Goal: Task Accomplishment & Management: Manage account settings

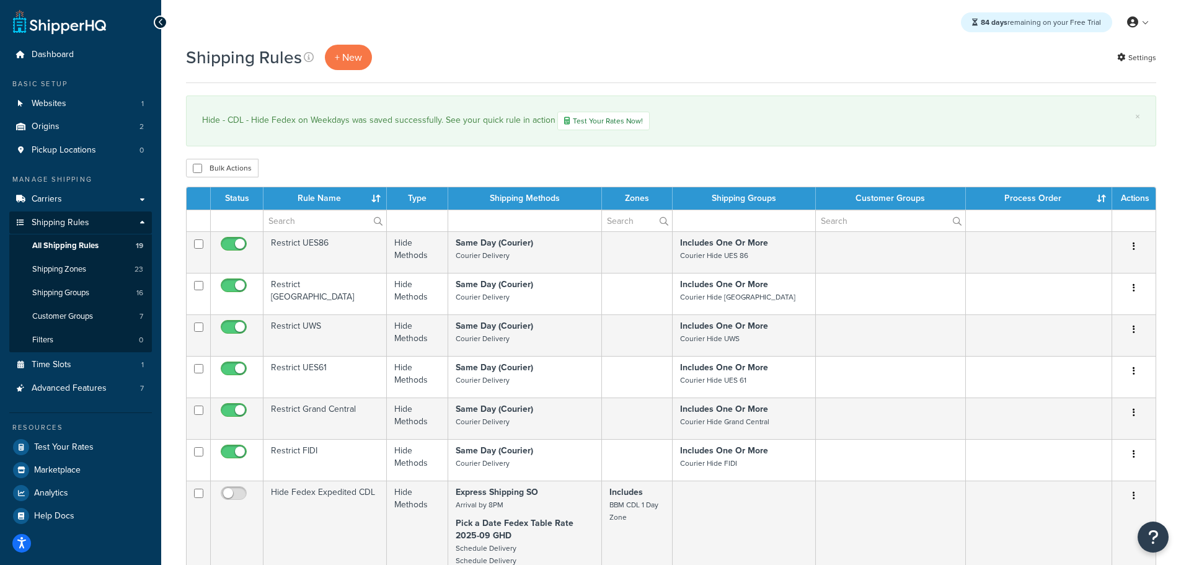
select select "25"
click at [55, 196] on span "Carriers" at bounding box center [47, 199] width 30 height 11
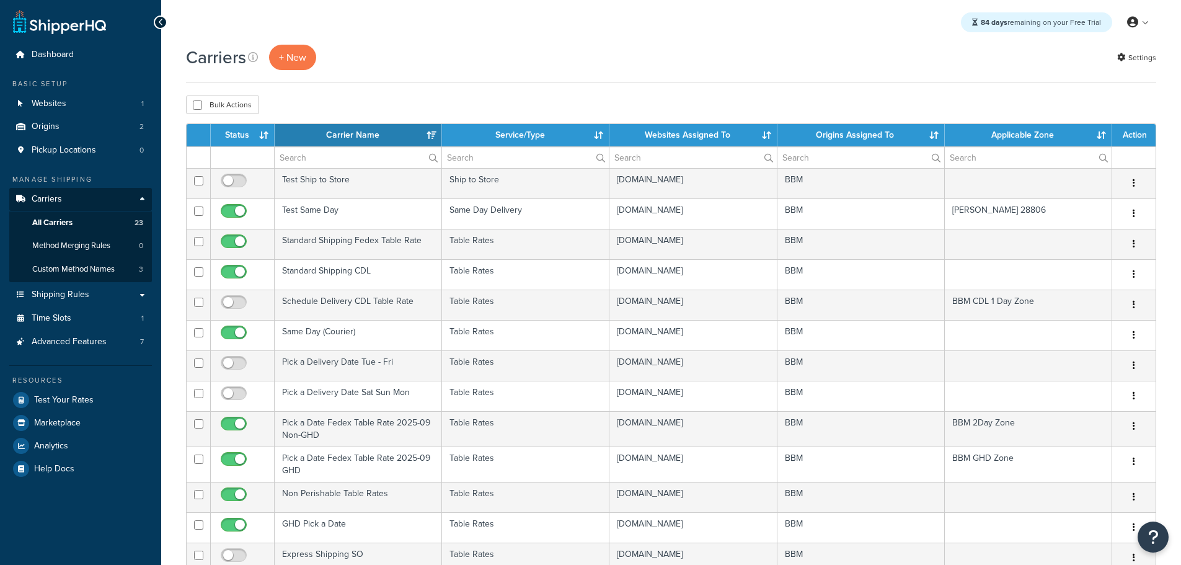
select select "15"
click at [243, 134] on th "Status" at bounding box center [243, 135] width 64 height 22
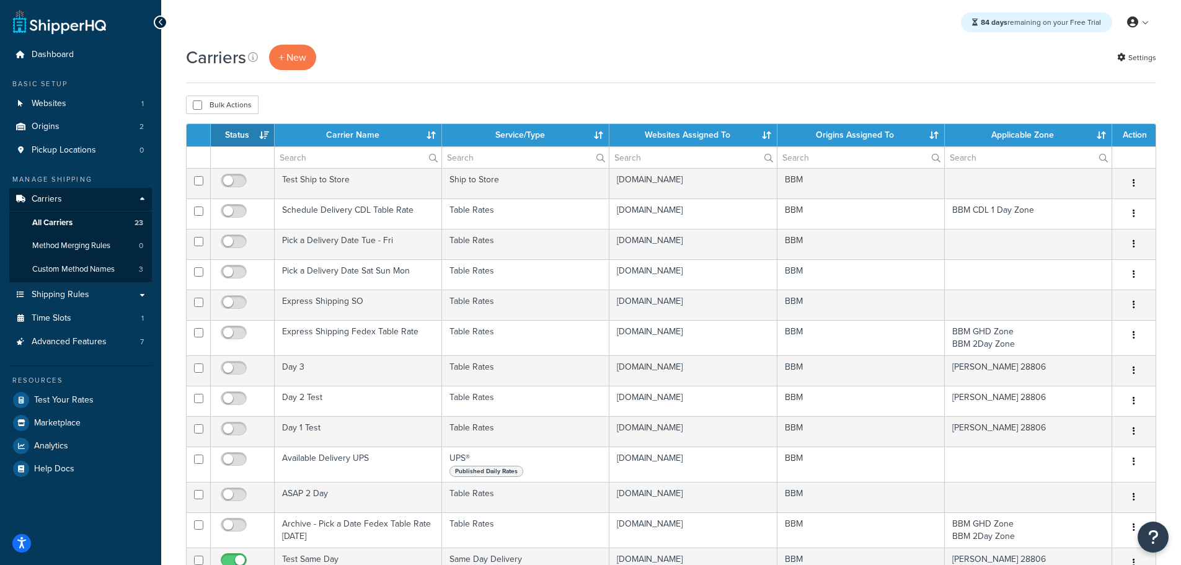
click at [240, 138] on th "Status" at bounding box center [243, 135] width 64 height 22
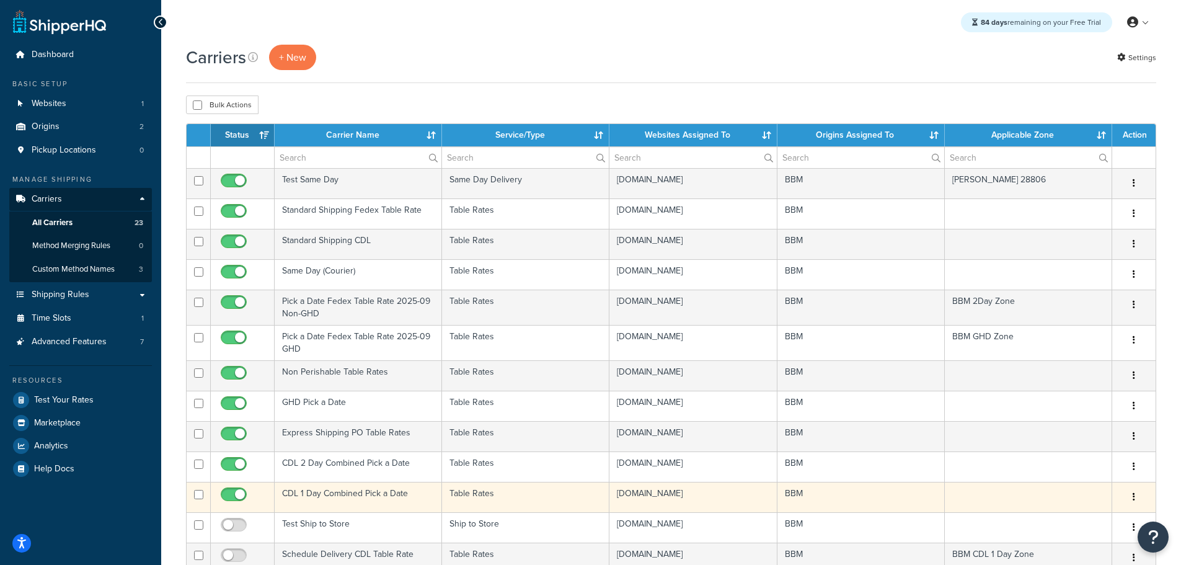
click at [312, 491] on td "CDL 1 Day Combined Pick a Date" at bounding box center [358, 497] width 167 height 30
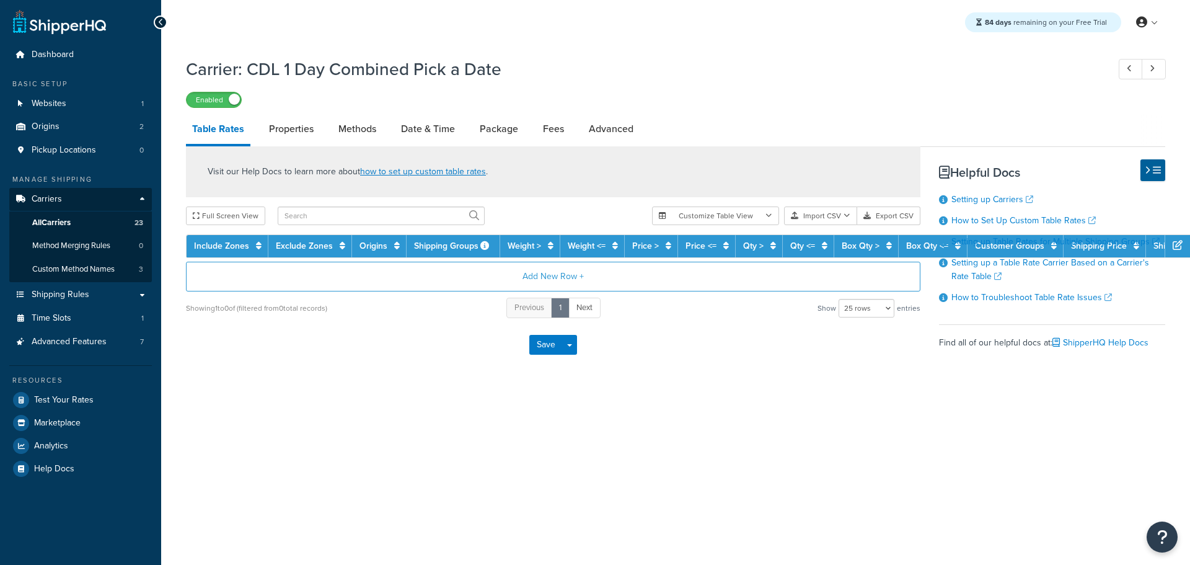
select select "25"
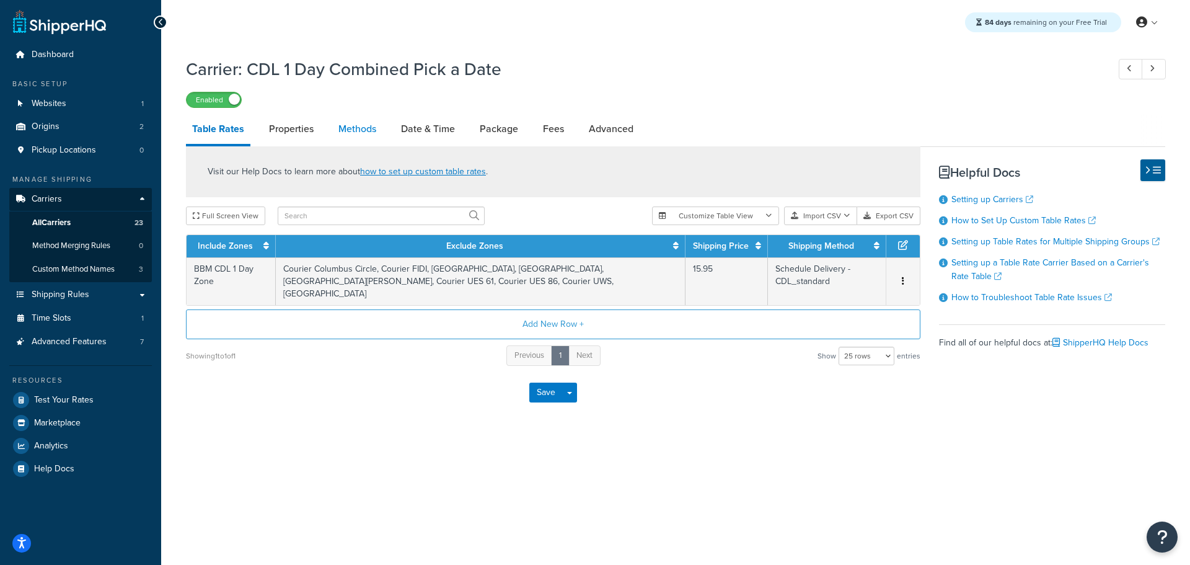
click at [357, 125] on link "Methods" at bounding box center [357, 129] width 50 height 30
select select "25"
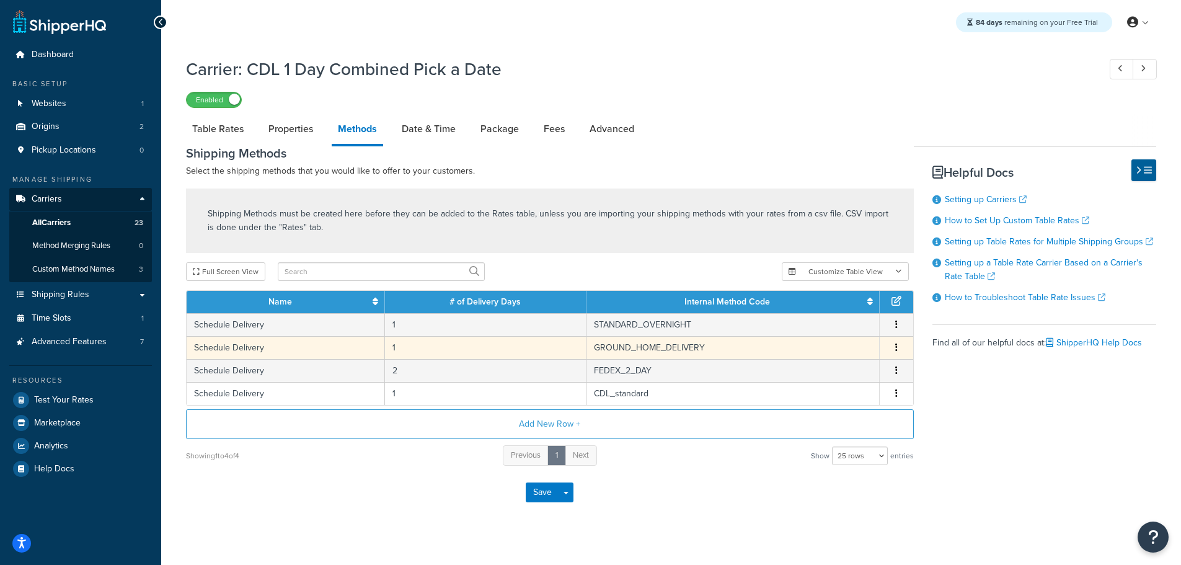
click at [894, 343] on button "button" at bounding box center [896, 348] width 10 height 14
click at [835, 358] on div "Delete" at bounding box center [833, 360] width 88 height 25
click at [896, 343] on icon "button" at bounding box center [896, 347] width 2 height 9
click at [826, 366] on div "Delete" at bounding box center [833, 360] width 88 height 25
click at [817, 358] on div "Delete" at bounding box center [833, 360] width 88 height 25
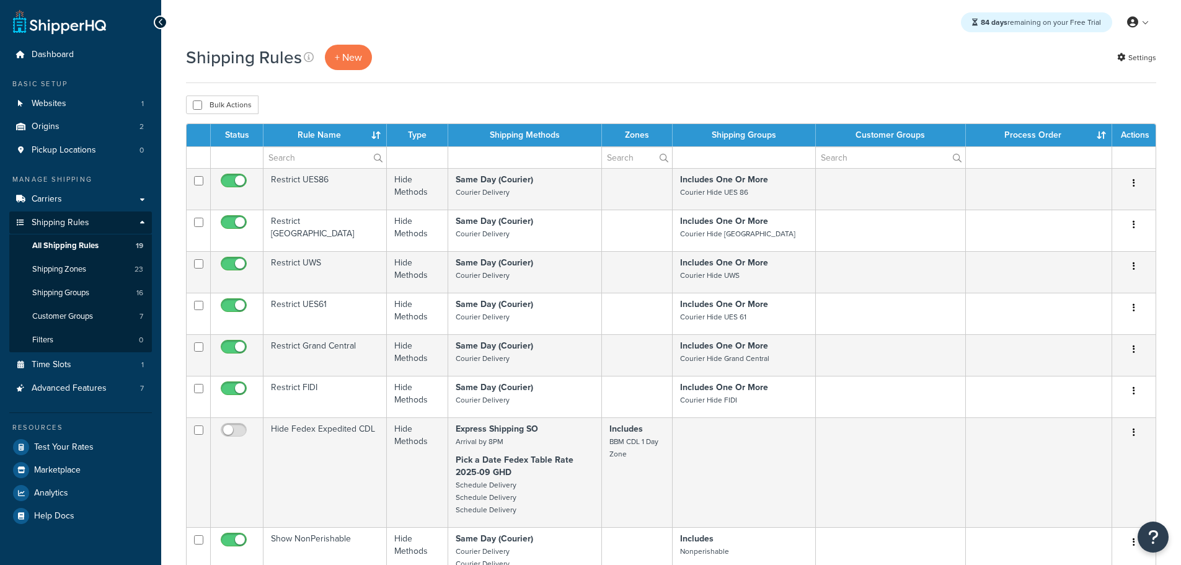
select select "25"
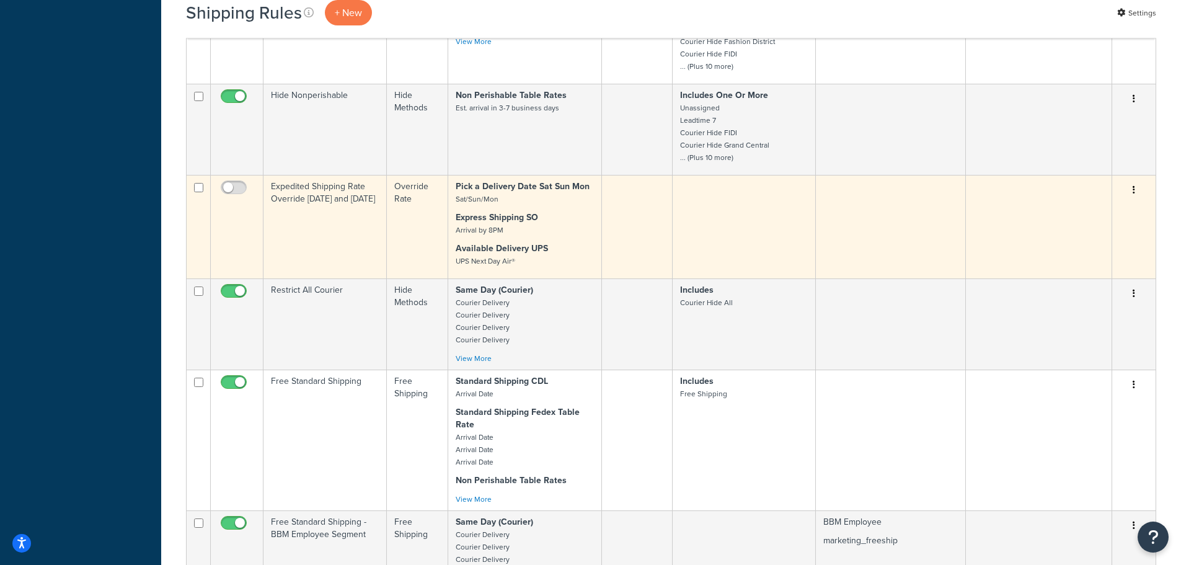
scroll to position [744, 0]
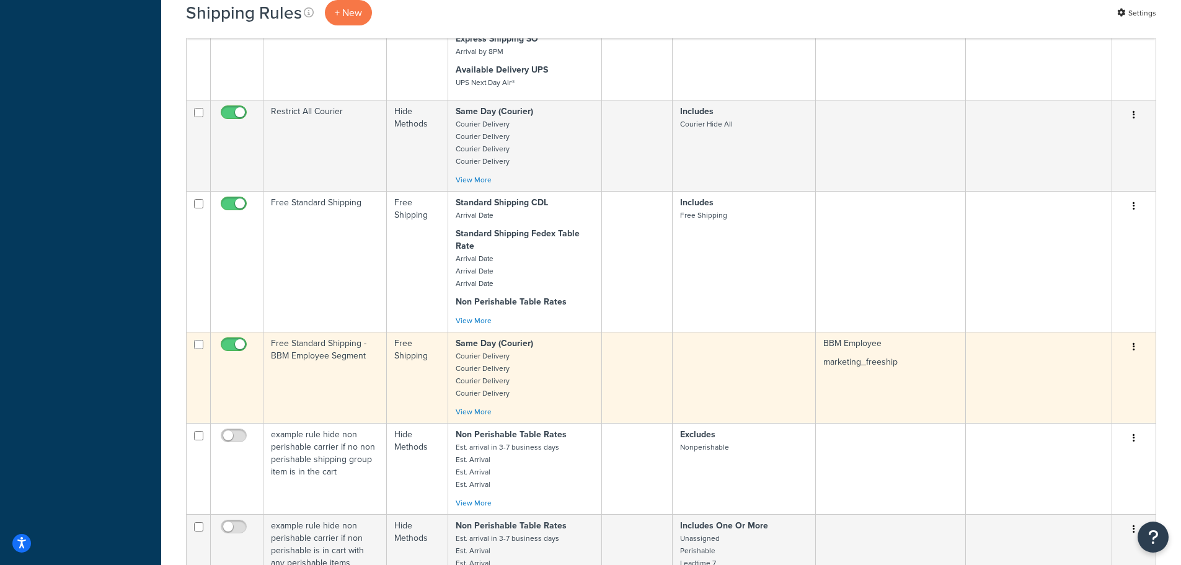
click at [306, 357] on td "Free Standard Shipping - BBM Employee Segment" at bounding box center [324, 377] width 123 height 91
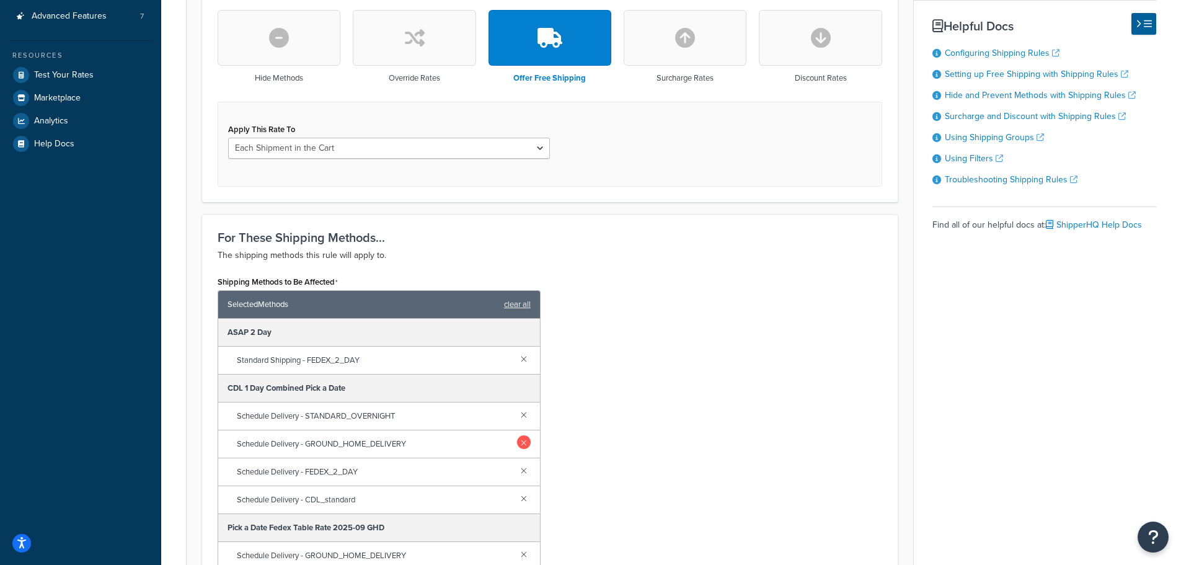
click at [517, 442] on link at bounding box center [524, 442] width 14 height 14
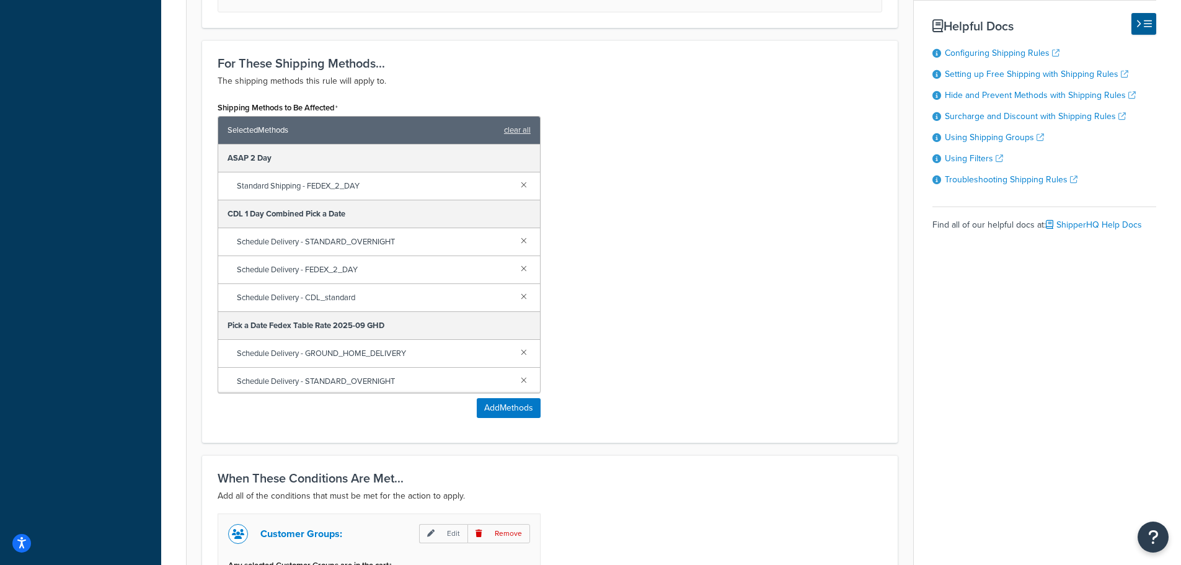
scroll to position [773, 0]
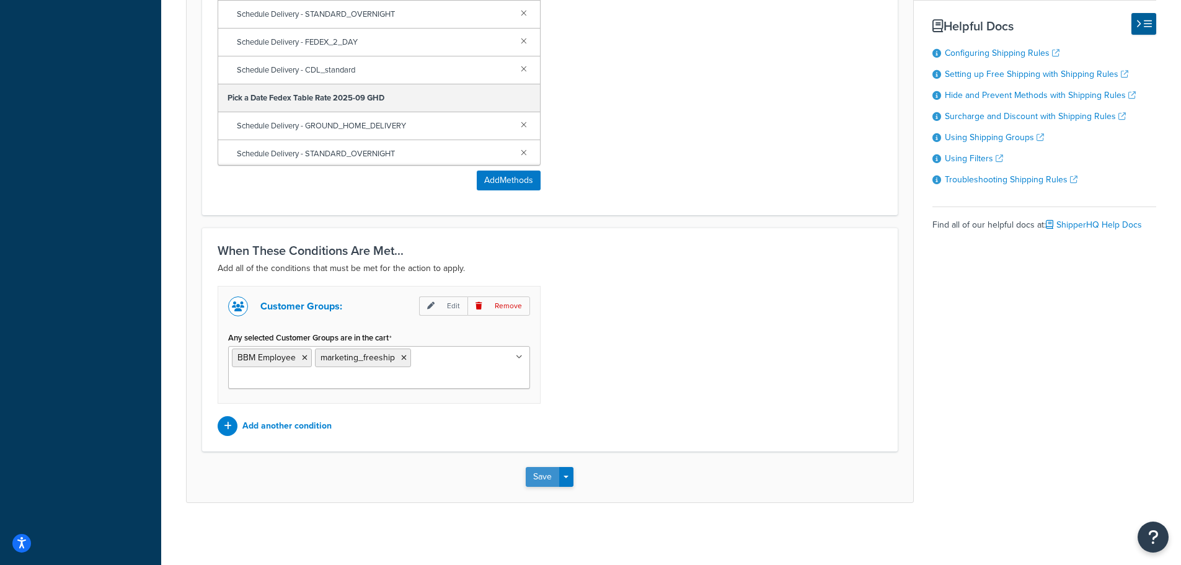
click at [542, 478] on button "Save" at bounding box center [542, 477] width 33 height 20
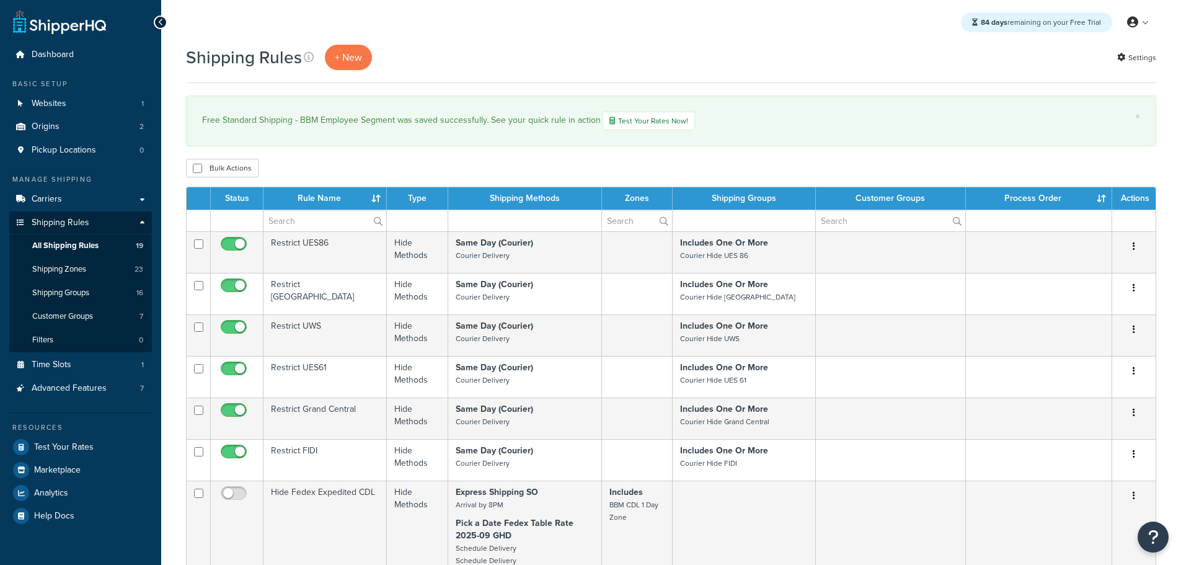
select select "25"
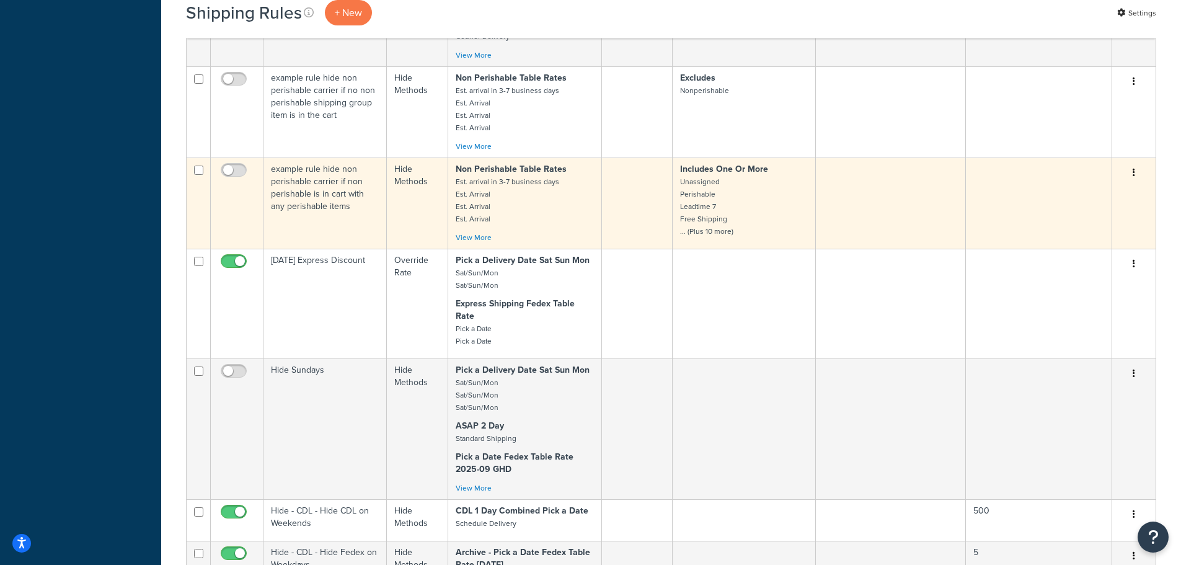
scroll to position [1301, 0]
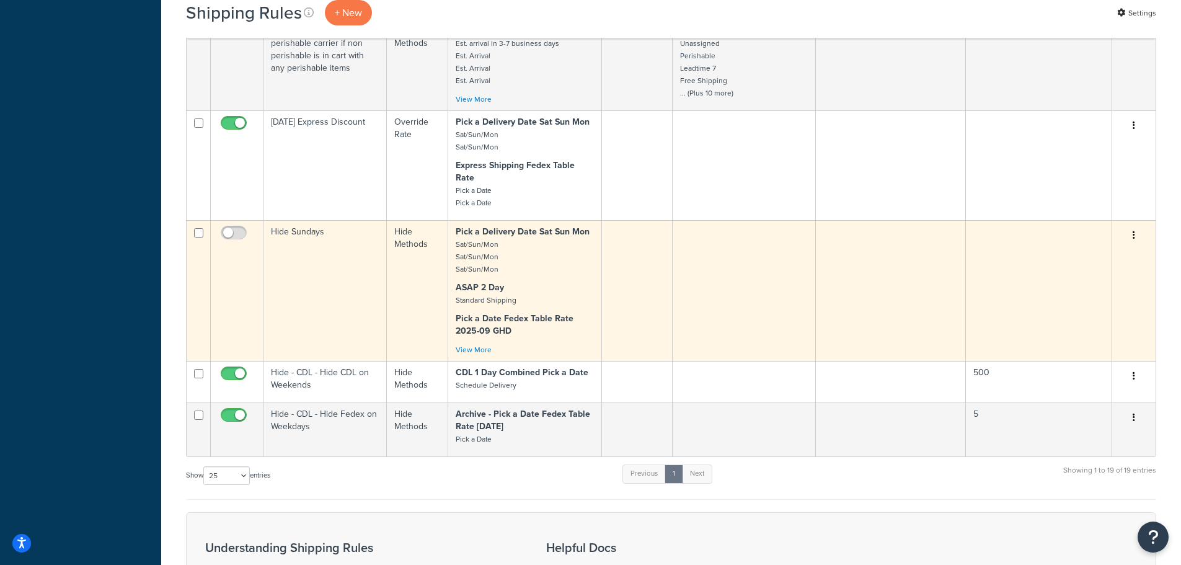
click at [310, 221] on td "Hide Sundays" at bounding box center [324, 290] width 123 height 141
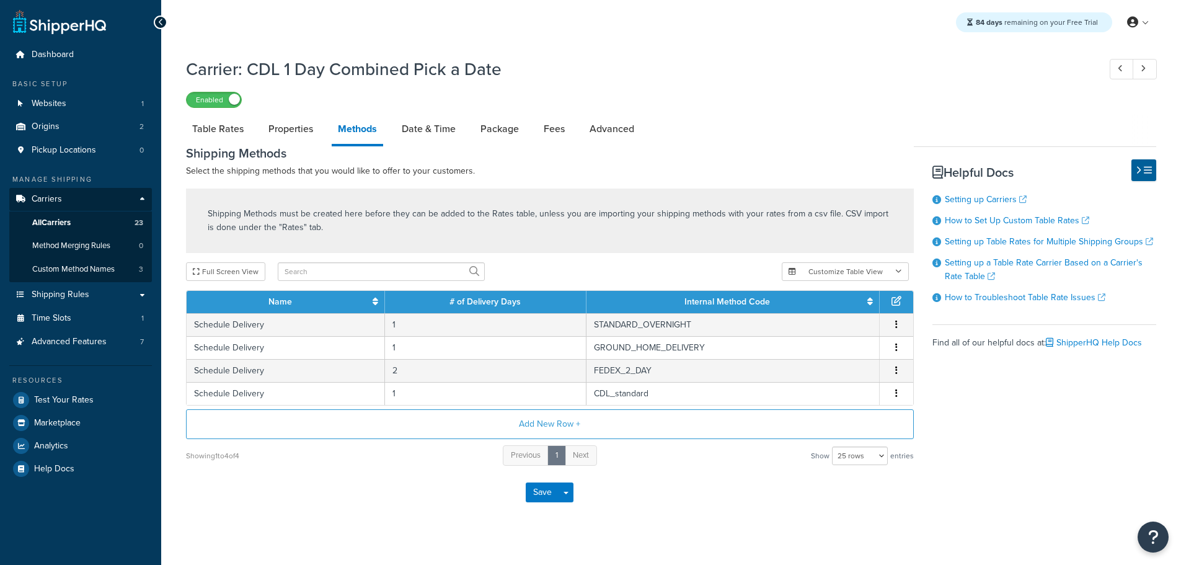
select select "25"
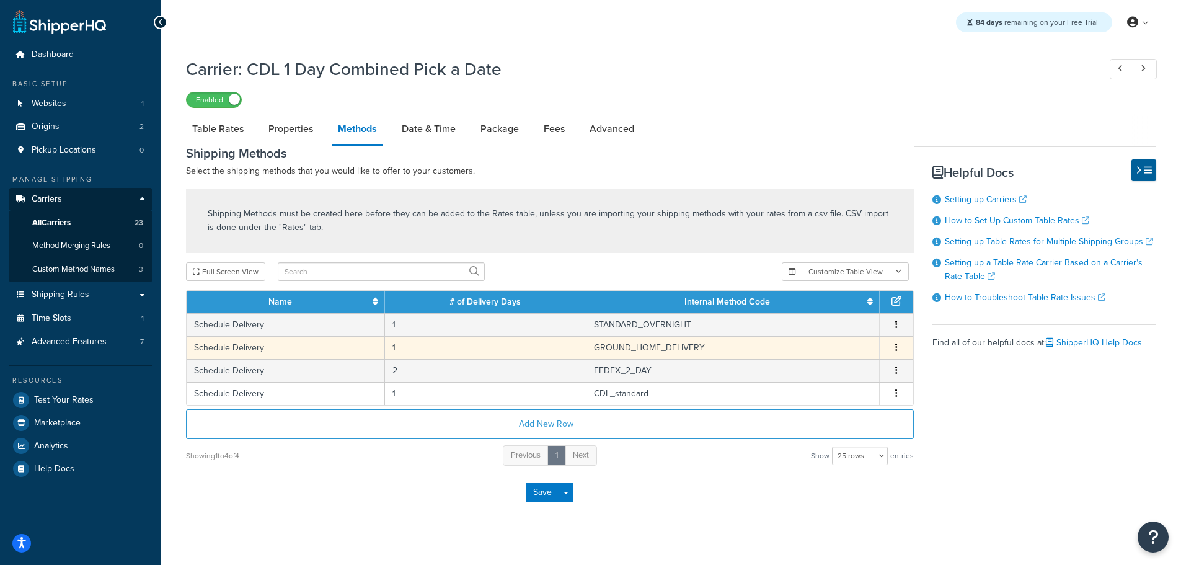
click at [895, 343] on icon "button" at bounding box center [896, 347] width 2 height 9
click at [822, 355] on div "Delete" at bounding box center [833, 360] width 88 height 25
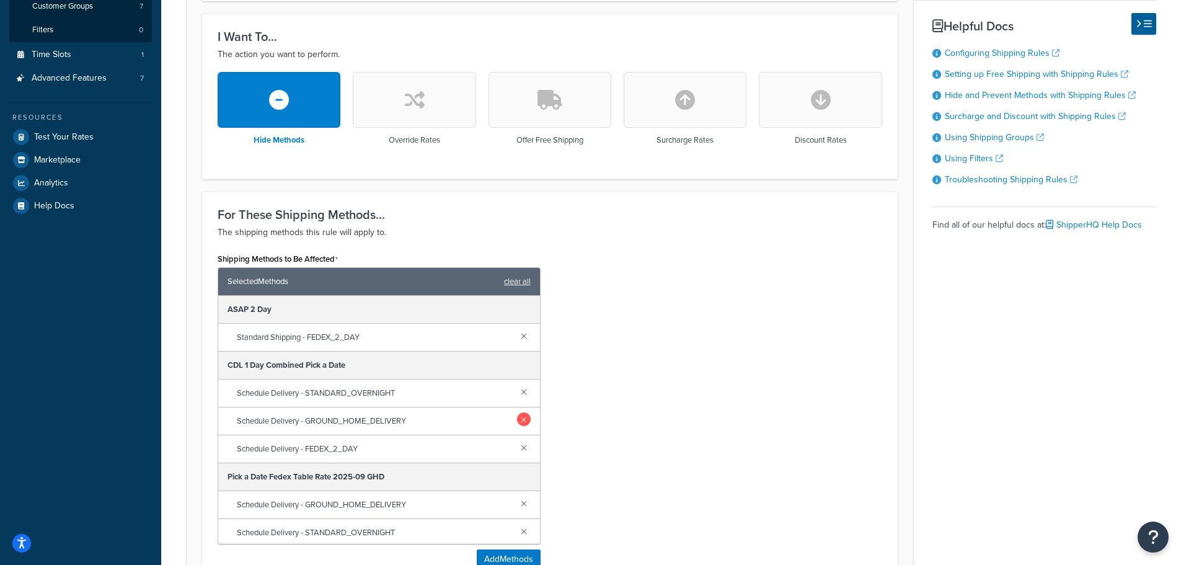
click at [517, 421] on link at bounding box center [524, 419] width 14 height 14
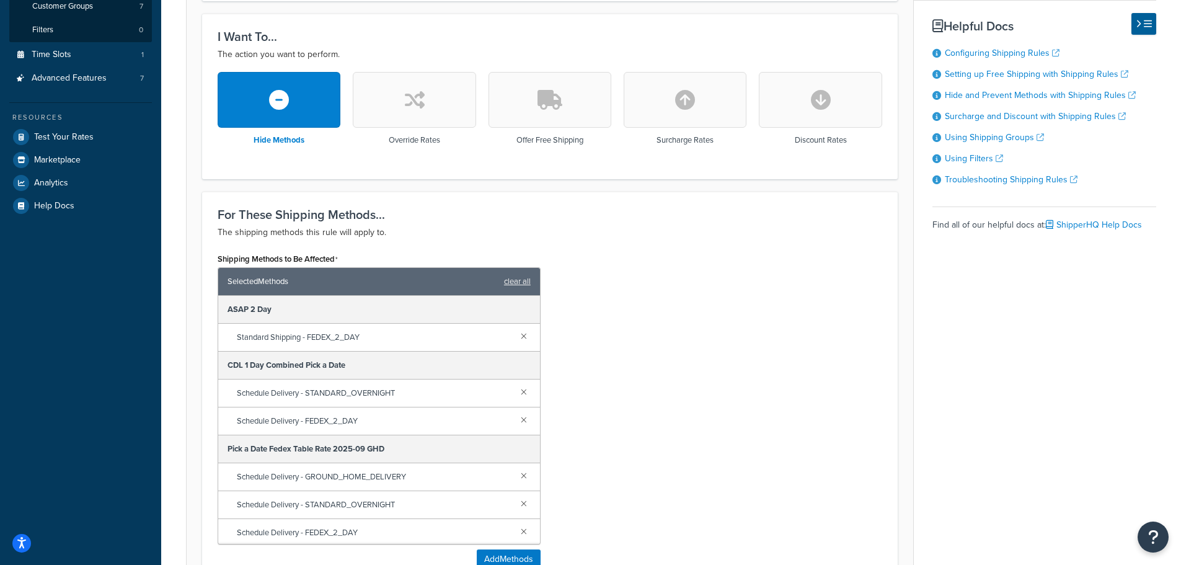
scroll to position [558, 0]
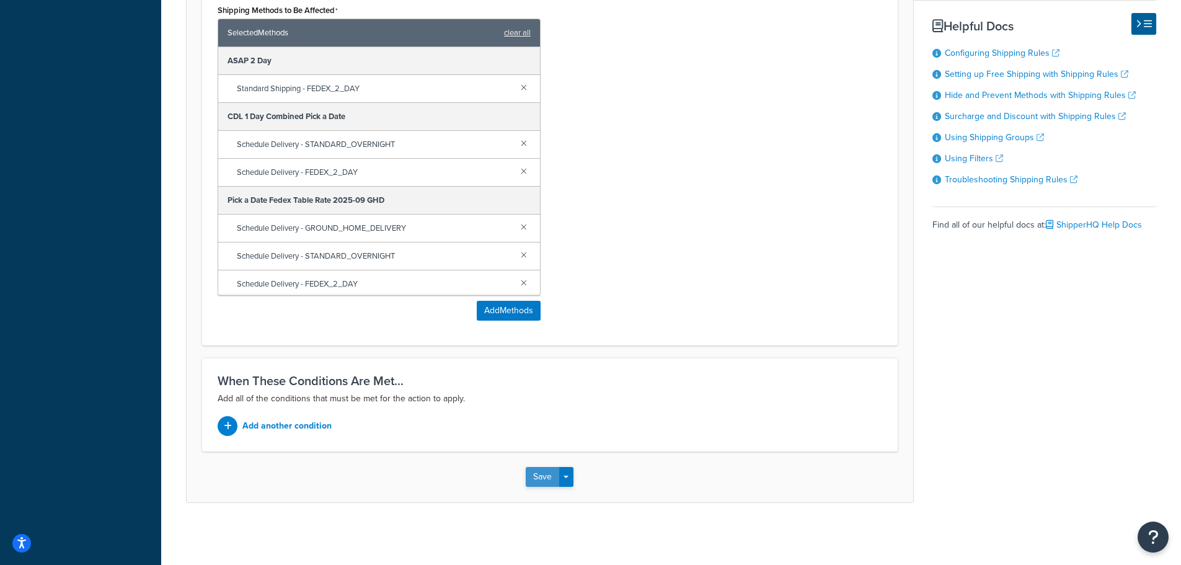
click at [542, 473] on button "Save" at bounding box center [542, 477] width 33 height 20
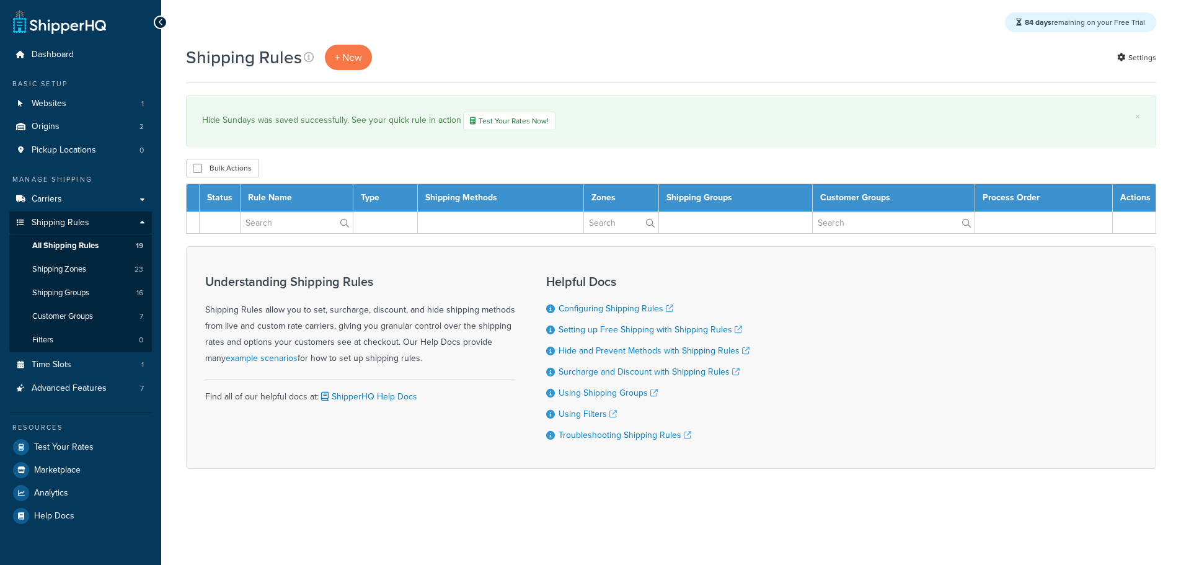
select select "25"
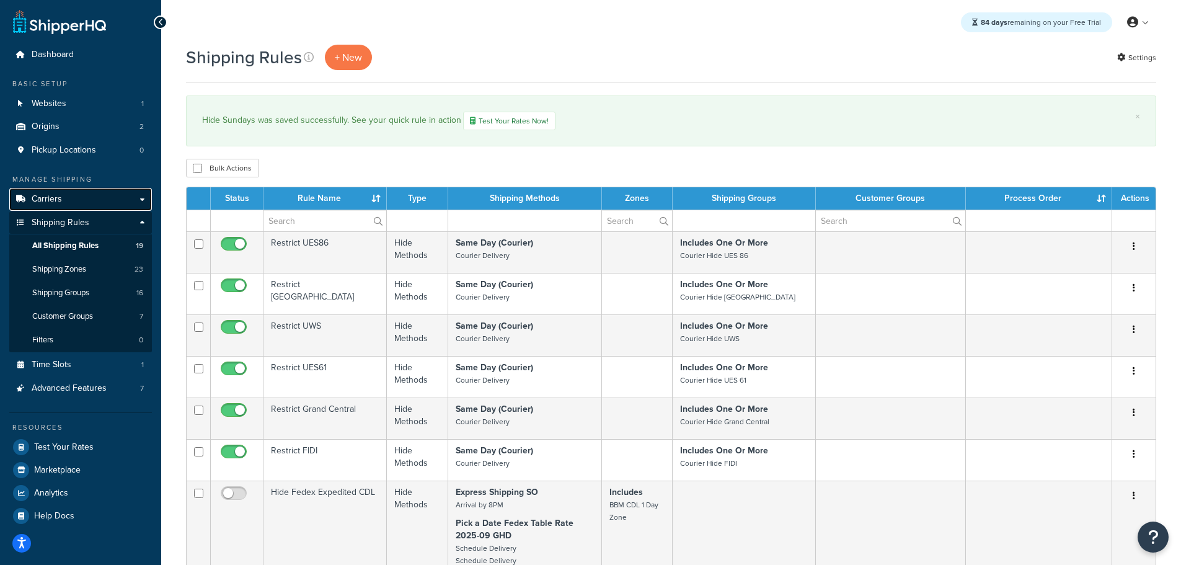
click at [51, 195] on span "Carriers" at bounding box center [47, 199] width 30 height 11
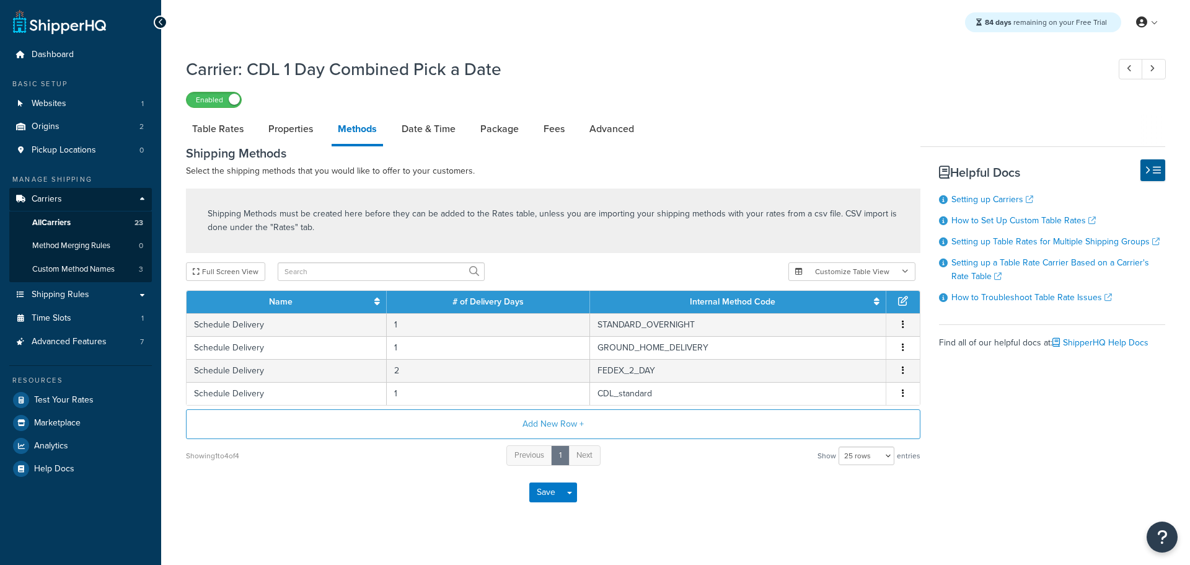
select select "25"
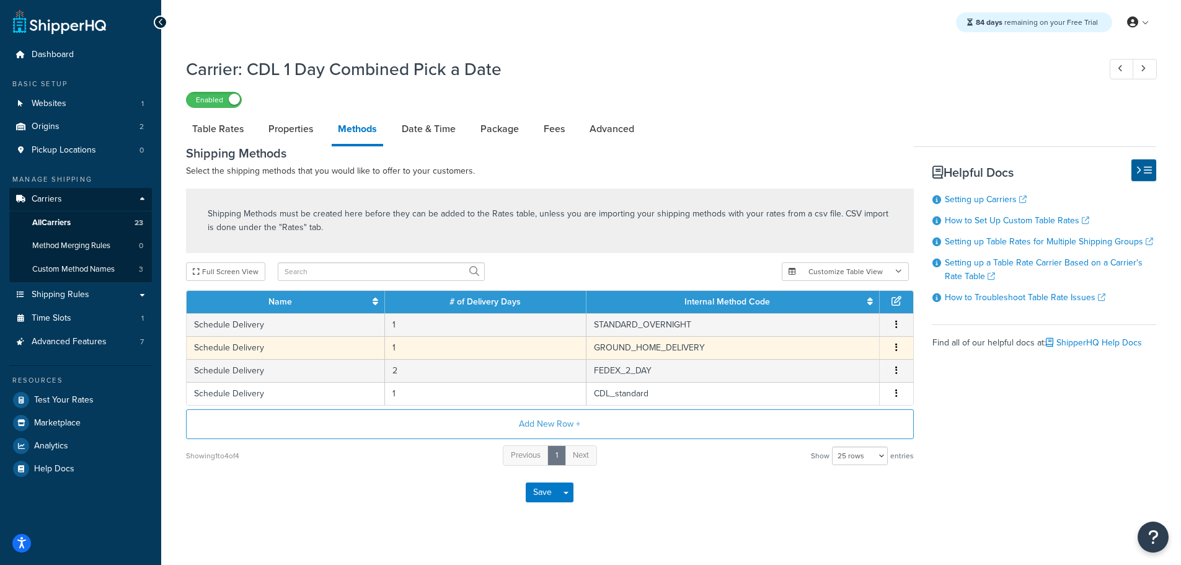
click at [897, 347] on icon "button" at bounding box center [896, 347] width 2 height 9
click at [846, 355] on div "Delete" at bounding box center [833, 360] width 88 height 25
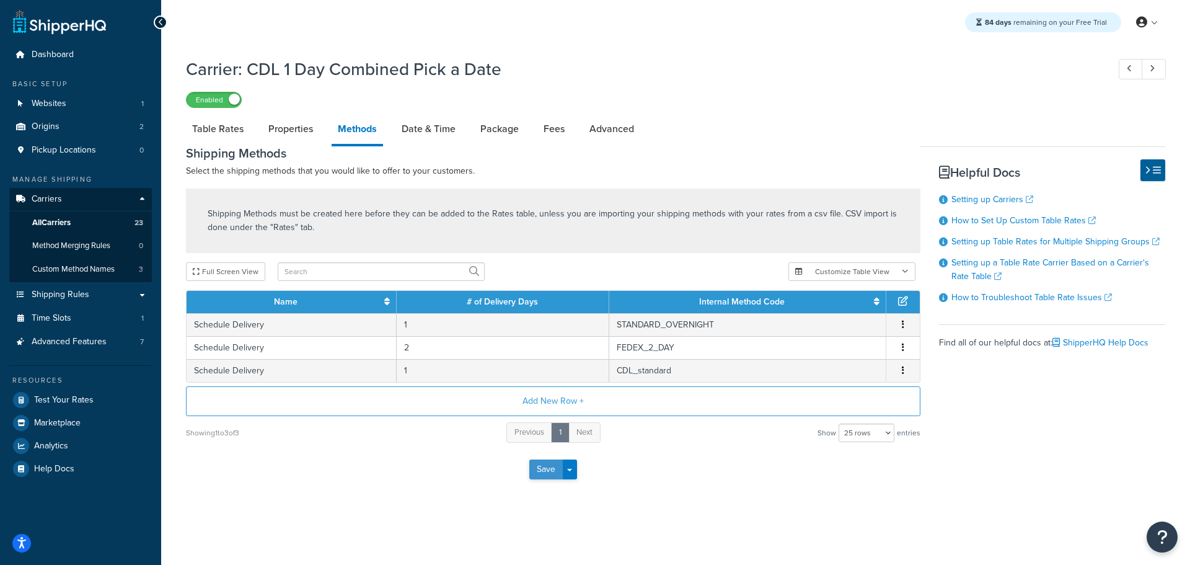
click at [551, 465] on button "Save" at bounding box center [545, 469] width 33 height 20
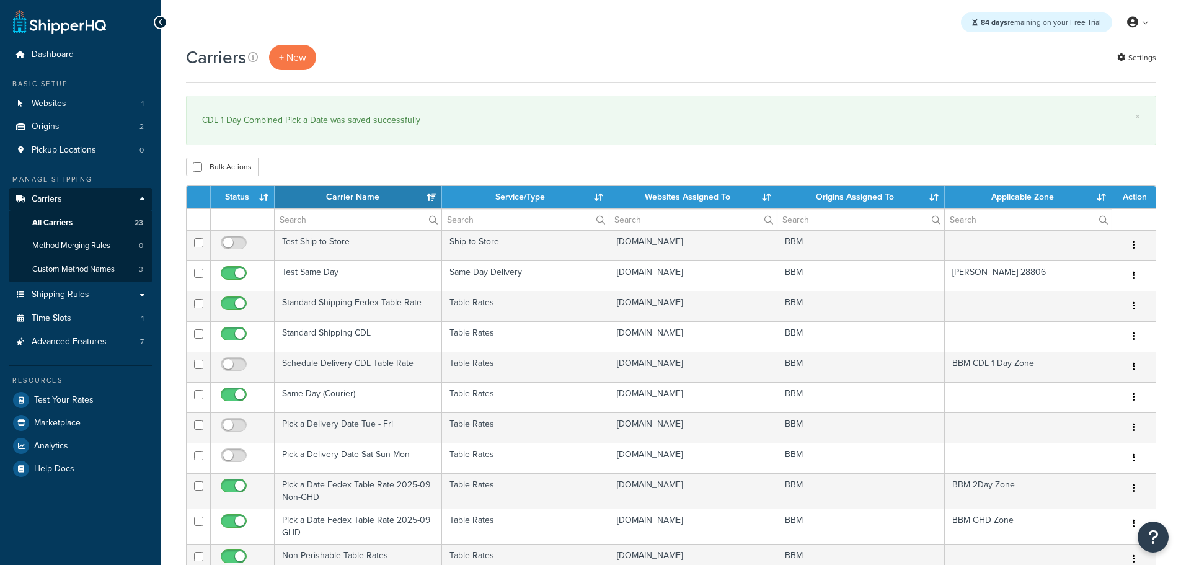
select select "15"
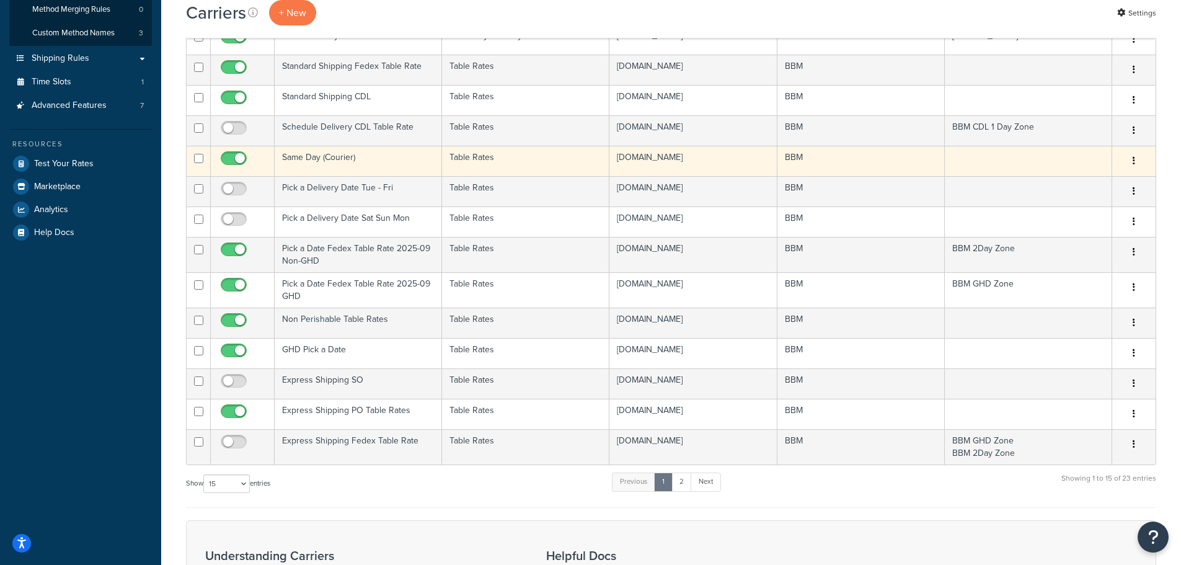
scroll to position [62, 0]
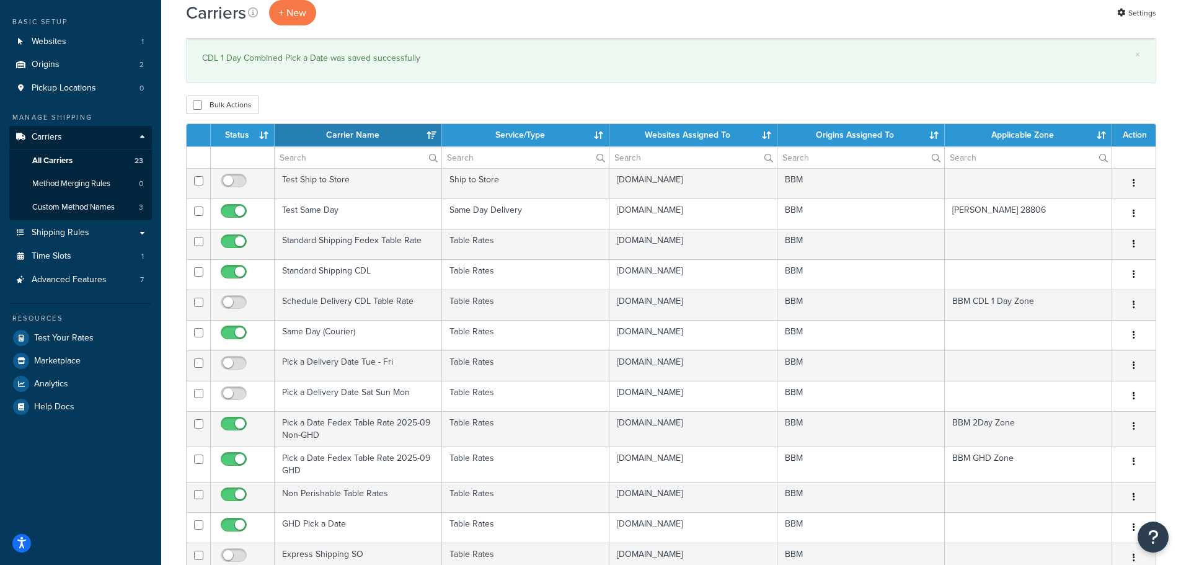
click at [244, 134] on th "Status" at bounding box center [243, 135] width 64 height 22
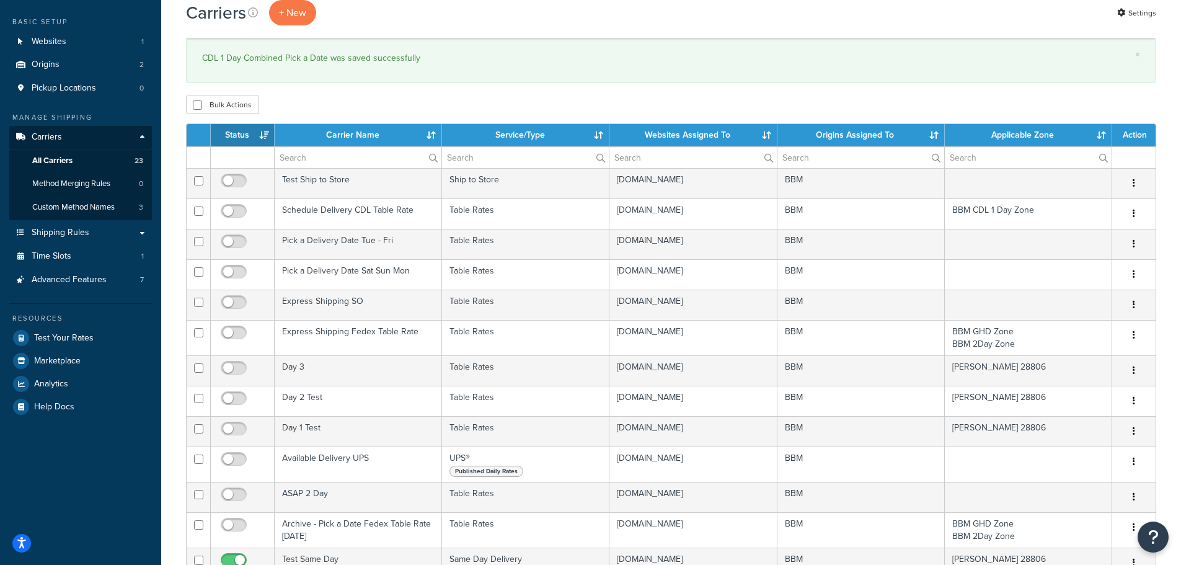
click at [244, 130] on th "Status" at bounding box center [243, 135] width 64 height 22
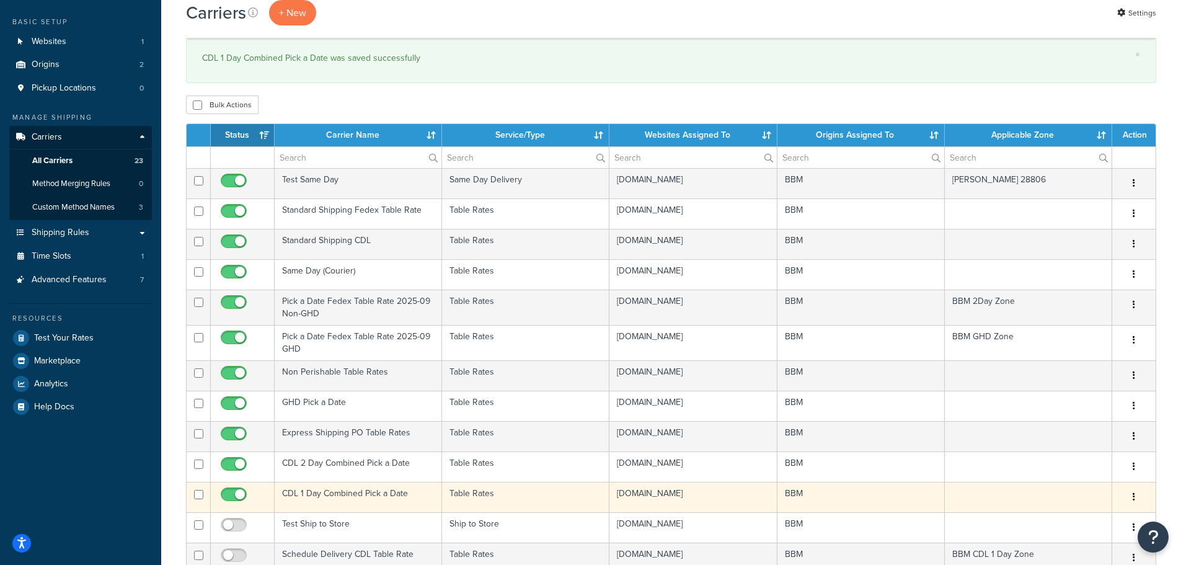
click at [333, 494] on td "CDL 1 Day Combined Pick a Date" at bounding box center [358, 497] width 167 height 30
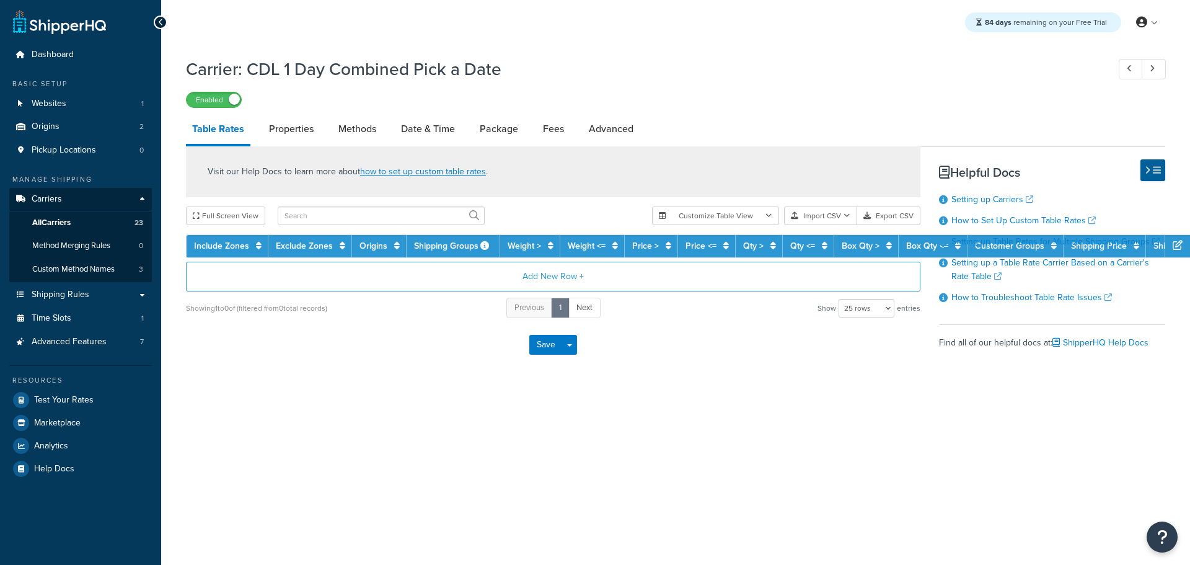
select select "25"
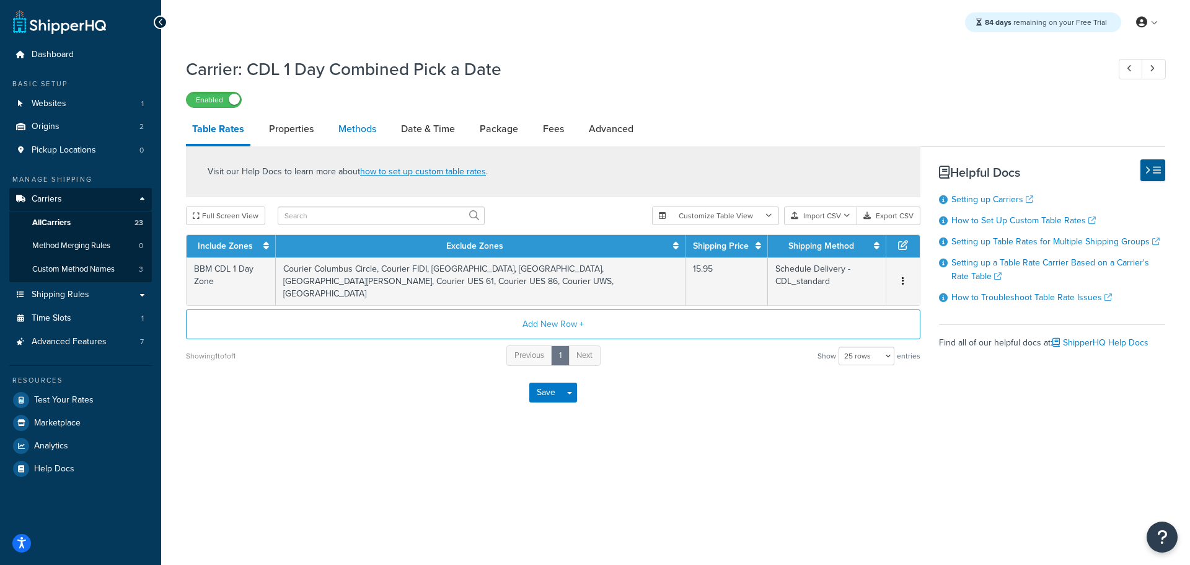
click at [361, 128] on link "Methods" at bounding box center [357, 129] width 50 height 30
select select "25"
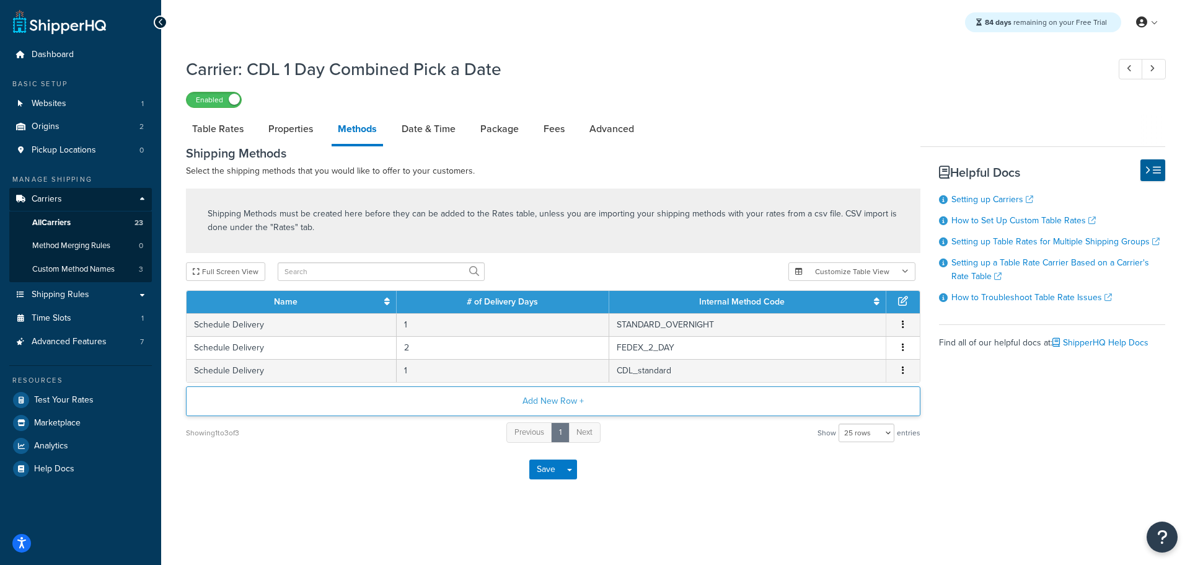
click at [555, 403] on button "Add New Row +" at bounding box center [553, 401] width 734 height 30
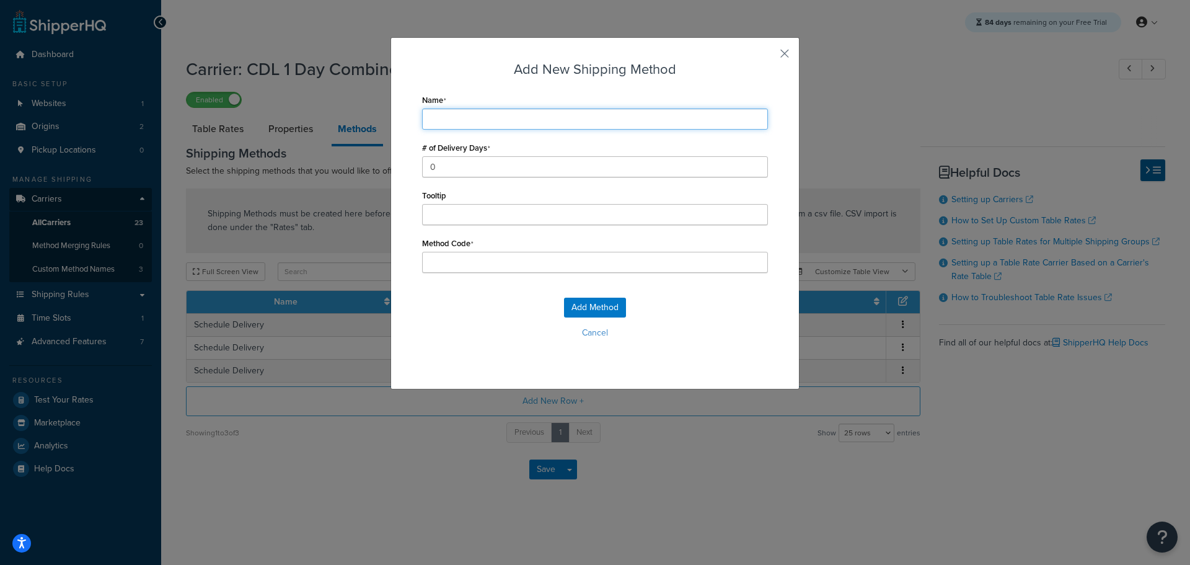
click at [442, 123] on input "Name" at bounding box center [595, 118] width 346 height 21
type input "S"
type input "Sc"
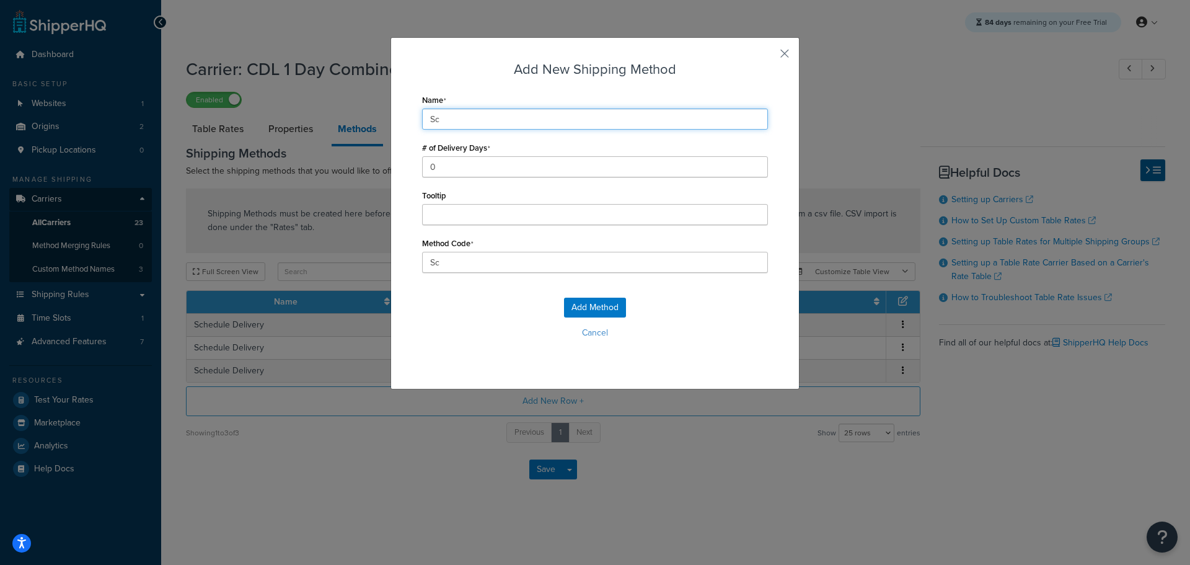
type input "Schedule Delivery"
type input "Schedule_Delivery"
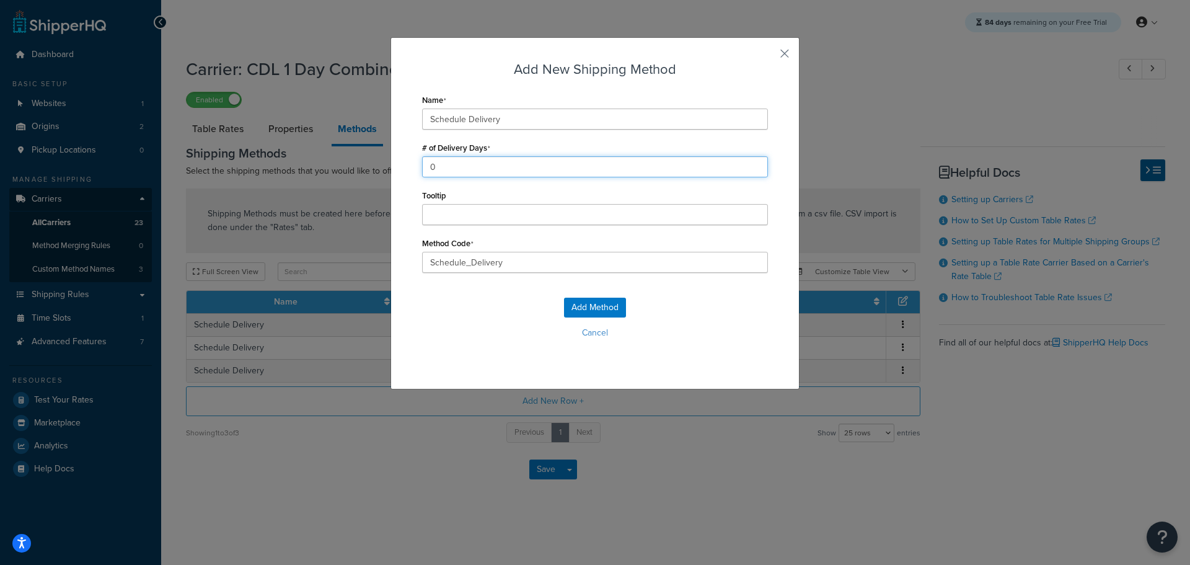
drag, startPoint x: 443, startPoint y: 171, endPoint x: 411, endPoint y: 171, distance: 32.2
click at [412, 172] on div "Add New Shipping Method Name Schedule Delivery # of Delivery Days 0 Tooltip Met…" at bounding box center [594, 213] width 409 height 352
type input "1"
drag, startPoint x: 515, startPoint y: 261, endPoint x: 371, endPoint y: 261, distance: 144.4
click at [373, 262] on div "Add New Shipping Method Name Schedule Delivery # of Delivery Days 1 Tooltip Met…" at bounding box center [595, 282] width 1190 height 565
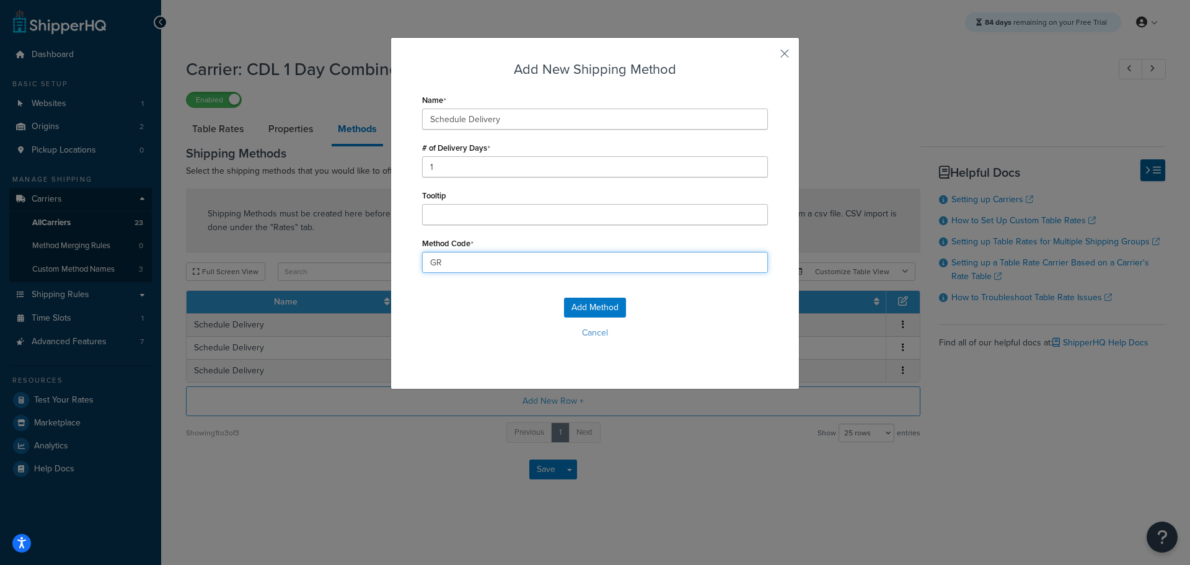
type input "GROUND_HOME_DELIVERY"
click at [588, 302] on button "Add Method" at bounding box center [595, 307] width 62 height 20
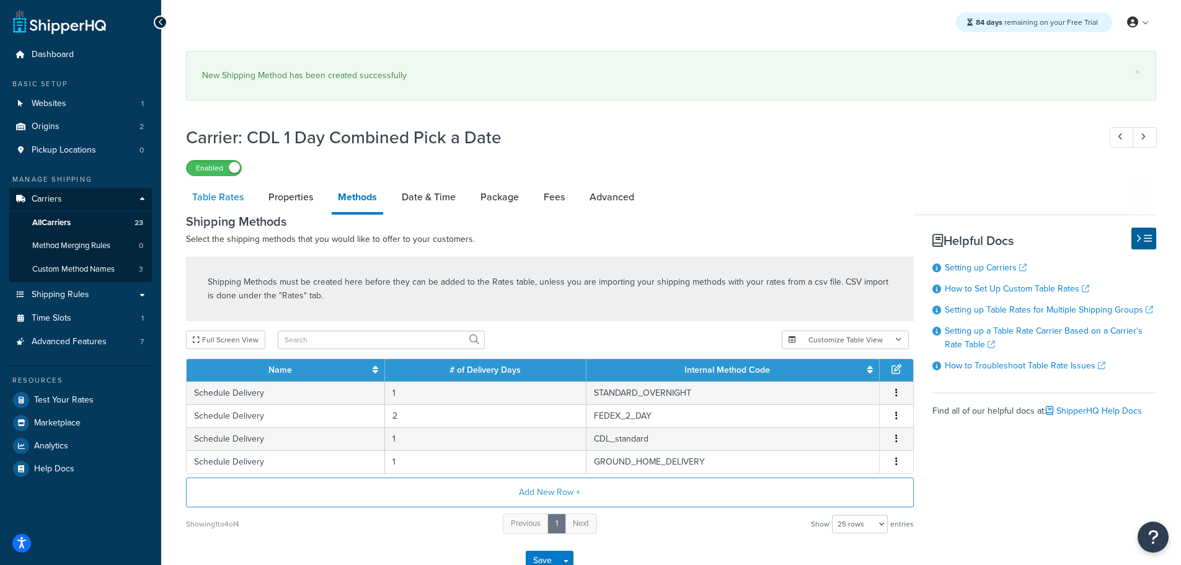
click at [208, 195] on link "Table Rates" at bounding box center [218, 197] width 64 height 30
select select "25"
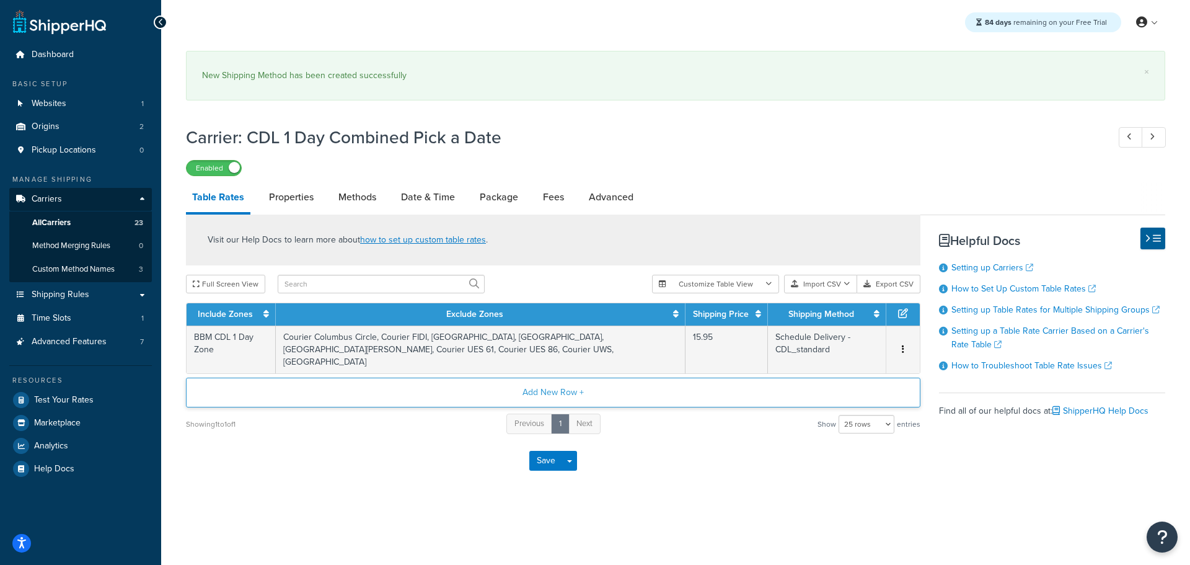
click at [545, 378] on button "Add New Row +" at bounding box center [553, 392] width 734 height 30
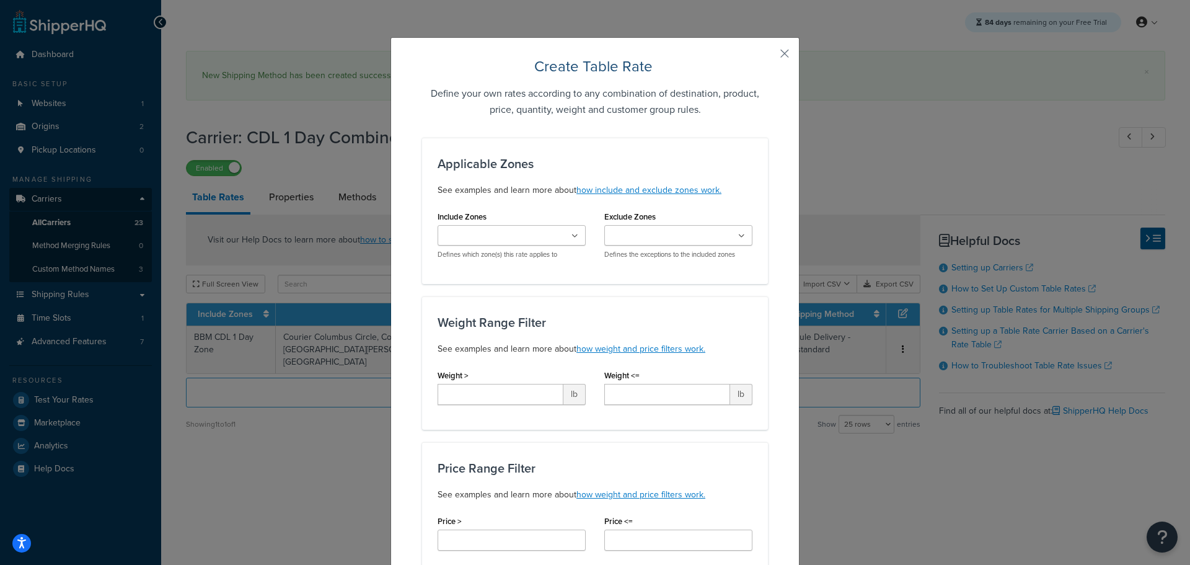
click at [554, 233] on ul at bounding box center [512, 235] width 148 height 20
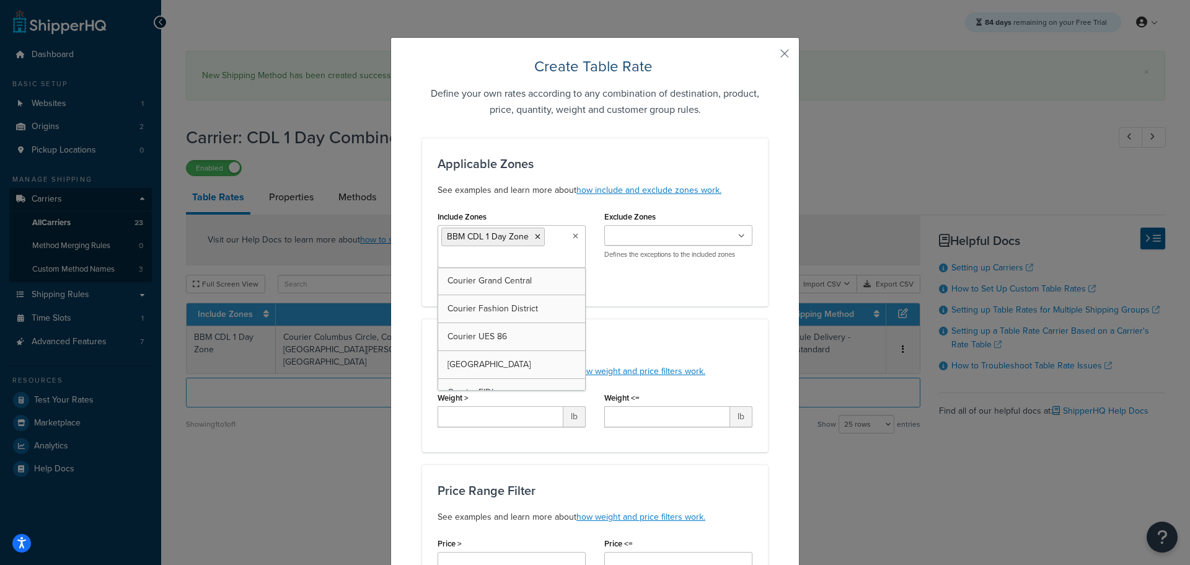
click at [681, 231] on input "Exclude Zones" at bounding box center [663, 236] width 110 height 14
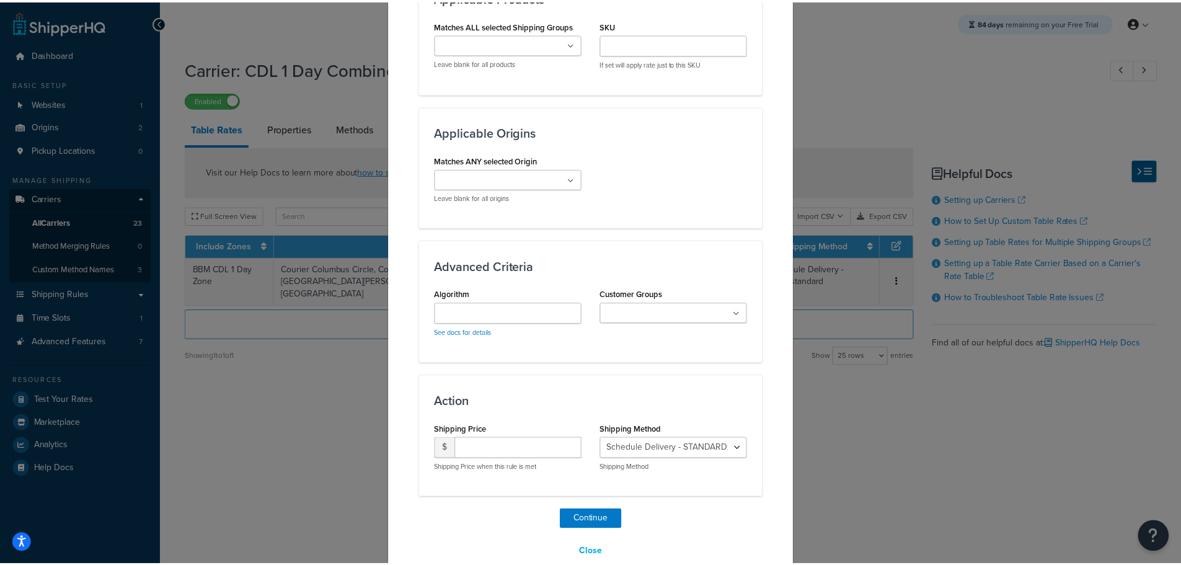
scroll to position [962, 0]
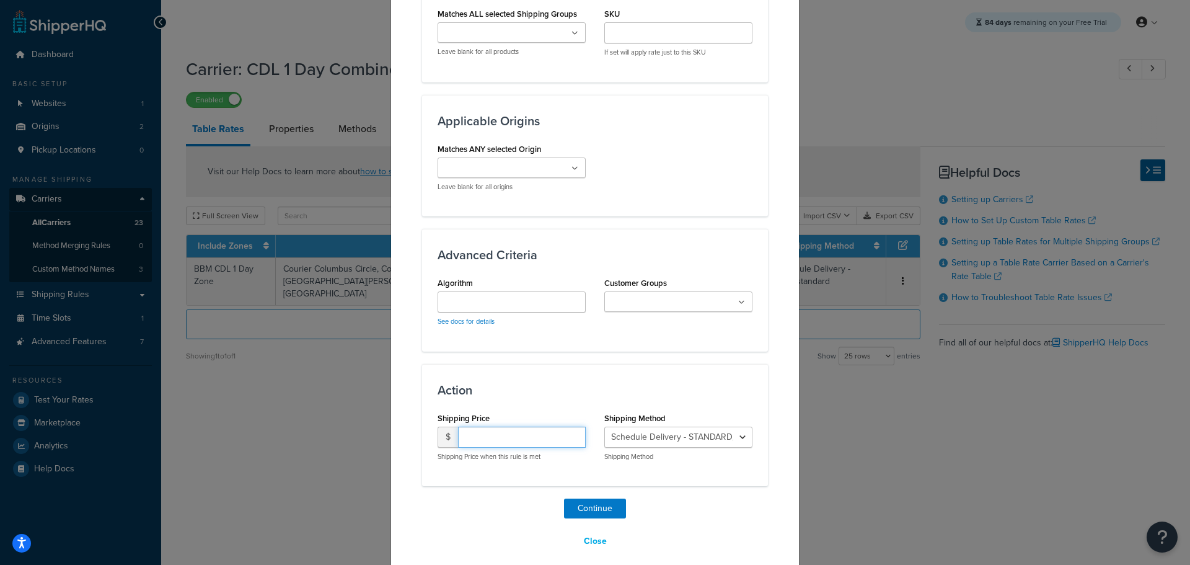
click at [484, 428] on input "number" at bounding box center [522, 436] width 128 height 21
type input "15.95"
click at [671, 429] on select "Schedule Delivery - STANDARD_OVERNIGHT Schedule Delivery - FEDEX_2_DAY Schedule…" at bounding box center [678, 436] width 148 height 21
select select "183754"
click at [604, 426] on select "Schedule Delivery - STANDARD_OVERNIGHT Schedule Delivery - FEDEX_2_DAY Schedule…" at bounding box center [678, 436] width 148 height 21
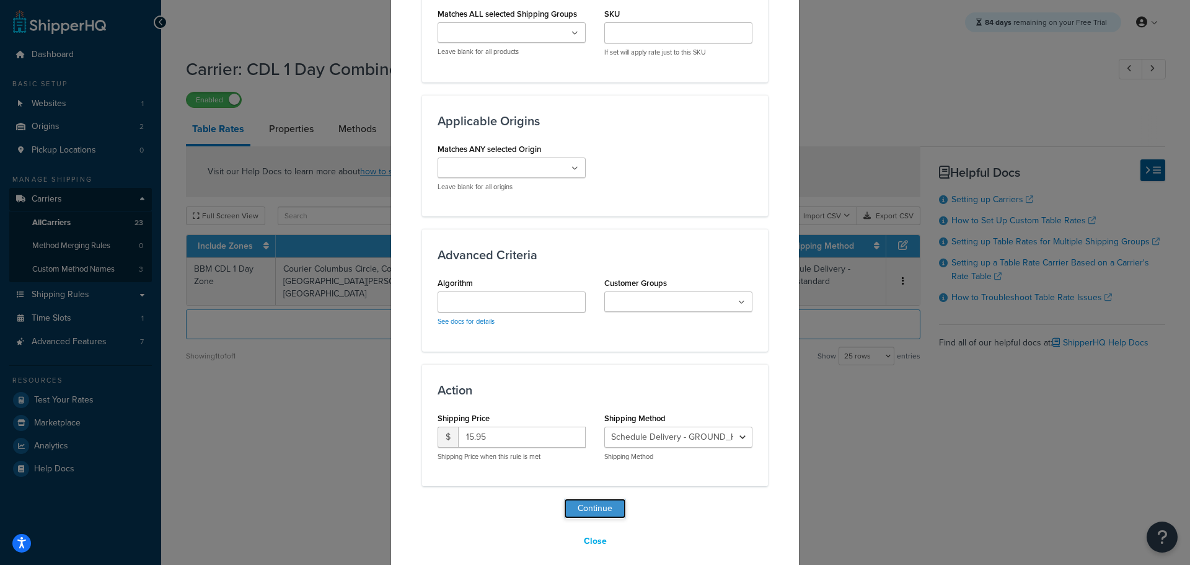
click at [589, 498] on button "Continue" at bounding box center [595, 508] width 62 height 20
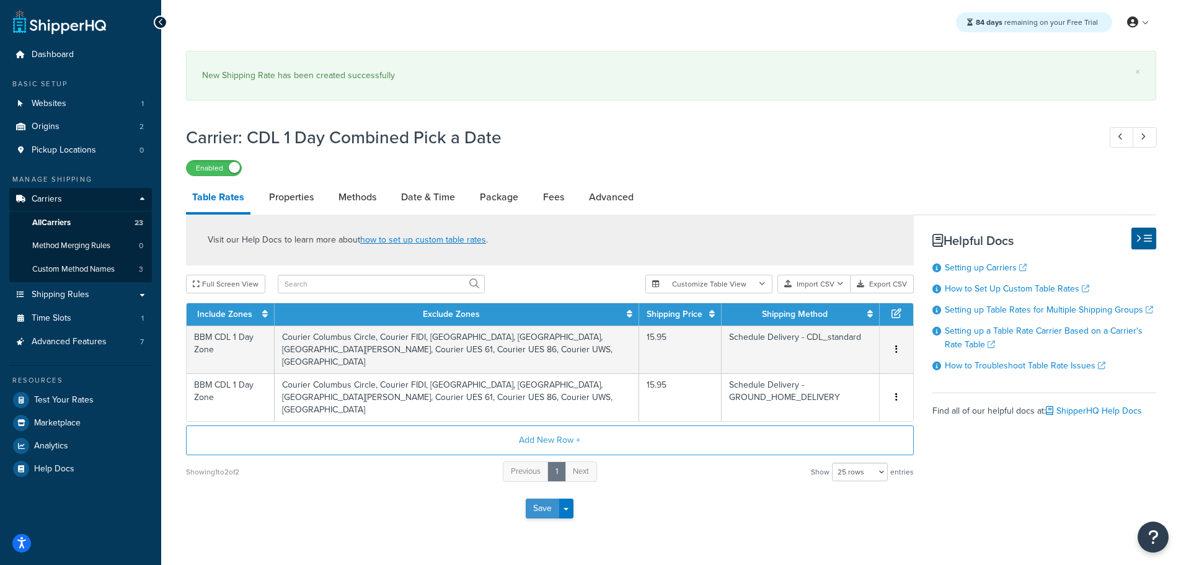
click at [534, 504] on button "Save" at bounding box center [542, 508] width 33 height 20
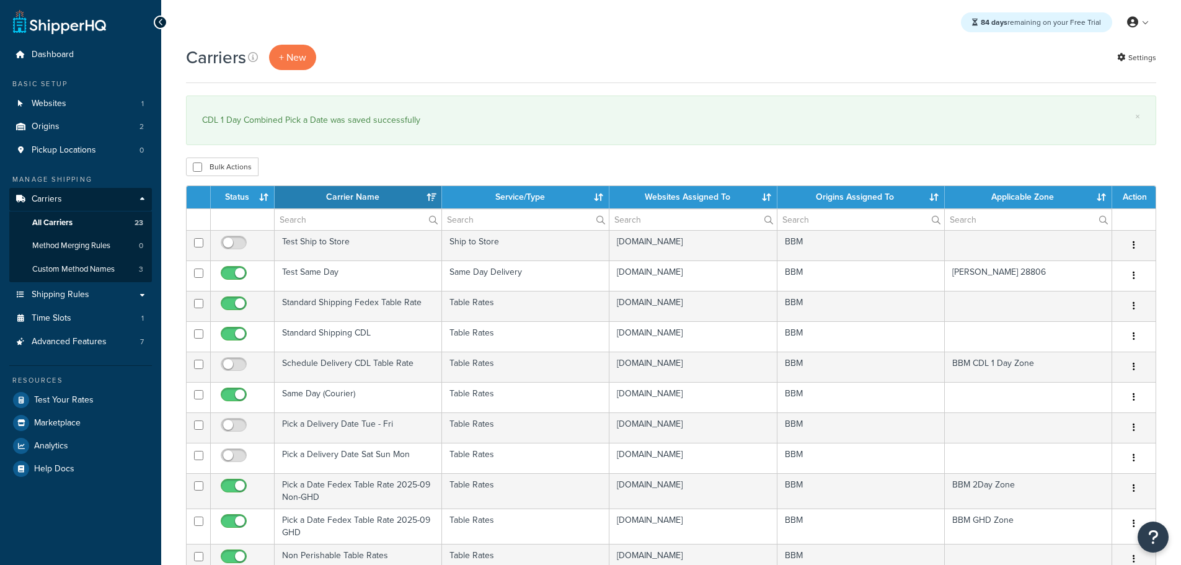
select select "15"
drag, startPoint x: 0, startPoint y: 0, endPoint x: 76, endPoint y: 401, distance: 408.2
click at [76, 401] on span "Test Your Rates" at bounding box center [63, 400] width 59 height 11
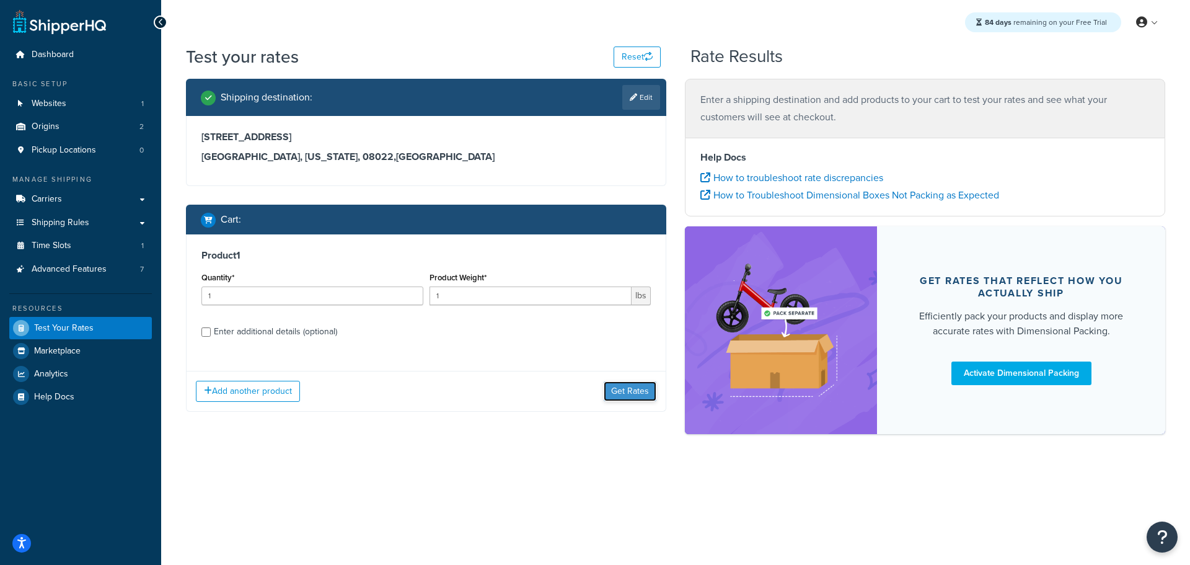
click at [620, 393] on button "Get Rates" at bounding box center [630, 391] width 53 height 20
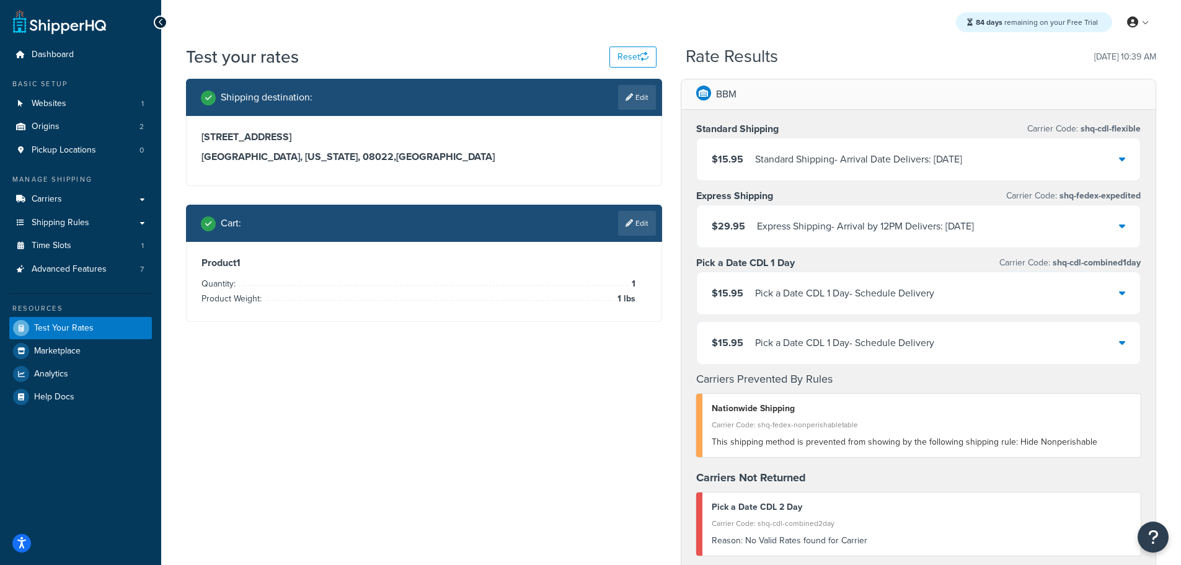
click at [1123, 292] on icon at bounding box center [1122, 293] width 6 height 10
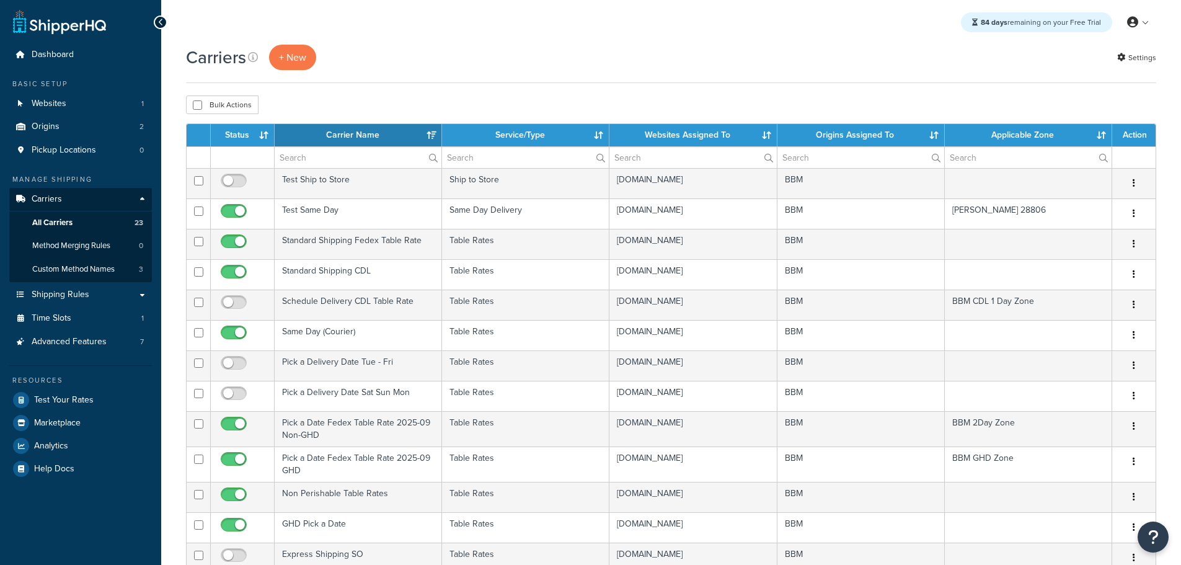
select select "15"
click at [237, 136] on th "Status" at bounding box center [243, 135] width 64 height 22
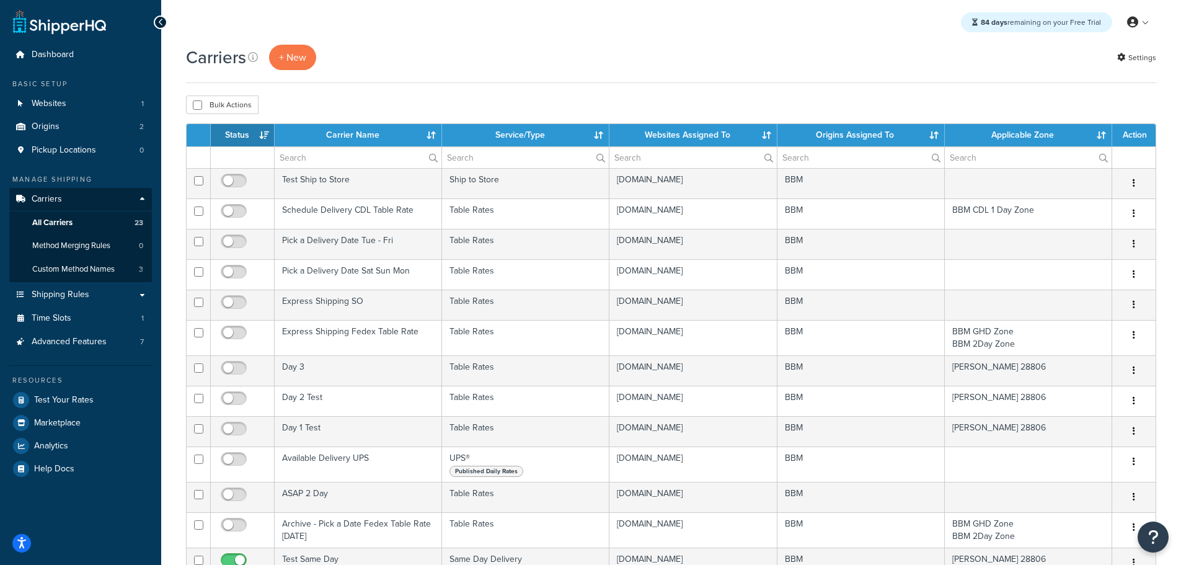
click at [237, 135] on th "Status" at bounding box center [243, 135] width 64 height 22
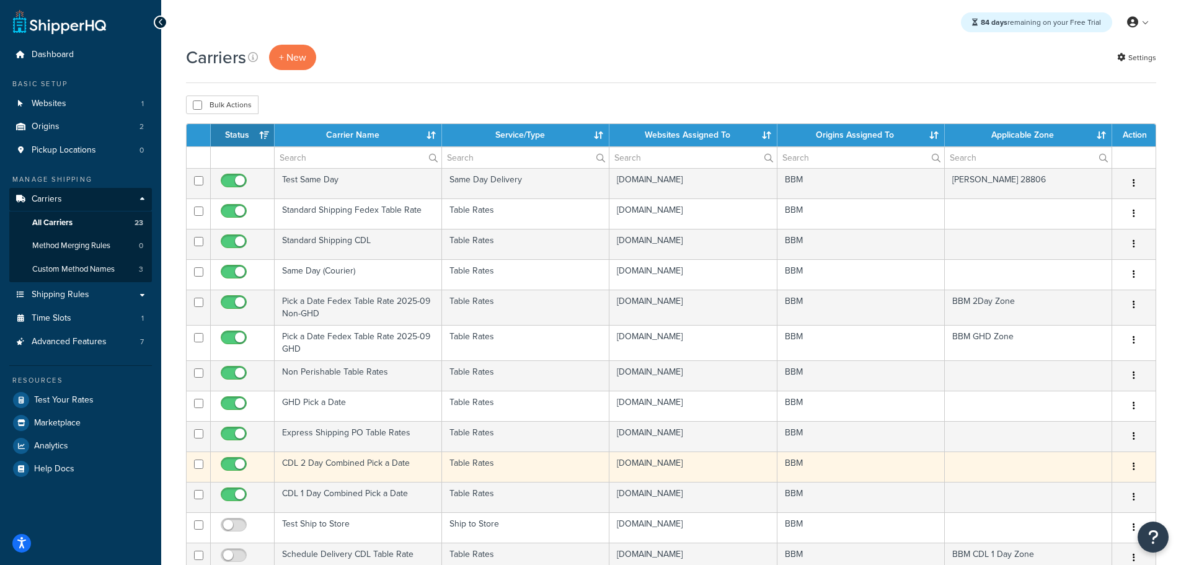
click at [301, 459] on td "CDL 2 Day Combined Pick a Date" at bounding box center [358, 466] width 167 height 30
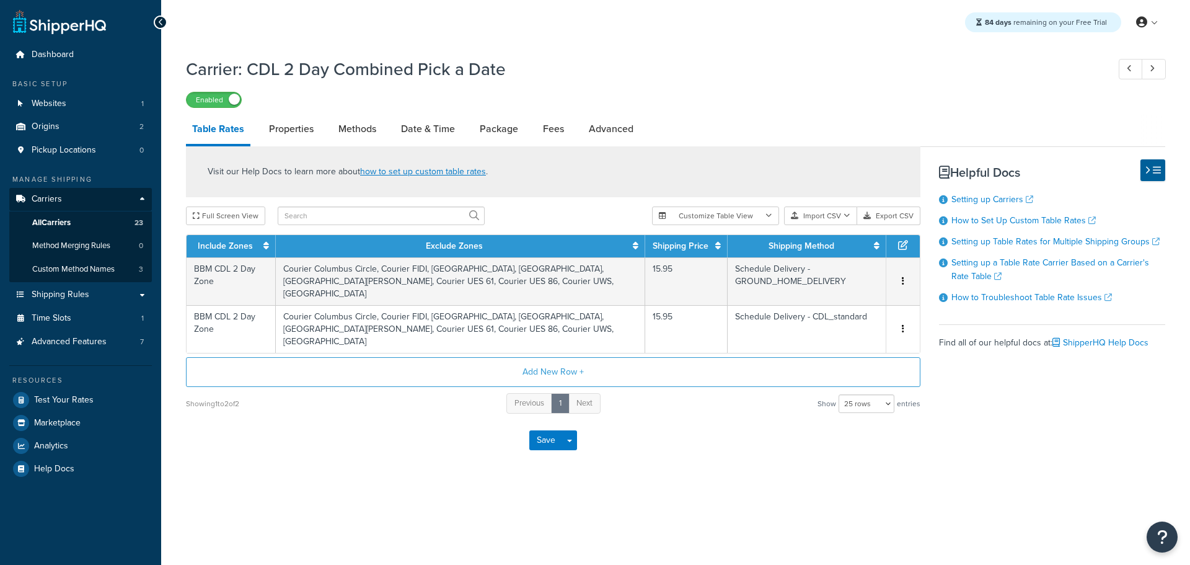
select select "25"
click at [363, 126] on link "Methods" at bounding box center [357, 129] width 50 height 30
select select "25"
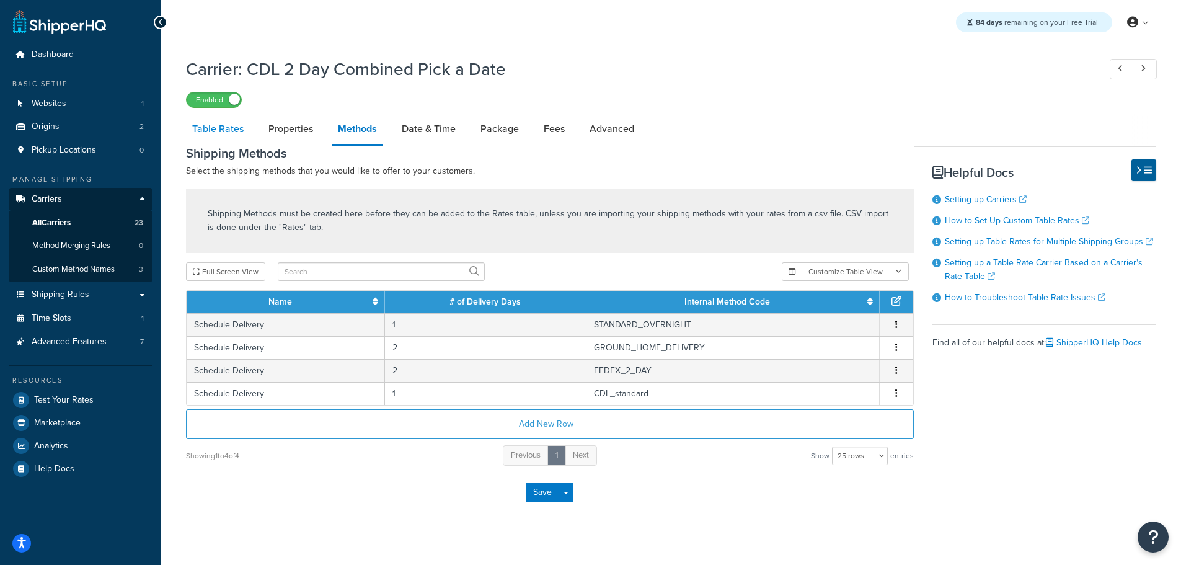
click at [222, 130] on link "Table Rates" at bounding box center [218, 129] width 64 height 30
select select "25"
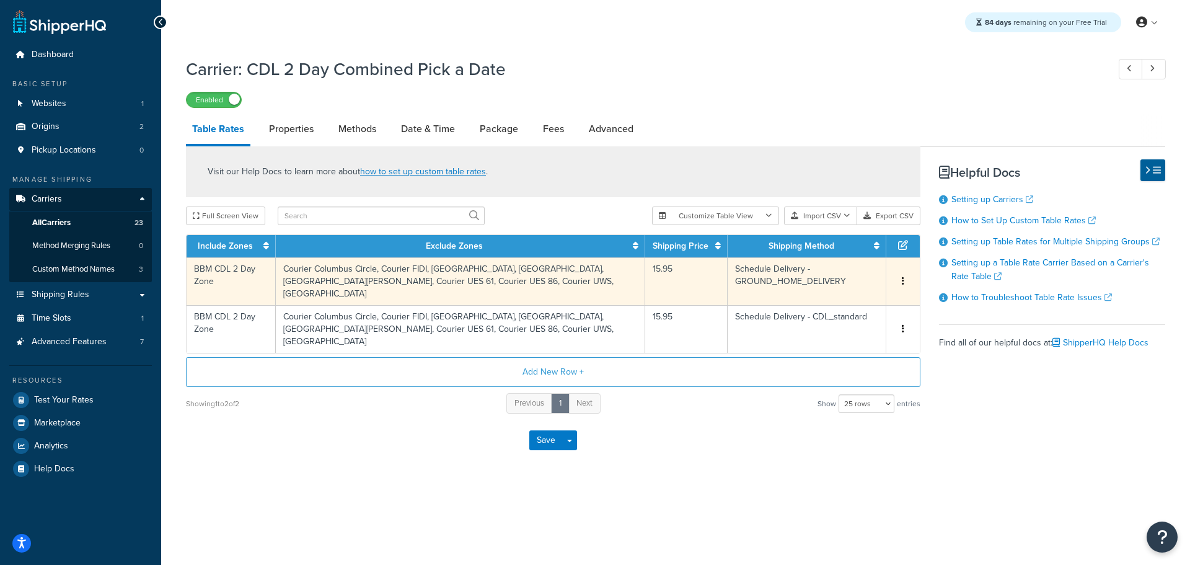
click at [902, 276] on icon "button" at bounding box center [903, 280] width 2 height 9
click at [845, 299] on div "Delete" at bounding box center [840, 300] width 88 height 25
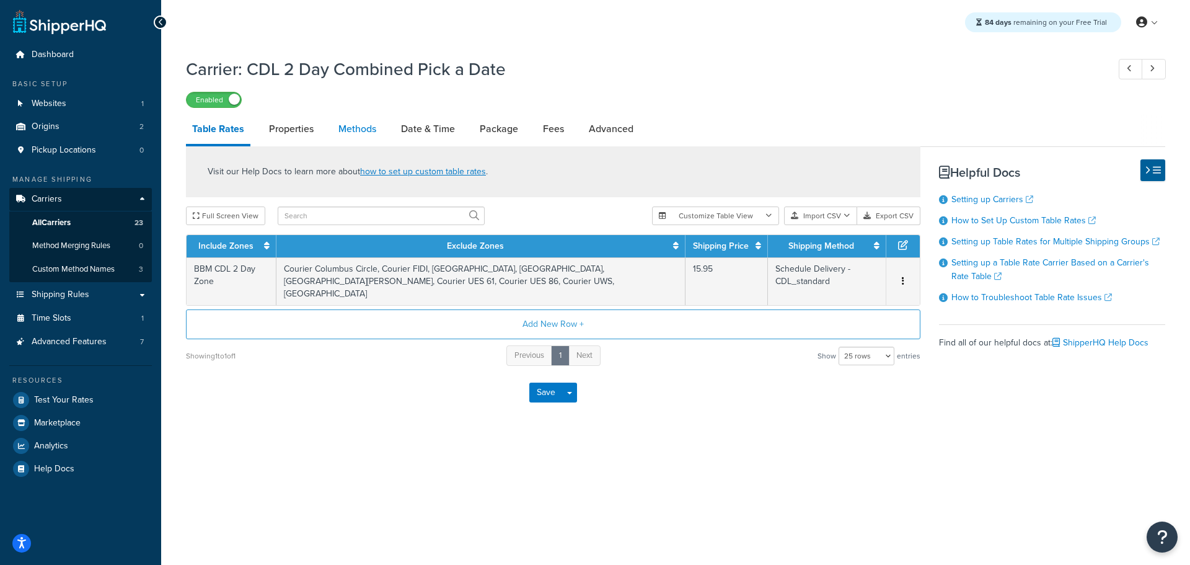
click at [356, 132] on link "Methods" at bounding box center [357, 129] width 50 height 30
select select "25"
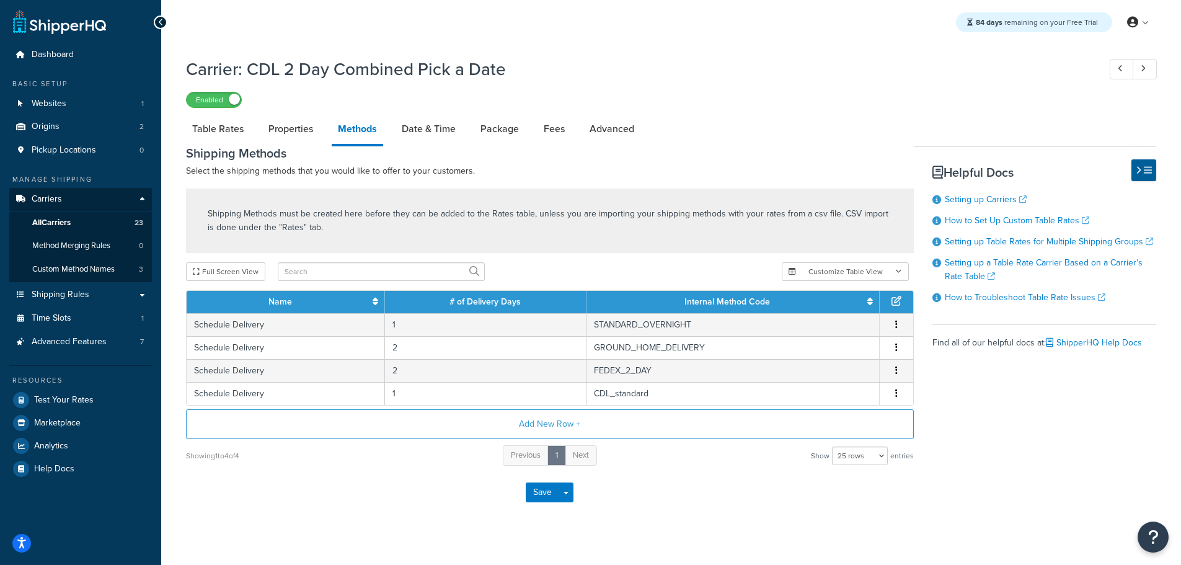
click at [463, 508] on div "Save Save Dropdown Save and Edit" at bounding box center [550, 492] width 728 height 51
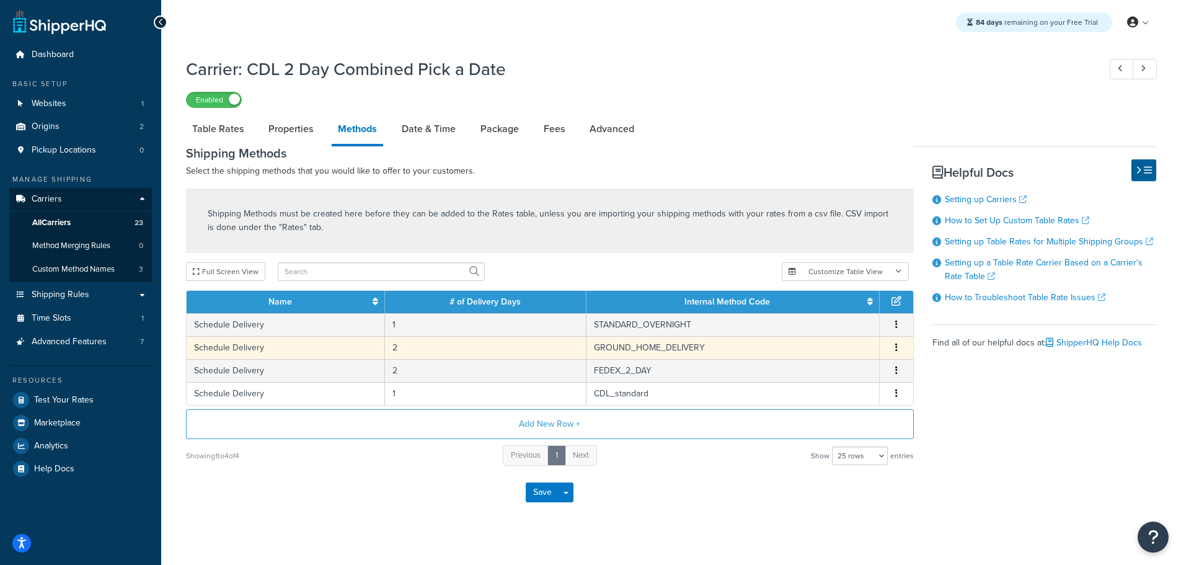
click at [896, 348] on icon "button" at bounding box center [896, 347] width 2 height 9
click at [826, 356] on div "Delete" at bounding box center [833, 360] width 88 height 25
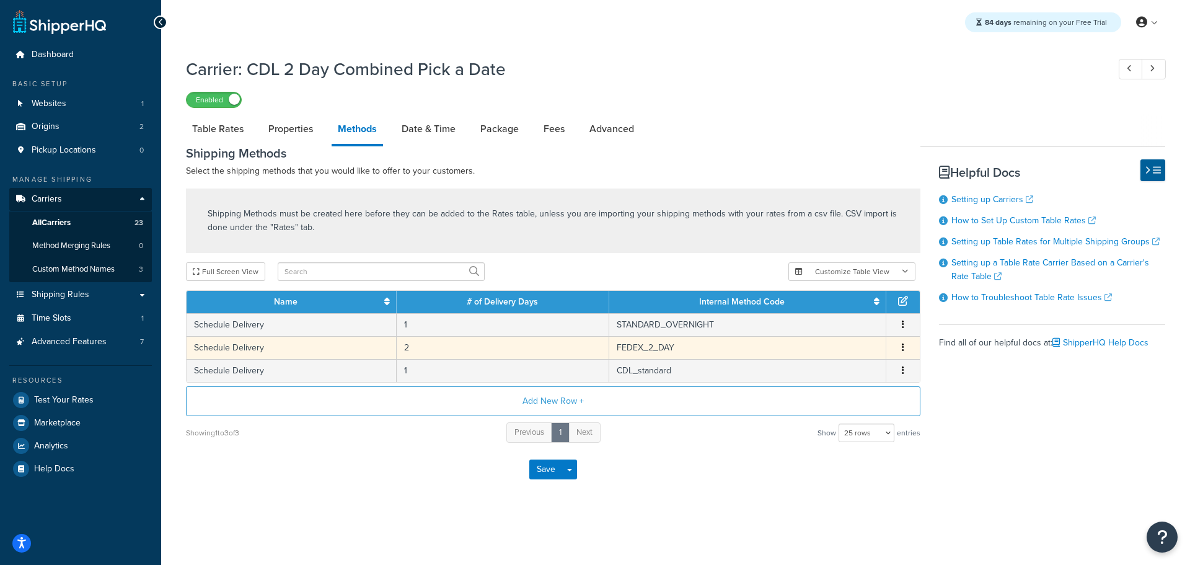
click at [902, 346] on icon "button" at bounding box center [903, 347] width 2 height 9
click at [854, 361] on div "Delete" at bounding box center [840, 360] width 88 height 25
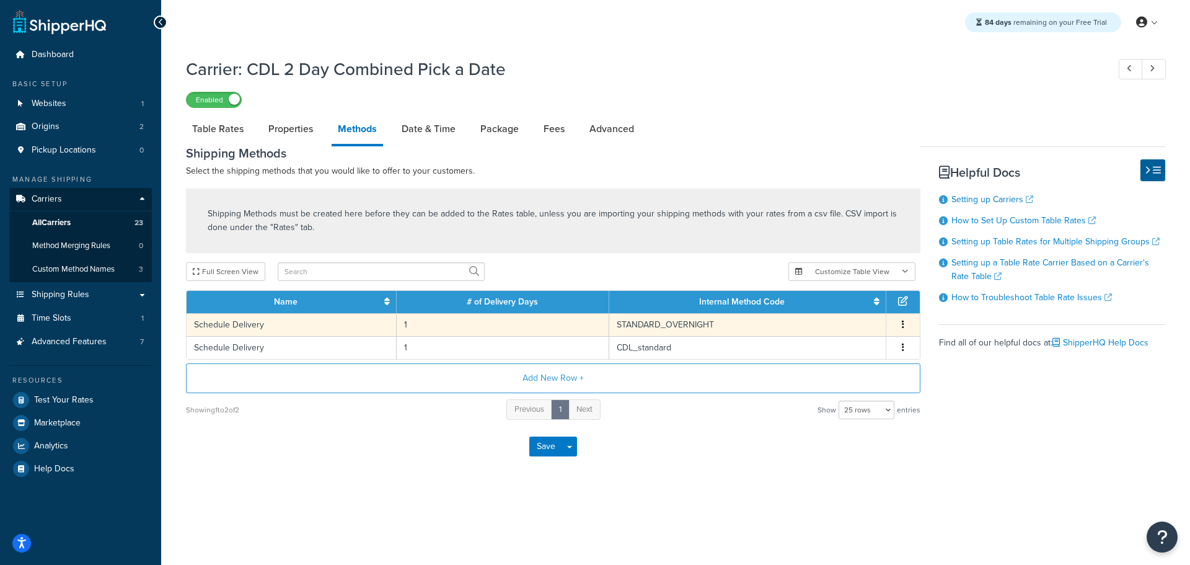
click at [900, 322] on button "button" at bounding box center [903, 325] width 10 height 14
click at [855, 342] on div "Delete" at bounding box center [840, 337] width 88 height 25
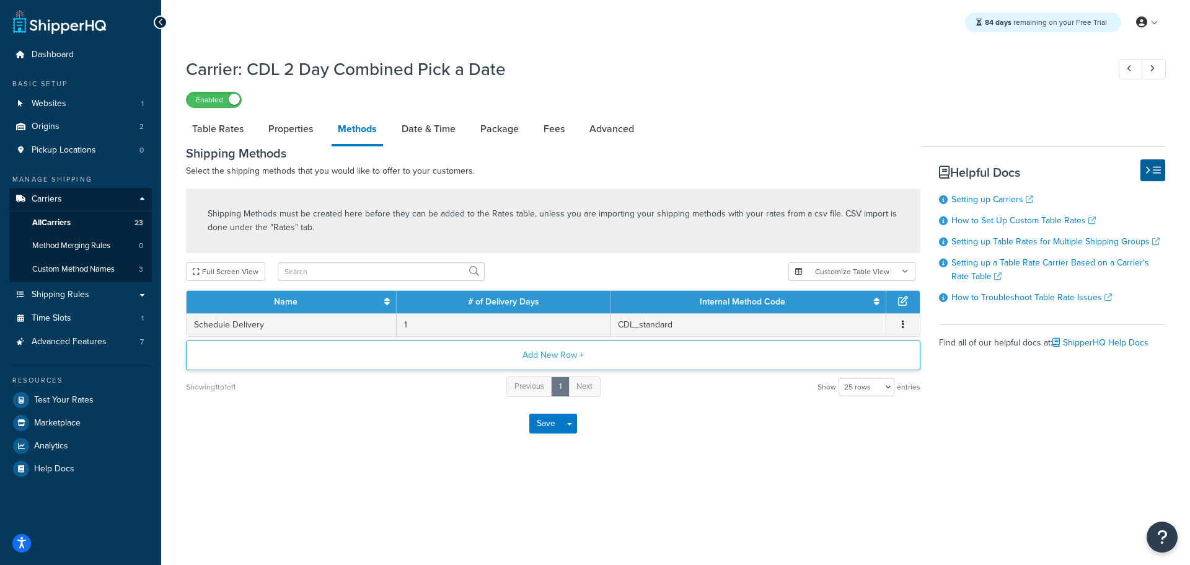
click at [553, 350] on button "Add New Row +" at bounding box center [553, 355] width 734 height 30
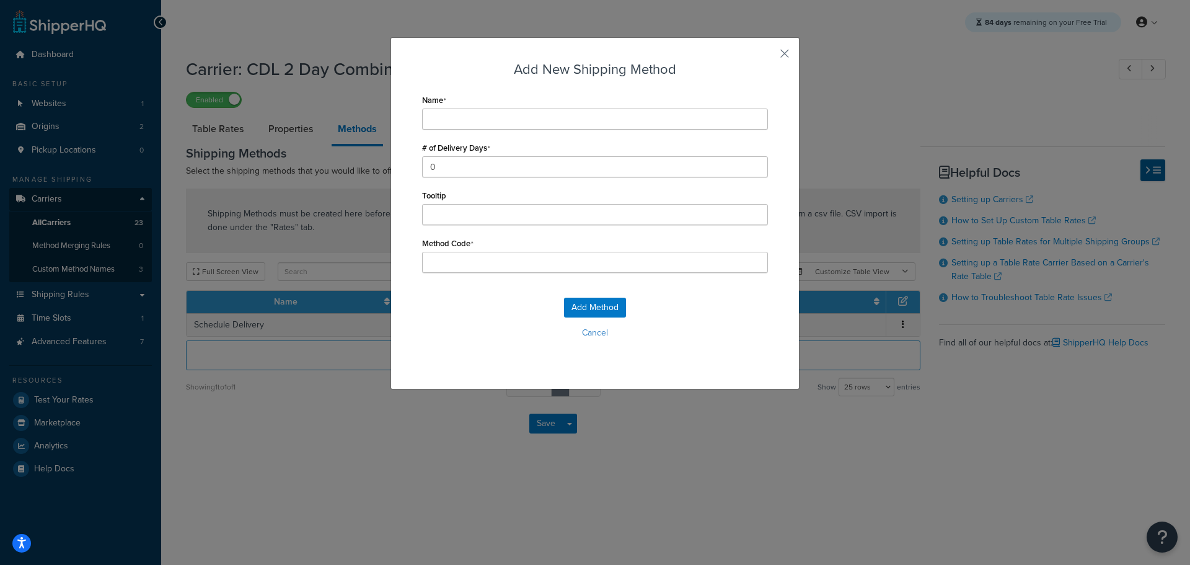
click at [446, 103] on div "Name" at bounding box center [595, 110] width 346 height 38
click at [445, 115] on input "Name" at bounding box center [595, 118] width 346 height 21
type input "S"
type input "Sc"
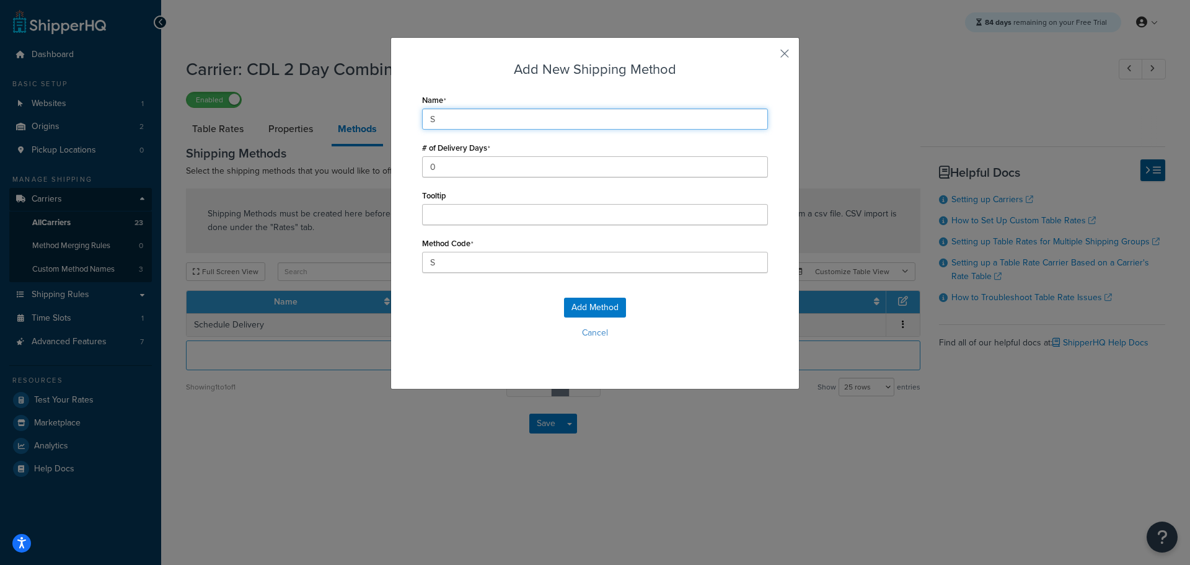
type input "Sc"
type input "Schedule Delivery"
type input "Schedule_Delivery"
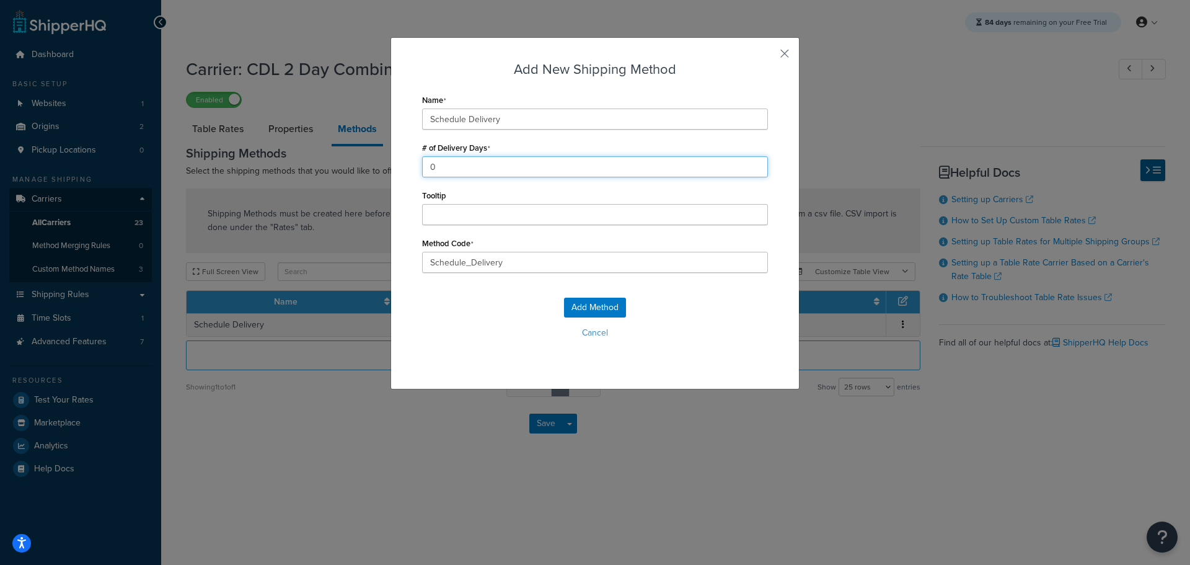
drag, startPoint x: 451, startPoint y: 170, endPoint x: 354, endPoint y: 171, distance: 96.7
click at [354, 171] on div "Add New Shipping Method Name Schedule Delivery # of Delivery Days 0 Tooltip Met…" at bounding box center [595, 282] width 1190 height 565
drag, startPoint x: 431, startPoint y: 166, endPoint x: 408, endPoint y: 163, distance: 23.8
click at [408, 163] on div "Add New Shipping Method Name Schedule Delivery # of Delivery Days 1 Tooltip Met…" at bounding box center [594, 213] width 409 height 352
type input "2"
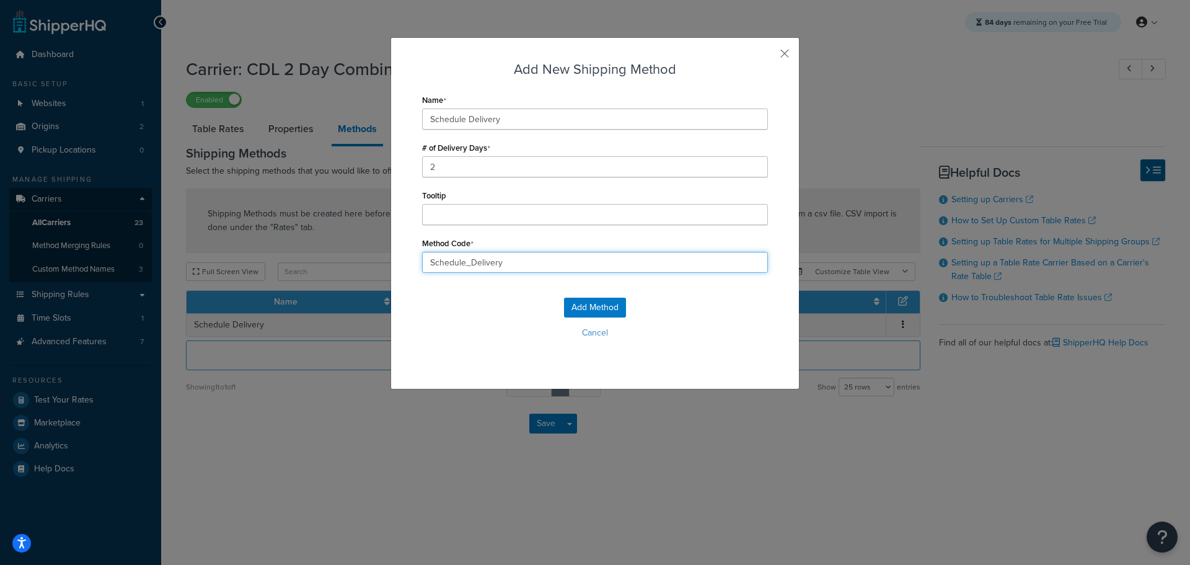
drag, startPoint x: 507, startPoint y: 261, endPoint x: 312, endPoint y: 262, distance: 195.2
click at [312, 262] on div "Add New Shipping Method Name Schedule Delivery # of Delivery Days 2 Tooltip Met…" at bounding box center [595, 282] width 1190 height 565
type input "GROUND_HOME_DELIVERY"
click at [576, 302] on button "Add Method" at bounding box center [595, 307] width 62 height 20
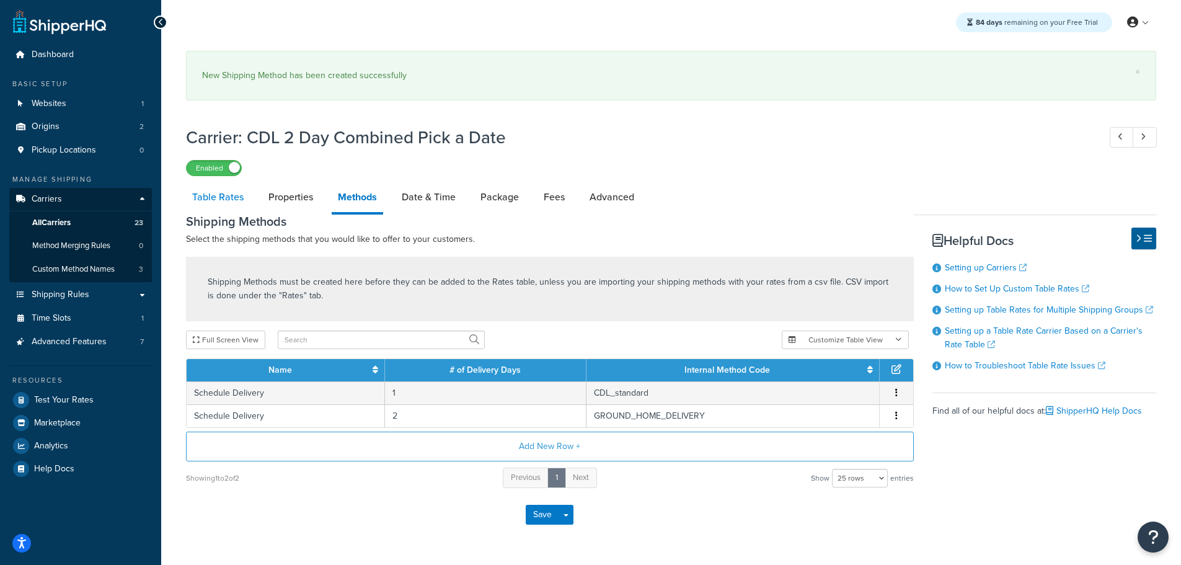
click at [203, 196] on link "Table Rates" at bounding box center [218, 197] width 64 height 30
select select "25"
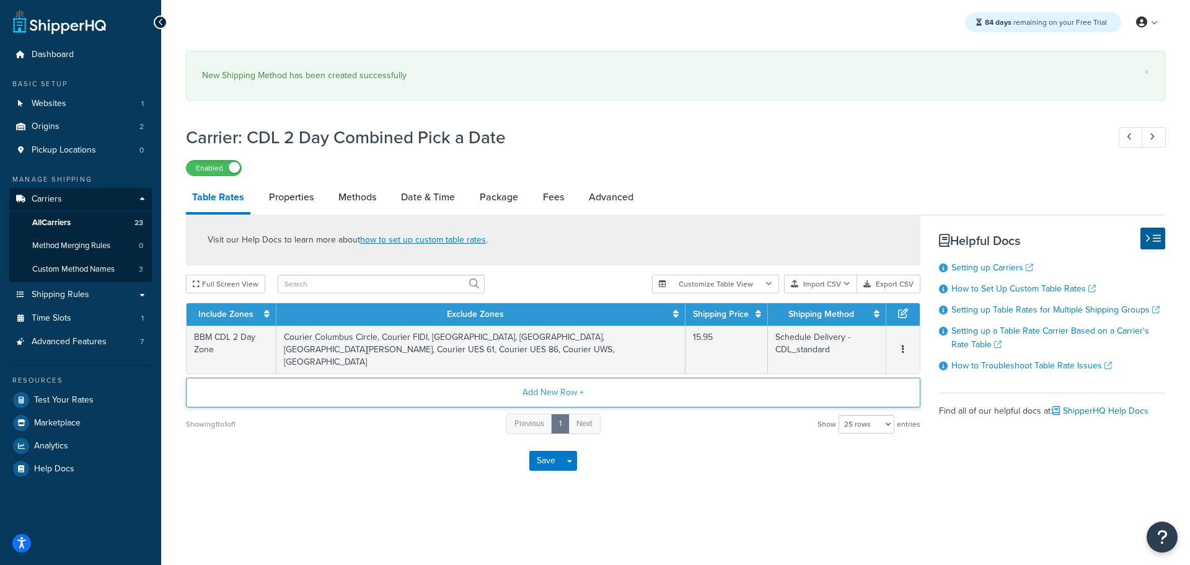
click at [553, 379] on button "Add New Row +" at bounding box center [553, 392] width 734 height 30
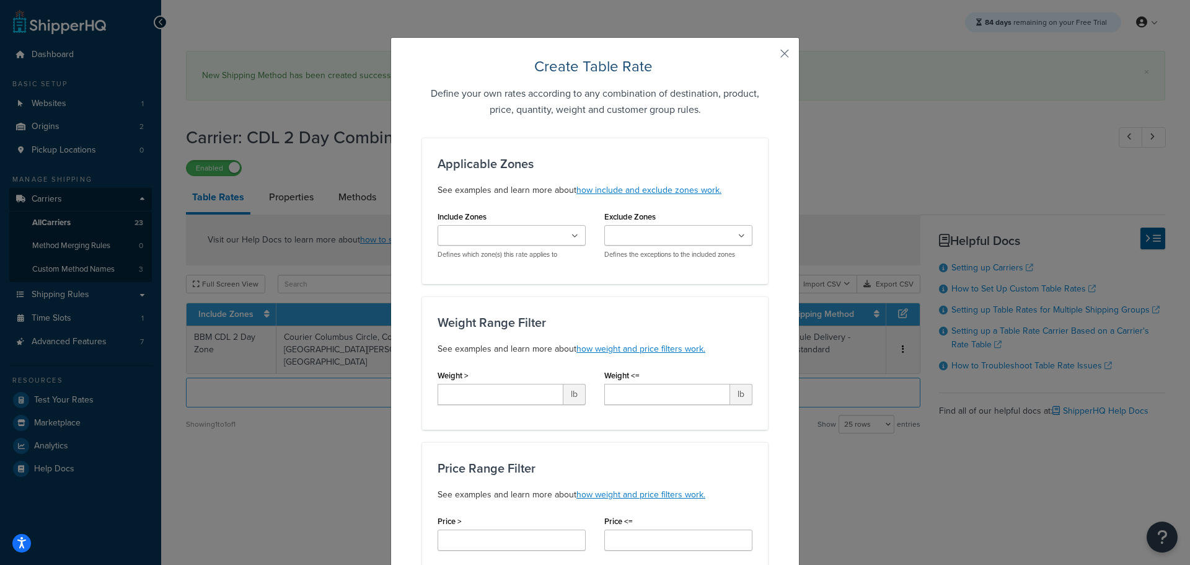
click at [547, 236] on ul at bounding box center [512, 235] width 148 height 20
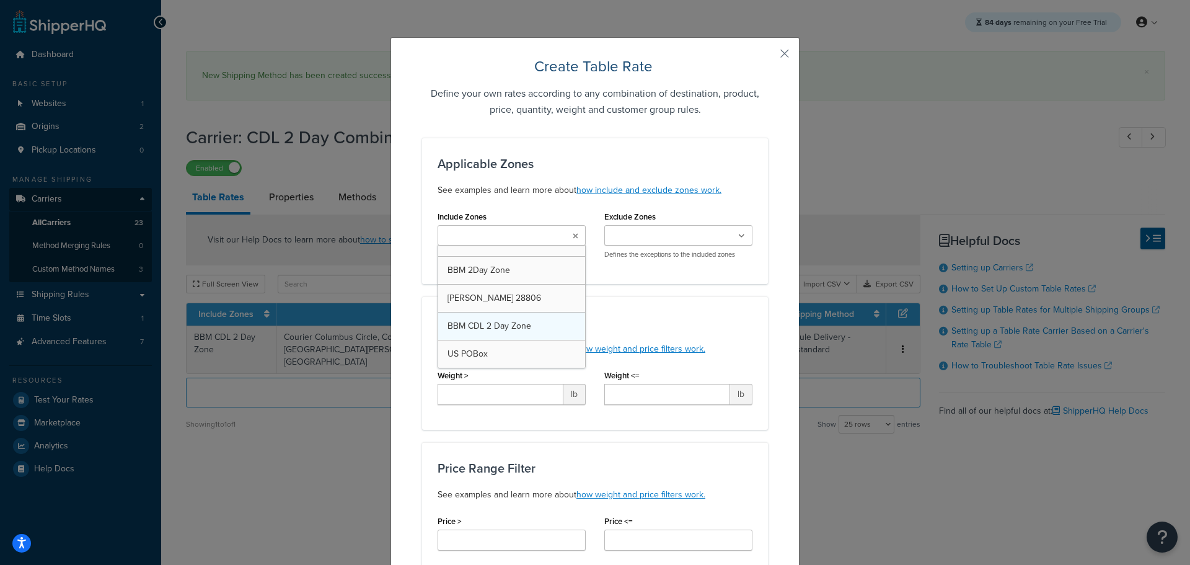
scroll to position [490, 0]
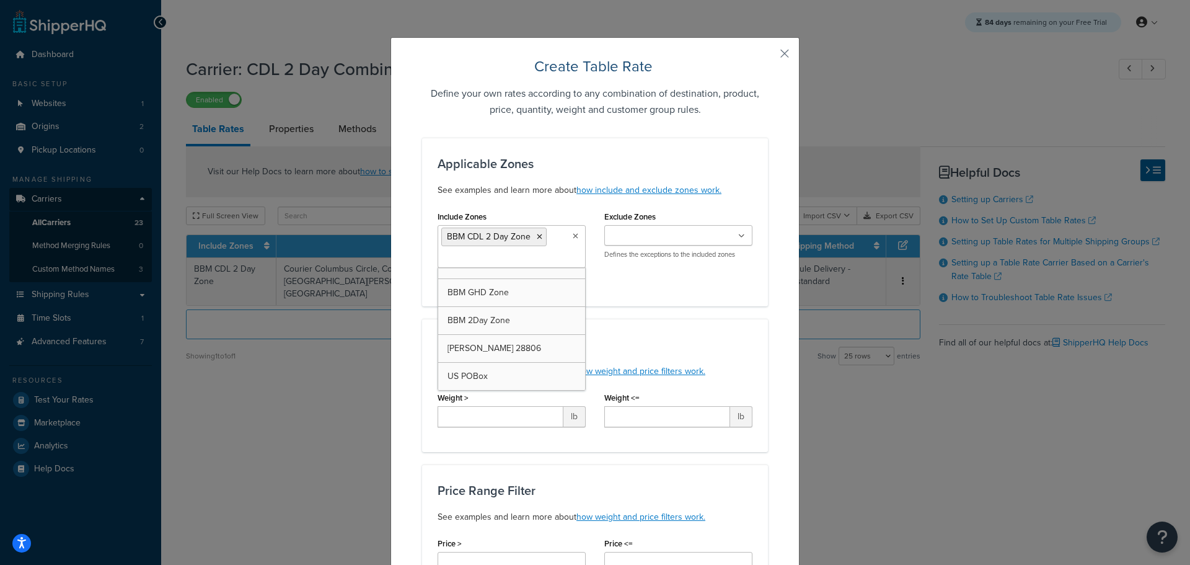
click at [710, 233] on ul at bounding box center [678, 235] width 148 height 20
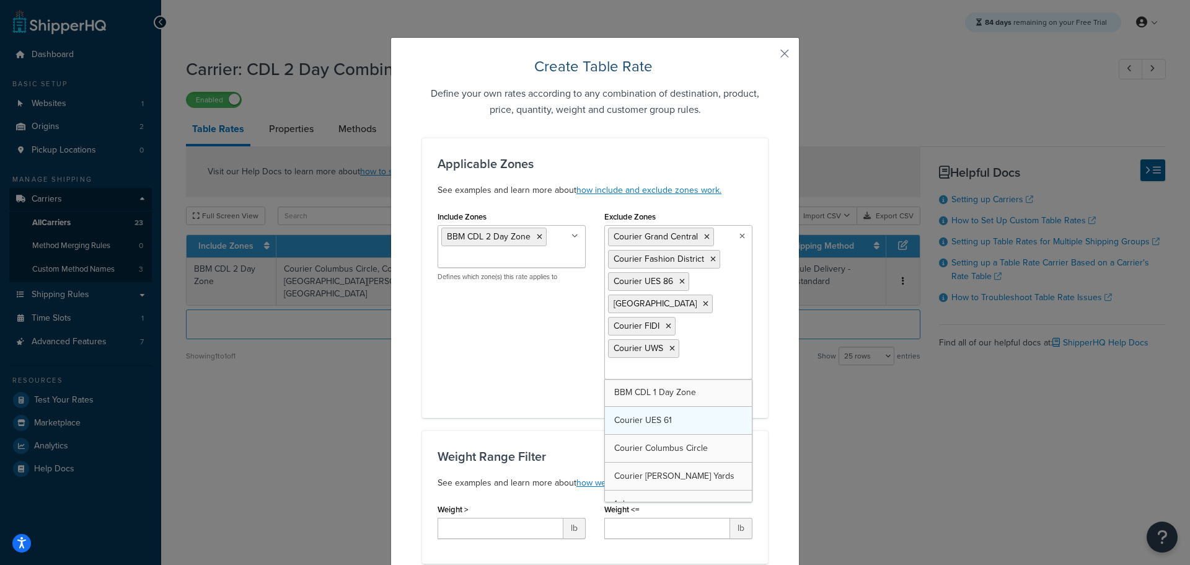
drag, startPoint x: 654, startPoint y: 396, endPoint x: 658, endPoint y: 407, distance: 11.2
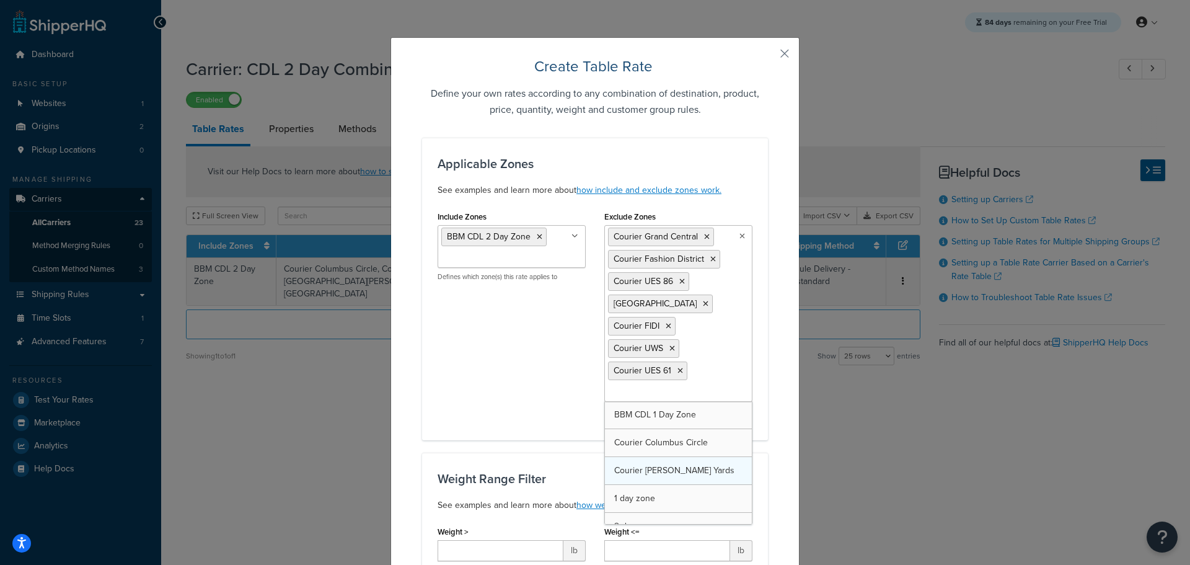
drag, startPoint x: 667, startPoint y: 443, endPoint x: 667, endPoint y: 451, distance: 8.7
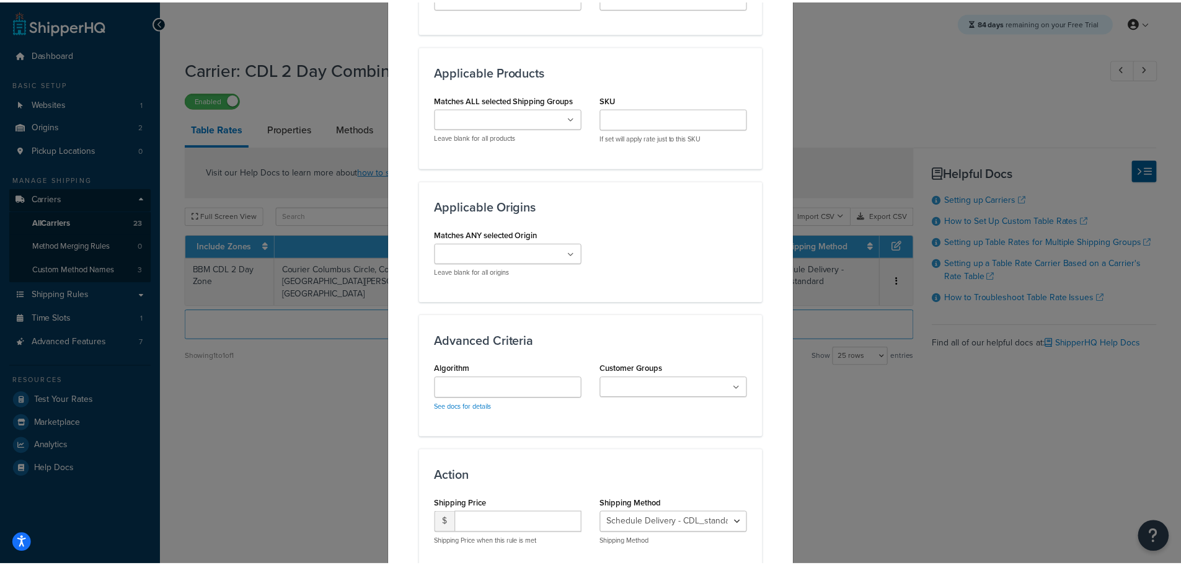
scroll to position [962, 0]
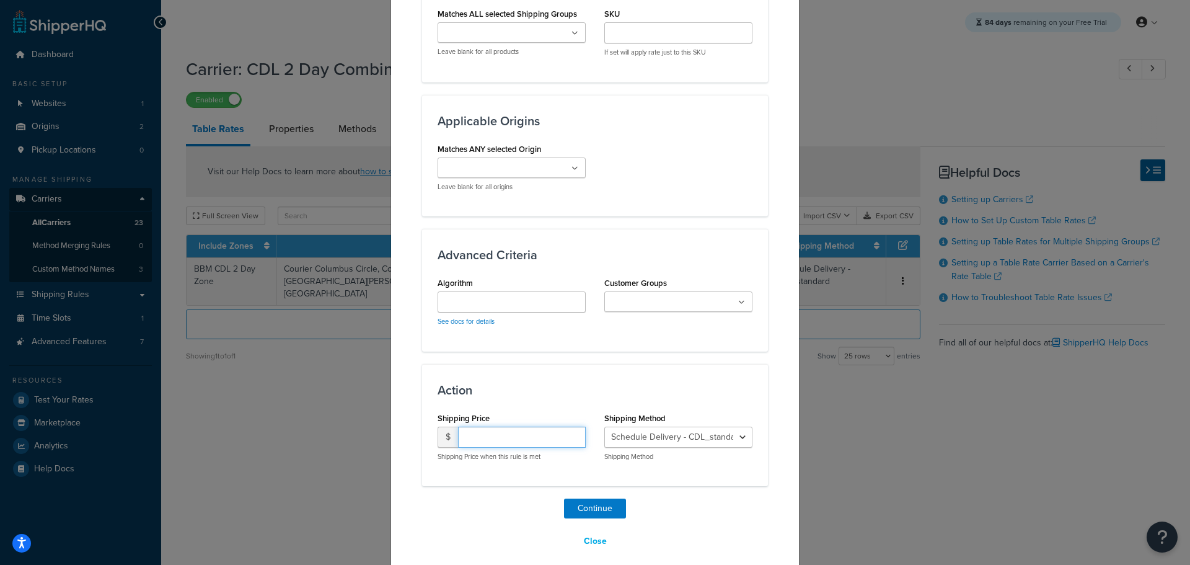
click at [486, 429] on input "number" at bounding box center [522, 436] width 128 height 21
type input "15.95"
click at [665, 426] on select "Schedule Delivery - CDL_standard Schedule Delivery - GROUND_HOME_DELIVERY" at bounding box center [678, 436] width 148 height 21
select select "183755"
click at [604, 426] on select "Schedule Delivery - CDL_standard Schedule Delivery - GROUND_HOME_DELIVERY" at bounding box center [678, 436] width 148 height 21
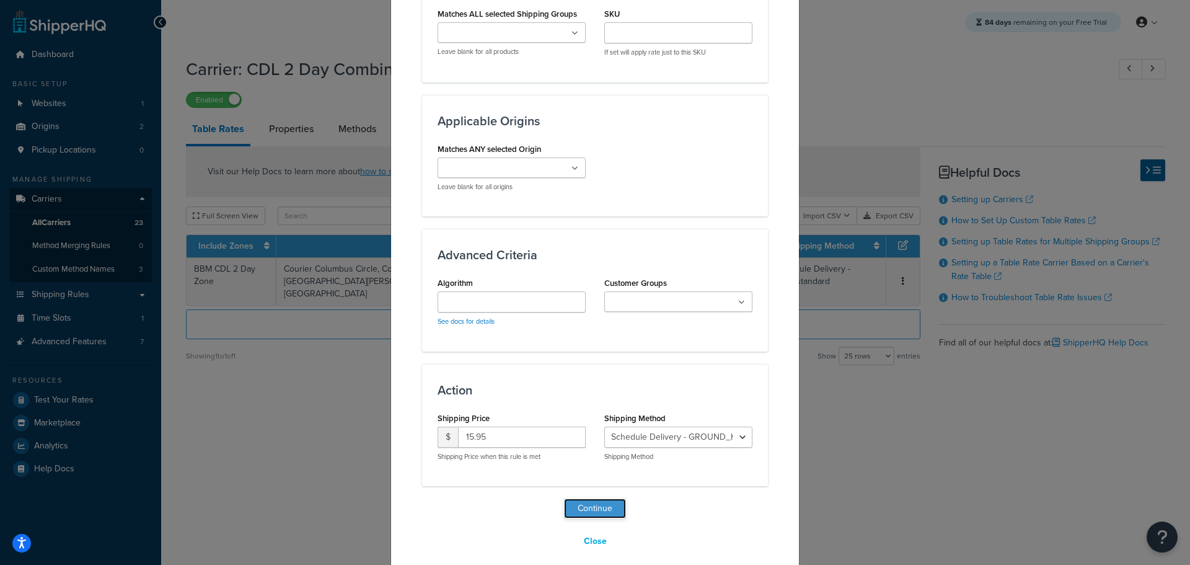
click at [594, 498] on button "Continue" at bounding box center [595, 508] width 62 height 20
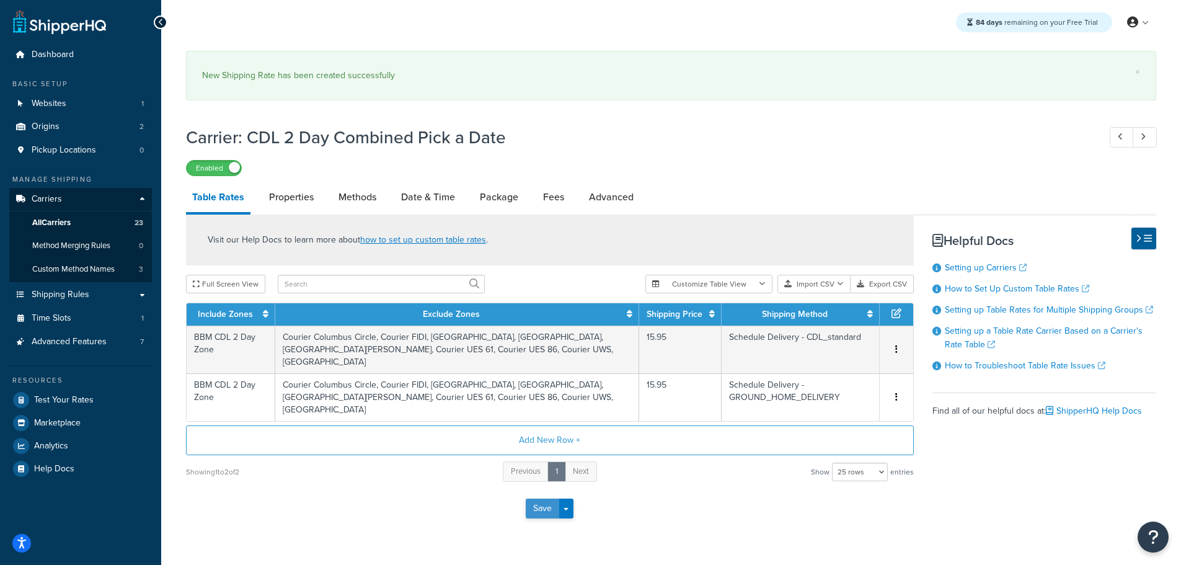
click at [537, 513] on button "Save" at bounding box center [542, 508] width 33 height 20
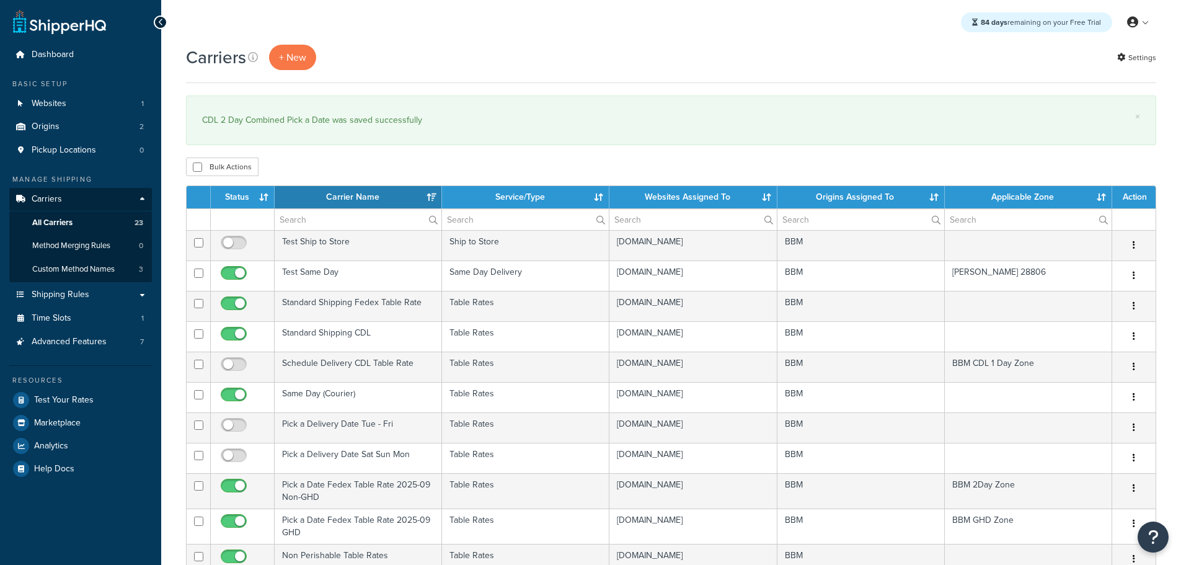
select select "15"
click at [979, 154] on div "Carriers + New Settings × CDL 2 Day Combined Pick a Date was saved successfully…" at bounding box center [670, 537] width 1019 height 984
click at [258, 192] on th "Status" at bounding box center [243, 197] width 64 height 22
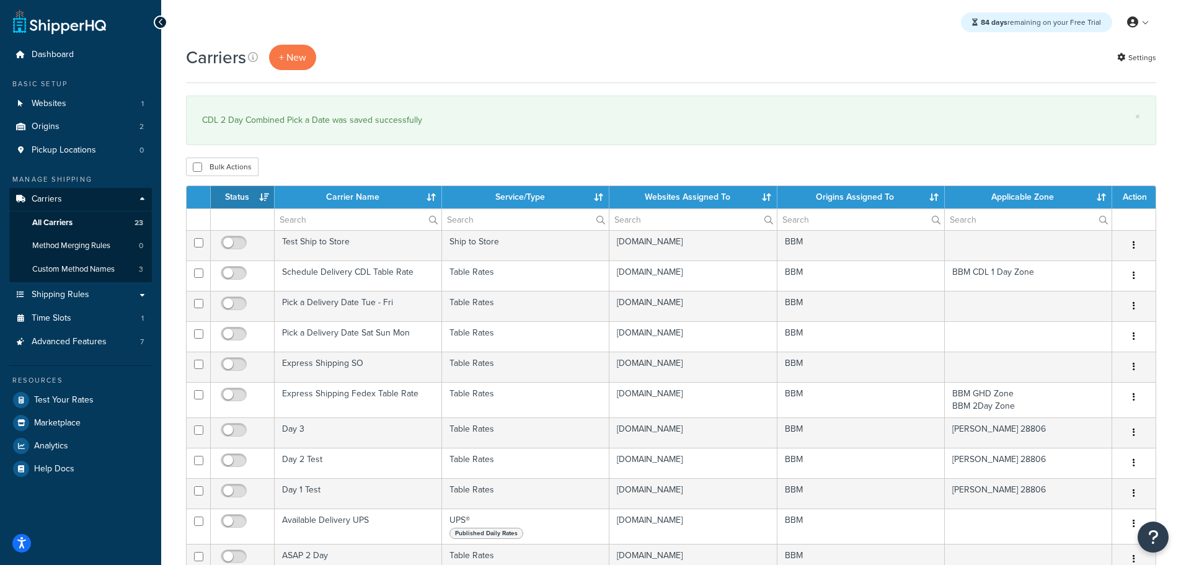
click at [252, 190] on th "Status" at bounding box center [243, 197] width 64 height 22
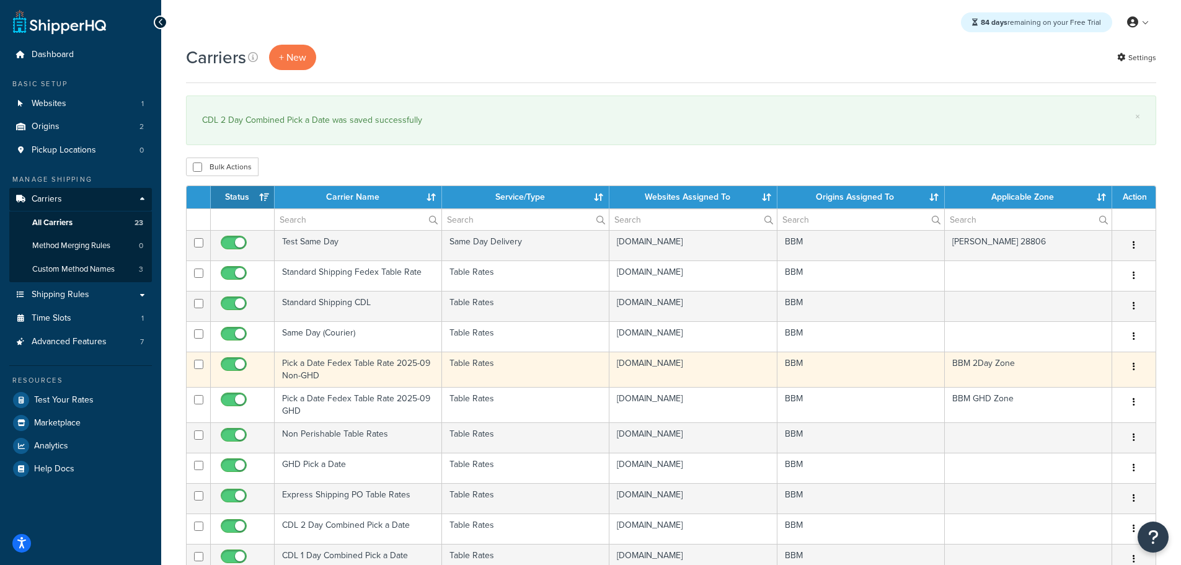
scroll to position [186, 0]
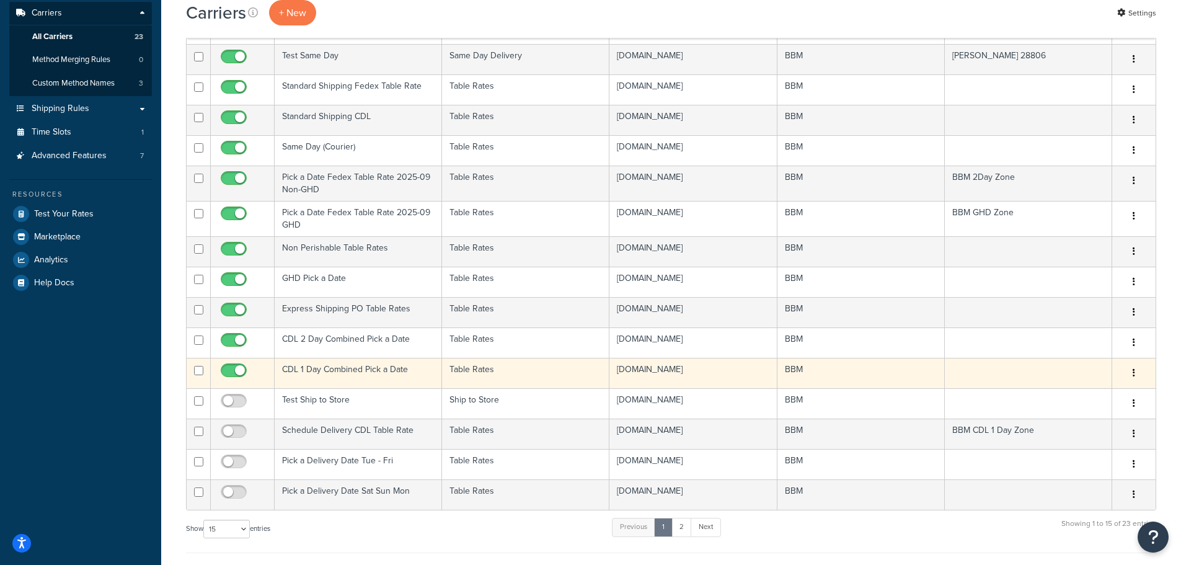
click at [318, 368] on td "CDL 1 Day Combined Pick a Date" at bounding box center [358, 373] width 167 height 30
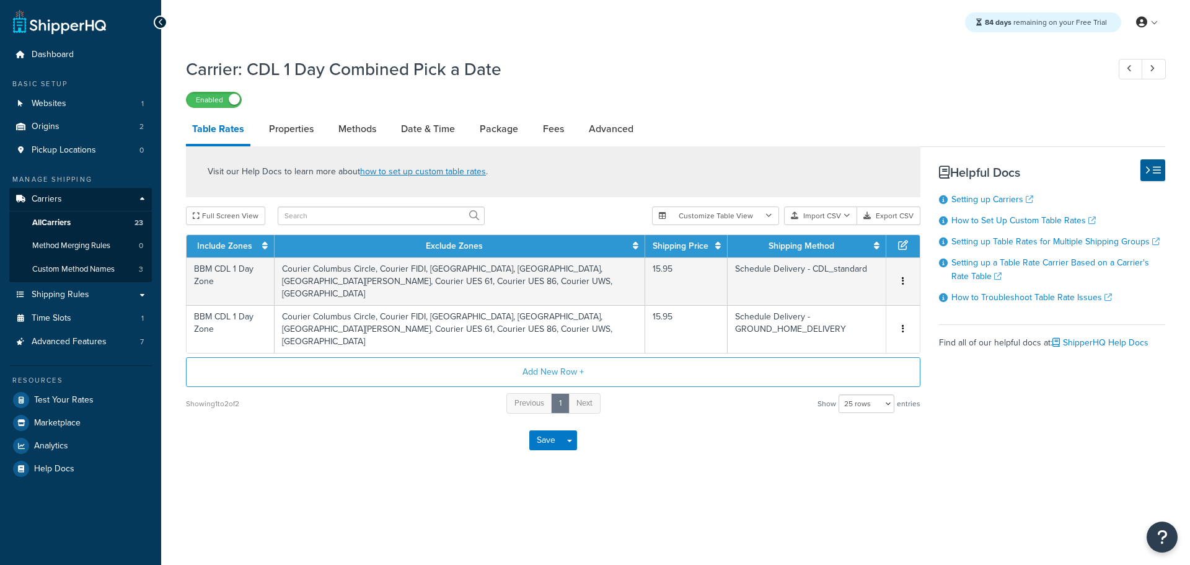
click at [359, 126] on link "Methods" at bounding box center [357, 129] width 50 height 30
select select "25"
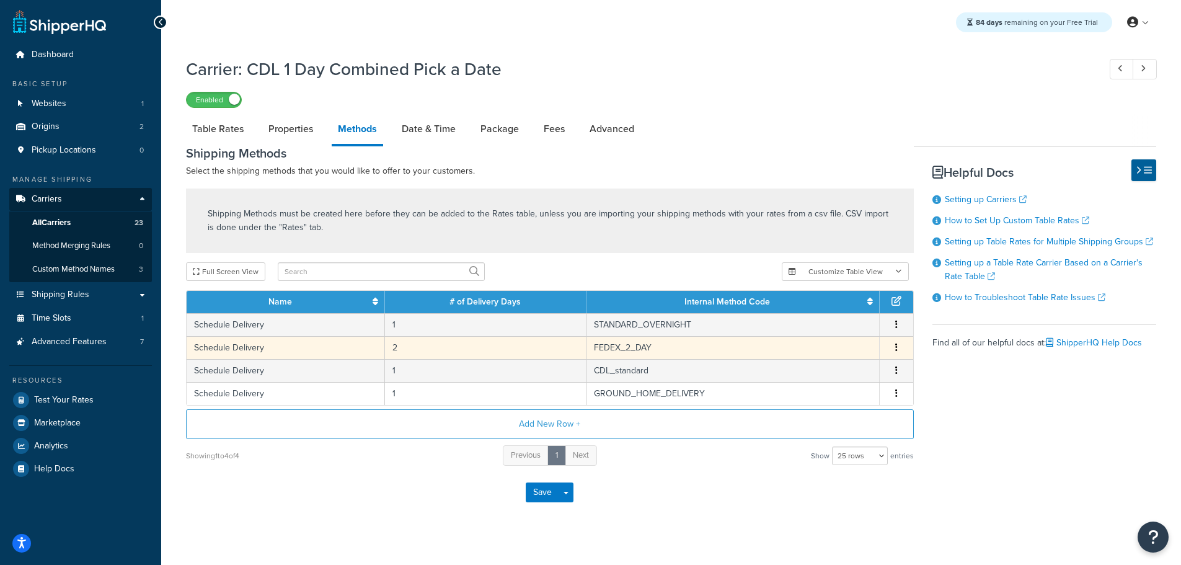
click at [897, 348] on icon "button" at bounding box center [896, 347] width 2 height 9
click at [854, 359] on div "Delete" at bounding box center [833, 360] width 88 height 25
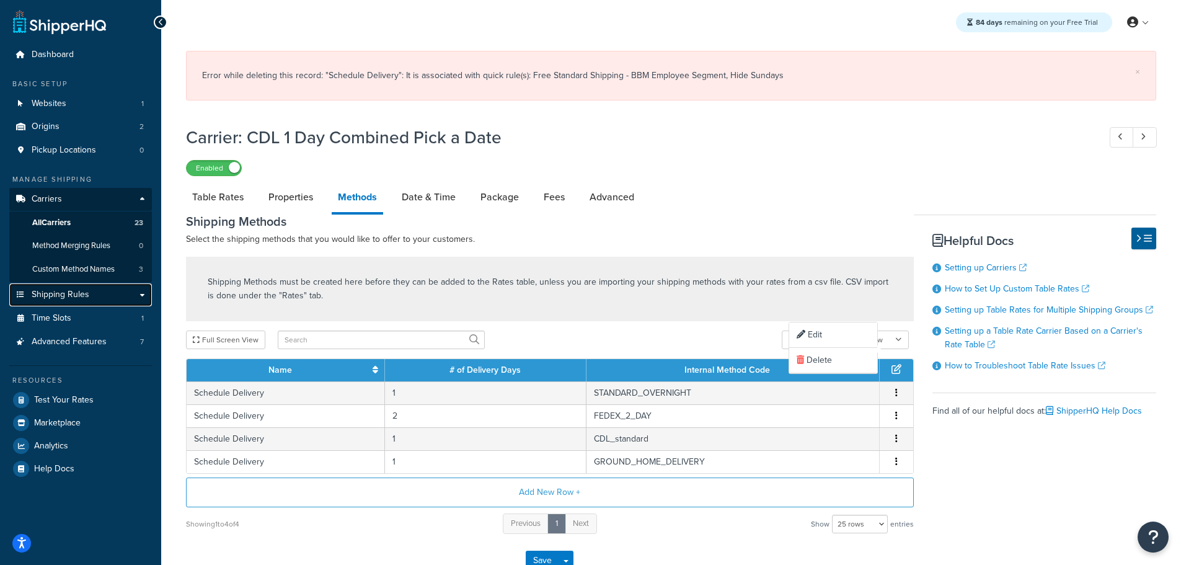
click at [80, 291] on span "Shipping Rules" at bounding box center [61, 294] width 58 height 11
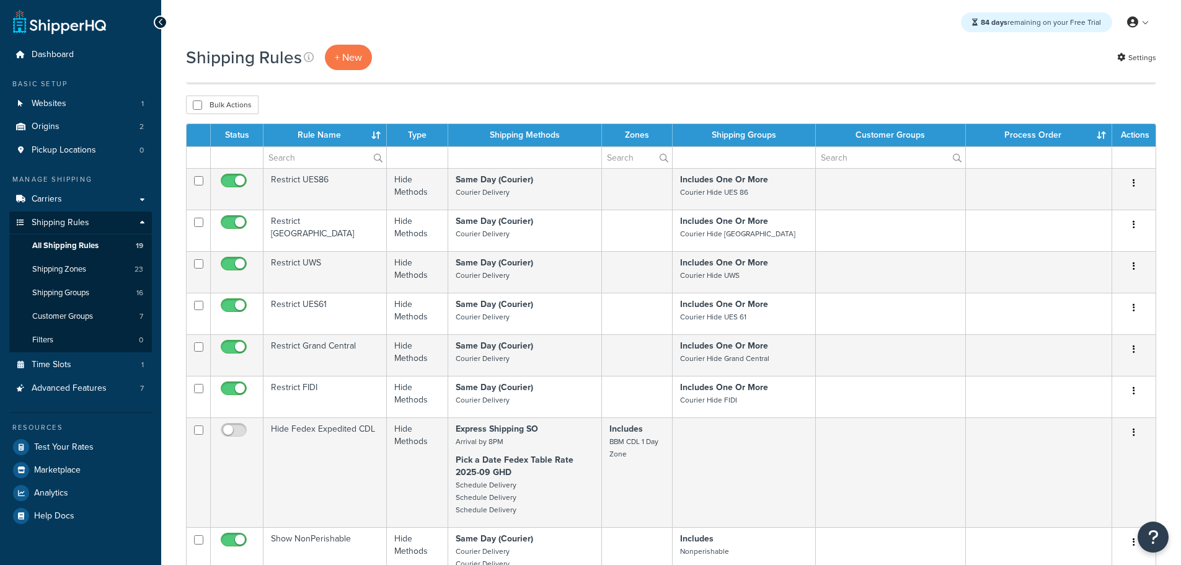
select select "25"
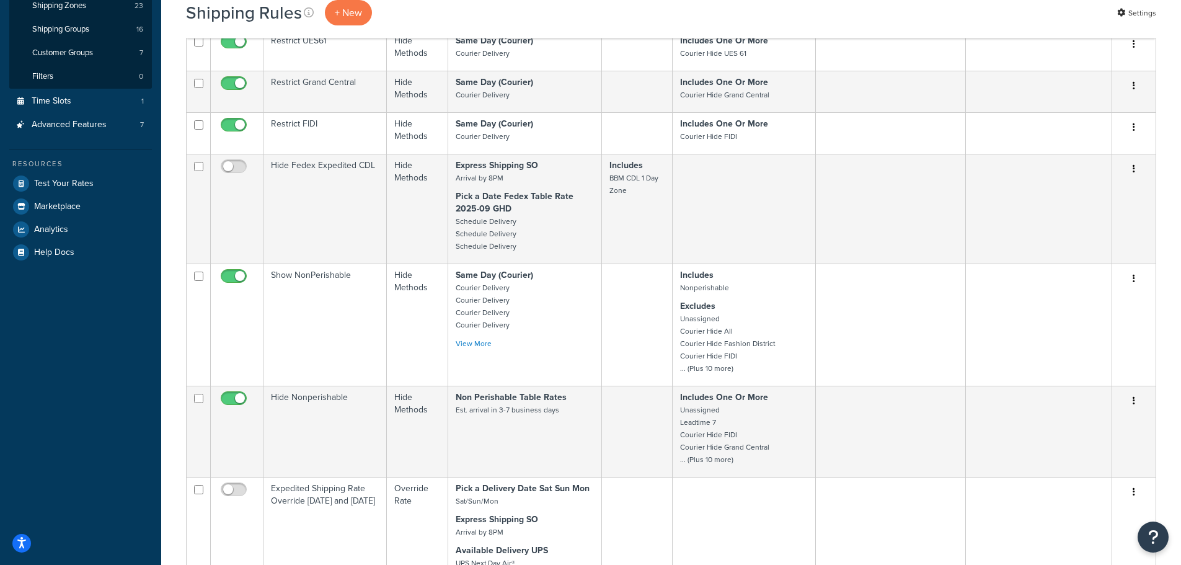
scroll to position [62, 0]
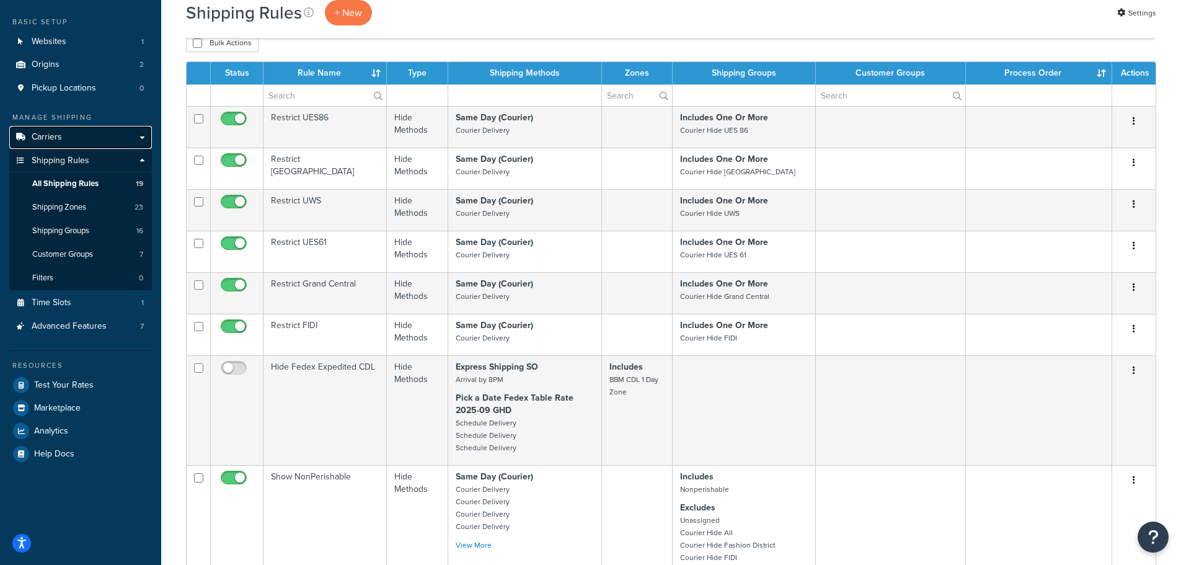
click at [63, 135] on link "Carriers" at bounding box center [80, 137] width 143 height 23
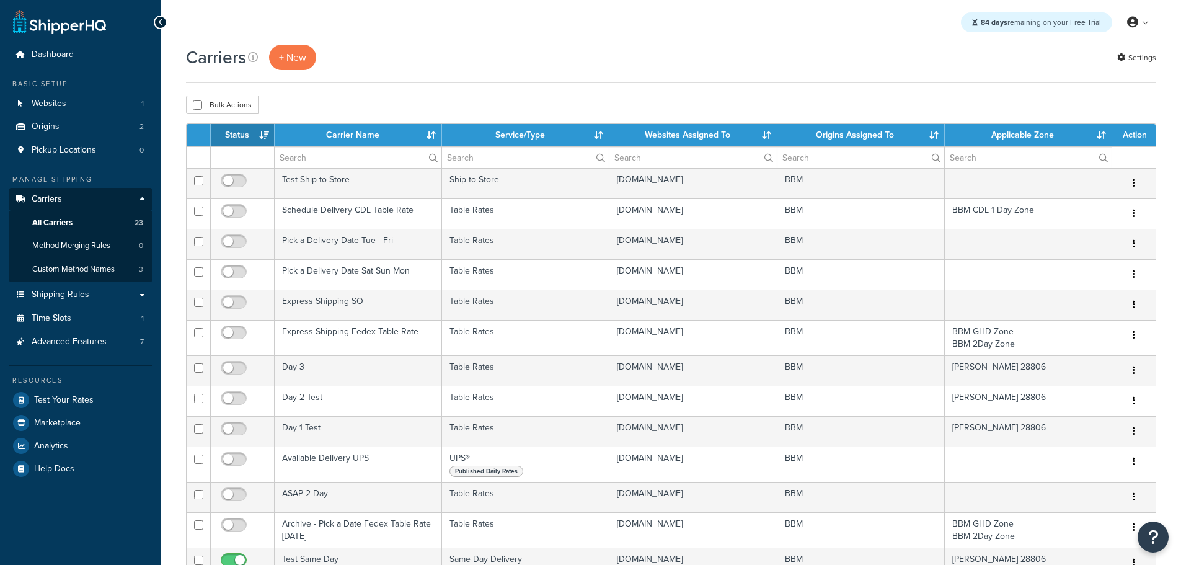
select select "15"
click at [246, 136] on th "Status" at bounding box center [243, 135] width 64 height 22
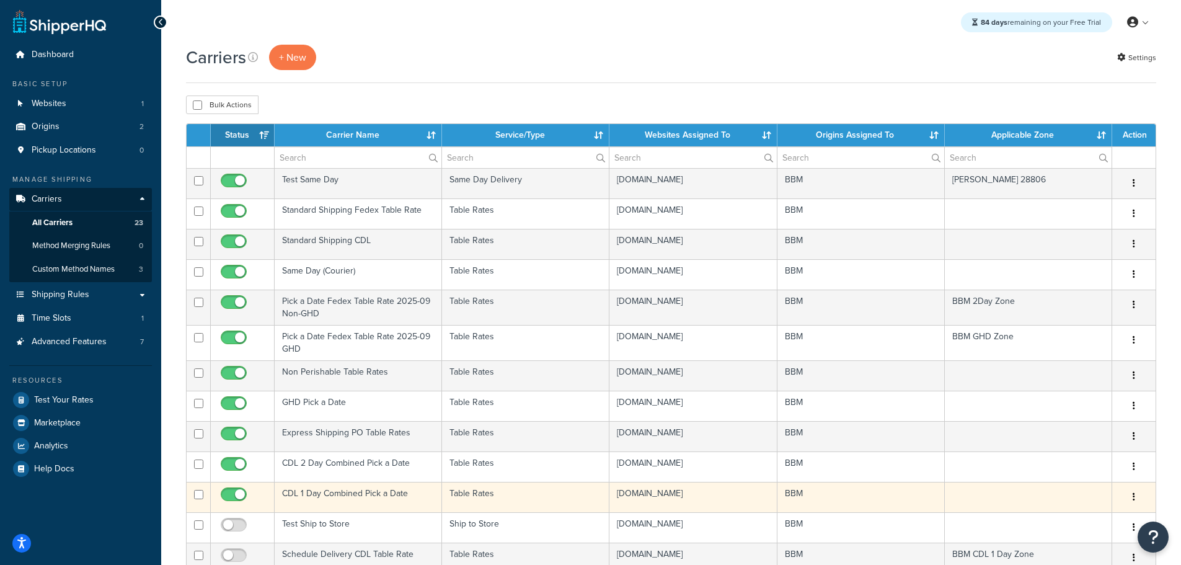
click at [379, 490] on td "CDL 1 Day Combined Pick a Date" at bounding box center [358, 497] width 167 height 30
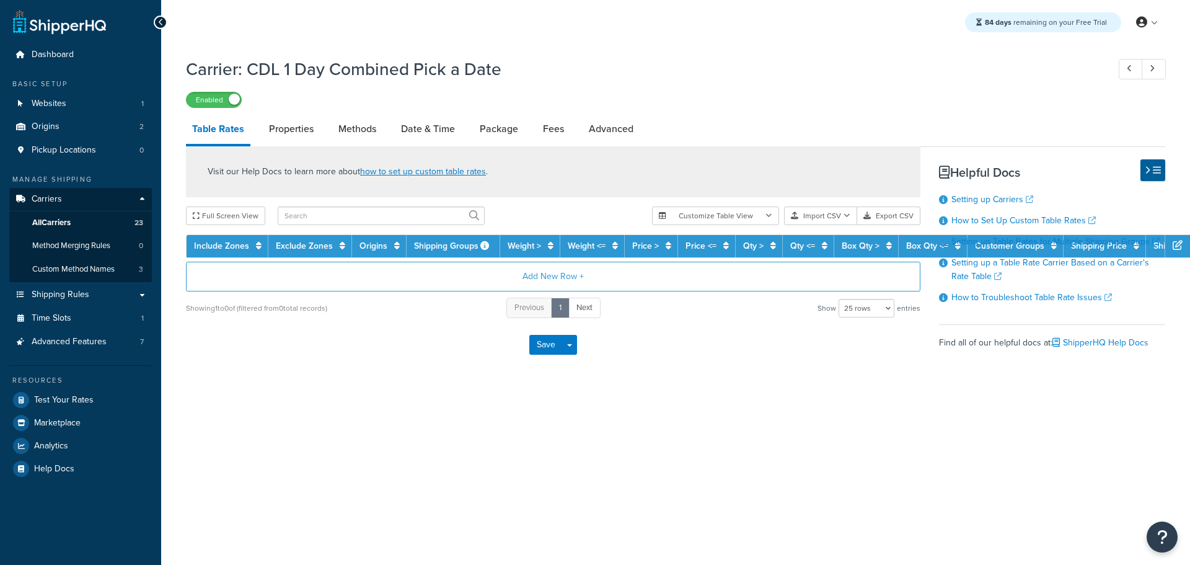
select select "25"
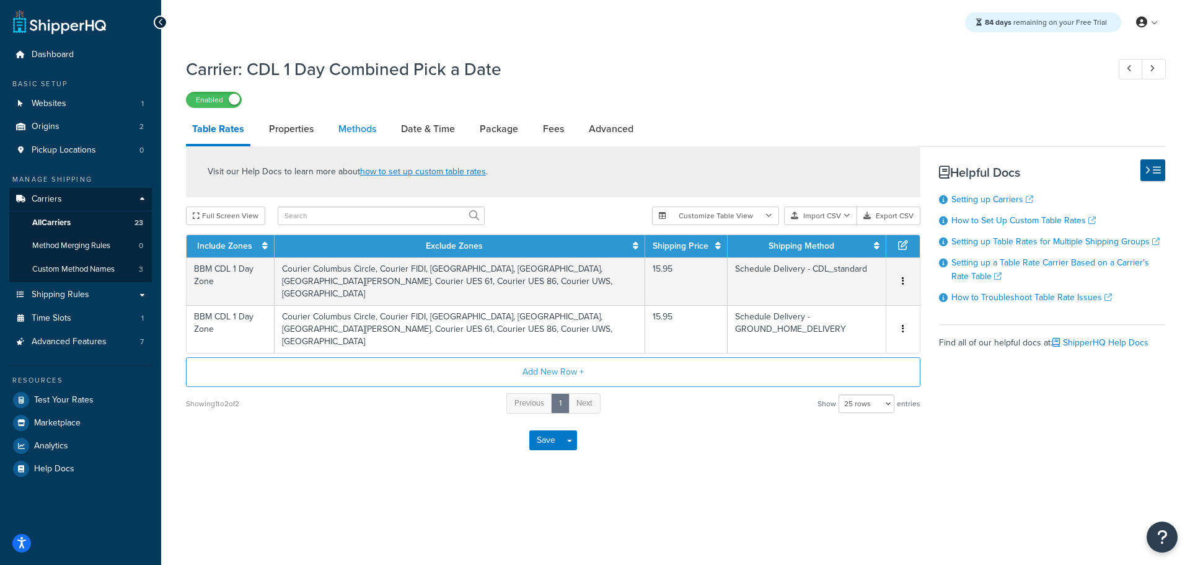
click at [363, 126] on link "Methods" at bounding box center [357, 129] width 50 height 30
select select "25"
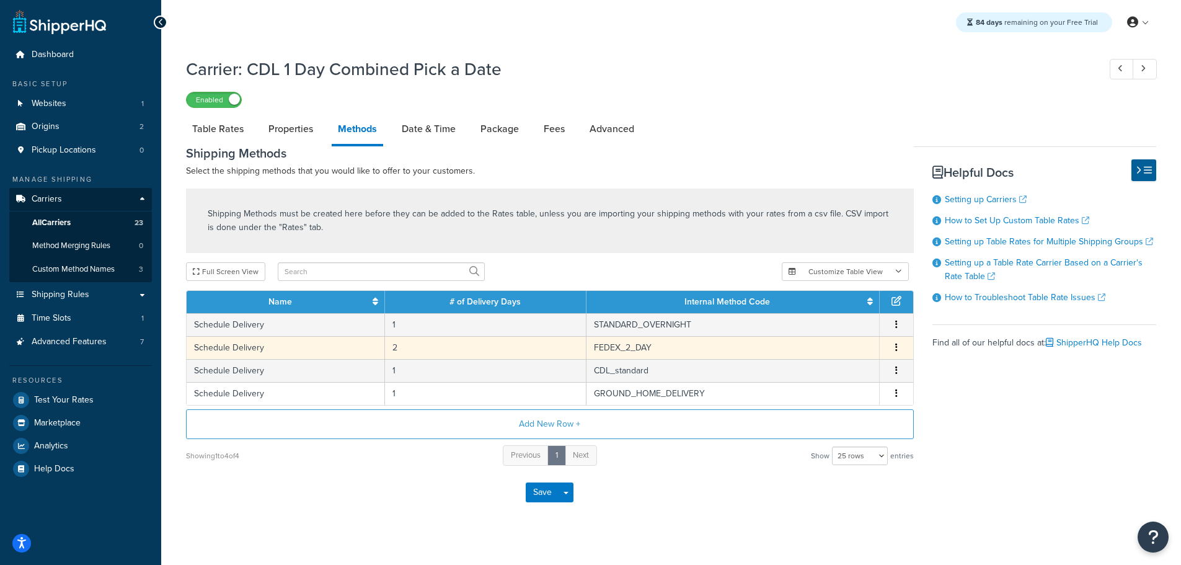
click at [894, 345] on button "button" at bounding box center [896, 348] width 10 height 14
click at [860, 362] on div "Delete" at bounding box center [833, 360] width 88 height 25
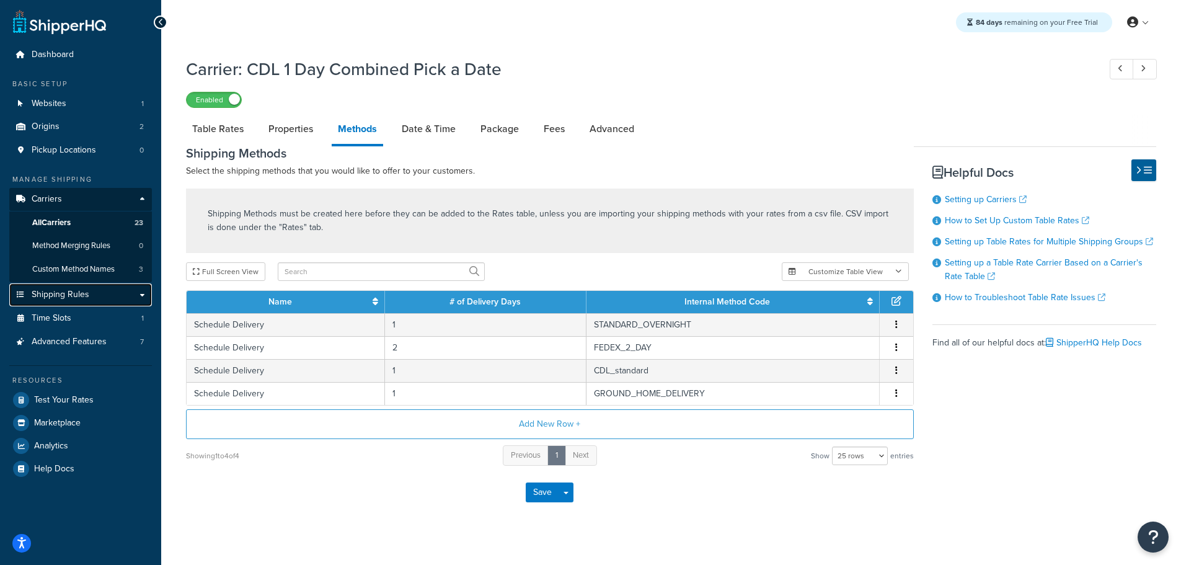
click at [61, 293] on span "Shipping Rules" at bounding box center [61, 294] width 58 height 11
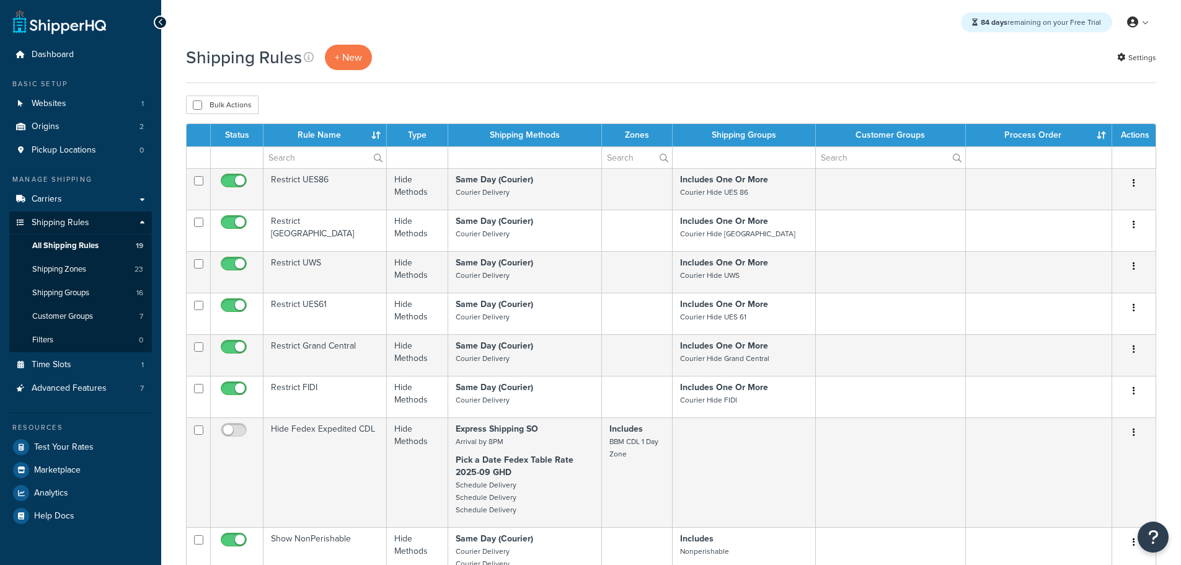
select select "25"
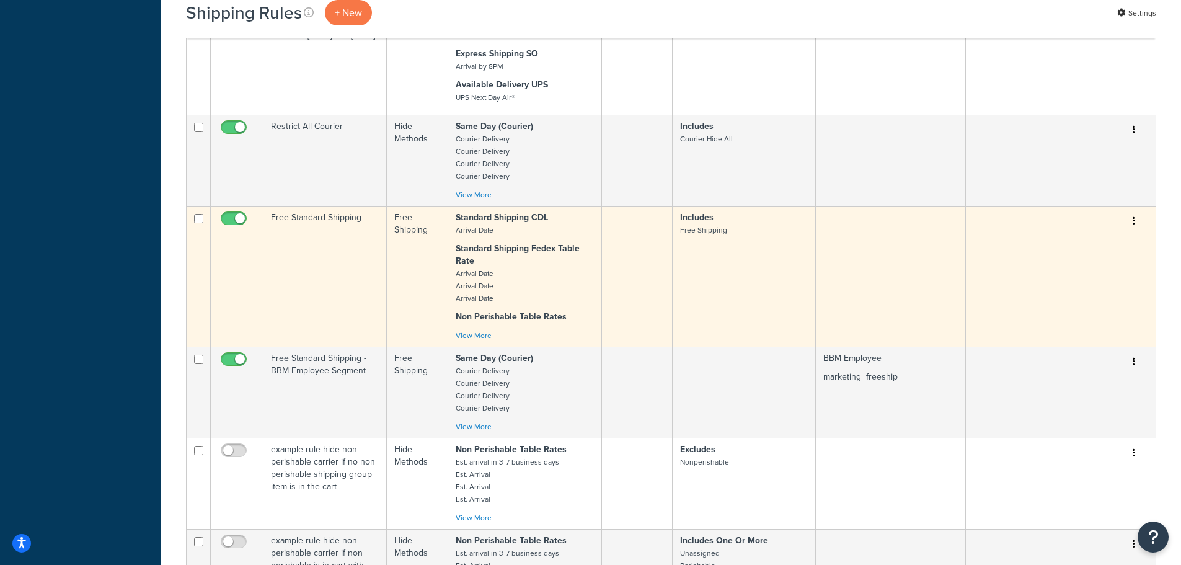
scroll to position [744, 0]
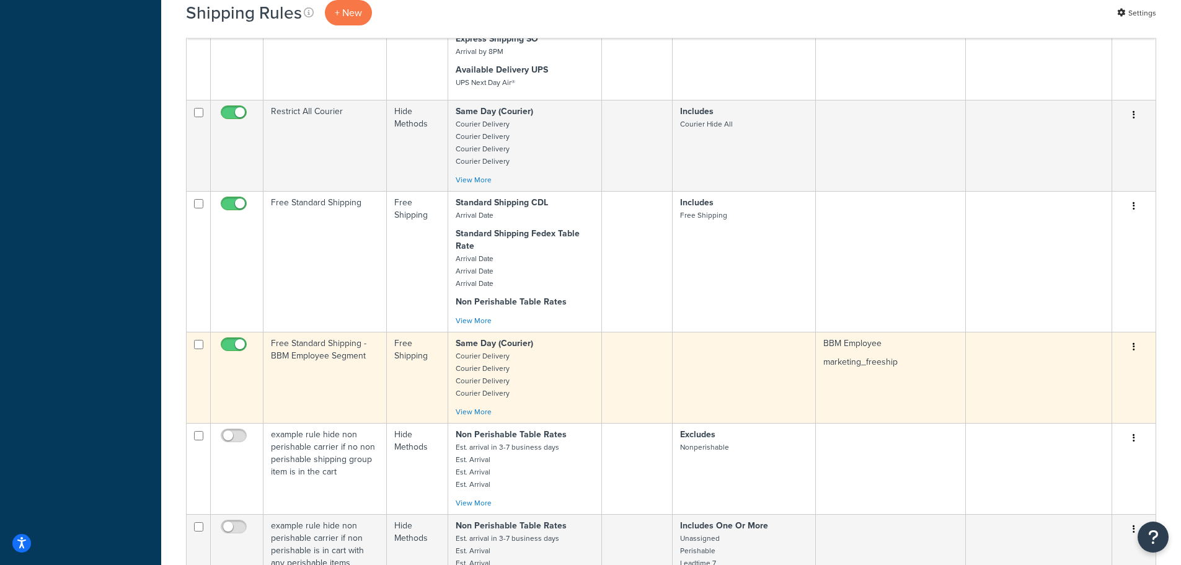
click at [324, 348] on td "Free Standard Shipping - BBM Employee Segment" at bounding box center [324, 377] width 123 height 91
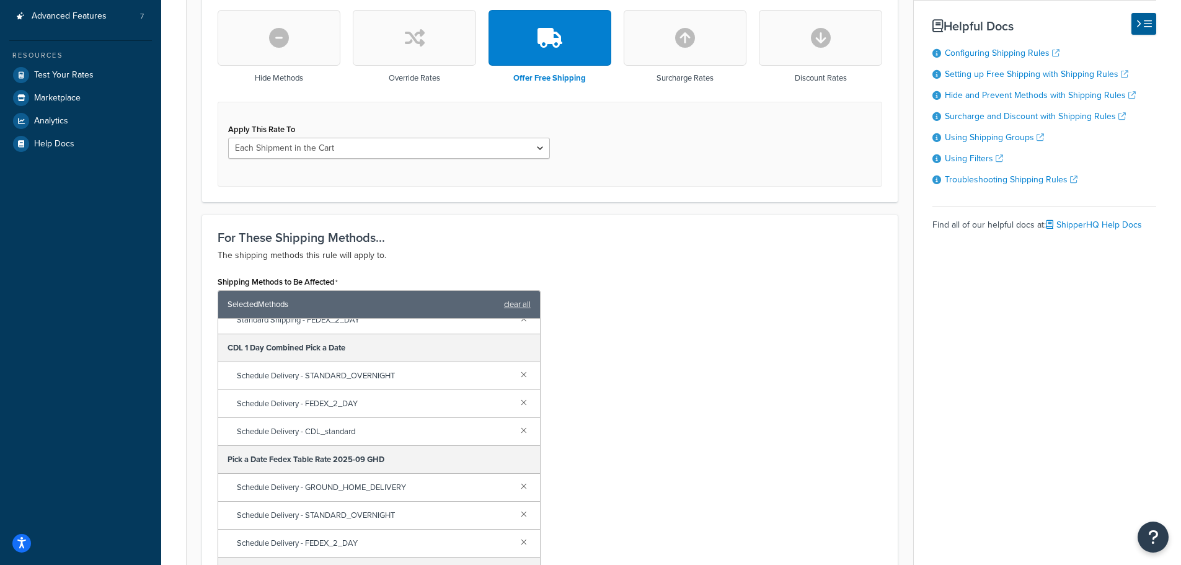
scroll to position [62, 0]
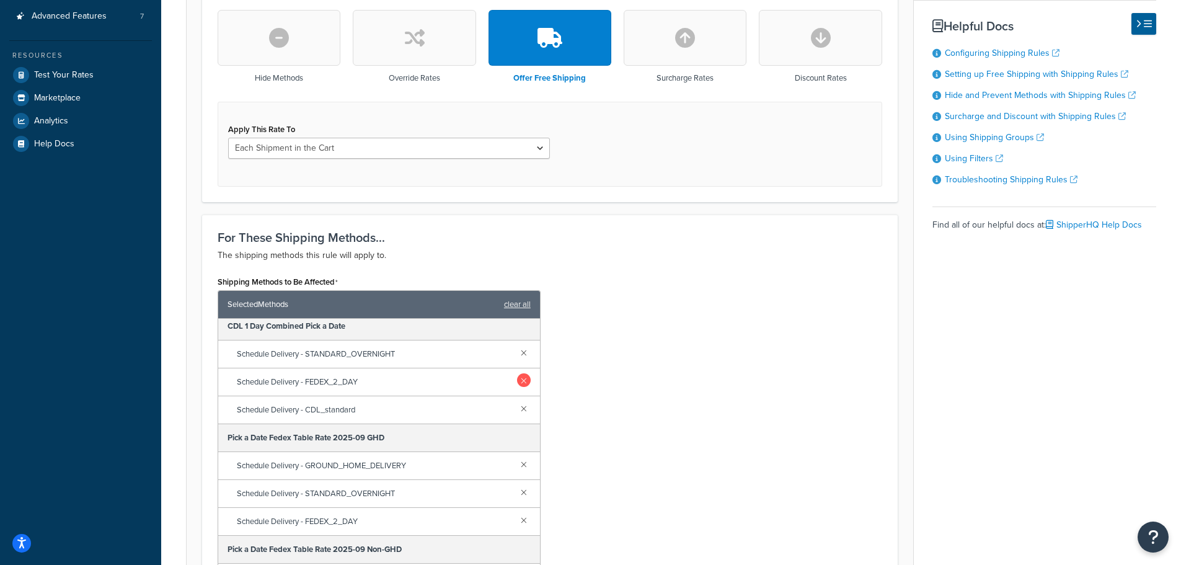
click at [517, 379] on link at bounding box center [524, 380] width 14 height 14
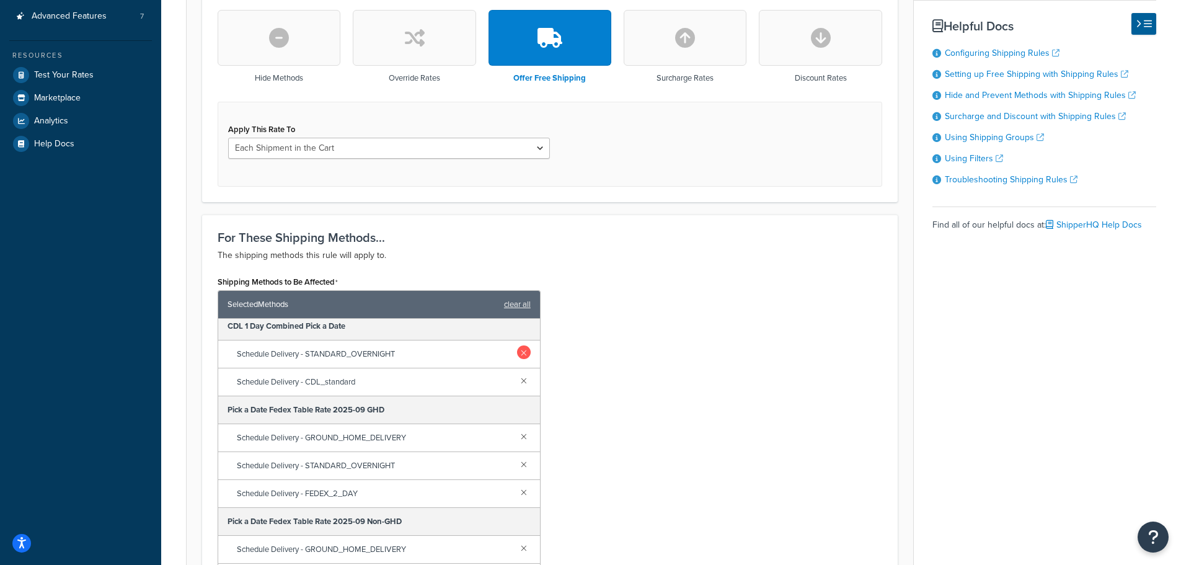
click at [517, 353] on link at bounding box center [524, 352] width 14 height 14
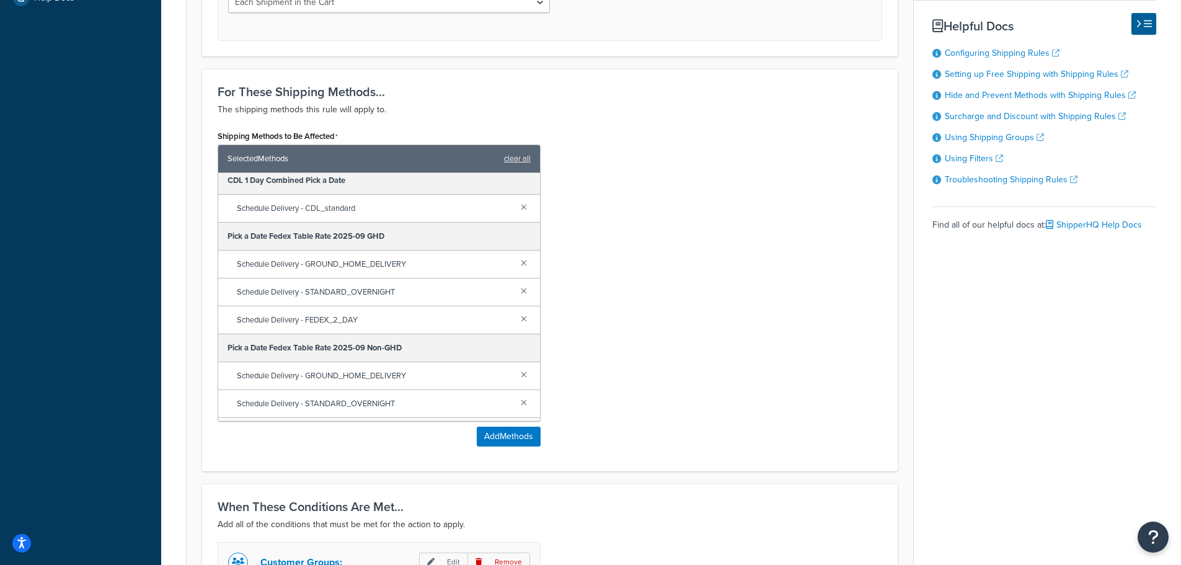
scroll to position [744, 0]
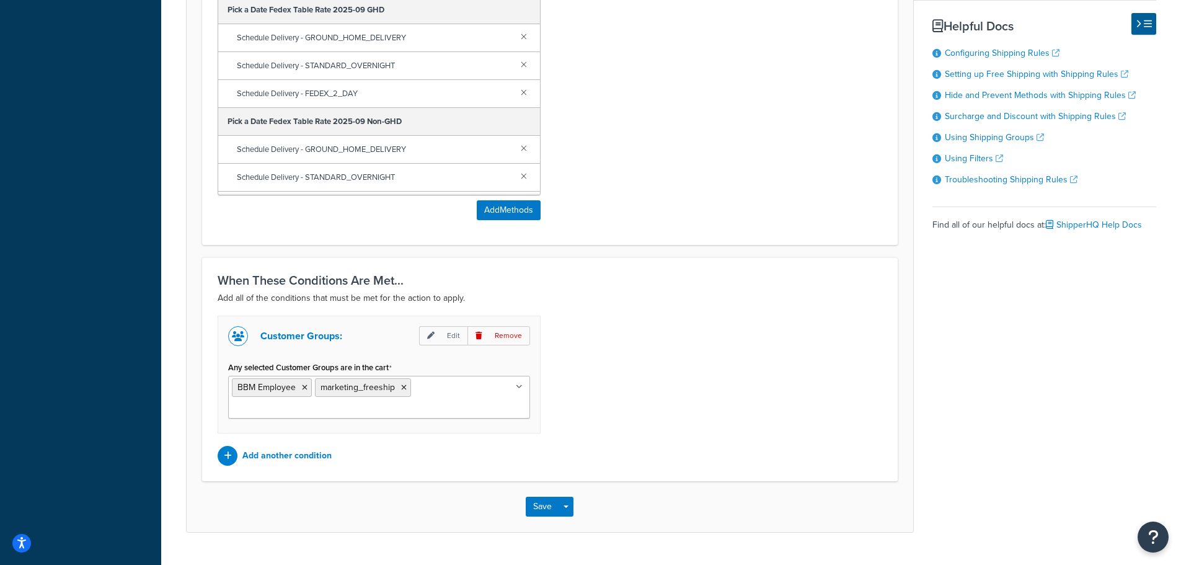
click at [525, 504] on div "Save Save Dropdown Save and Edit Save and Duplicate Save and Create New" at bounding box center [550, 506] width 726 height 51
click at [551, 506] on button "Save" at bounding box center [542, 506] width 33 height 20
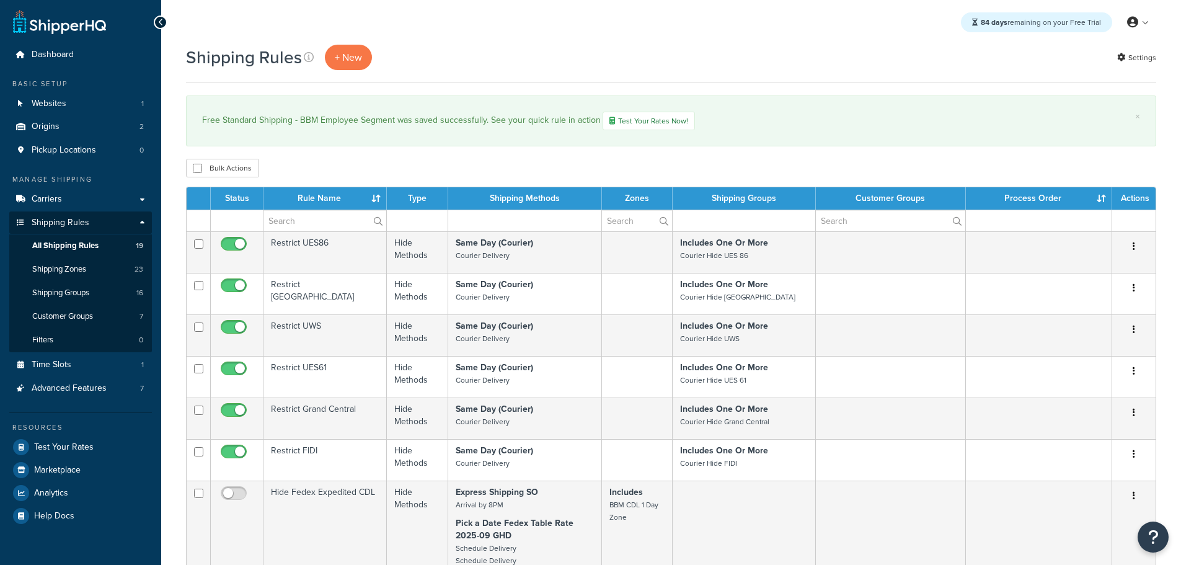
select select "25"
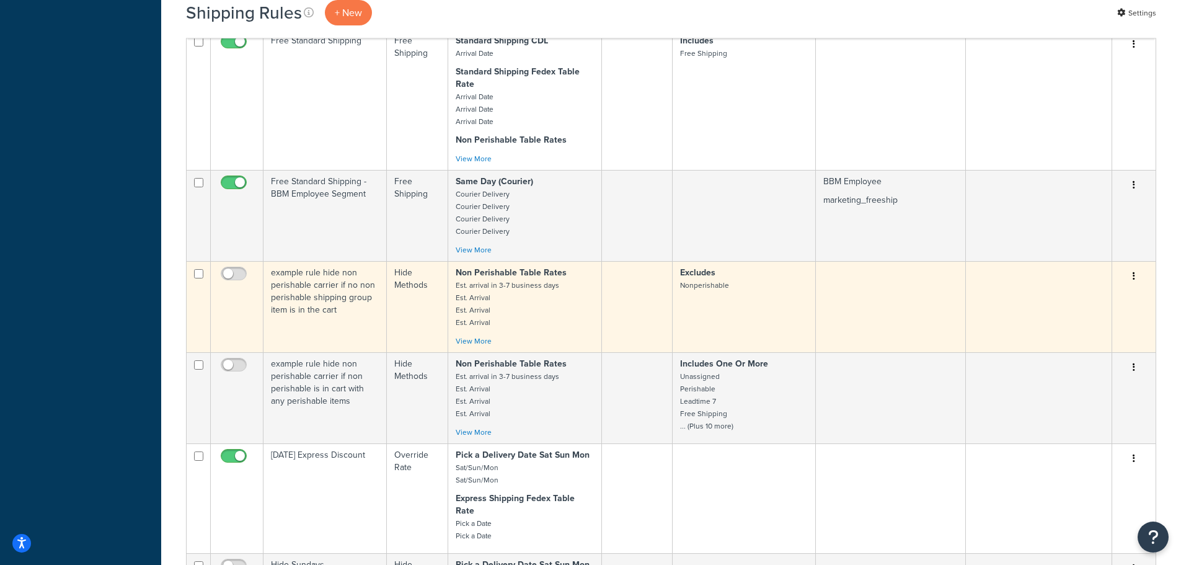
scroll to position [1054, 0]
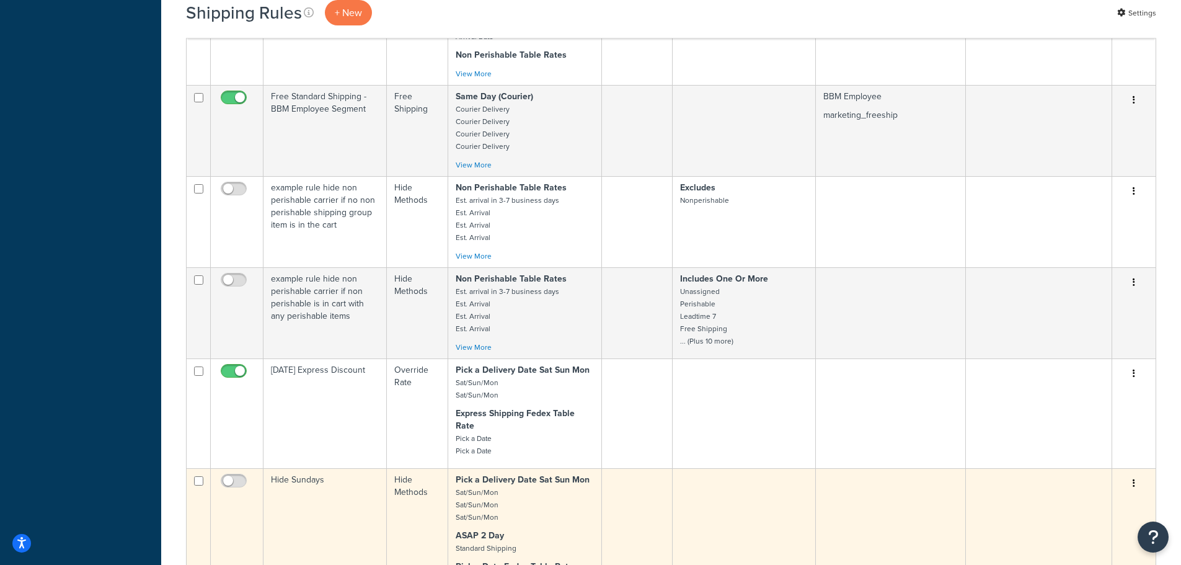
click at [312, 470] on td "Hide Sundays" at bounding box center [324, 538] width 123 height 141
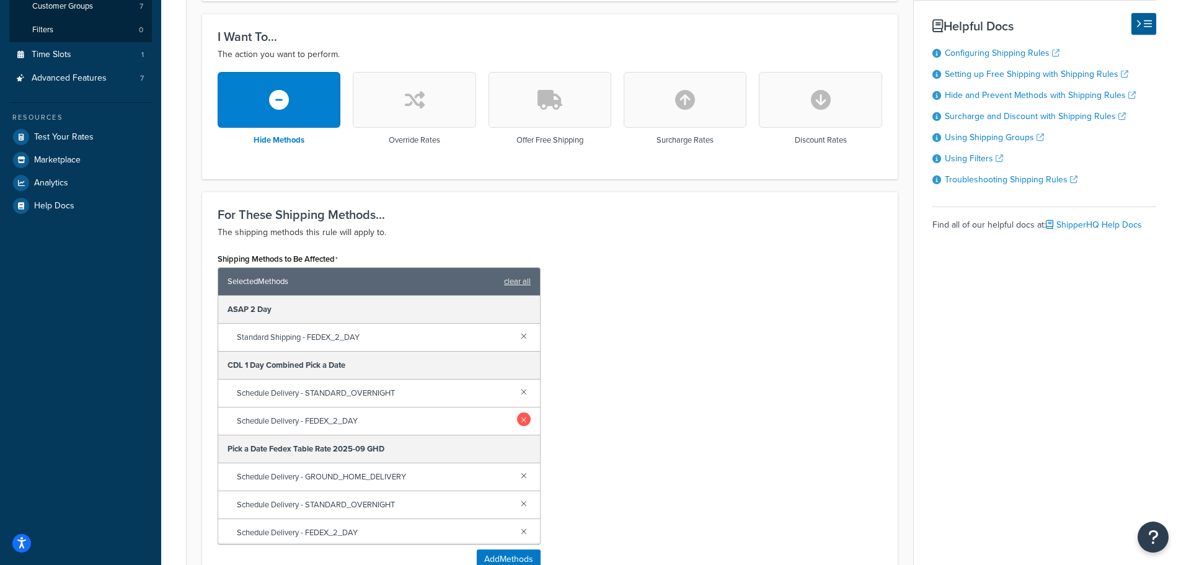
click at [520, 419] on link at bounding box center [524, 419] width 14 height 14
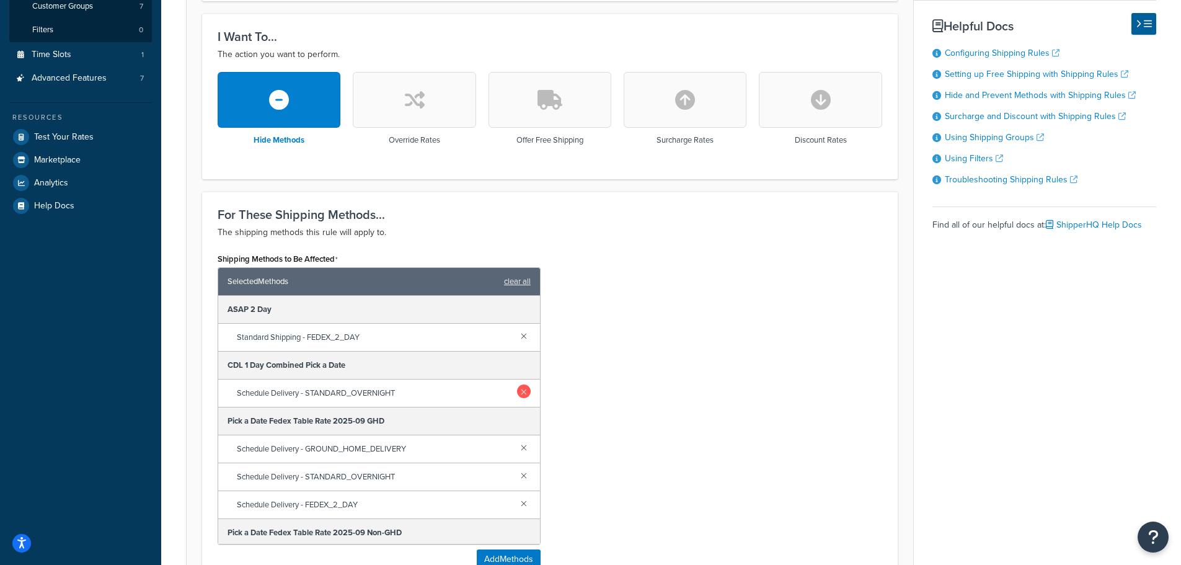
click at [517, 392] on link at bounding box center [524, 391] width 14 height 14
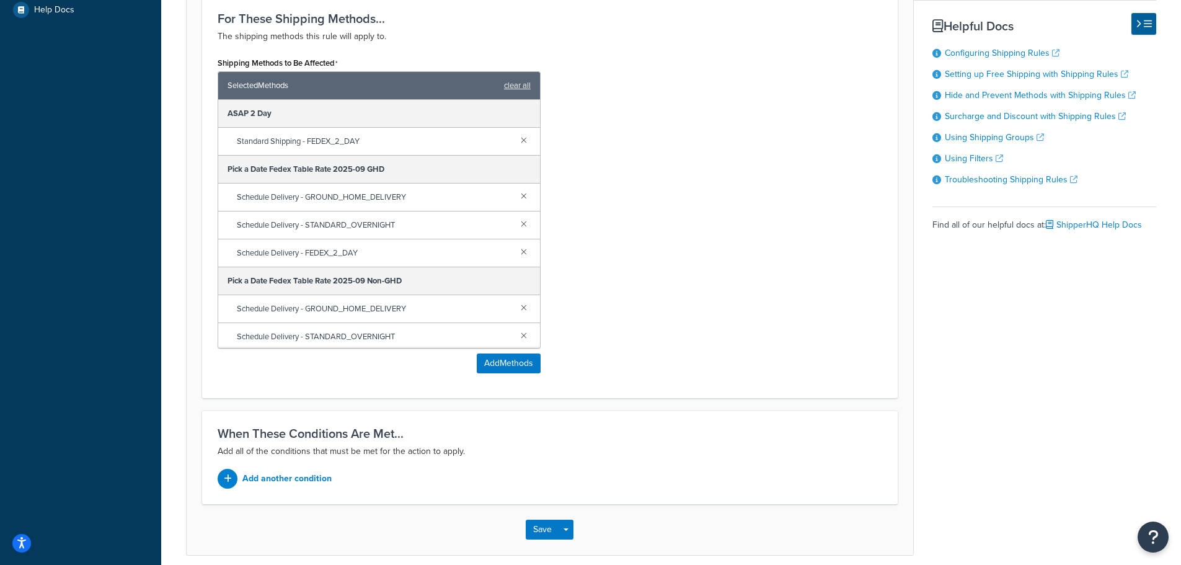
scroll to position [558, 0]
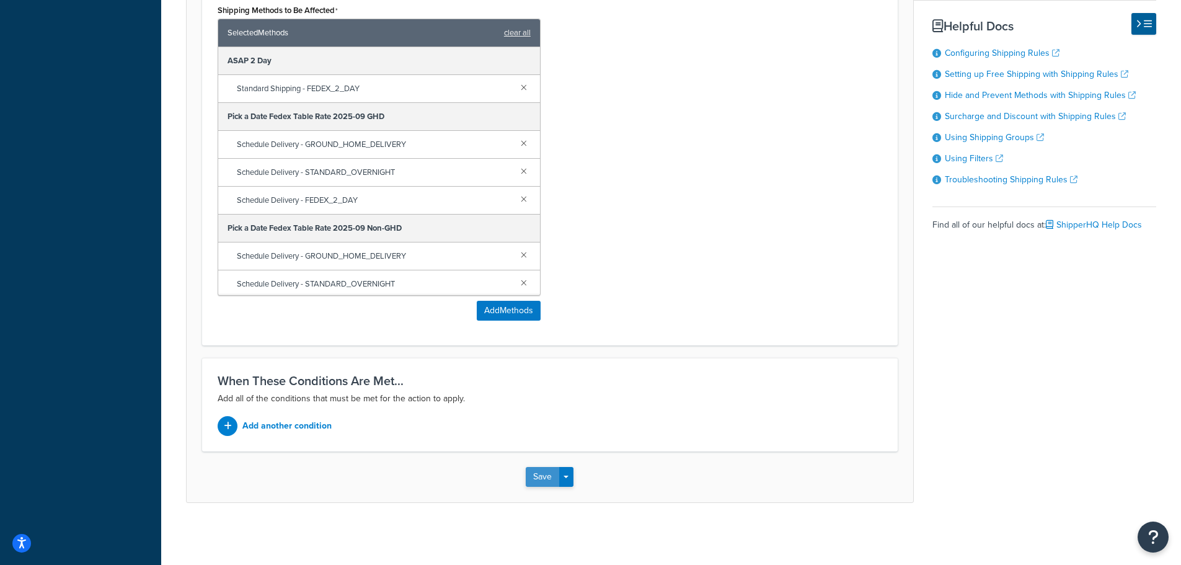
click at [542, 476] on button "Save" at bounding box center [542, 477] width 33 height 20
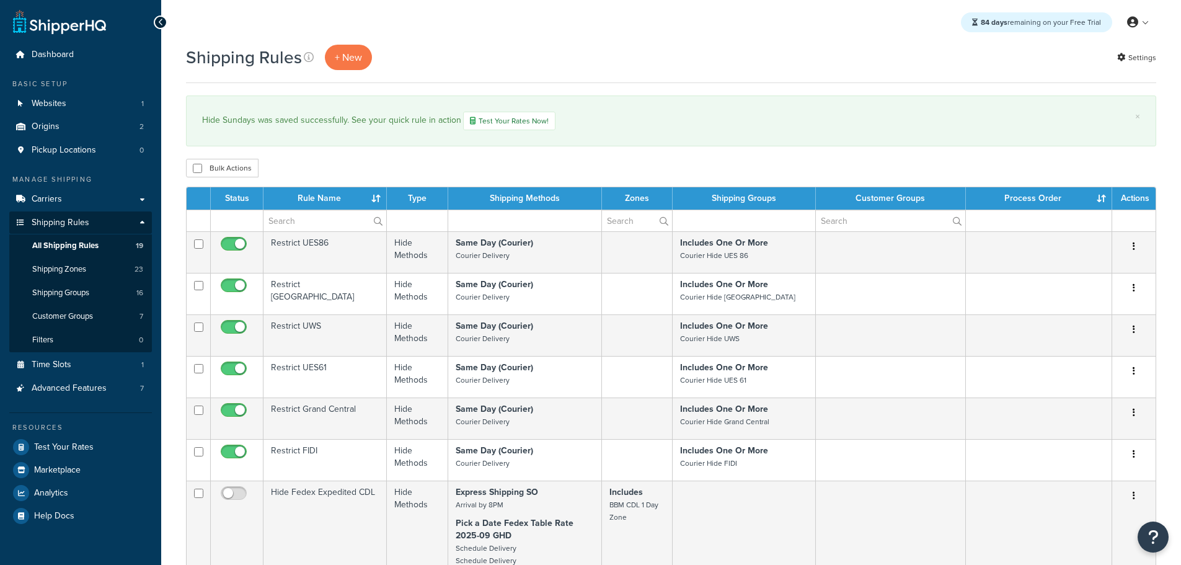
select select "25"
click at [56, 198] on span "Carriers" at bounding box center [47, 199] width 30 height 11
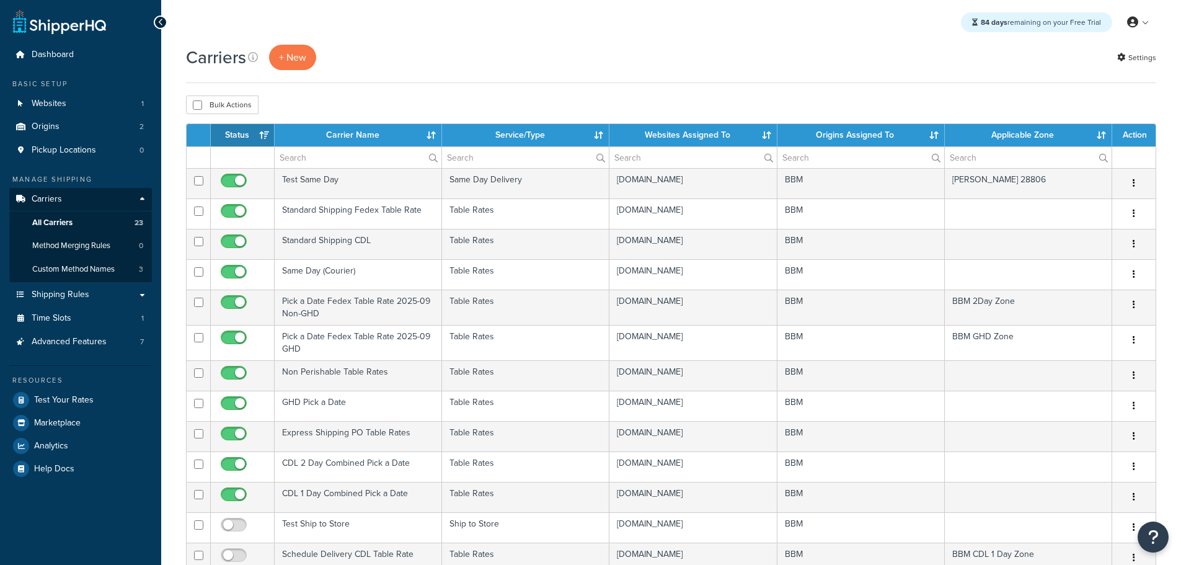
select select "15"
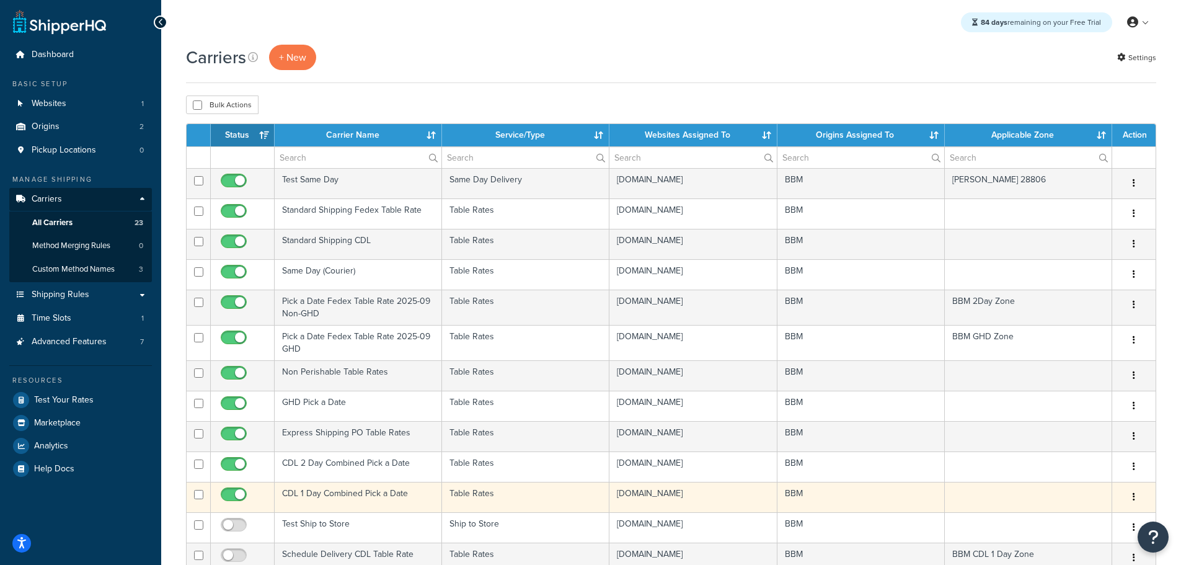
click at [385, 491] on td "CDL 1 Day Combined Pick a Date" at bounding box center [358, 497] width 167 height 30
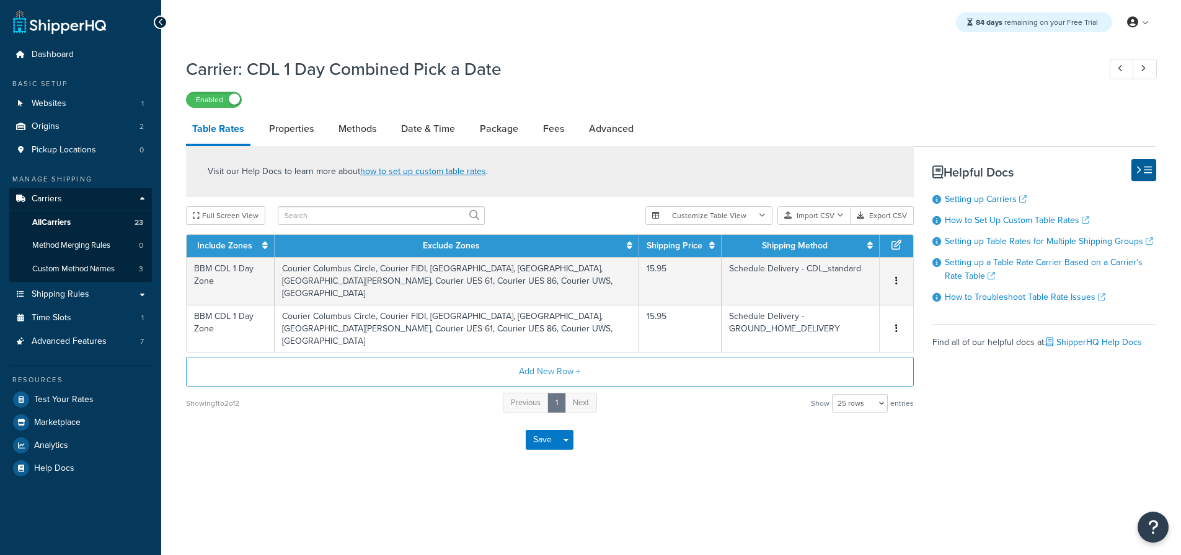
select select "25"
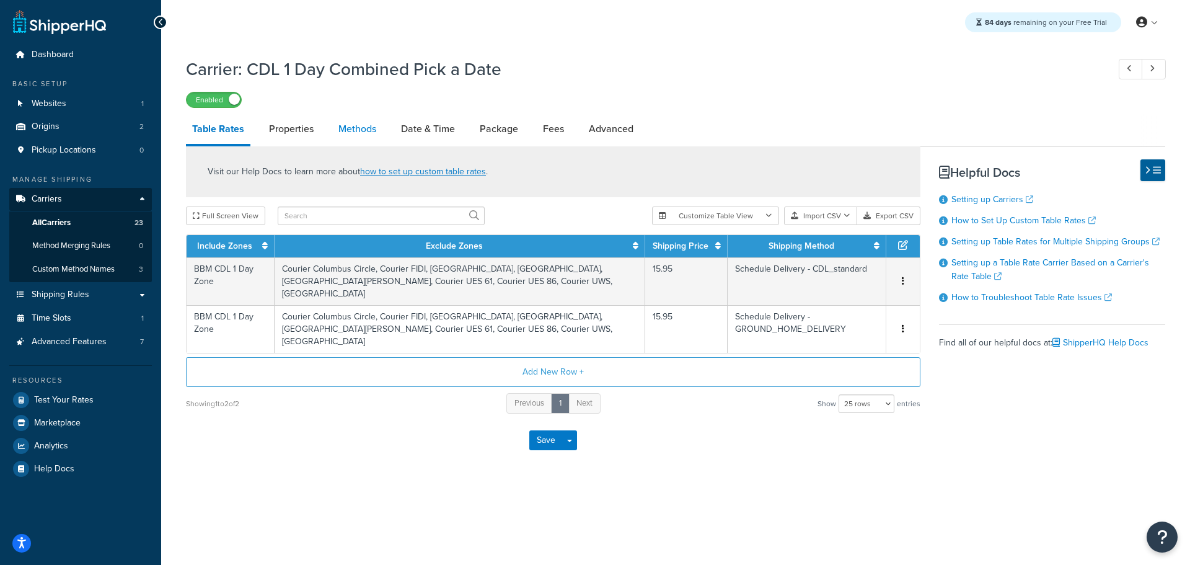
click at [361, 131] on link "Methods" at bounding box center [357, 129] width 50 height 30
select select "25"
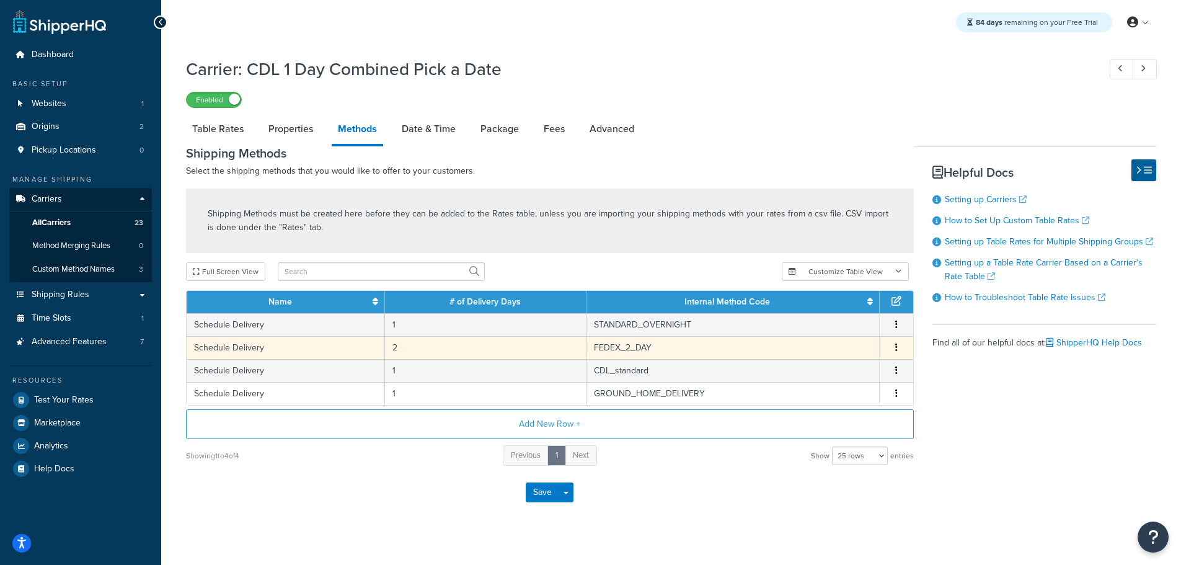
click at [893, 343] on button "button" at bounding box center [896, 348] width 10 height 14
click at [835, 359] on div "Delete" at bounding box center [833, 360] width 88 height 25
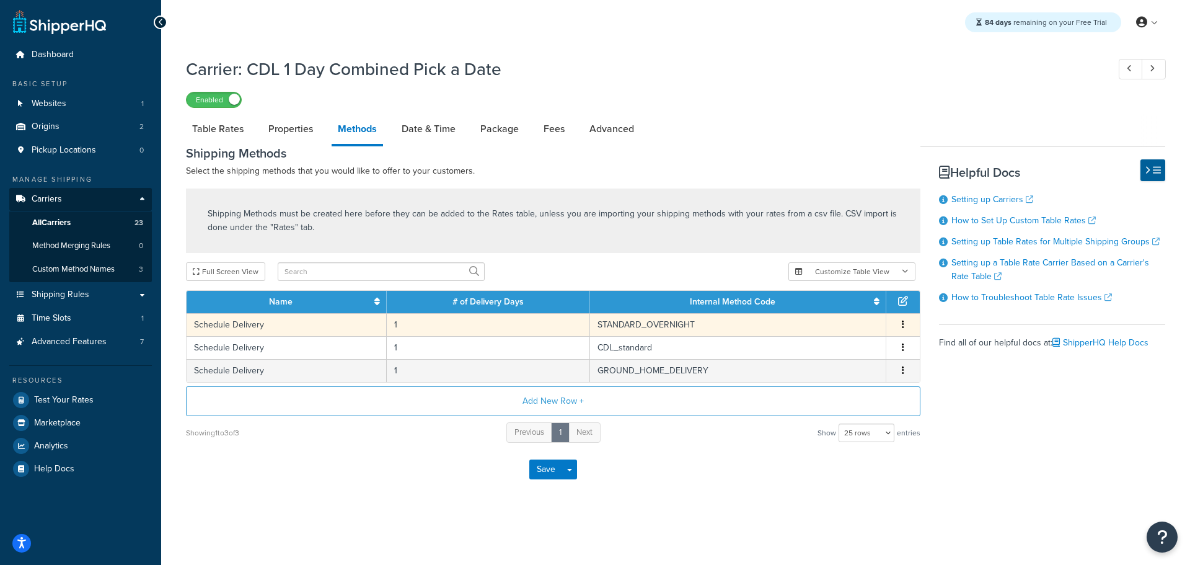
click at [902, 320] on icon "button" at bounding box center [903, 324] width 2 height 9
click at [837, 335] on div "Delete" at bounding box center [840, 337] width 88 height 25
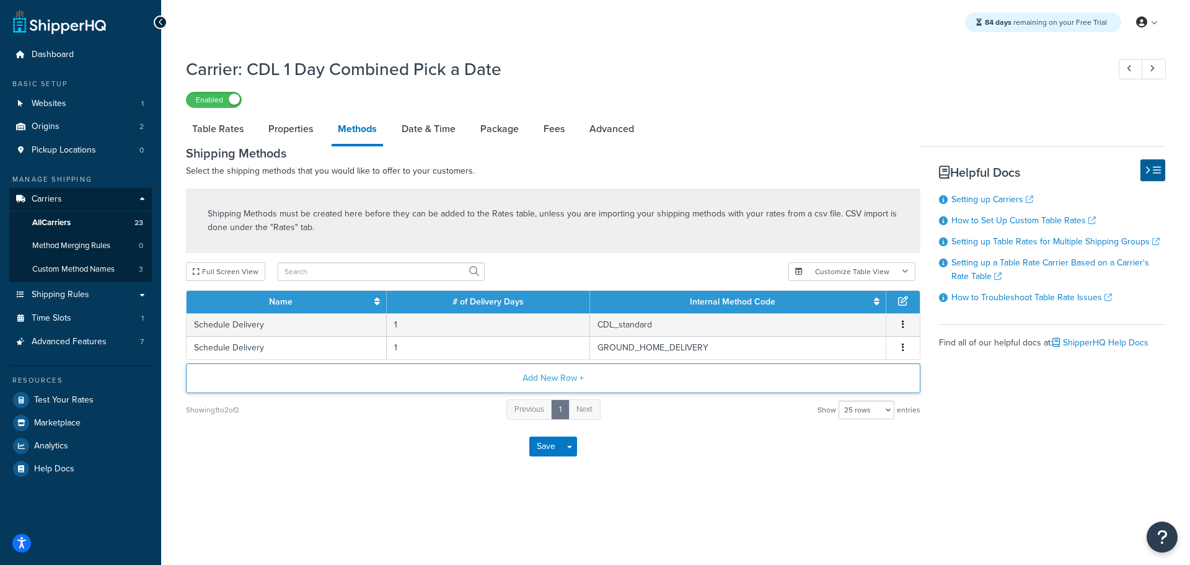
click at [554, 379] on button "Add New Row +" at bounding box center [553, 378] width 734 height 30
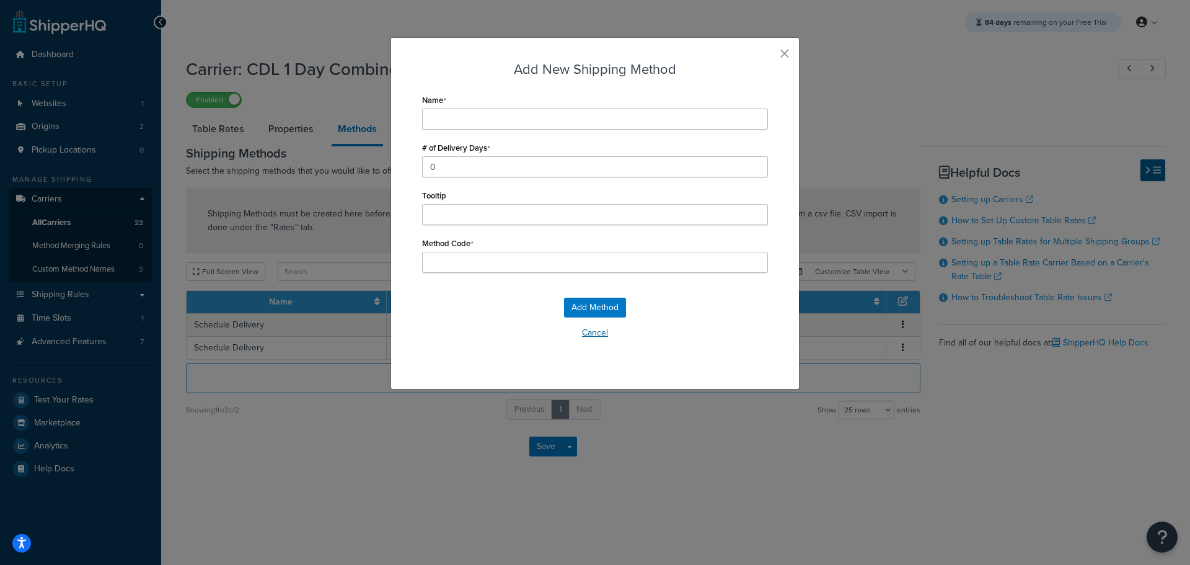
click at [583, 330] on button "Cancel" at bounding box center [595, 333] width 346 height 19
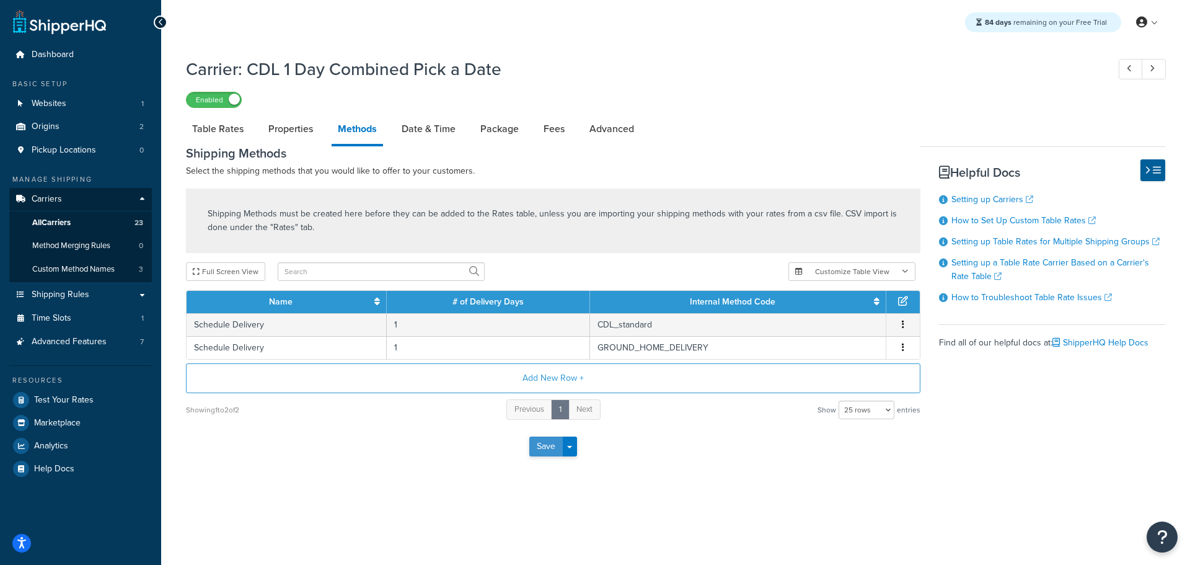
click at [542, 448] on button "Save" at bounding box center [545, 446] width 33 height 20
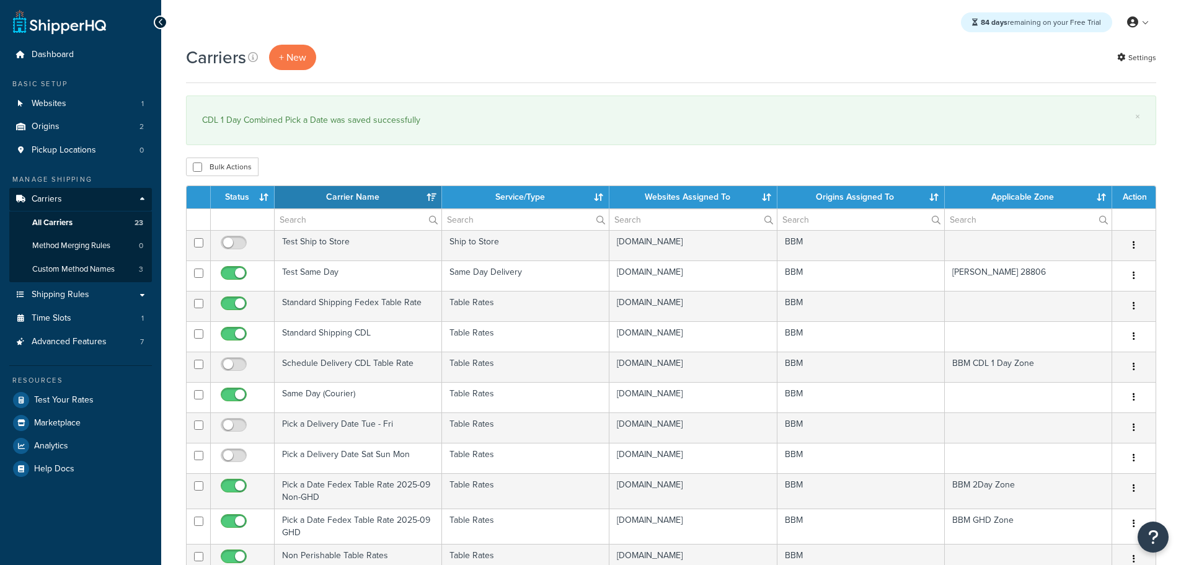
select select "15"
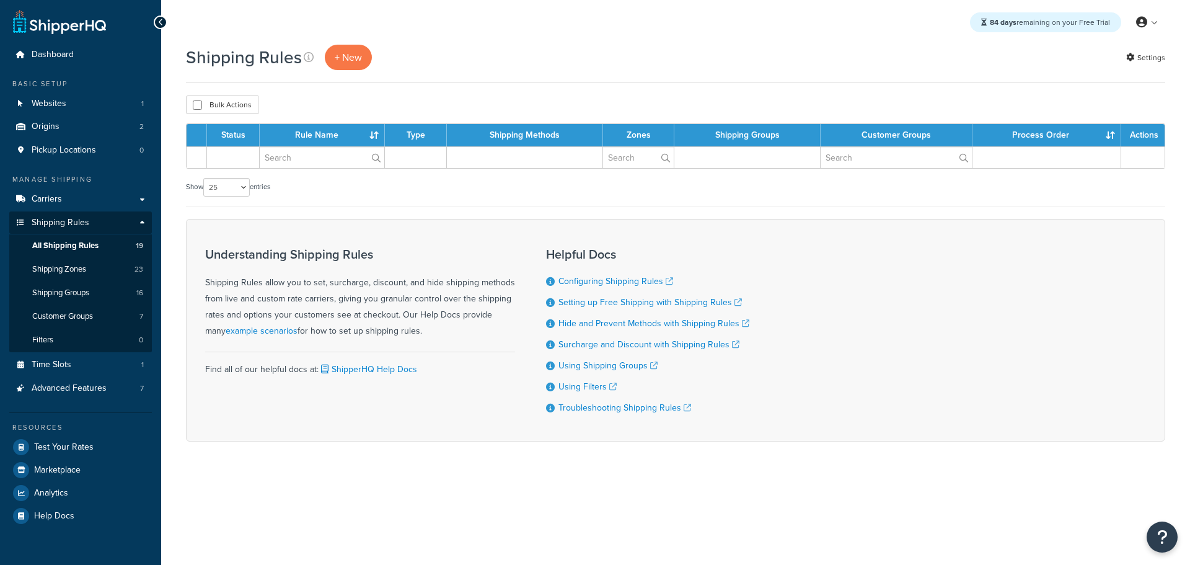
select select "25"
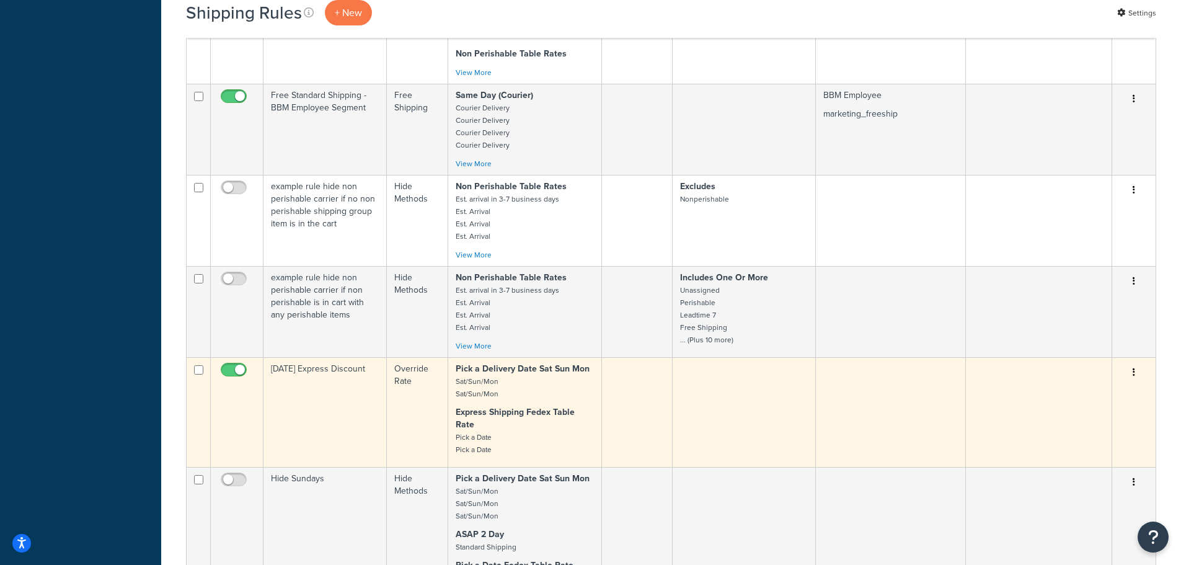
scroll to position [1301, 0]
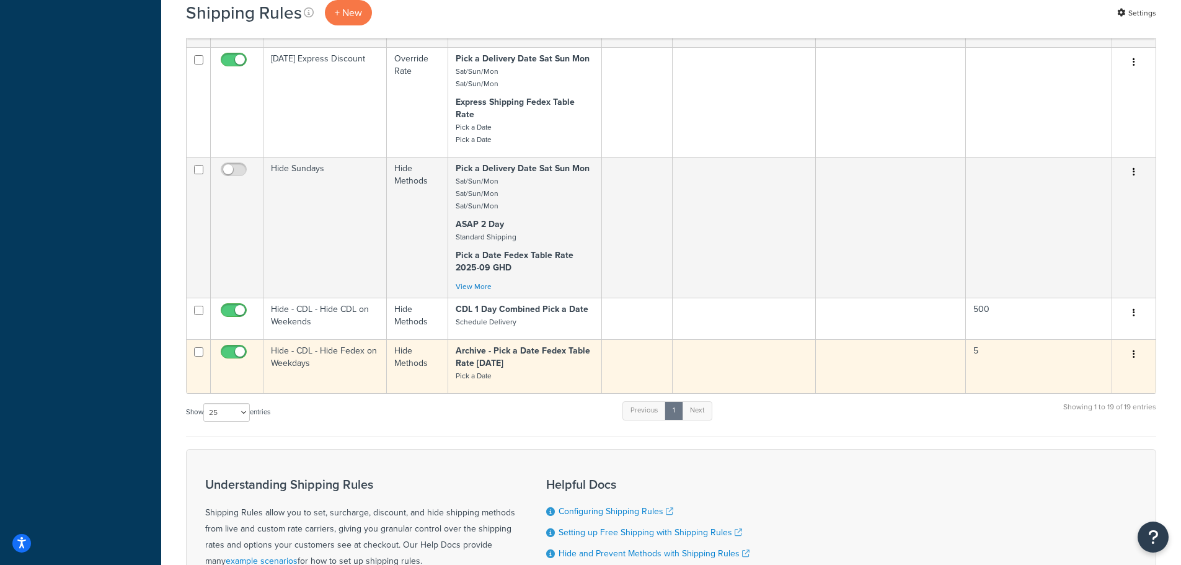
click at [306, 349] on td "Hide - CDL - Hide Fedex on Weekdays" at bounding box center [324, 366] width 123 height 54
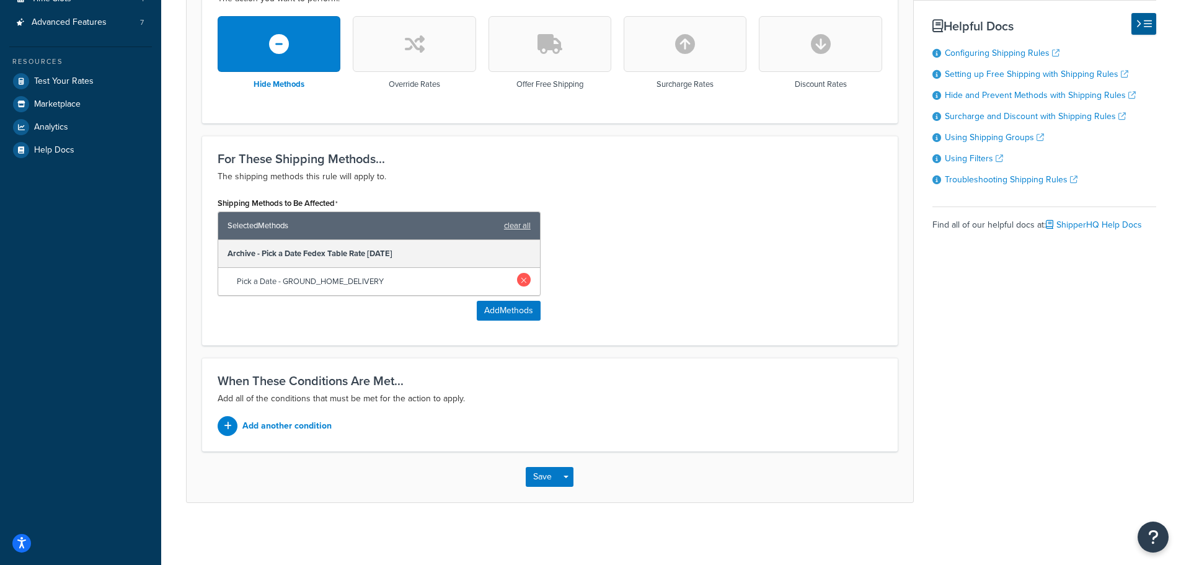
click at [526, 280] on link at bounding box center [524, 280] width 14 height 14
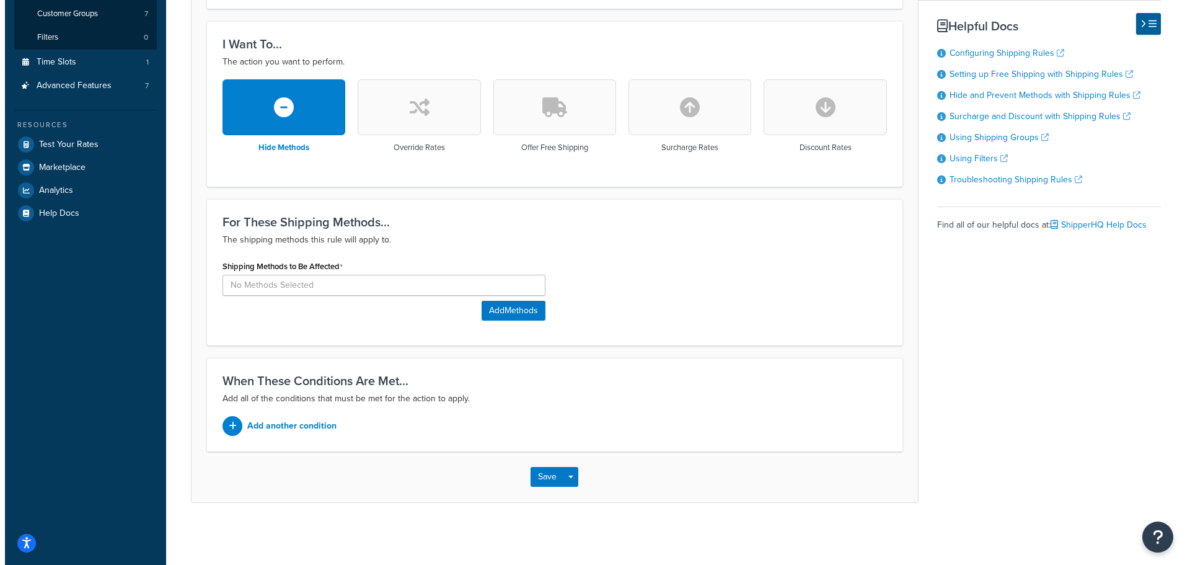
scroll to position [302, 0]
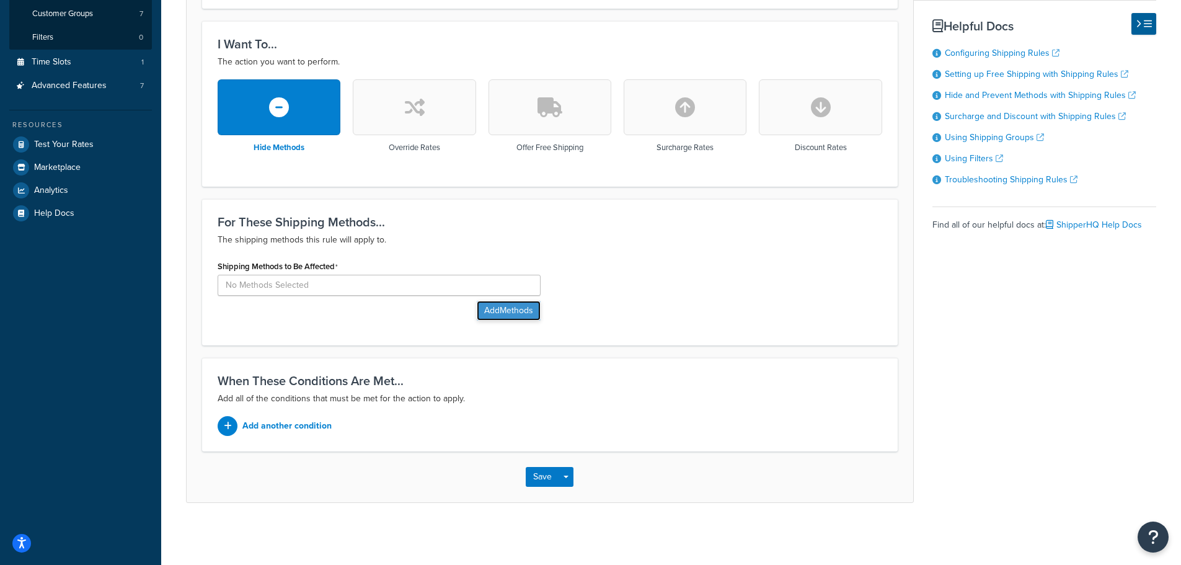
click at [502, 307] on button "Add Methods" at bounding box center [509, 311] width 64 height 20
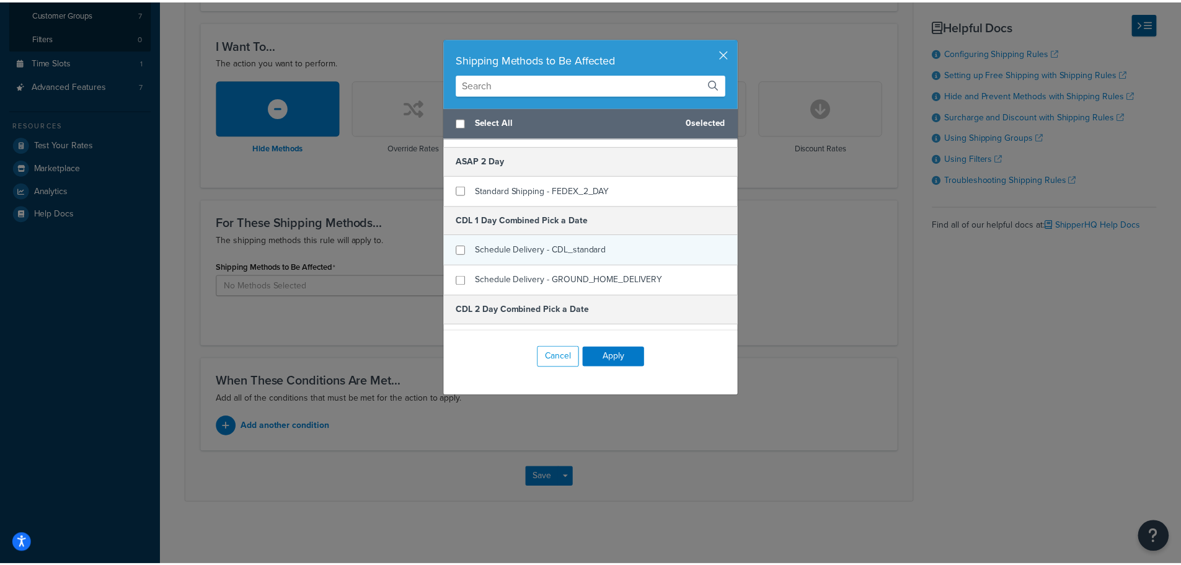
scroll to position [124, 0]
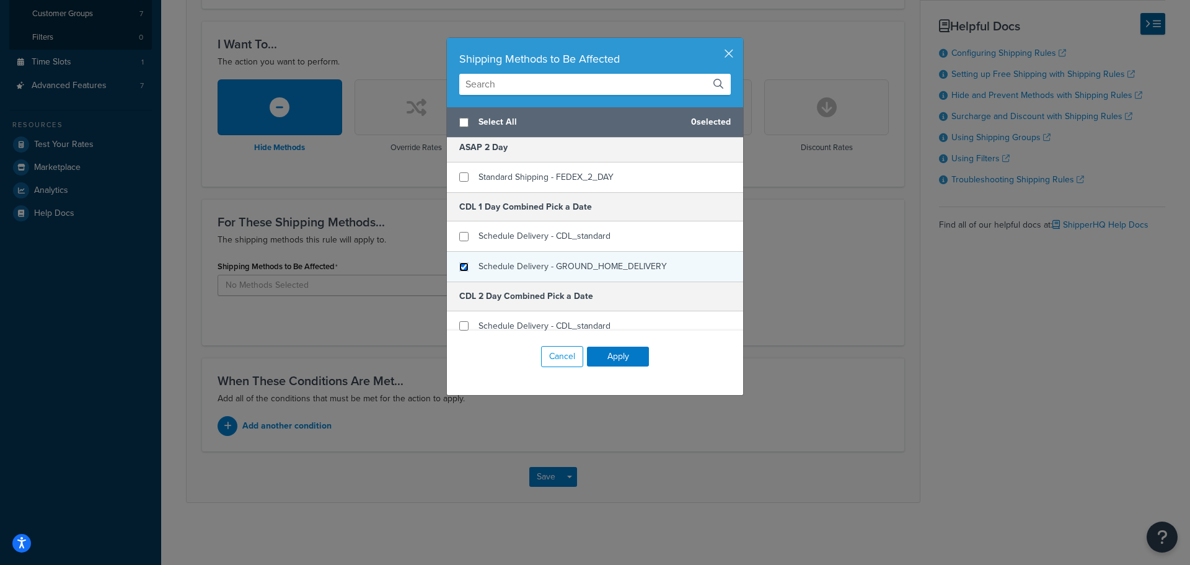
click at [459, 267] on input "checkbox" at bounding box center [463, 266] width 9 height 9
checkbox input "true"
click at [622, 354] on button "Apply" at bounding box center [618, 356] width 62 height 20
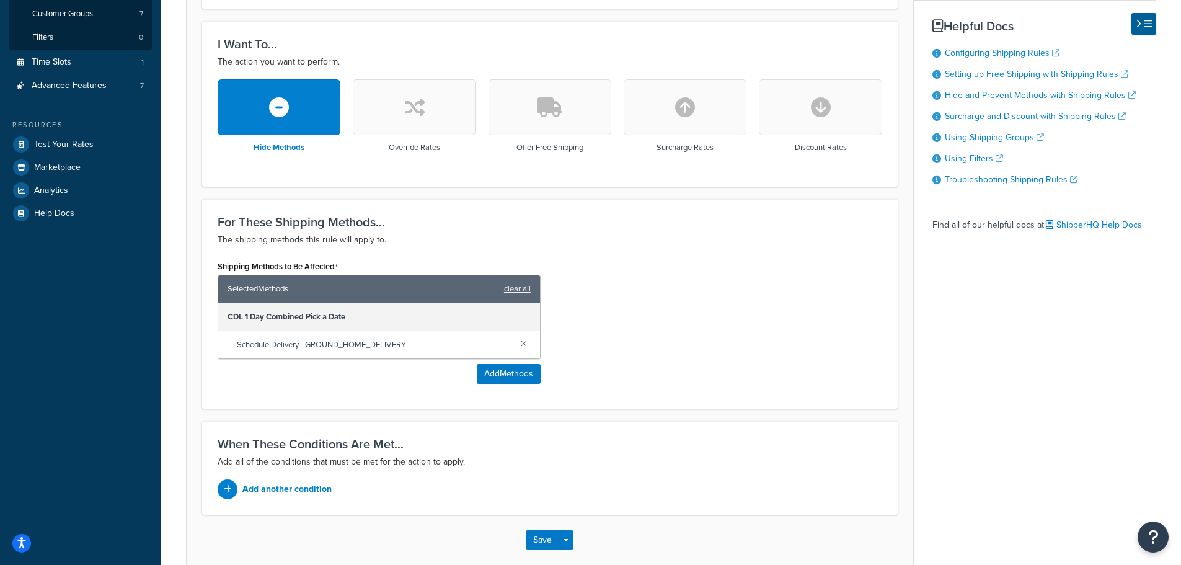
scroll to position [0, 0]
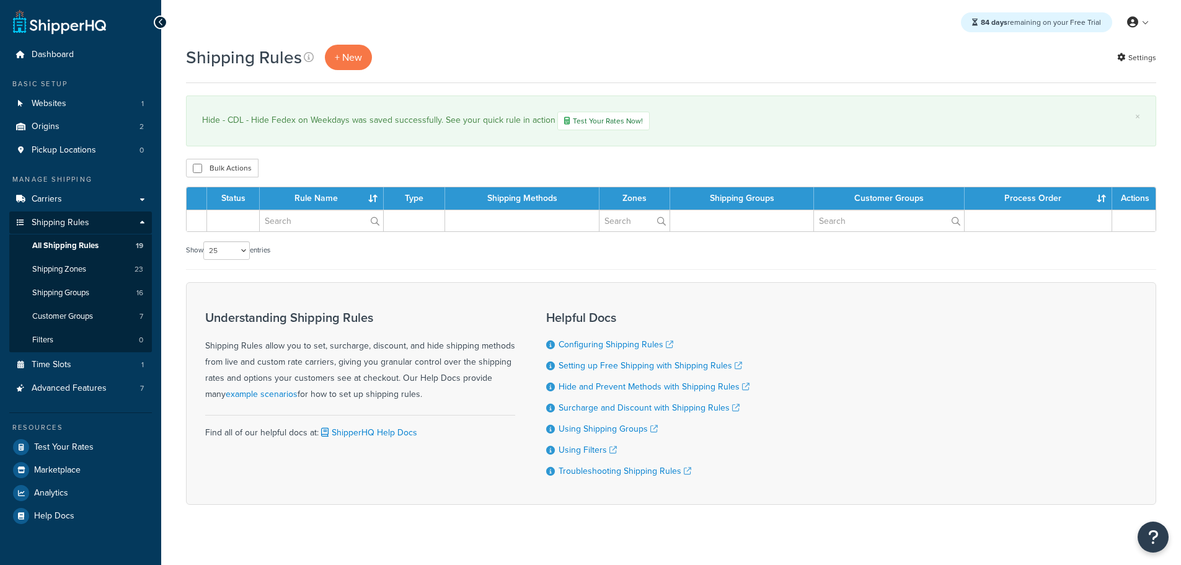
select select "25"
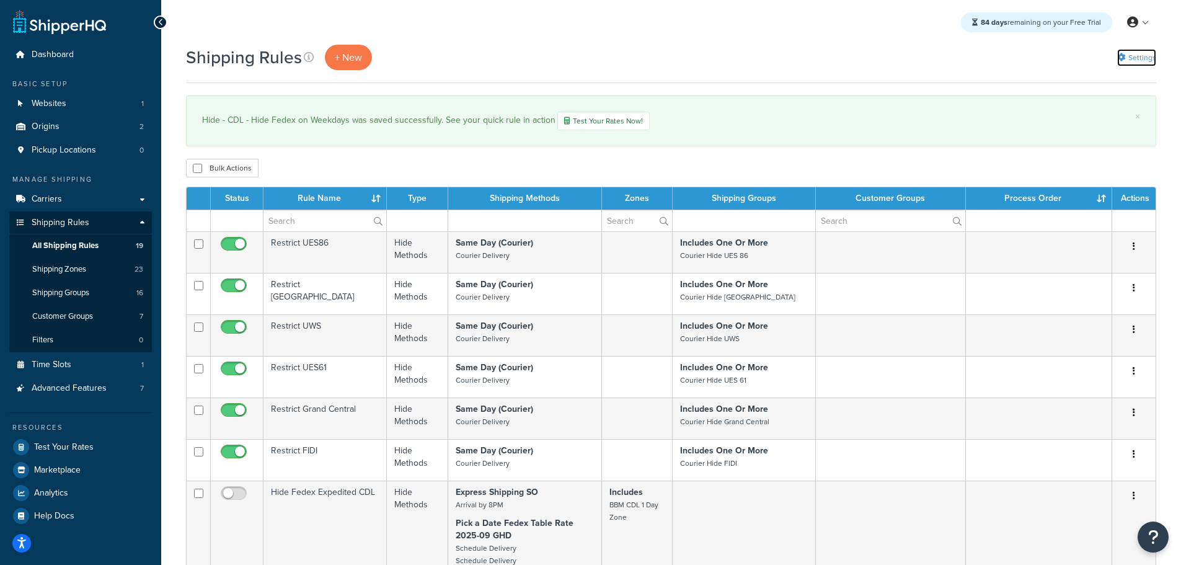
click at [1137, 54] on link "Settings" at bounding box center [1136, 57] width 39 height 17
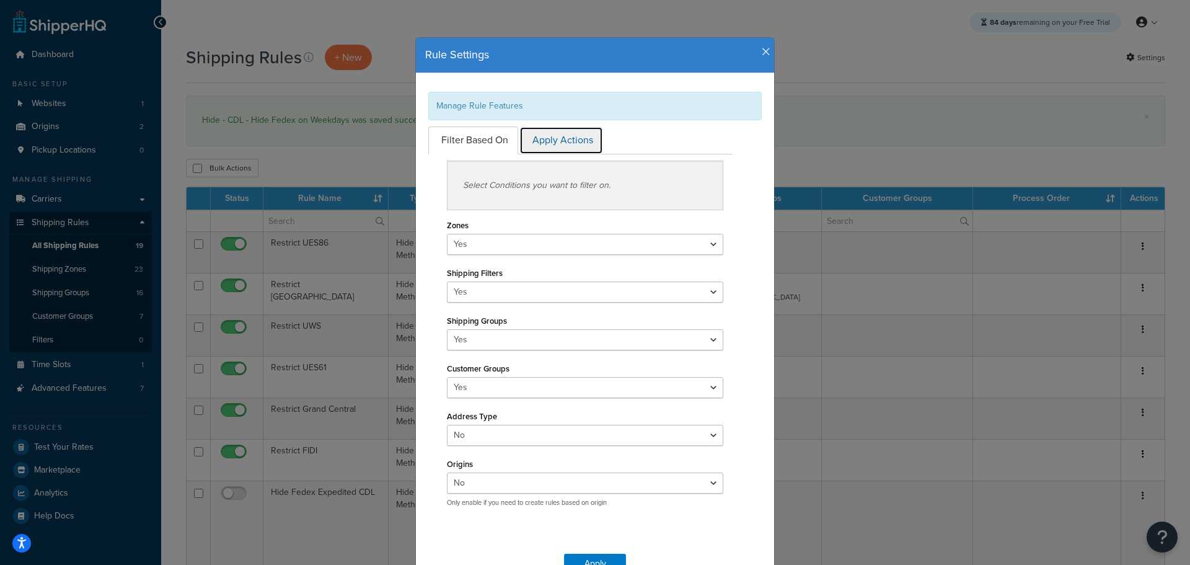
click at [566, 138] on link "Apply Actions" at bounding box center [561, 140] width 84 height 28
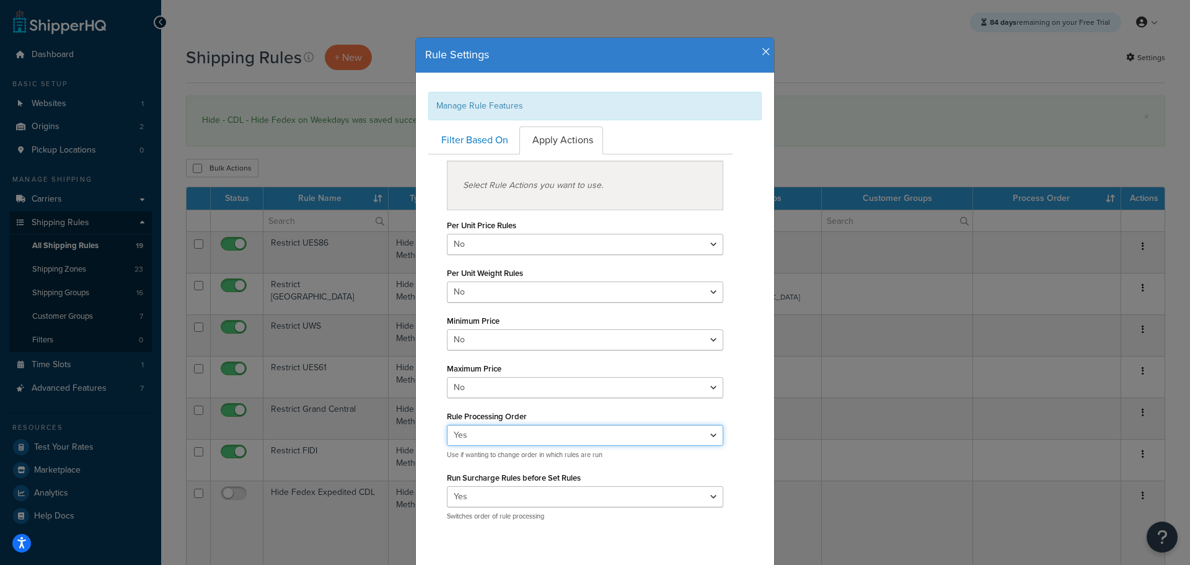
click at [512, 437] on select "Yes No" at bounding box center [585, 435] width 276 height 21
select select "false"
click at [447, 425] on select "Yes No" at bounding box center [585, 435] width 276 height 21
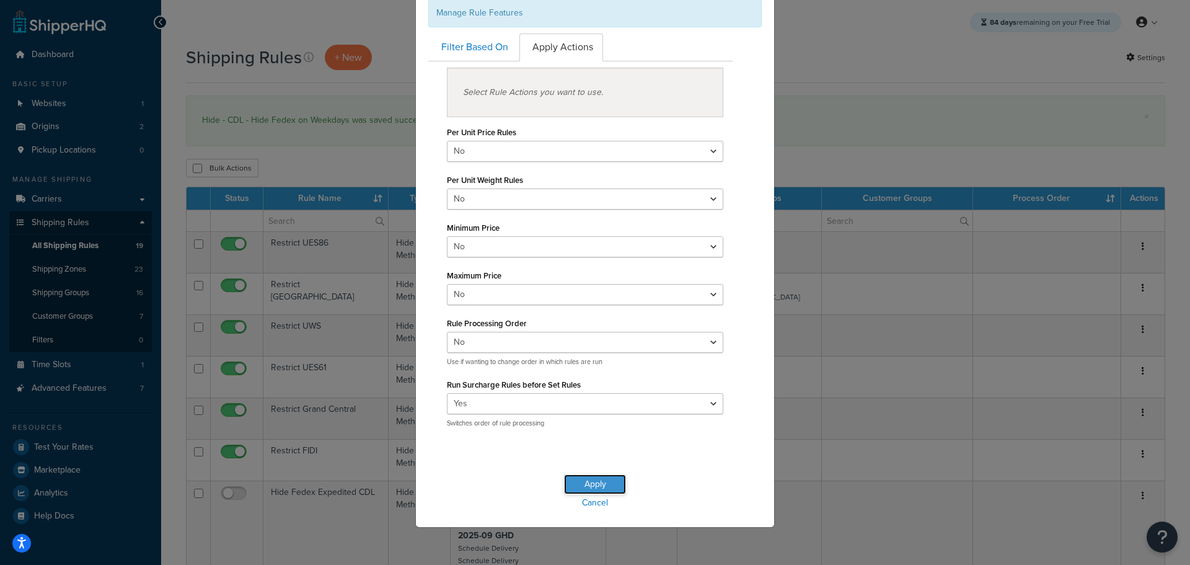
click at [592, 480] on button "Apply" at bounding box center [595, 484] width 62 height 20
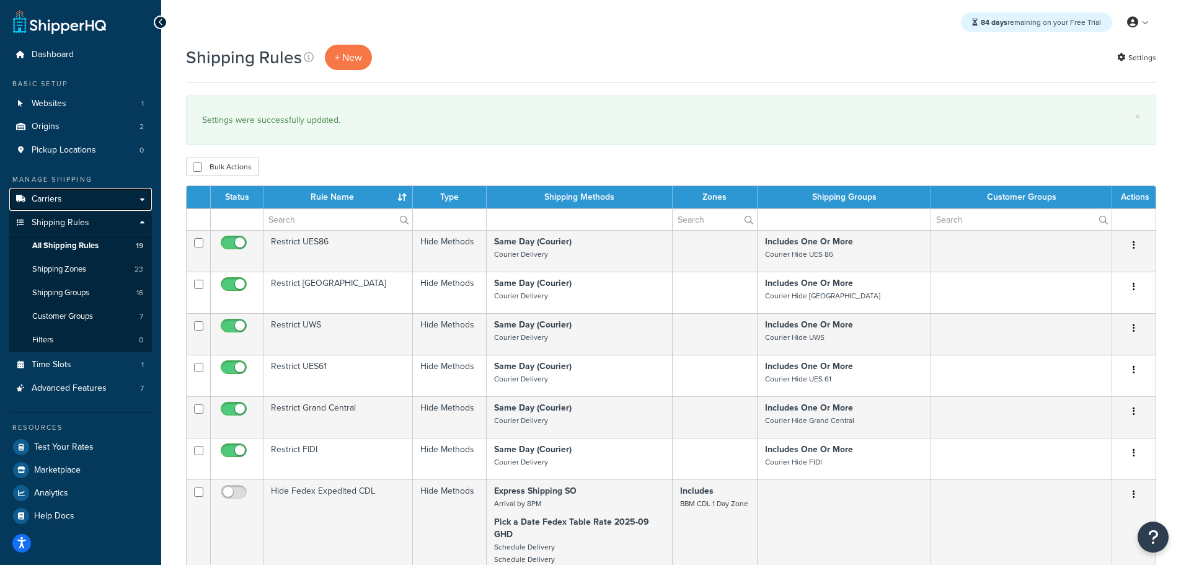
click at [58, 198] on span "Carriers" at bounding box center [47, 199] width 30 height 11
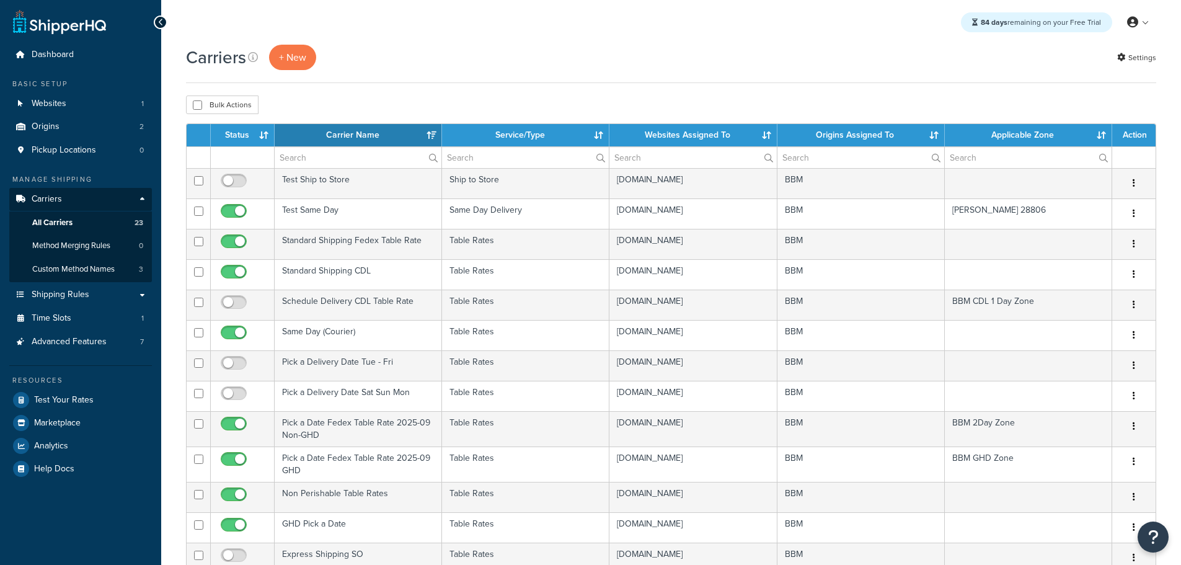
select select "15"
click at [244, 137] on th "Status" at bounding box center [243, 135] width 64 height 22
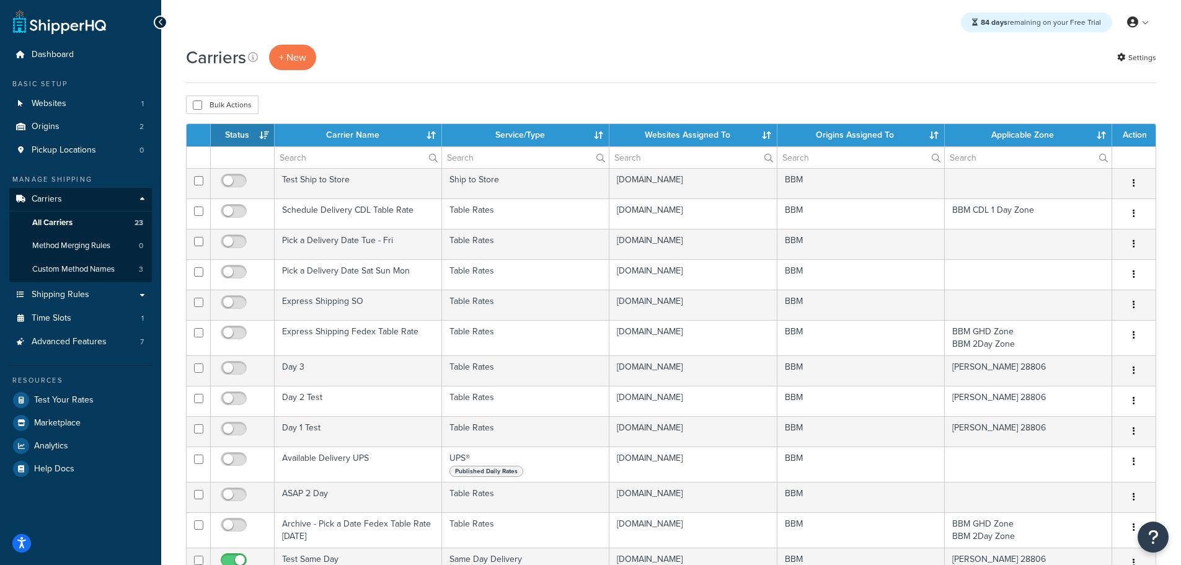
click at [249, 136] on th "Status" at bounding box center [243, 135] width 64 height 22
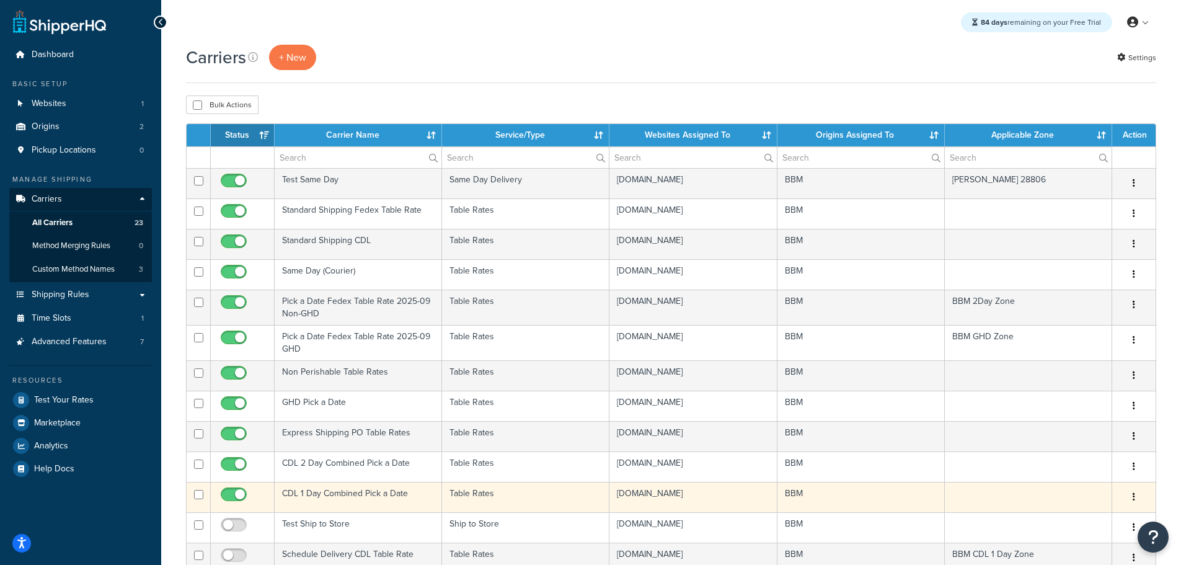
click at [322, 491] on td "CDL 1 Day Combined Pick a Date" at bounding box center [358, 497] width 167 height 30
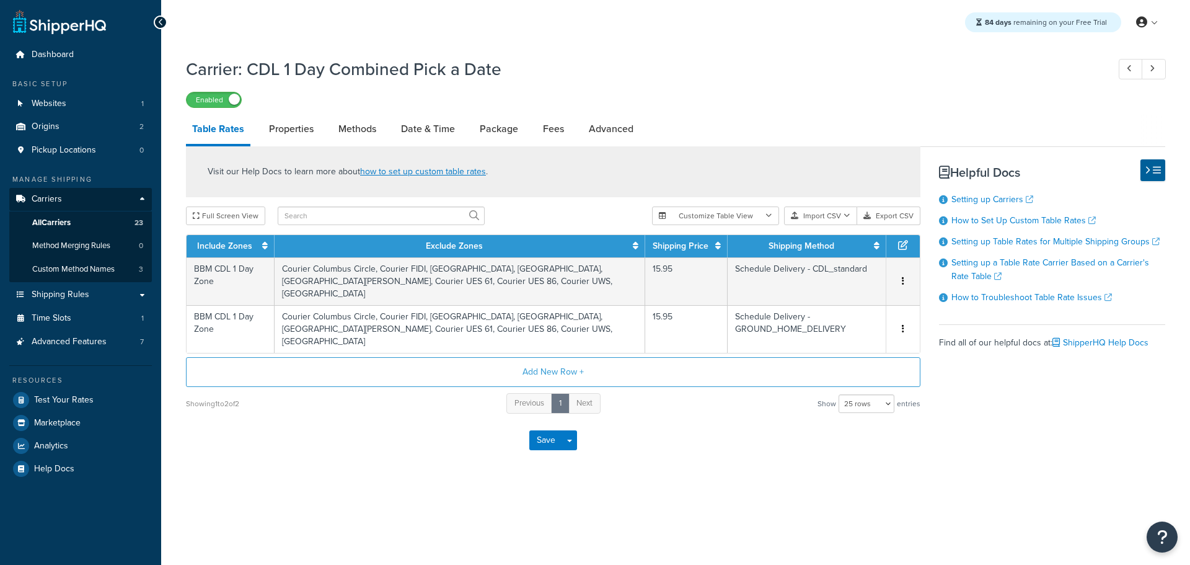
select select "25"
click at [361, 126] on link "Methods" at bounding box center [357, 129] width 50 height 30
select select "25"
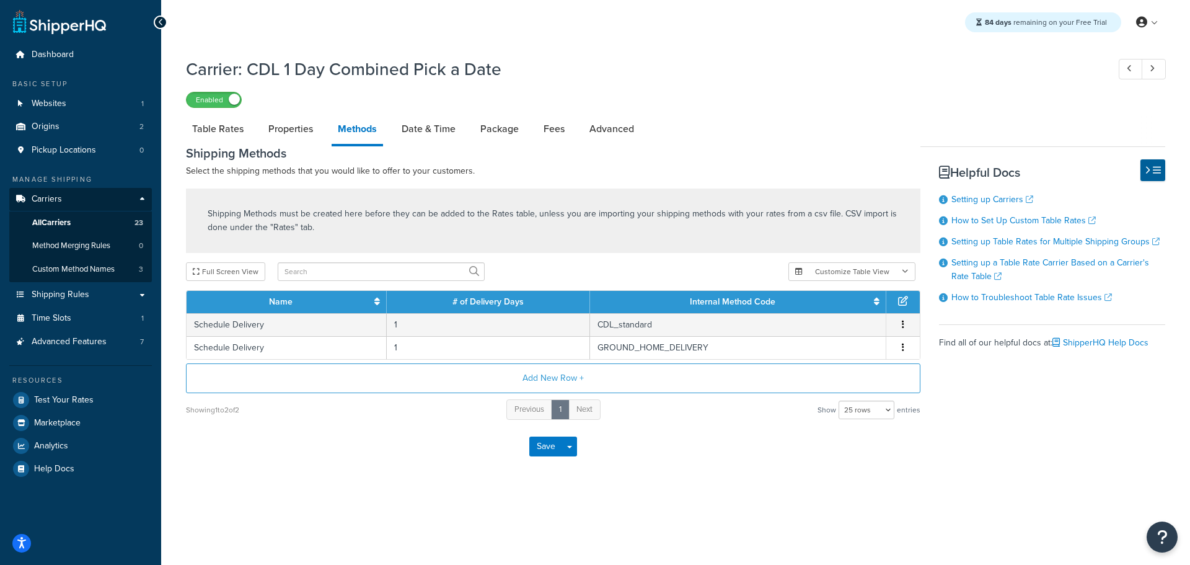
click at [535, 510] on div "84 days remaining on your Free Trial My Profile Billing Global Settings Contact…" at bounding box center [675, 282] width 1029 height 565
click at [72, 402] on span "Test Your Rates" at bounding box center [63, 400] width 59 height 11
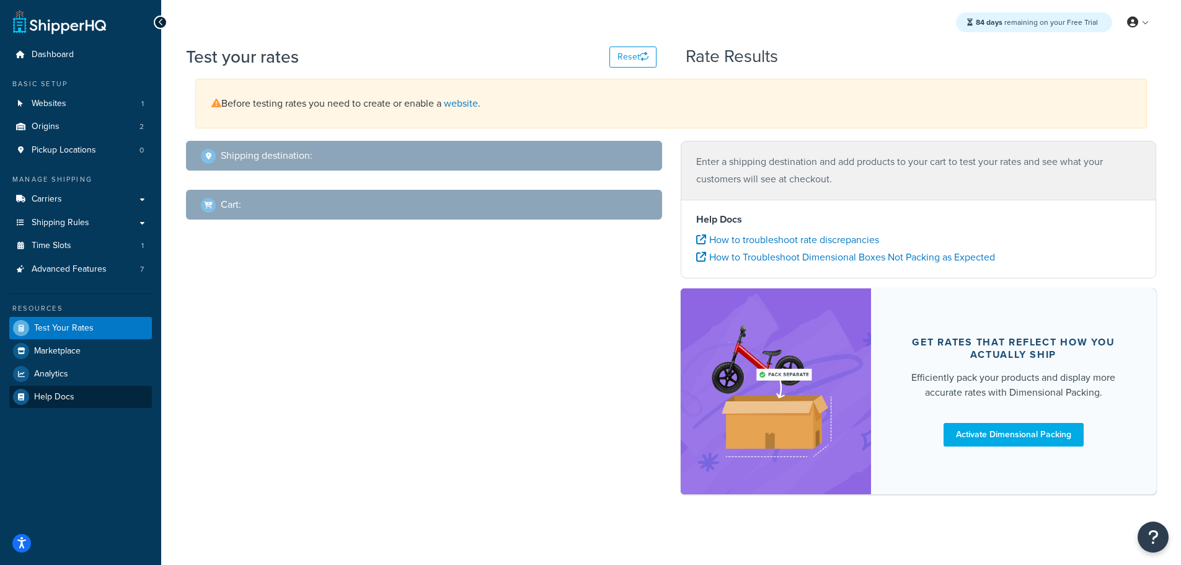
select select "TX"
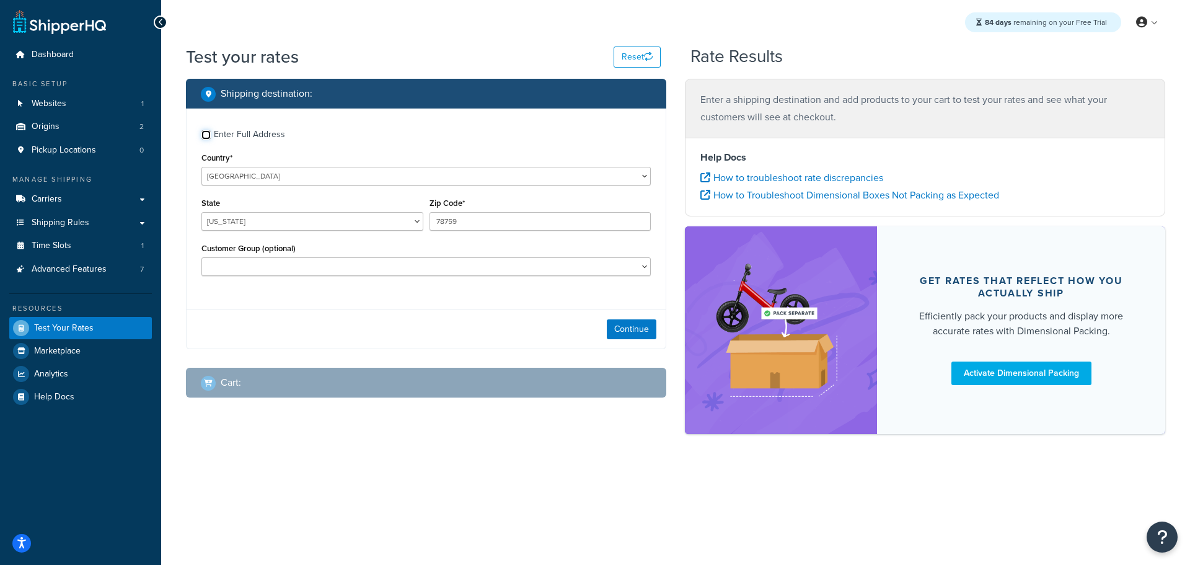
click at [204, 134] on input "Enter Full Address" at bounding box center [205, 134] width 9 height 9
checkbox input "true"
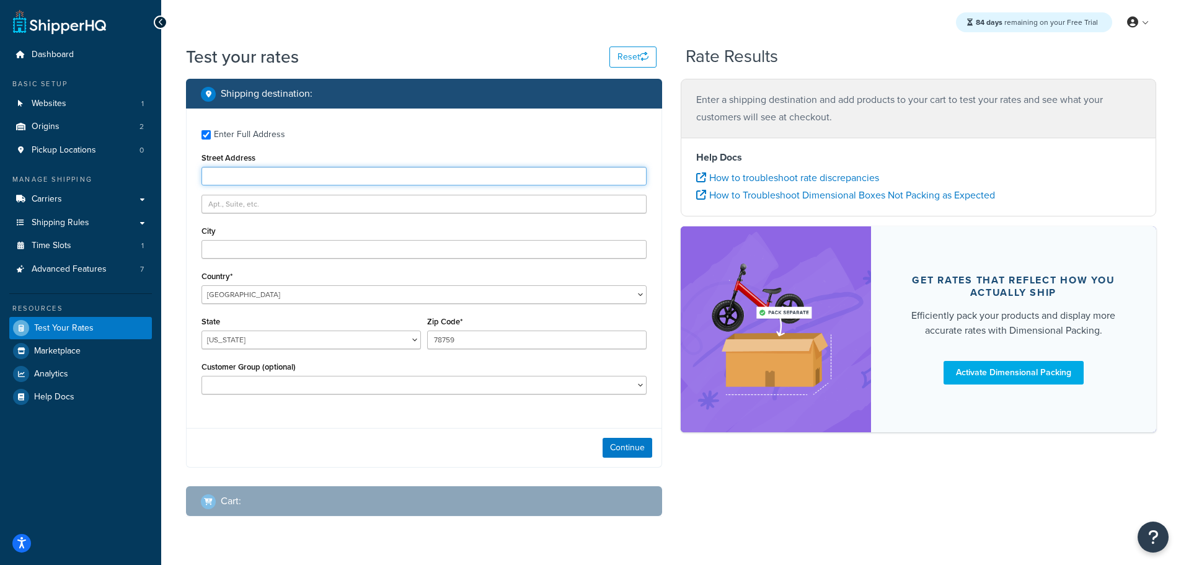
click at [246, 182] on input "Street Address" at bounding box center [423, 176] width 445 height 19
paste input "27 LANTERN LN"
type input "27 LANTERN LN"
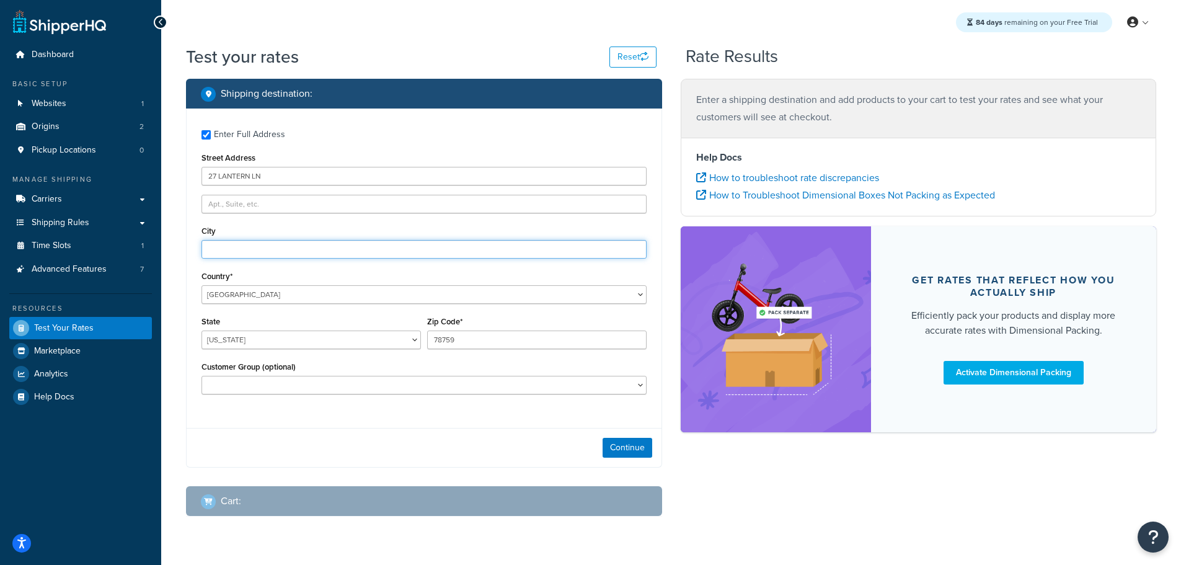
click at [238, 250] on input "City" at bounding box center [423, 249] width 445 height 19
type input "columbus"
click at [271, 337] on select "Alabama Alaska American Samoa Arizona Arkansas Armed Forces Americas Armed Forc…" at bounding box center [310, 339] width 219 height 19
click at [245, 343] on select "Alabama Alaska American Samoa Arizona Arkansas Armed Forces Americas Armed Forc…" at bounding box center [310, 339] width 219 height 19
select select "NJ"
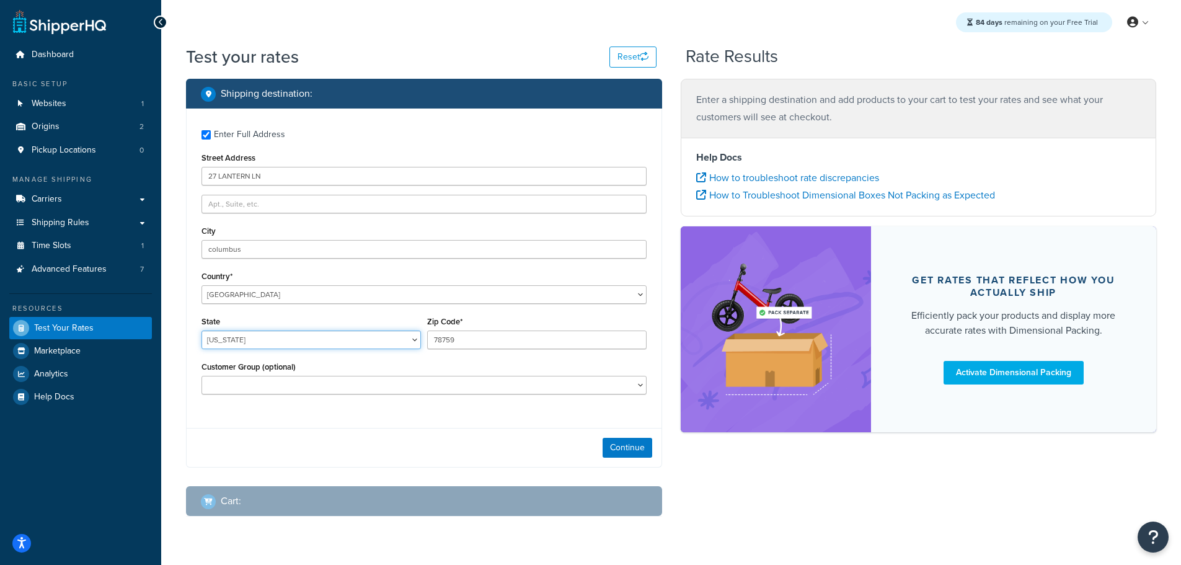
click at [201, 330] on select "Alabama Alaska American Samoa Arizona Arkansas Armed Forces Americas Armed Forc…" at bounding box center [310, 339] width 219 height 19
drag, startPoint x: 463, startPoint y: 340, endPoint x: 315, endPoint y: 345, distance: 147.6
click at [315, 345] on div "State Alabama Alaska American Samoa Arizona Arkansas Armed Forces Americas Arme…" at bounding box center [423, 335] width 451 height 45
type input "08022"
click at [630, 443] on button "Continue" at bounding box center [627, 448] width 50 height 20
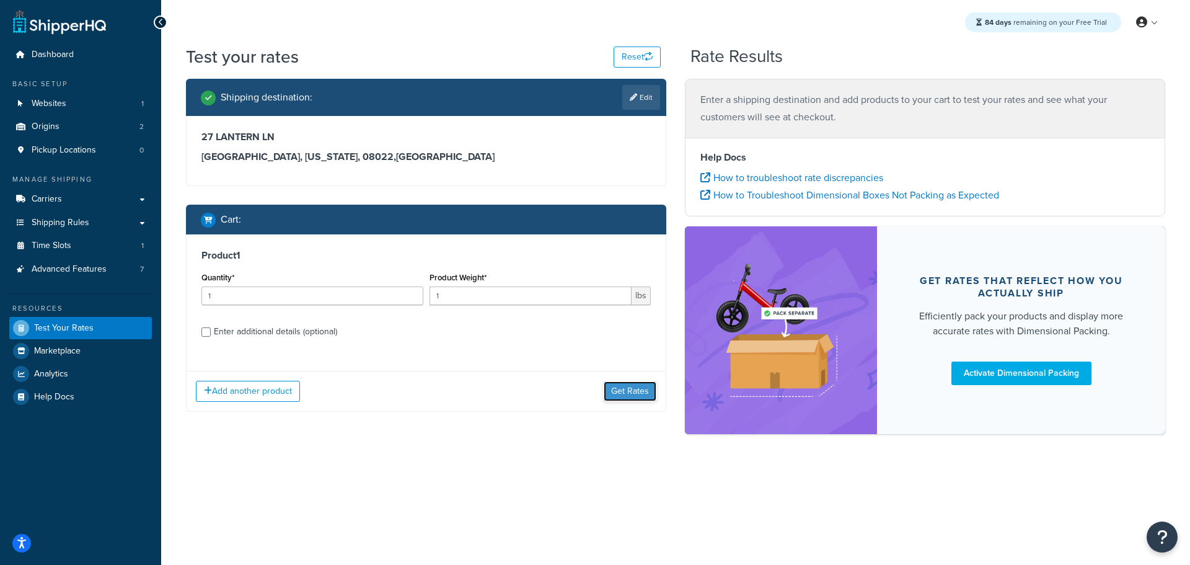
click at [627, 394] on button "Get Rates" at bounding box center [630, 391] width 53 height 20
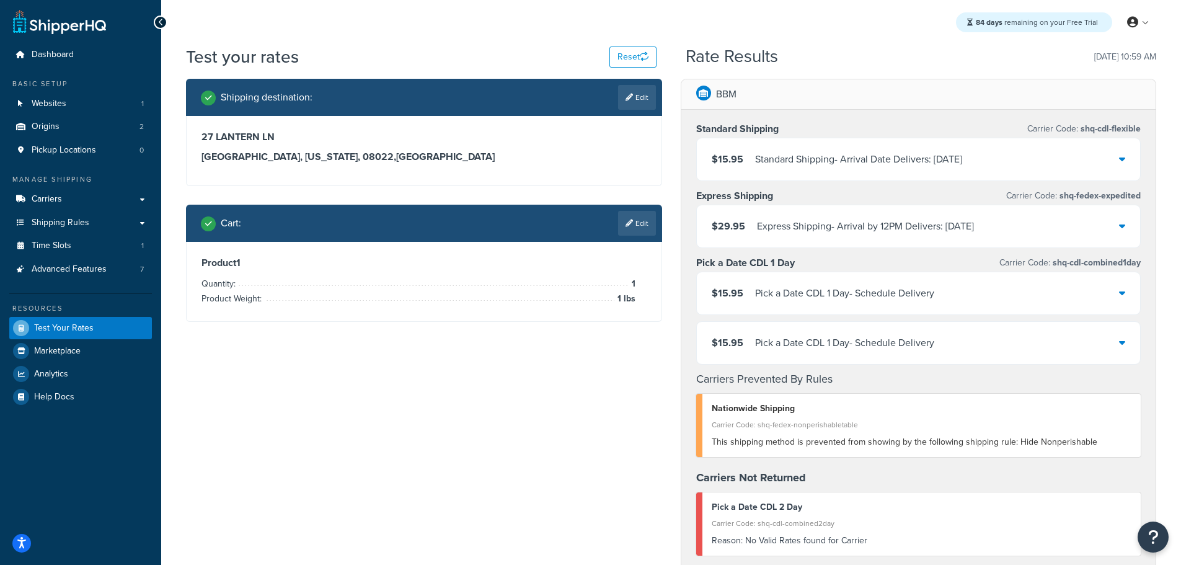
click at [1124, 294] on div "$15.95 Pick a Date CDL 1 Day - Schedule Delivery" at bounding box center [919, 293] width 444 height 42
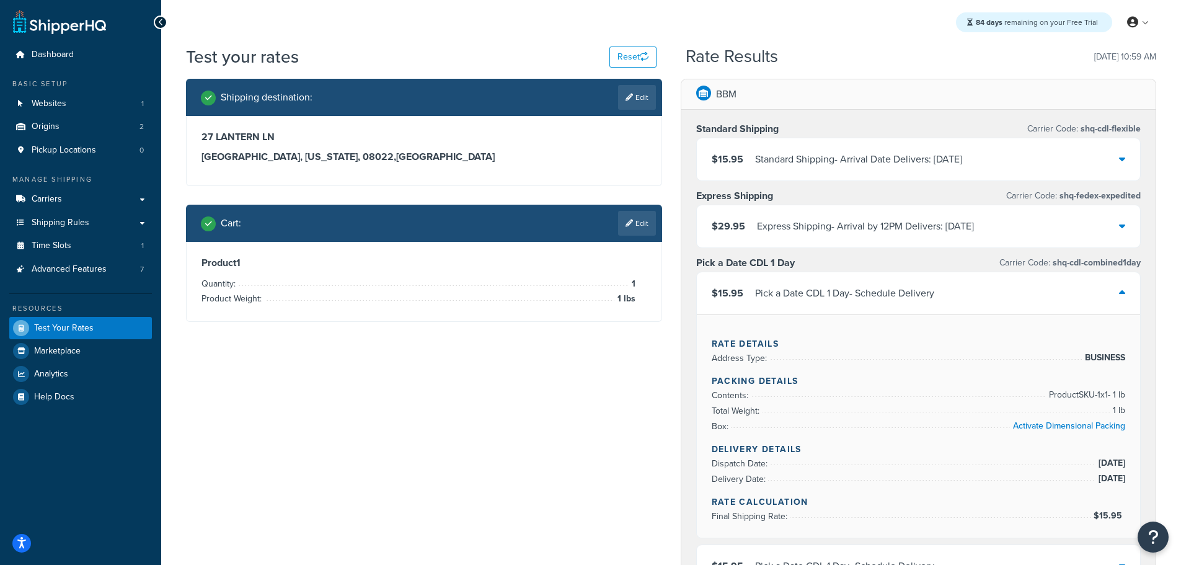
click at [1124, 294] on icon at bounding box center [1122, 293] width 6 height 10
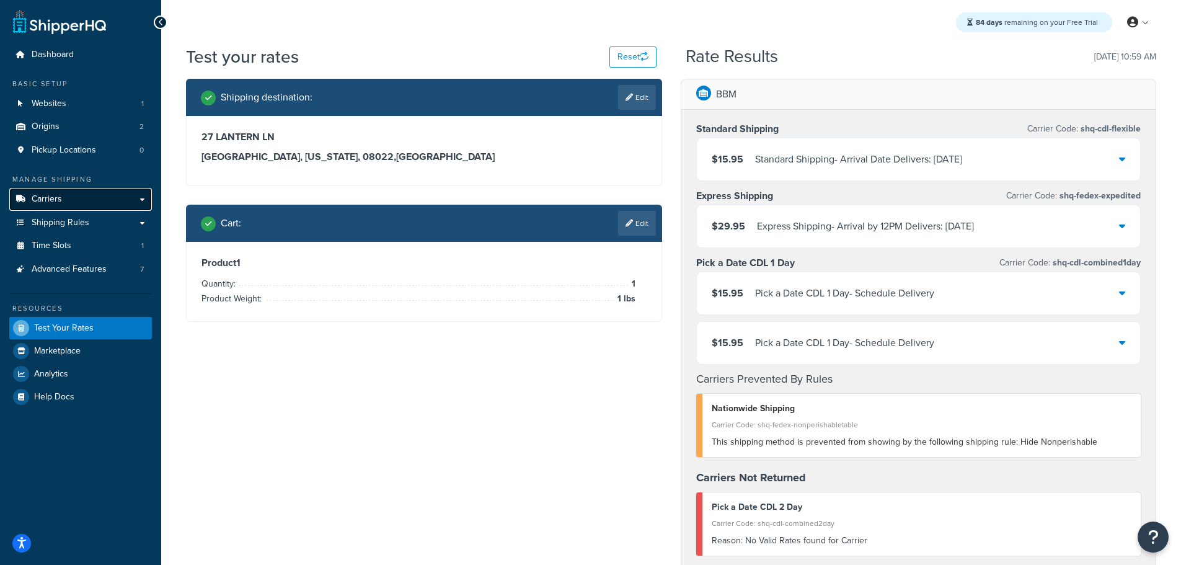
click at [54, 197] on span "Carriers" at bounding box center [47, 199] width 30 height 11
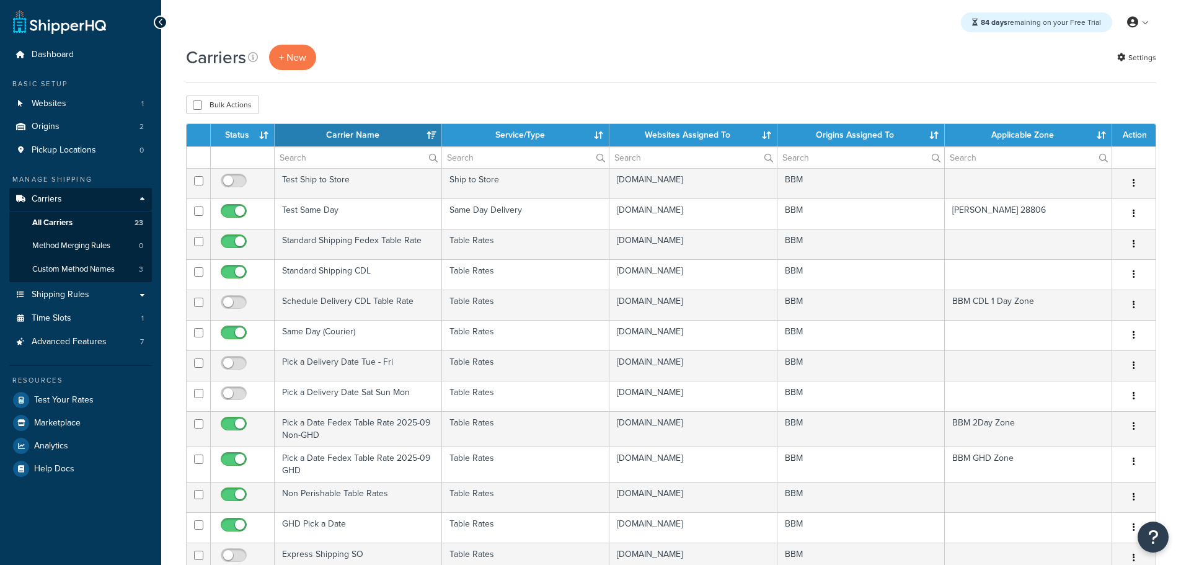
select select "15"
click at [972, 103] on div "Bulk Actions Duplicate [GEOGRAPHIC_DATA]" at bounding box center [671, 104] width 970 height 19
click at [239, 136] on th "Status" at bounding box center [243, 135] width 64 height 22
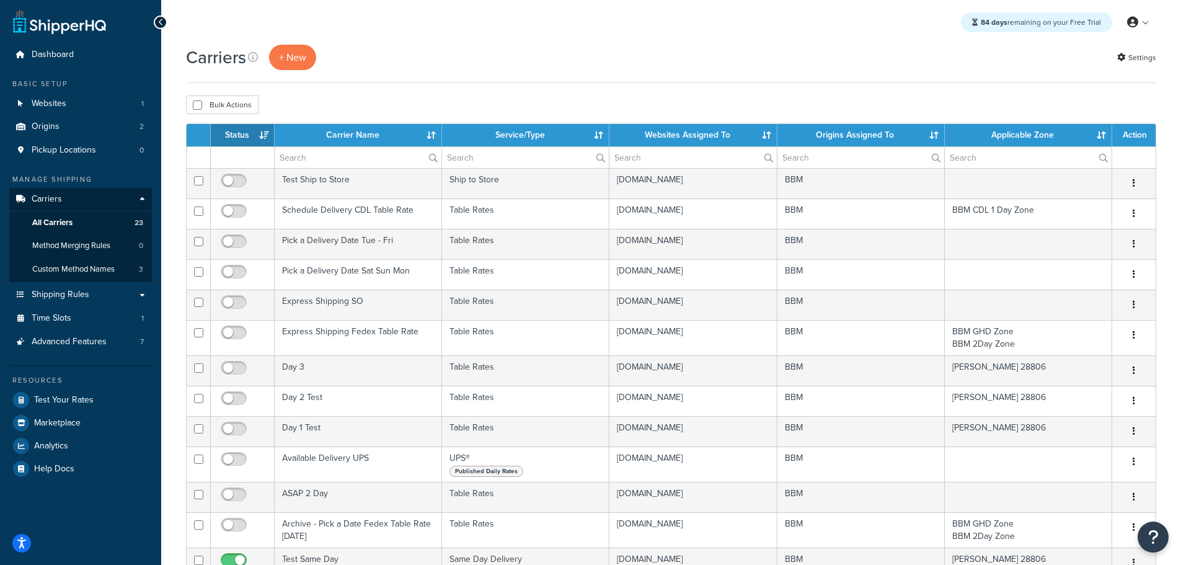
click at [239, 133] on th "Status" at bounding box center [243, 135] width 64 height 22
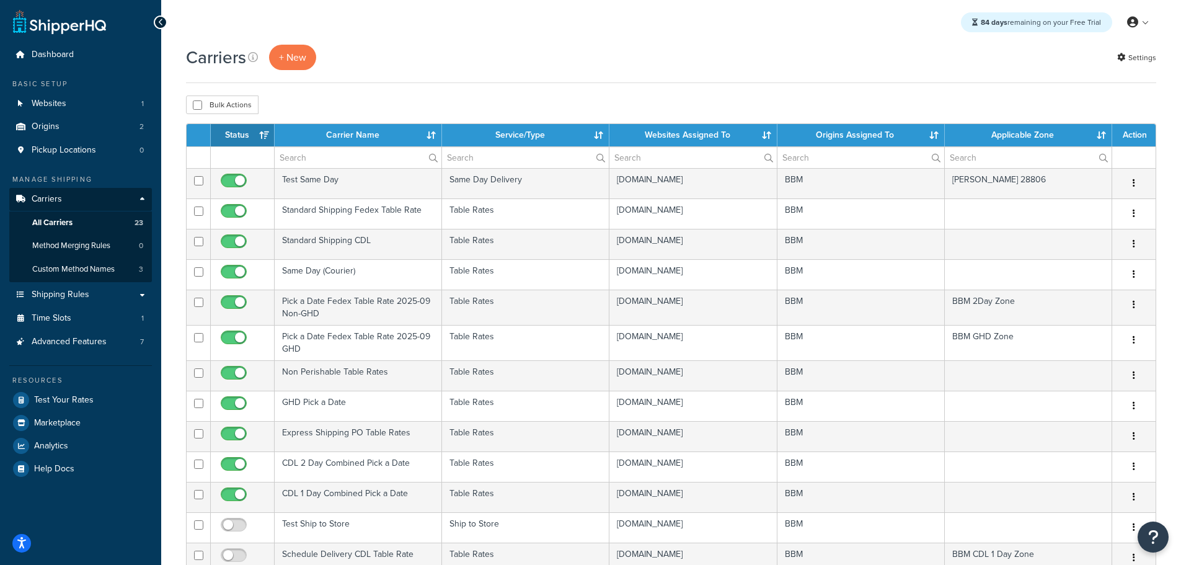
click at [1015, 89] on div "Carriers + New Settings Bulk Actions Duplicate [GEOGRAPHIC_DATA] Contact Us Sen…" at bounding box center [670, 503] width 1019 height 917
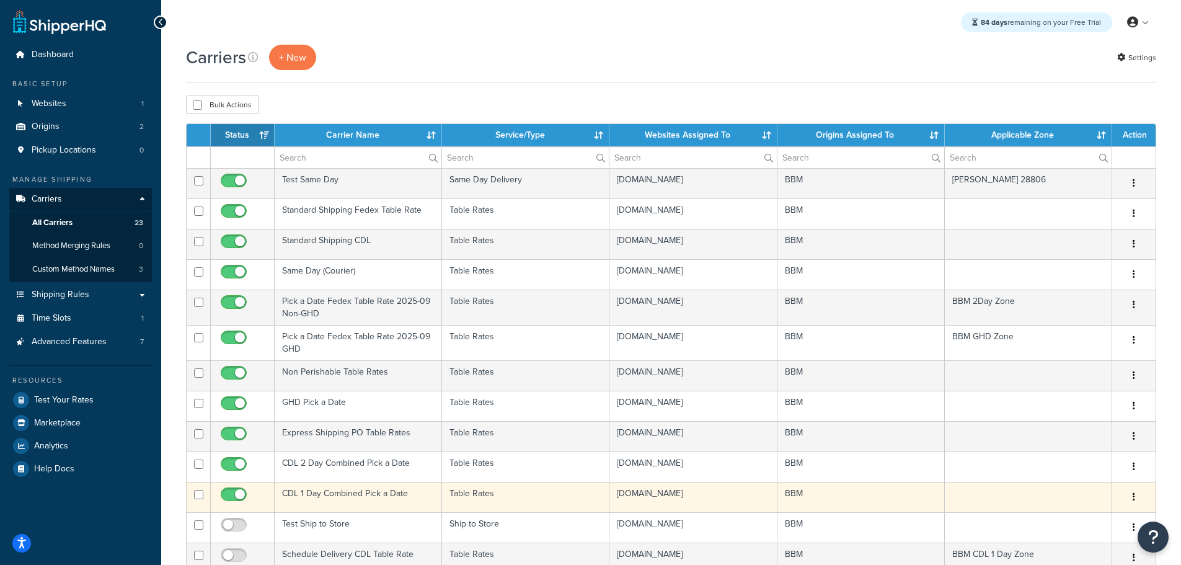
click at [315, 494] on td "CDL 1 Day Combined Pick a Date" at bounding box center [358, 497] width 167 height 30
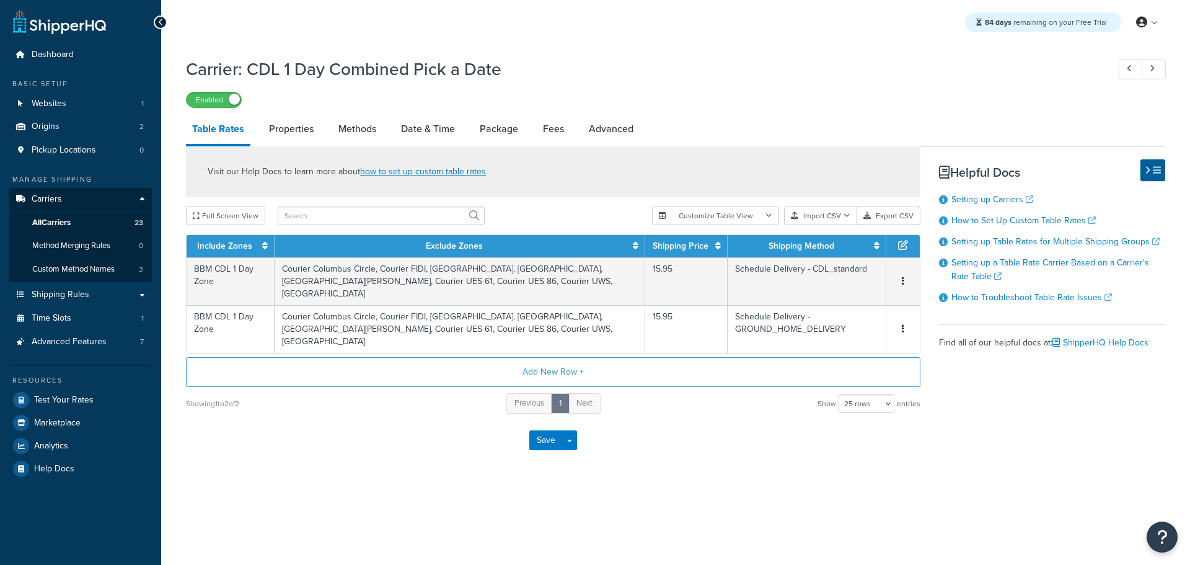
select select "25"
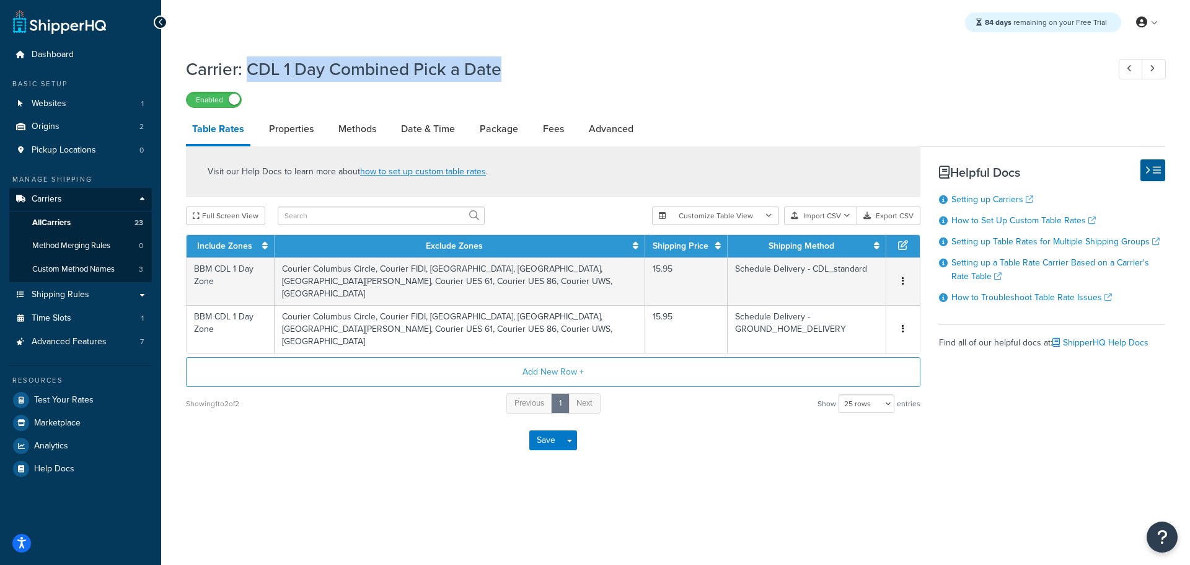
drag, startPoint x: 505, startPoint y: 69, endPoint x: 251, endPoint y: 69, distance: 254.1
click at [251, 69] on h1 "Carrier: CDL 1 Day Combined Pick a Date" at bounding box center [641, 69] width 910 height 24
copy h1 "CDL 1 Day Combined Pick a Date"
click at [351, 125] on link "Methods" at bounding box center [357, 129] width 50 height 30
select select "25"
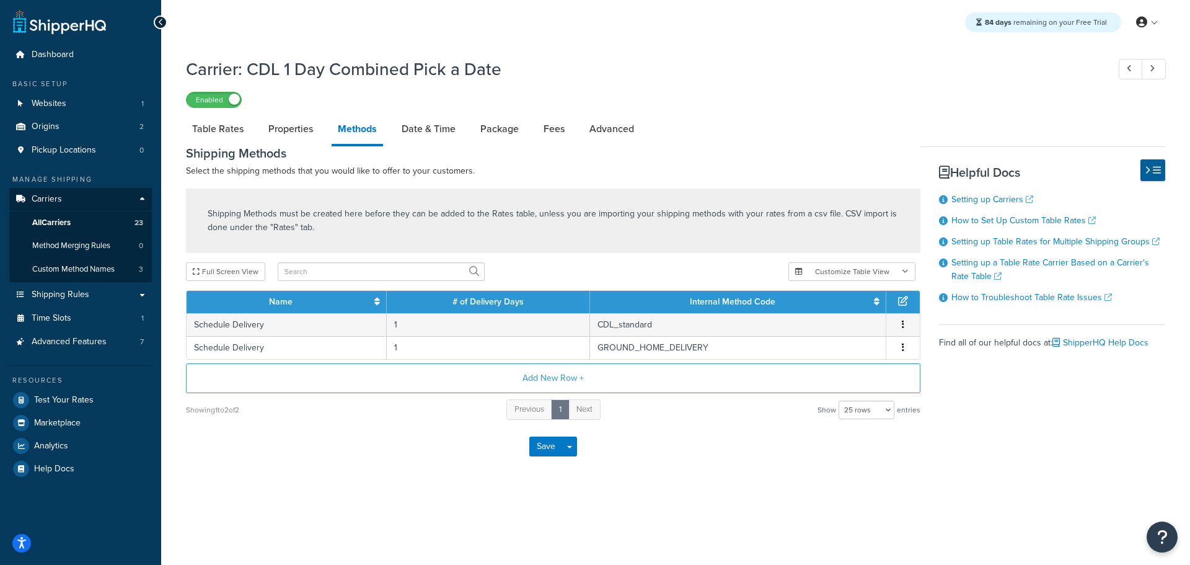
click at [938, 33] on div "84 days remaining on your Free Trial My Profile Billing Global Settings Contact…" at bounding box center [675, 22] width 1029 height 45
click at [438, 123] on link "Date & Time" at bounding box center [428, 129] width 66 height 30
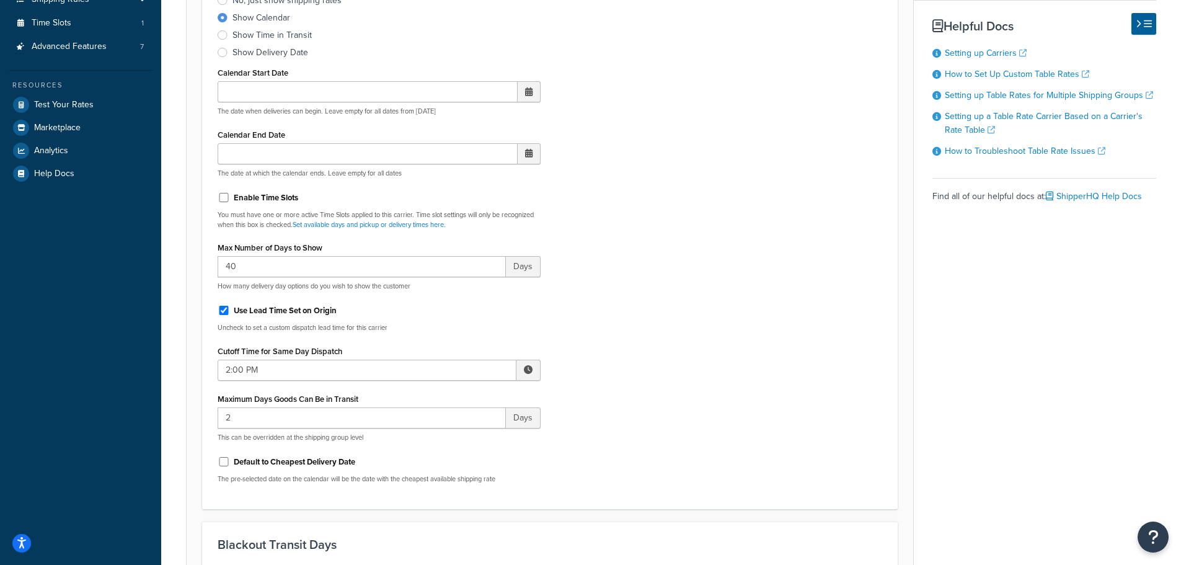
scroll to position [310, 0]
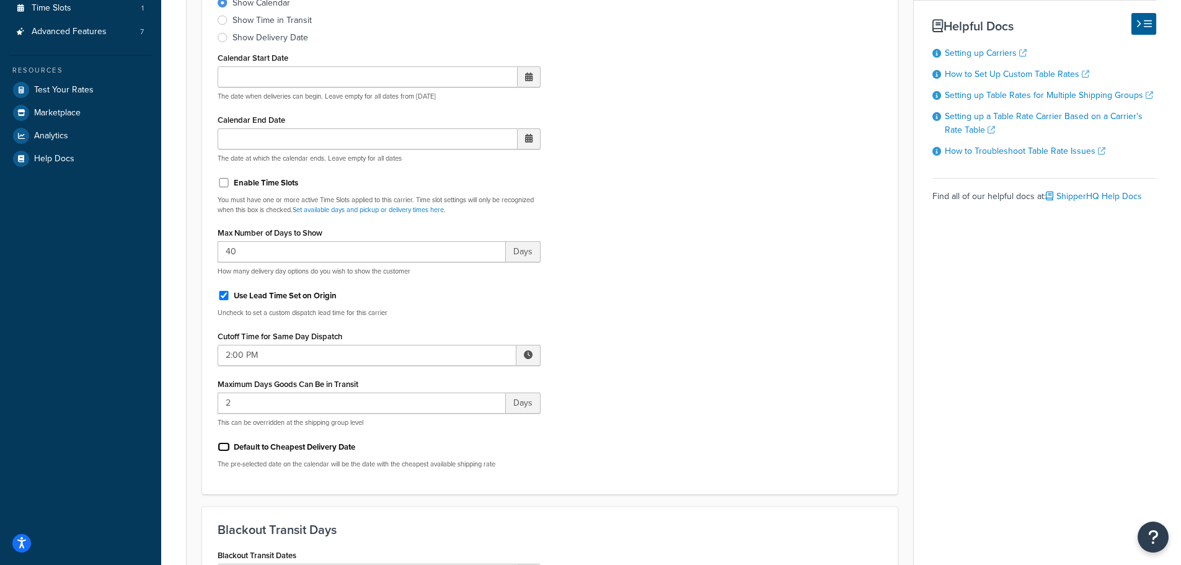
click at [225, 449] on input "Default to Cheapest Delivery Date" at bounding box center [224, 446] width 12 height 9
checkbox input "true"
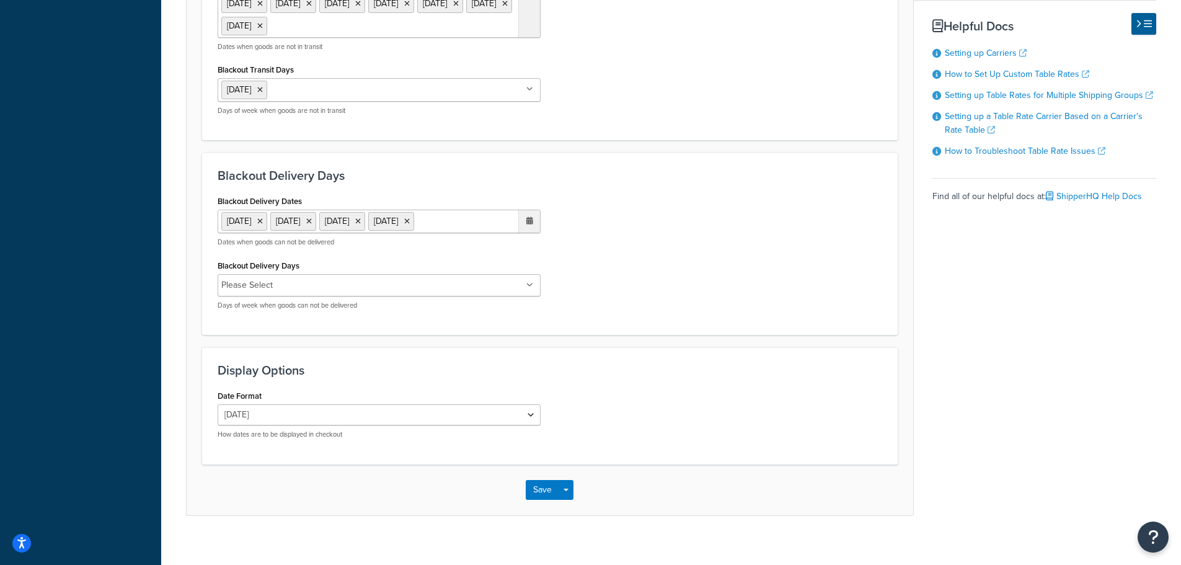
scroll to position [939, 0]
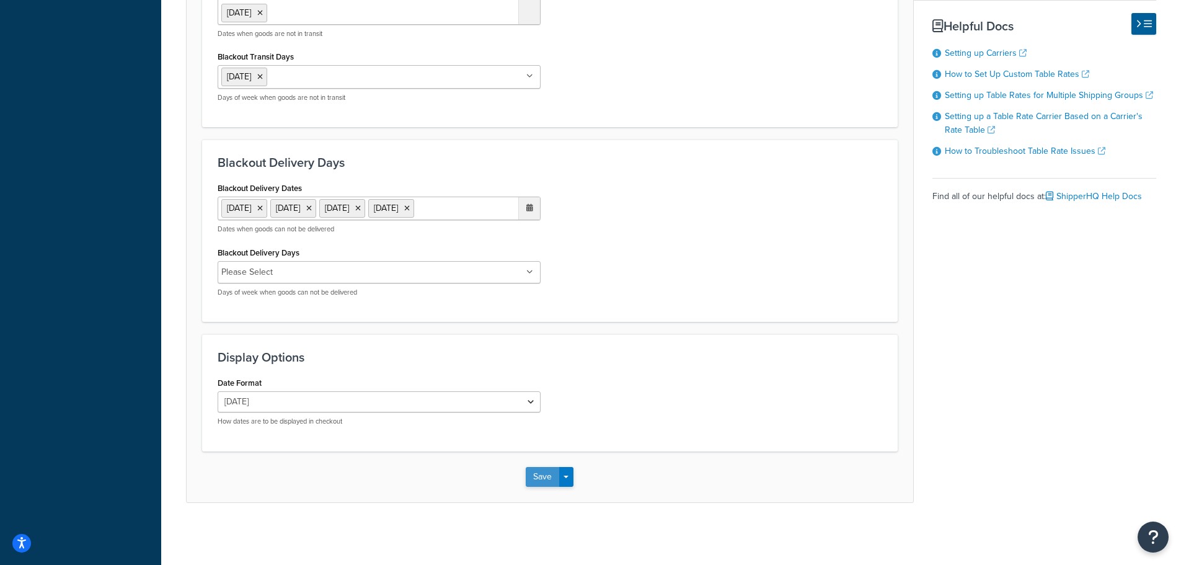
click at [532, 477] on button "Save" at bounding box center [542, 477] width 33 height 20
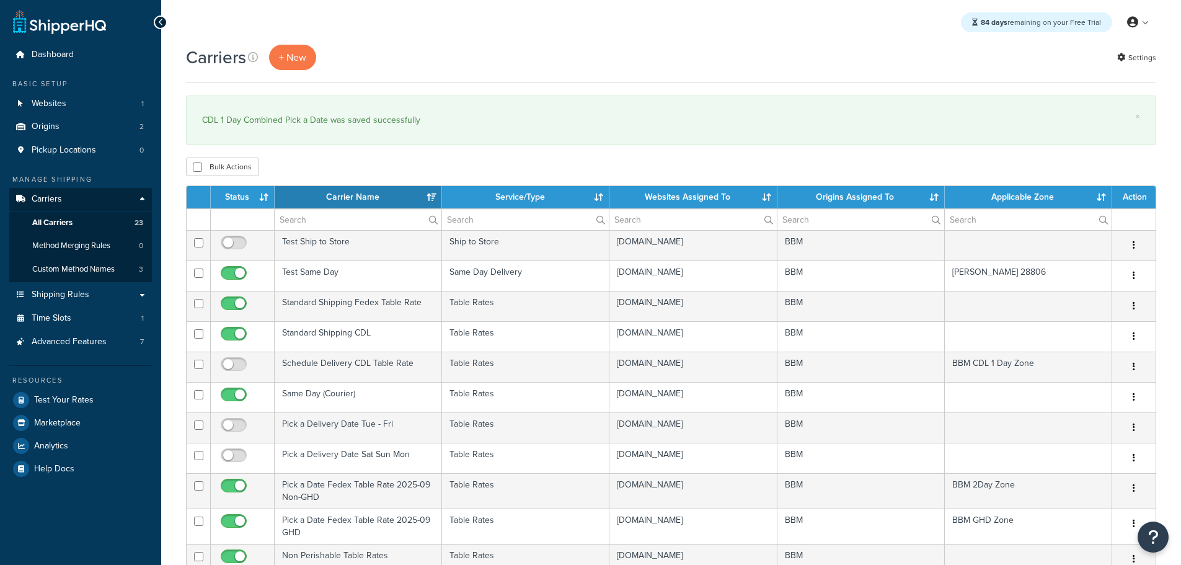
select select "15"
click at [240, 195] on th "Status" at bounding box center [243, 197] width 64 height 22
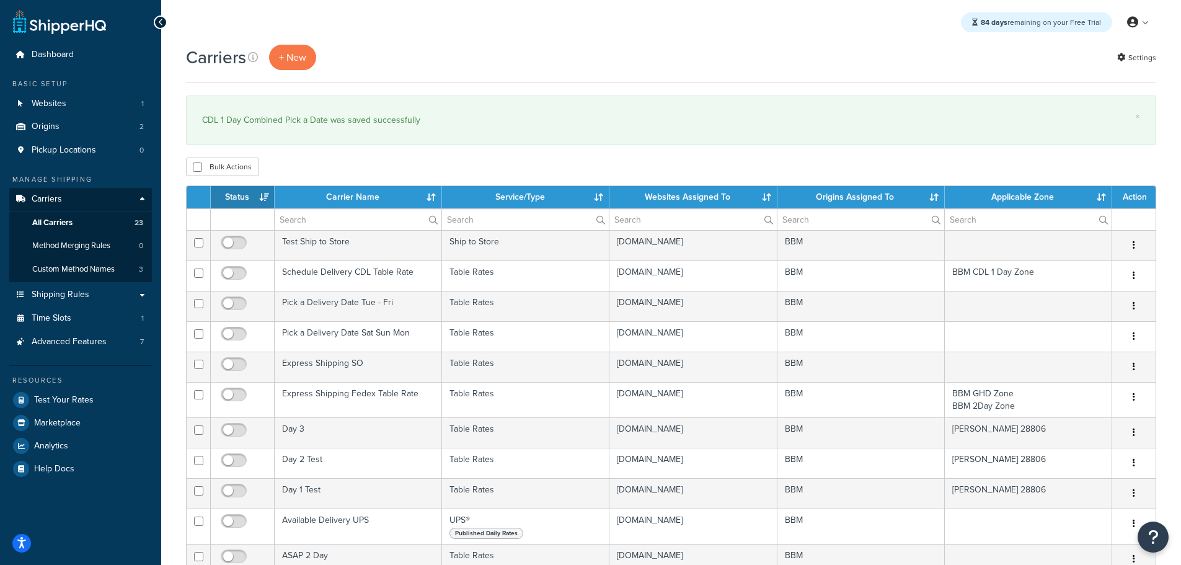
click at [241, 196] on th "Status" at bounding box center [243, 197] width 64 height 22
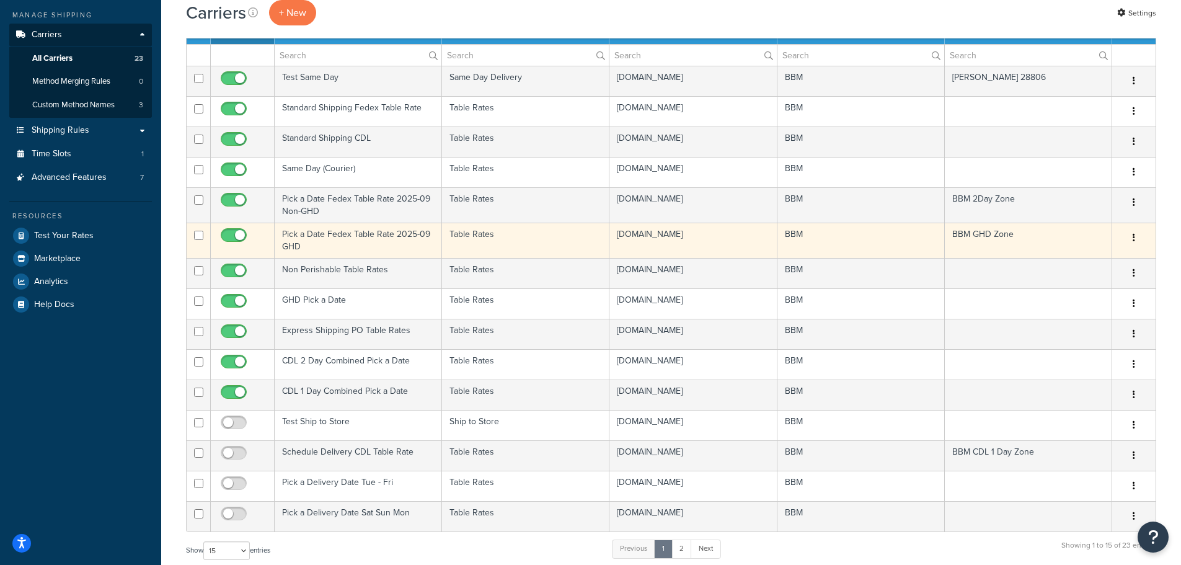
scroll to position [186, 0]
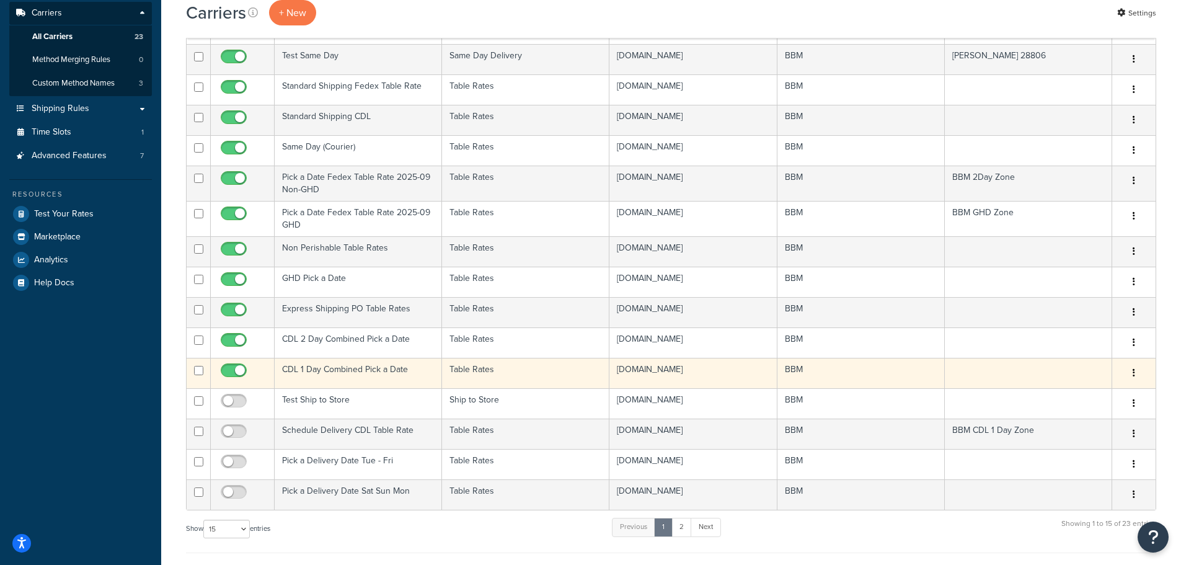
click at [332, 370] on td "CDL 1 Day Combined Pick a Date" at bounding box center [358, 373] width 167 height 30
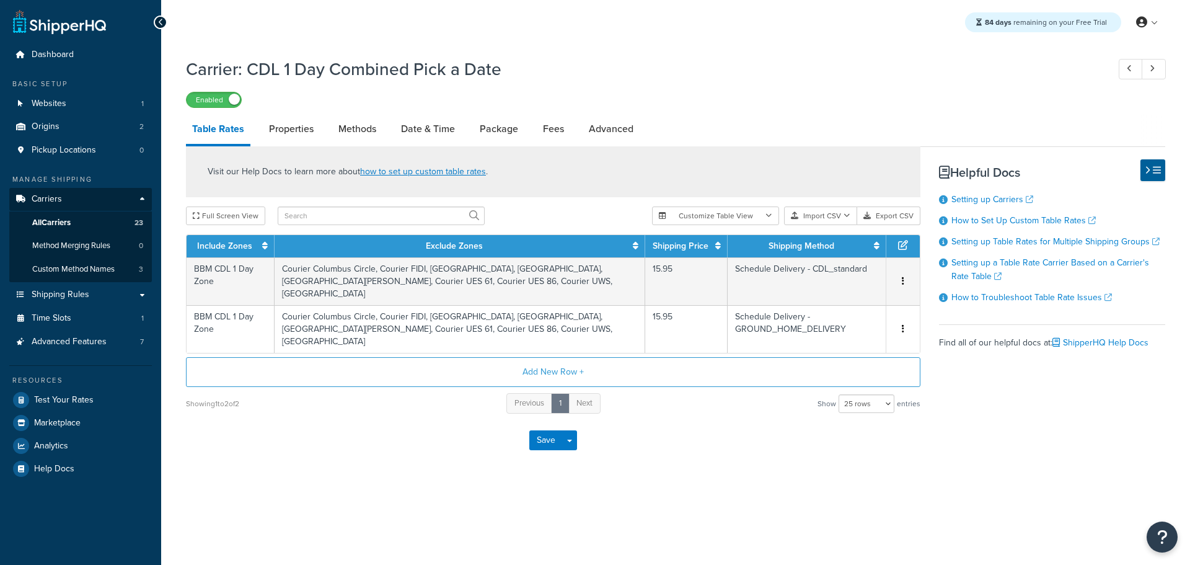
select select "25"
drag, startPoint x: 415, startPoint y: 121, endPoint x: 403, endPoint y: 131, distance: 15.8
click at [416, 122] on link "Date & Time" at bounding box center [428, 129] width 66 height 30
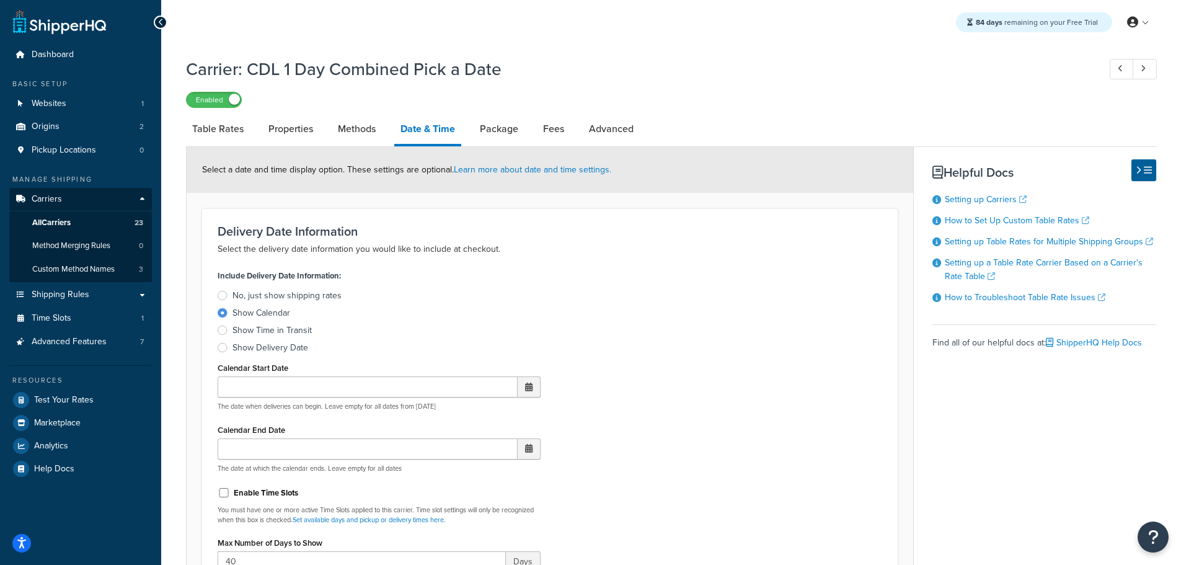
scroll to position [372, 0]
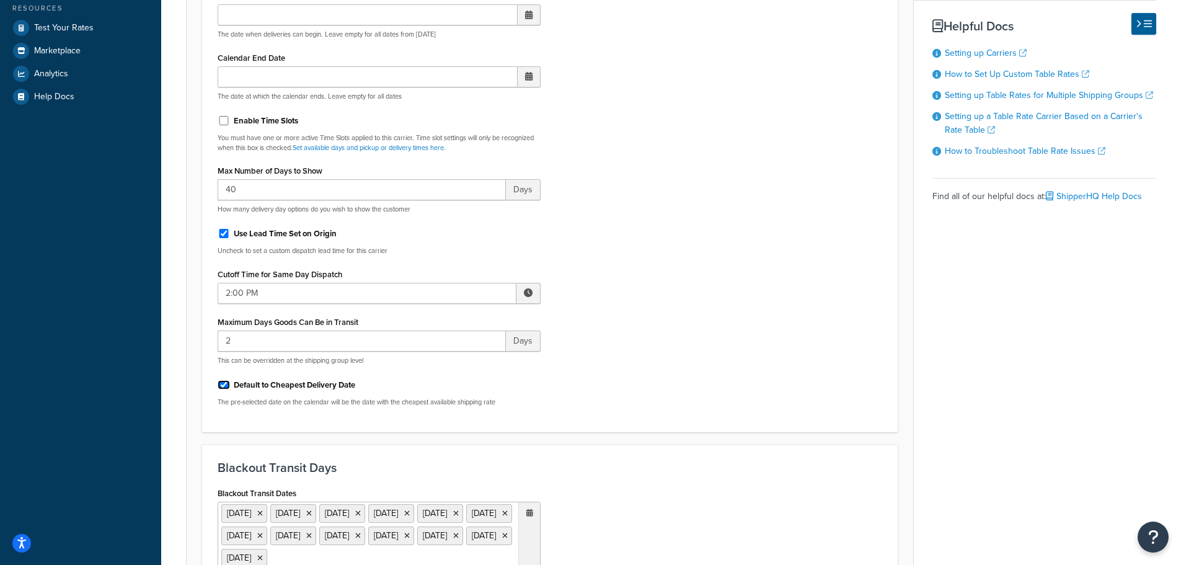
drag, startPoint x: 220, startPoint y: 384, endPoint x: 237, endPoint y: 386, distance: 17.5
click at [226, 384] on input "Default to Cheapest Delivery Date" at bounding box center [224, 384] width 12 height 9
checkbox input "false"
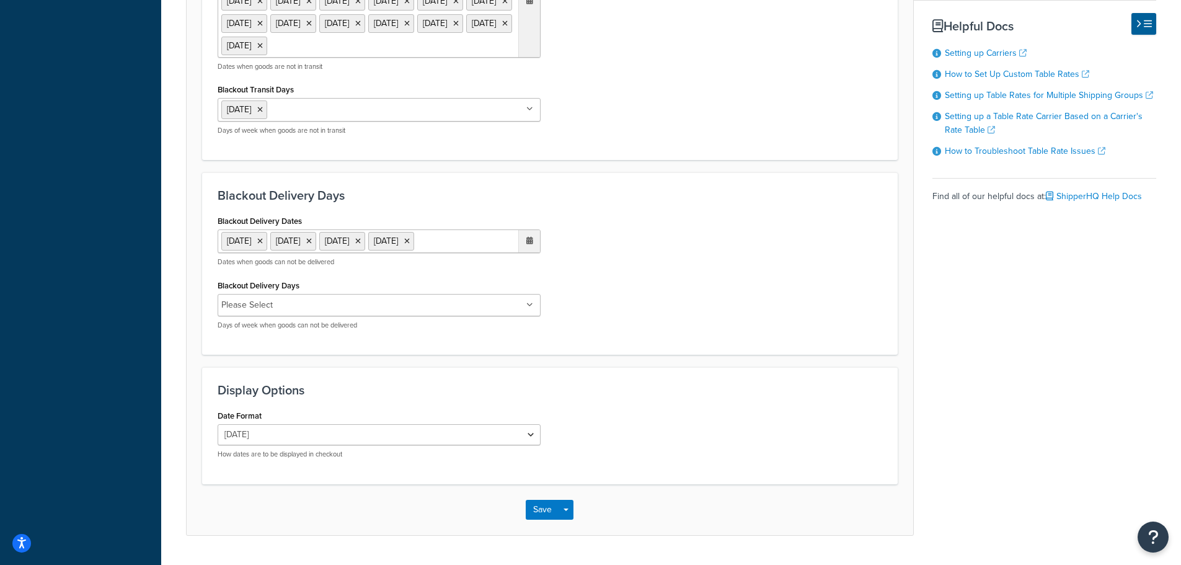
scroll to position [939, 0]
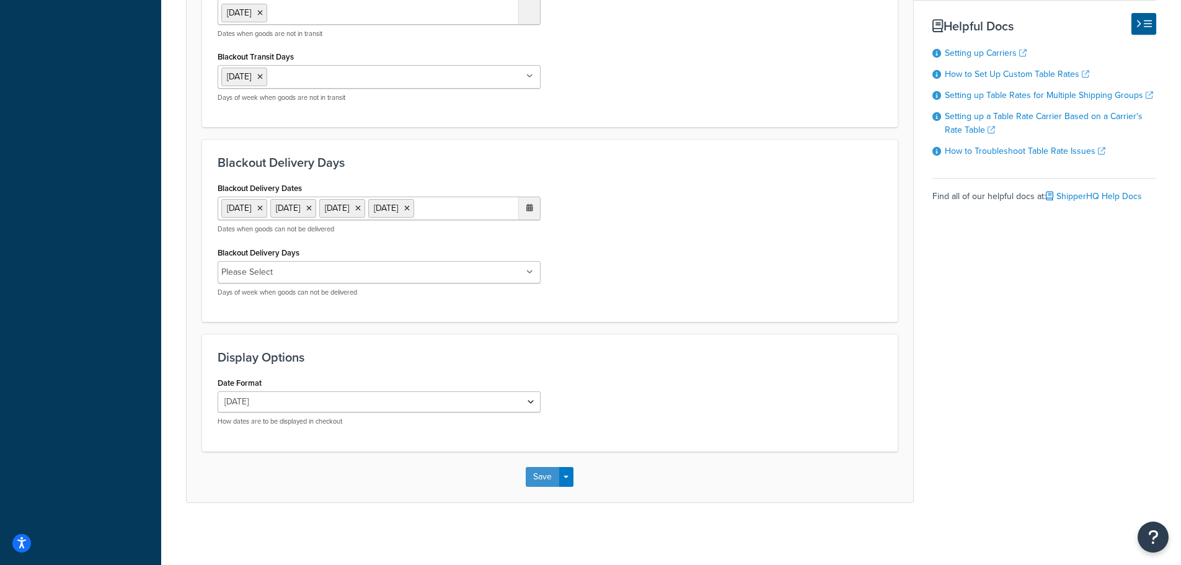
click at [542, 473] on button "Save" at bounding box center [542, 477] width 33 height 20
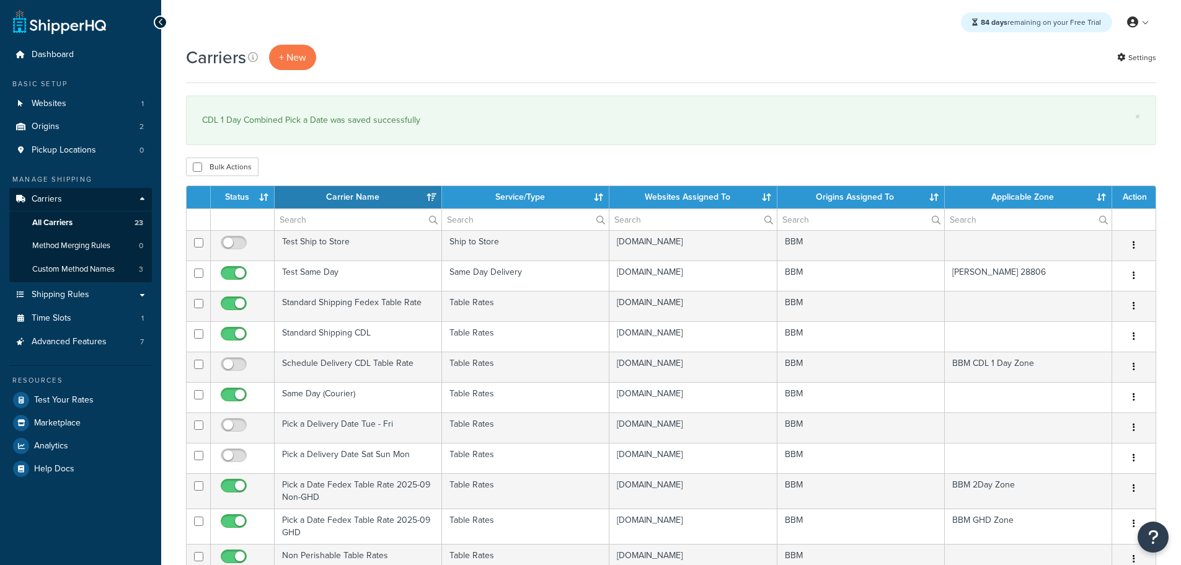
select select "15"
click at [242, 200] on th "Status" at bounding box center [243, 197] width 64 height 22
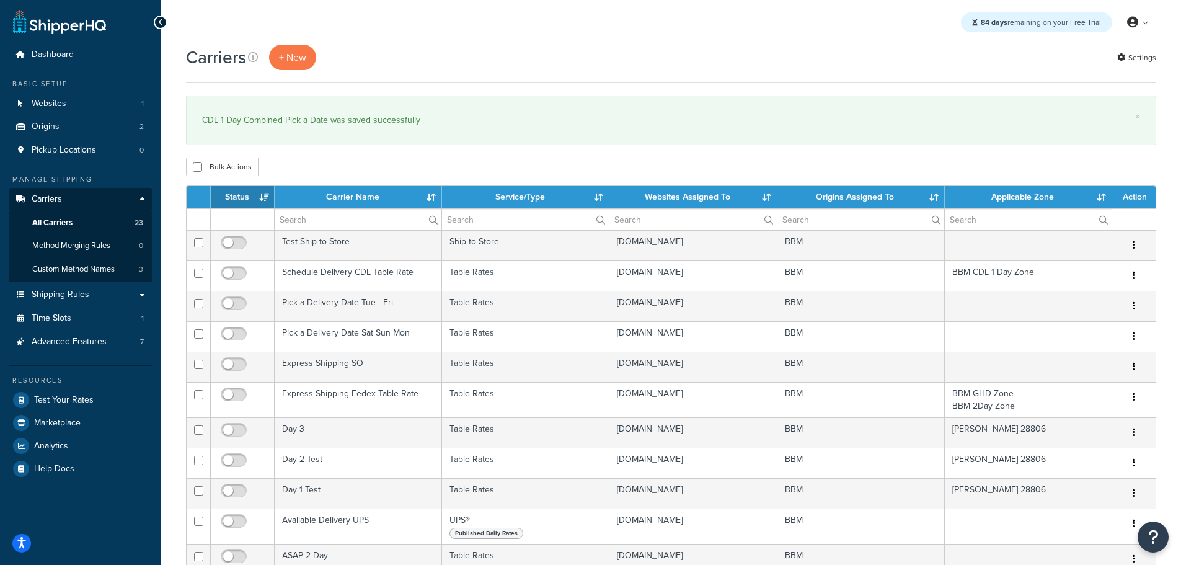
click at [241, 200] on th "Status" at bounding box center [243, 197] width 64 height 22
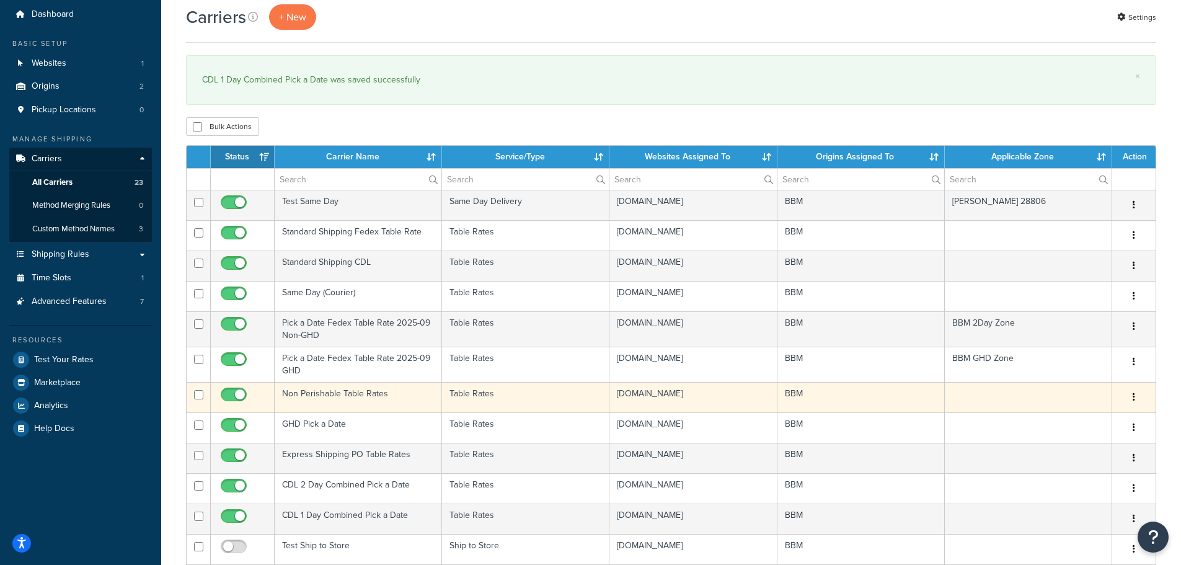
scroll to position [62, 0]
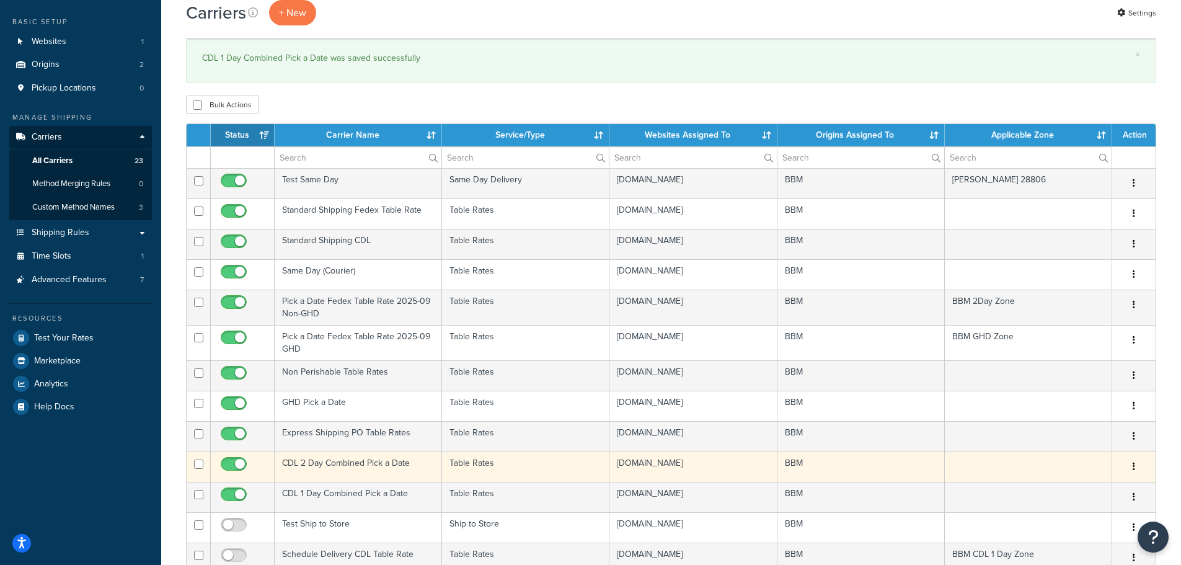
click at [319, 464] on td "CDL 2 Day Combined Pick a Date" at bounding box center [358, 466] width 167 height 30
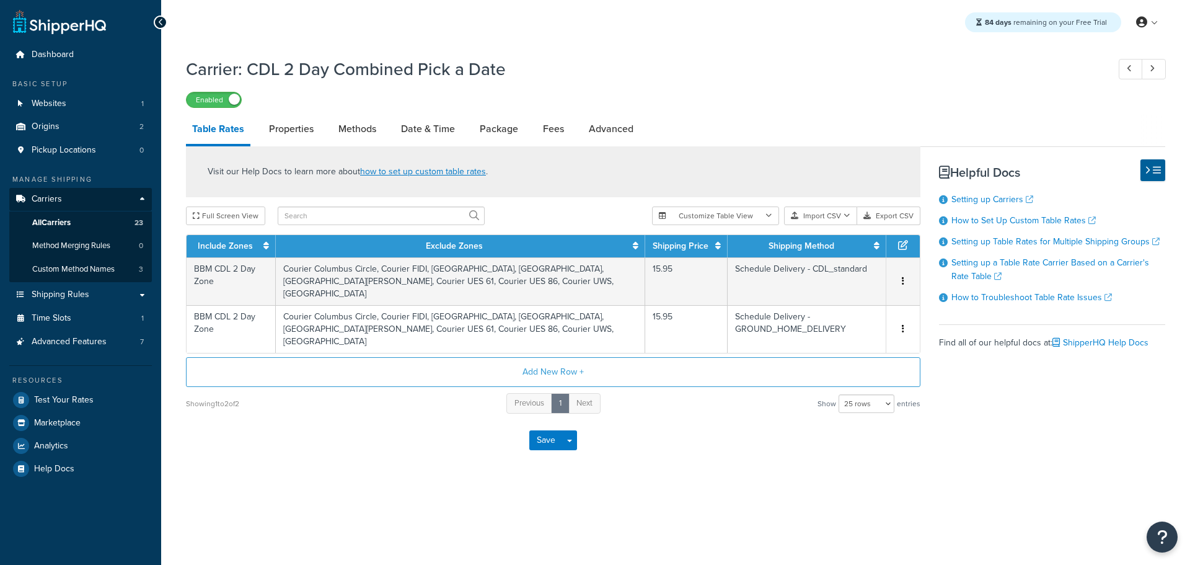
select select "25"
click at [304, 128] on link "Properties" at bounding box center [291, 129] width 57 height 30
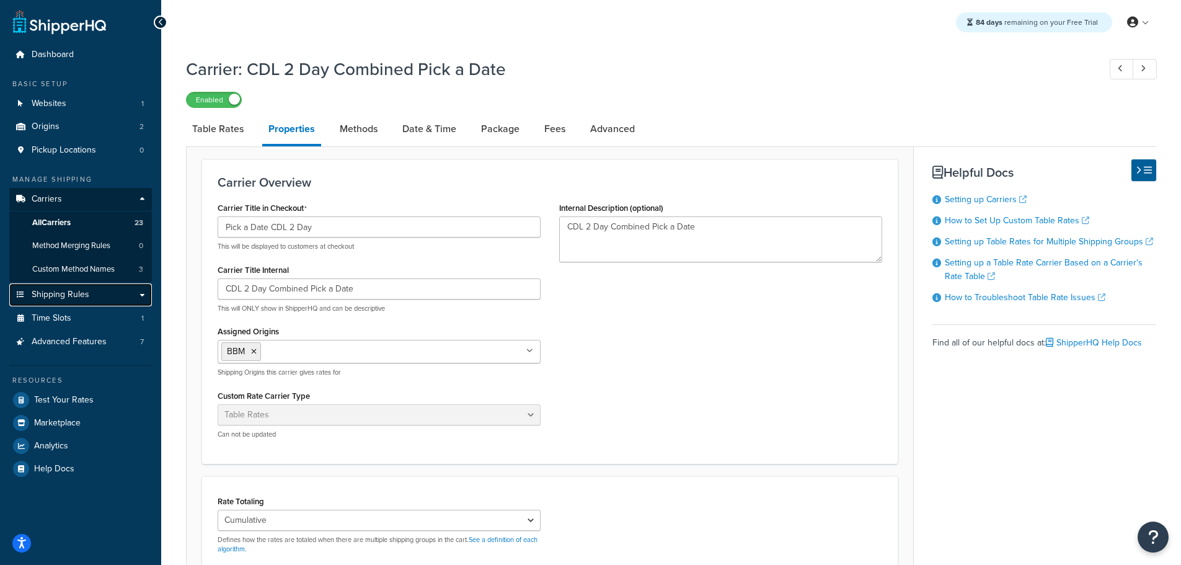
click at [71, 294] on span "Shipping Rules" at bounding box center [61, 294] width 58 height 11
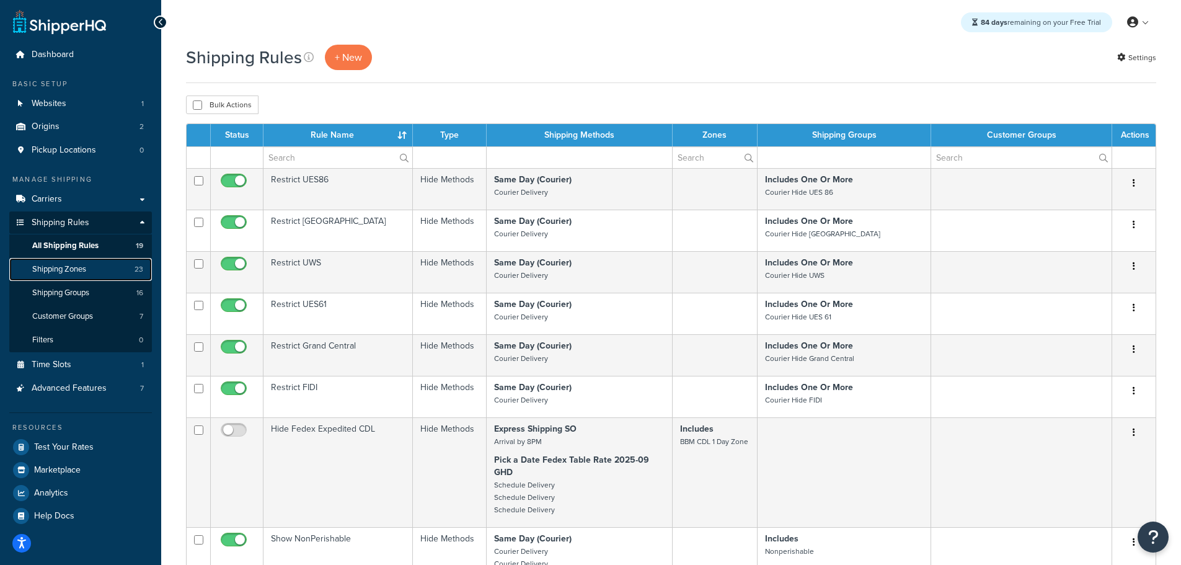
click at [66, 270] on span "Shipping Zones" at bounding box center [59, 269] width 54 height 11
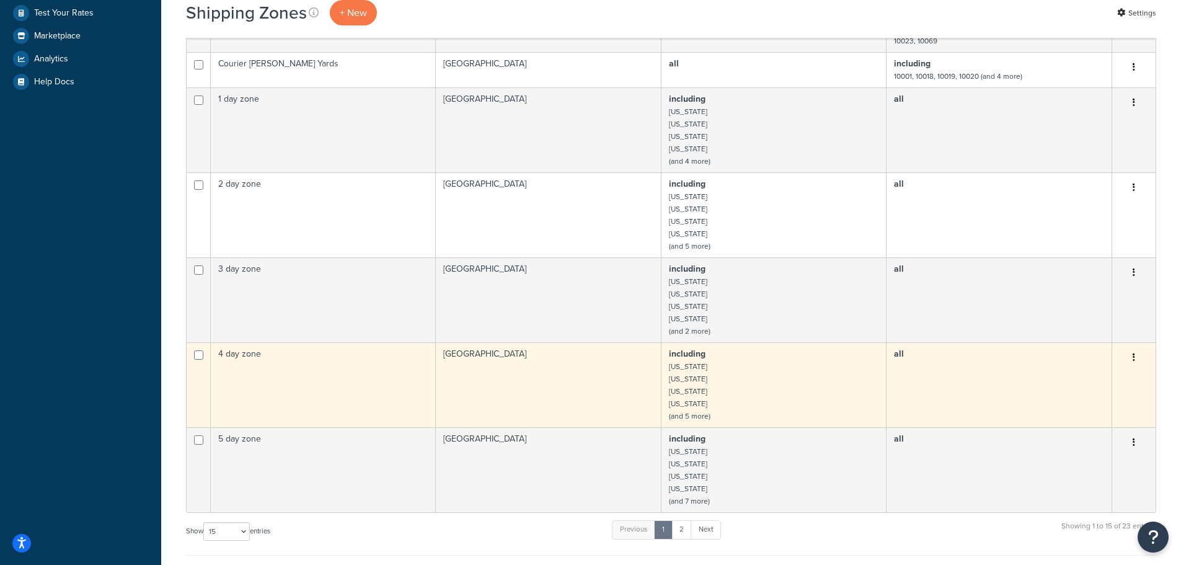
scroll to position [682, 0]
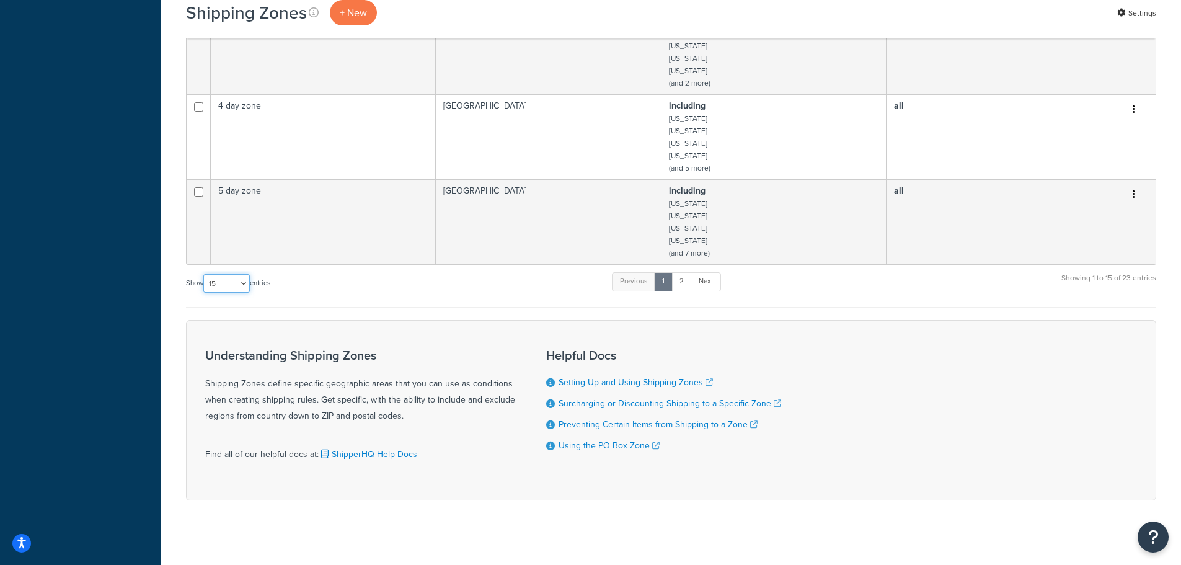
click at [247, 287] on select "10 15 25 50 100" at bounding box center [226, 283] width 46 height 19
select select "50"
click at [205, 293] on select "10 15 25 50 100" at bounding box center [226, 283] width 46 height 19
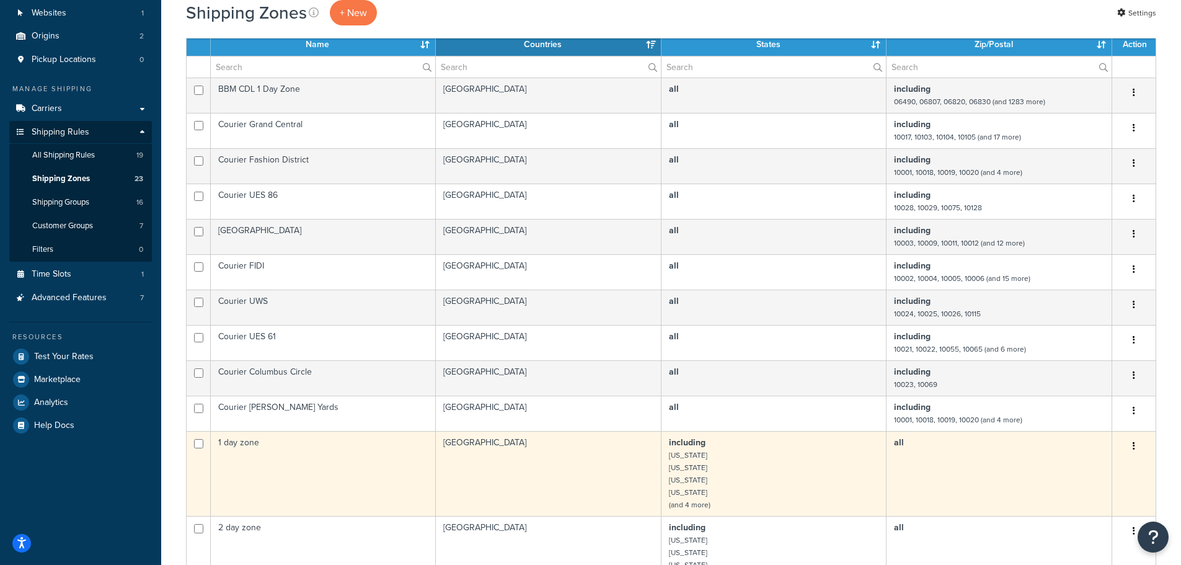
scroll to position [62, 0]
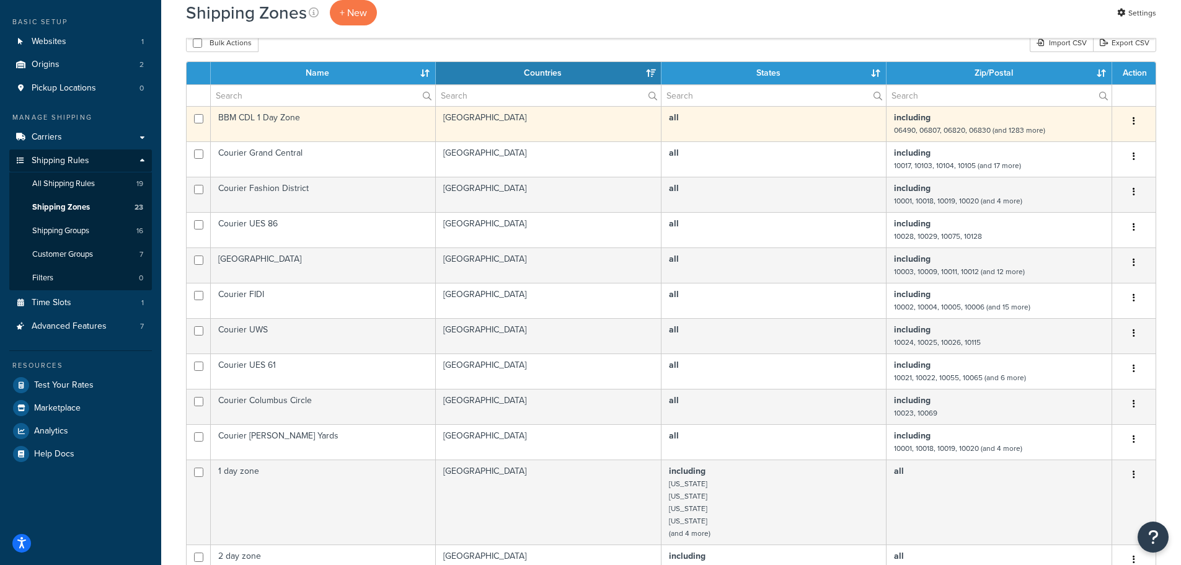
click at [265, 117] on td "BBM CDL 1 Day Zone" at bounding box center [323, 123] width 225 height 35
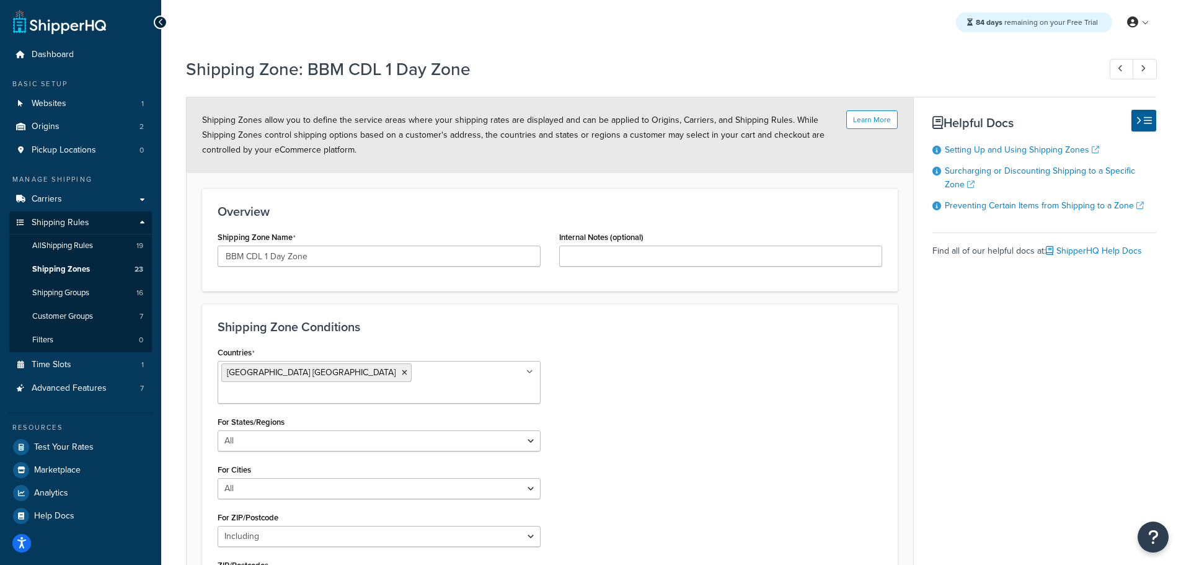
select select "including"
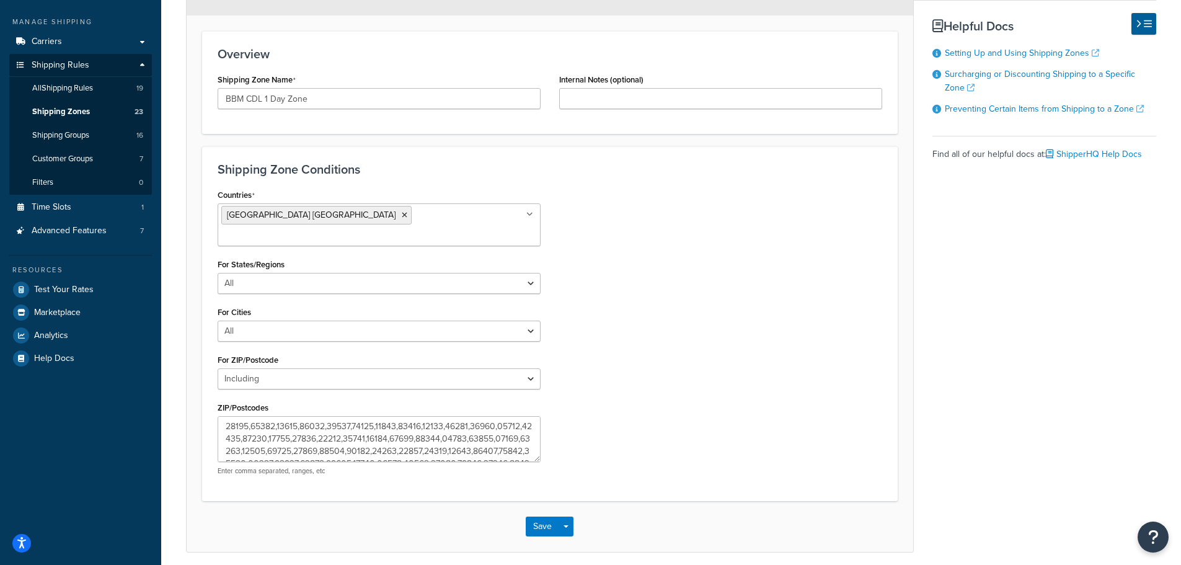
scroll to position [188, 0]
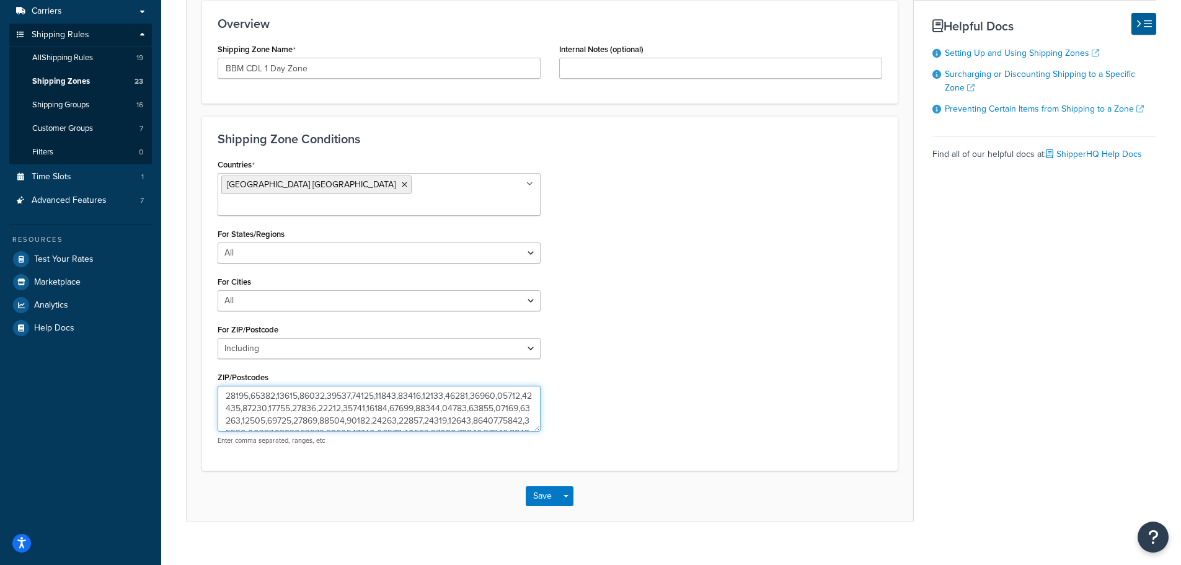
click at [415, 390] on textarea "ZIP/Postcodes" at bounding box center [379, 408] width 323 height 46
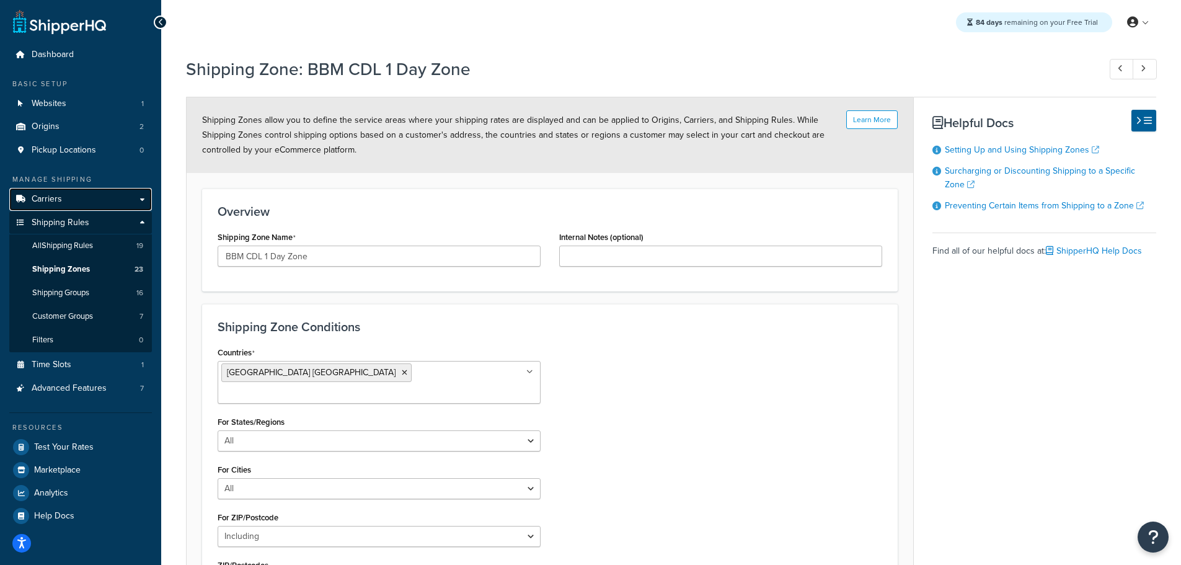
click at [54, 197] on span "Carriers" at bounding box center [47, 199] width 30 height 11
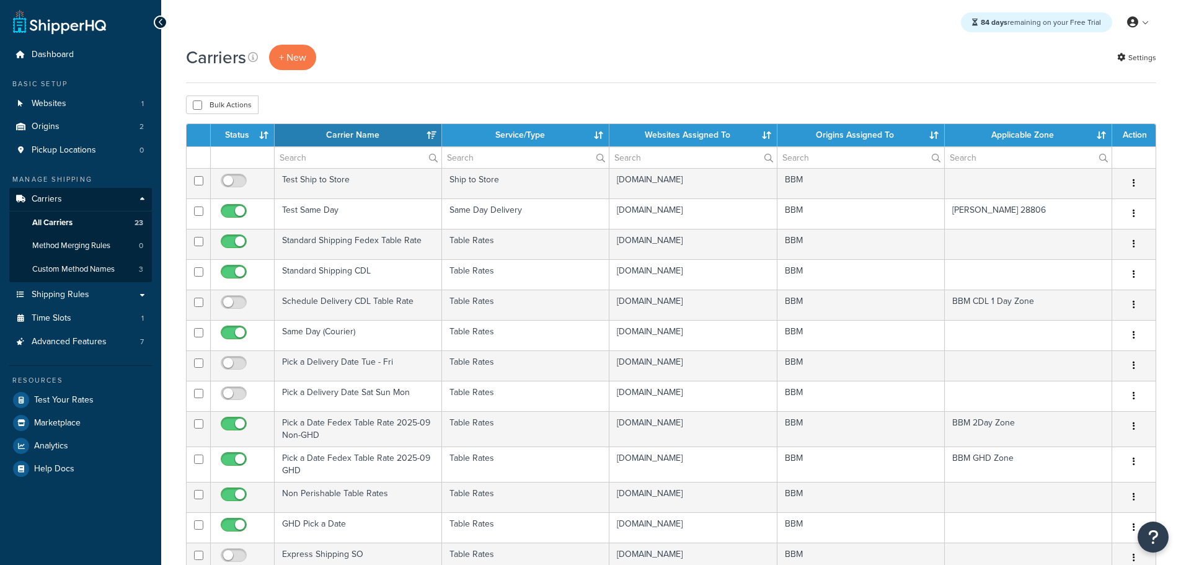
select select "15"
click at [237, 131] on th "Status" at bounding box center [243, 135] width 64 height 22
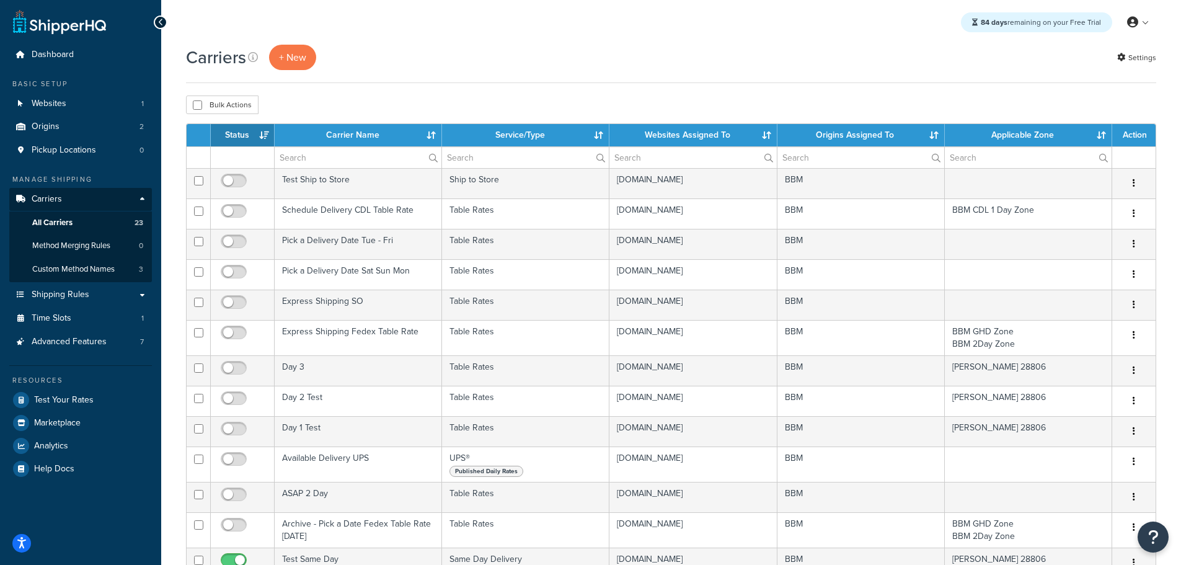
click at [243, 132] on th "Status" at bounding box center [243, 135] width 64 height 22
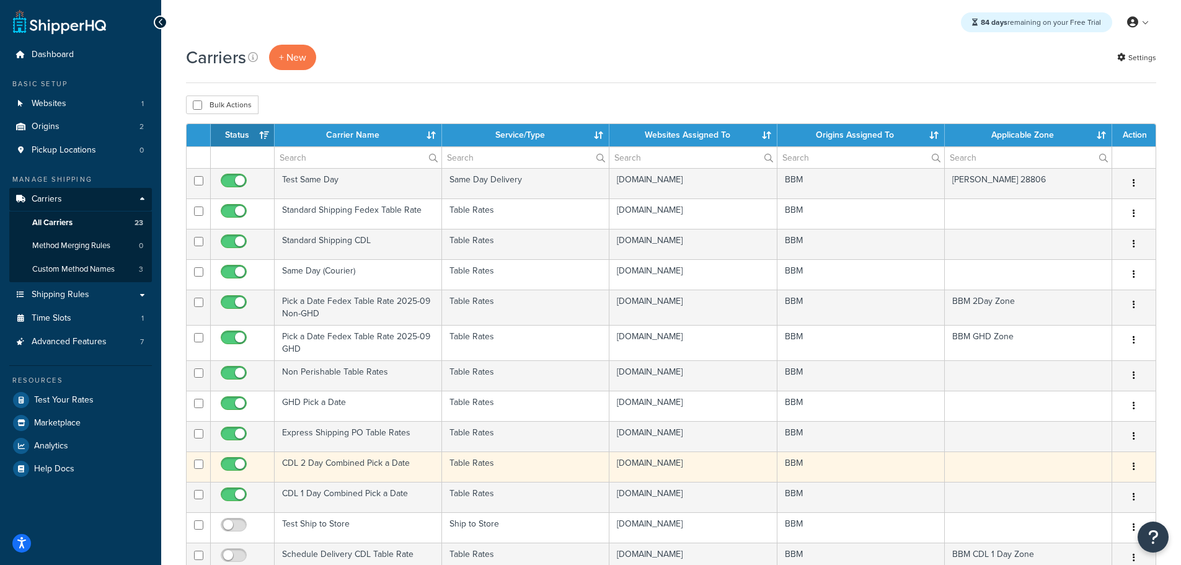
click at [323, 463] on td "CDL 2 Day Combined Pick a Date" at bounding box center [358, 466] width 167 height 30
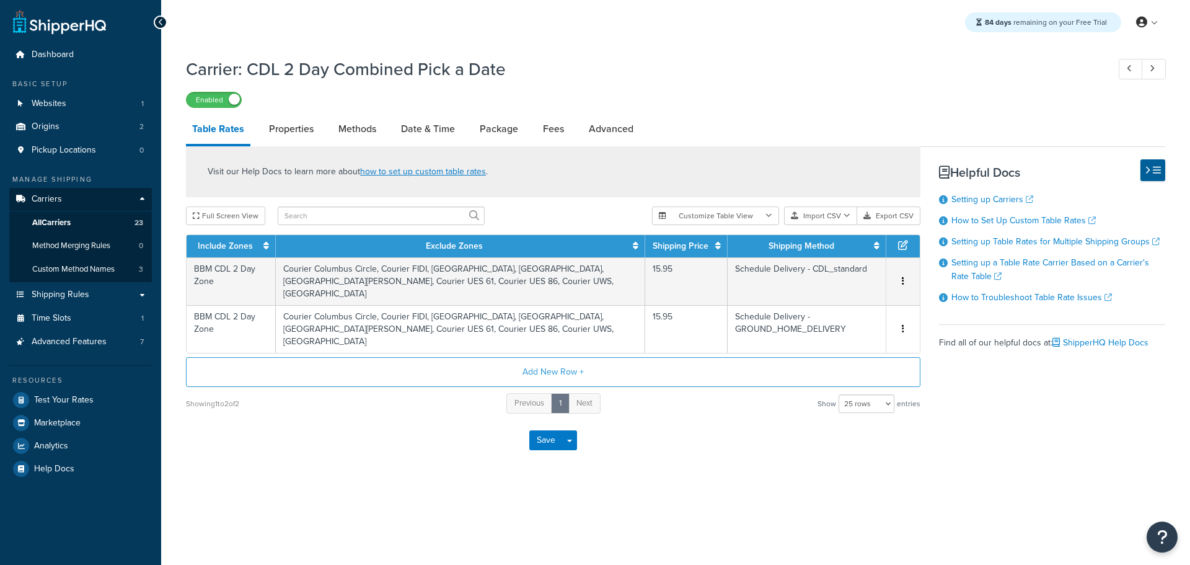
select select "25"
click at [366, 131] on link "Methods" at bounding box center [357, 129] width 50 height 30
select select "25"
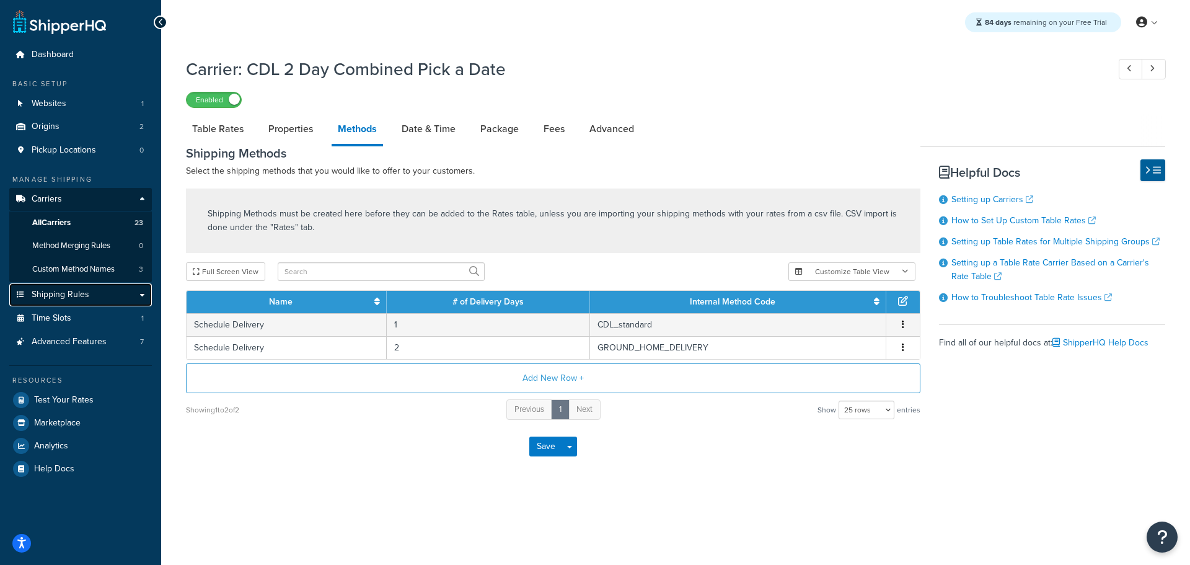
click at [74, 296] on span "Shipping Rules" at bounding box center [61, 294] width 58 height 11
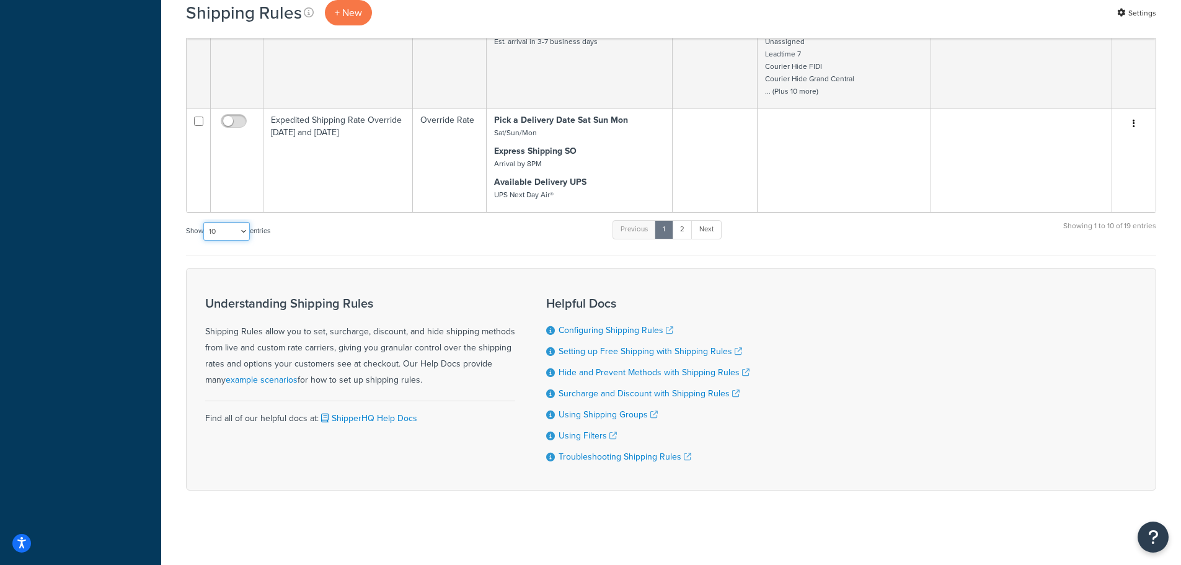
drag, startPoint x: 236, startPoint y: 231, endPoint x: 237, endPoint y: 240, distance: 9.5
click at [237, 231] on select "10 15 25 50 100 1000" at bounding box center [226, 231] width 46 height 19
select select "25"
click at [205, 222] on select "10 15 25 50 100 1000" at bounding box center [226, 231] width 46 height 19
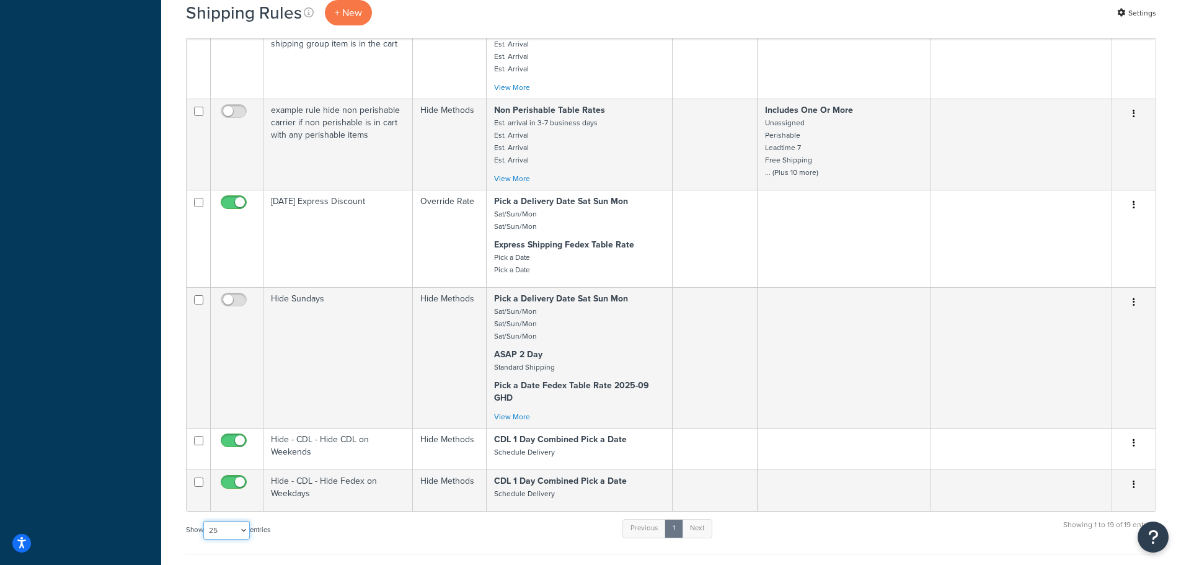
scroll to position [1375, 0]
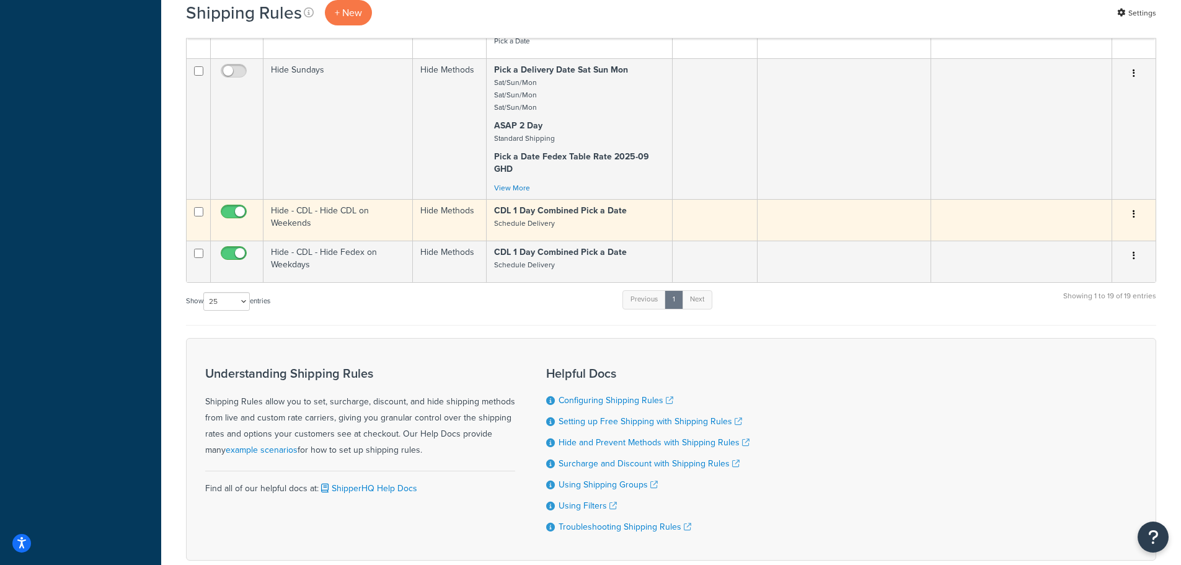
click at [301, 218] on td "Hide - CDL - Hide CDL on Weekends" at bounding box center [337, 220] width 149 height 42
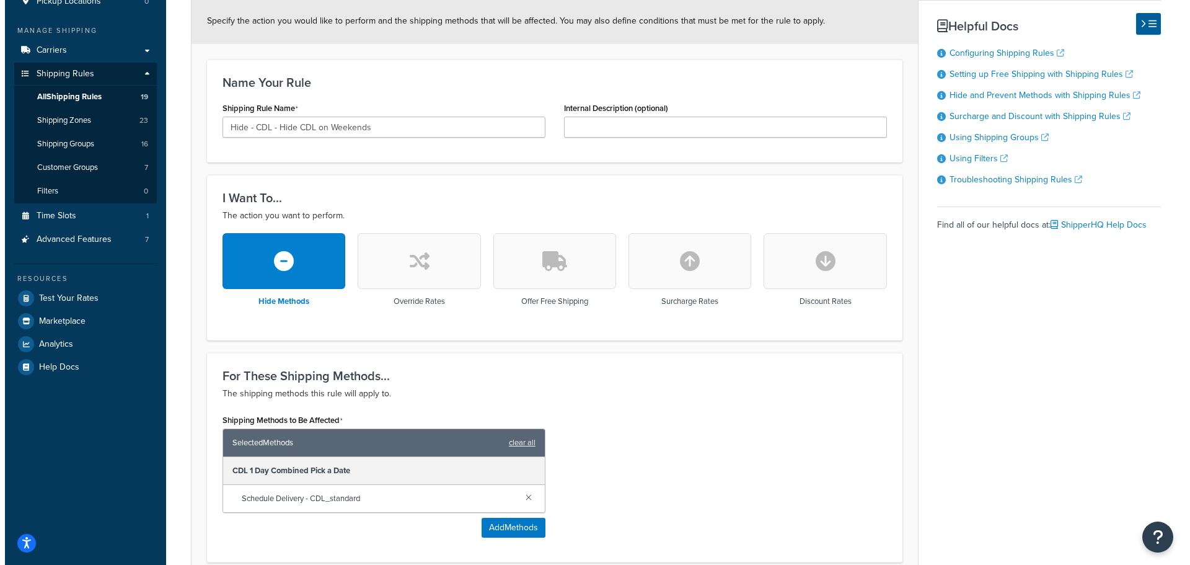
scroll to position [248, 0]
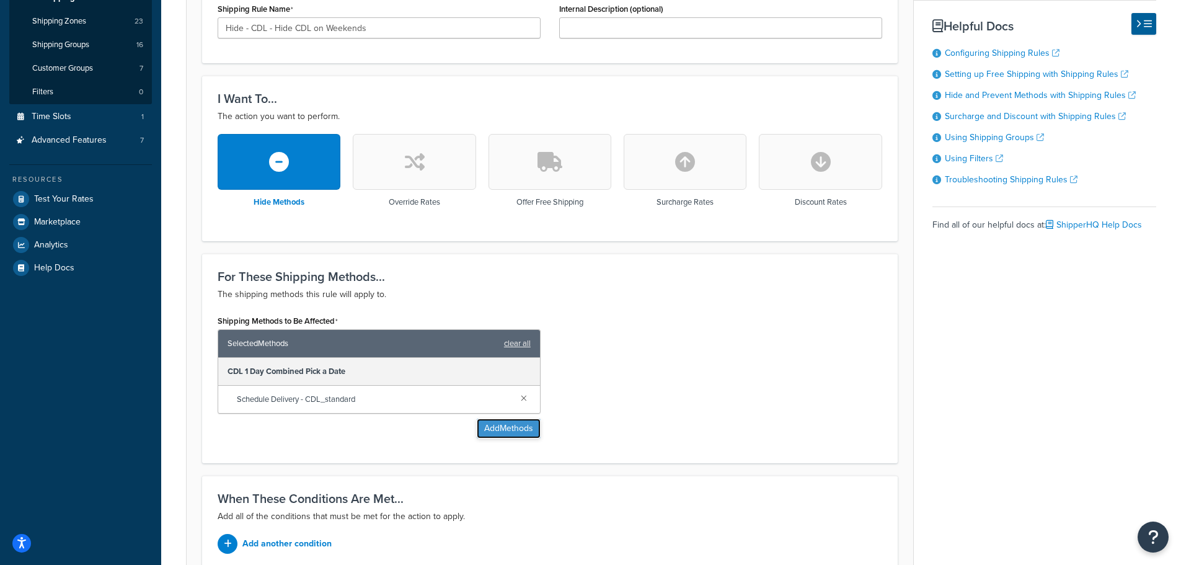
click at [500, 428] on button "Add Methods" at bounding box center [509, 428] width 64 height 20
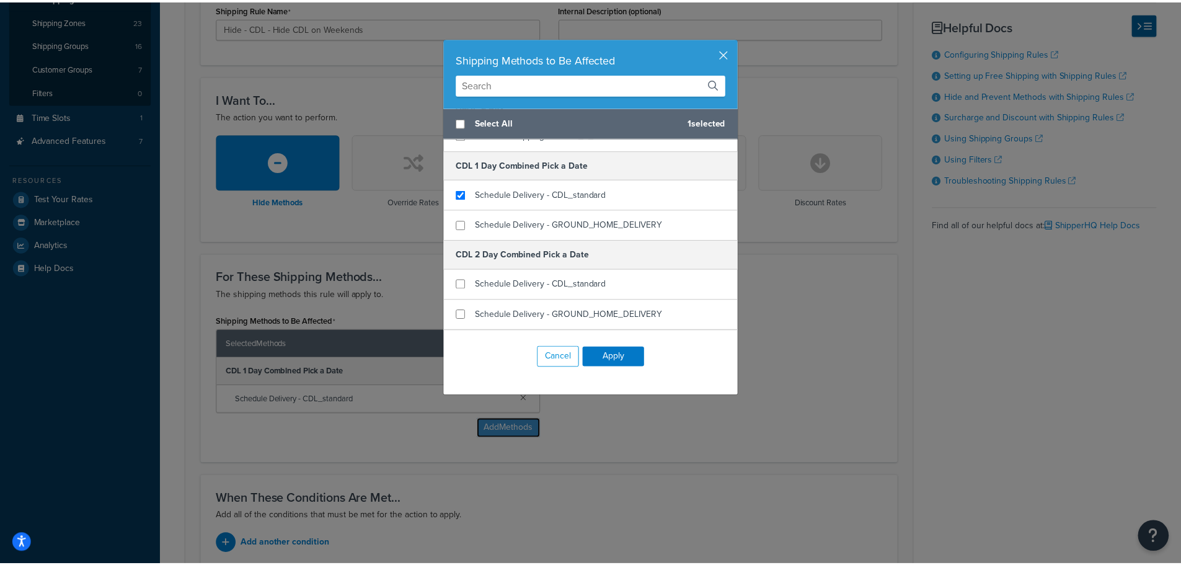
scroll to position [186, 0]
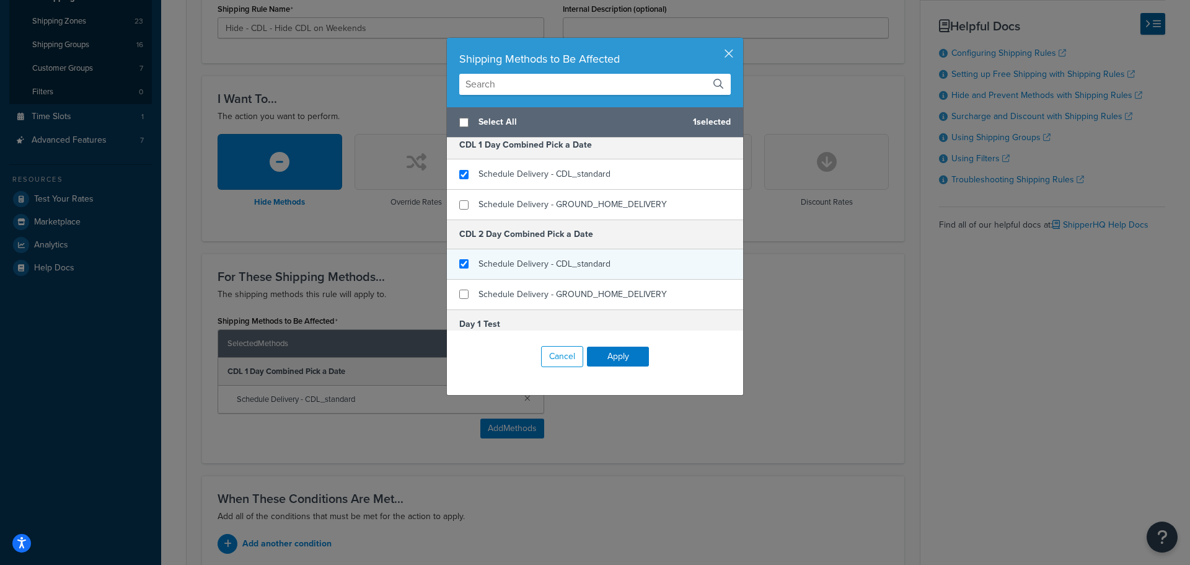
checkbox input "true"
click at [469, 263] on div "Schedule Delivery - CDL_standard" at bounding box center [595, 264] width 296 height 30
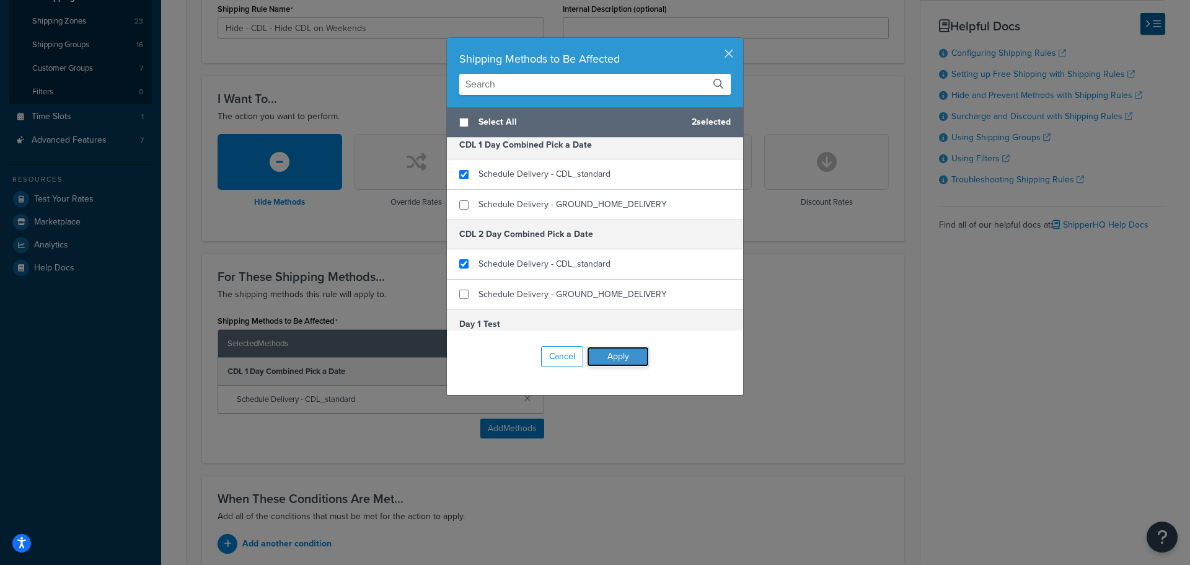
click at [610, 358] on button "Apply" at bounding box center [618, 356] width 62 height 20
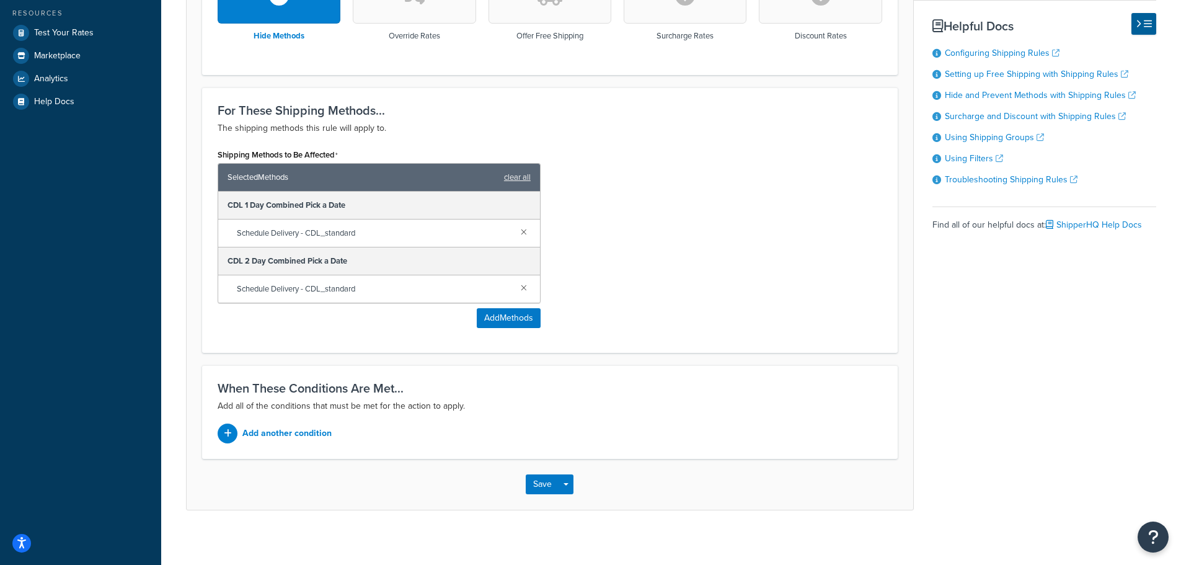
scroll to position [421, 0]
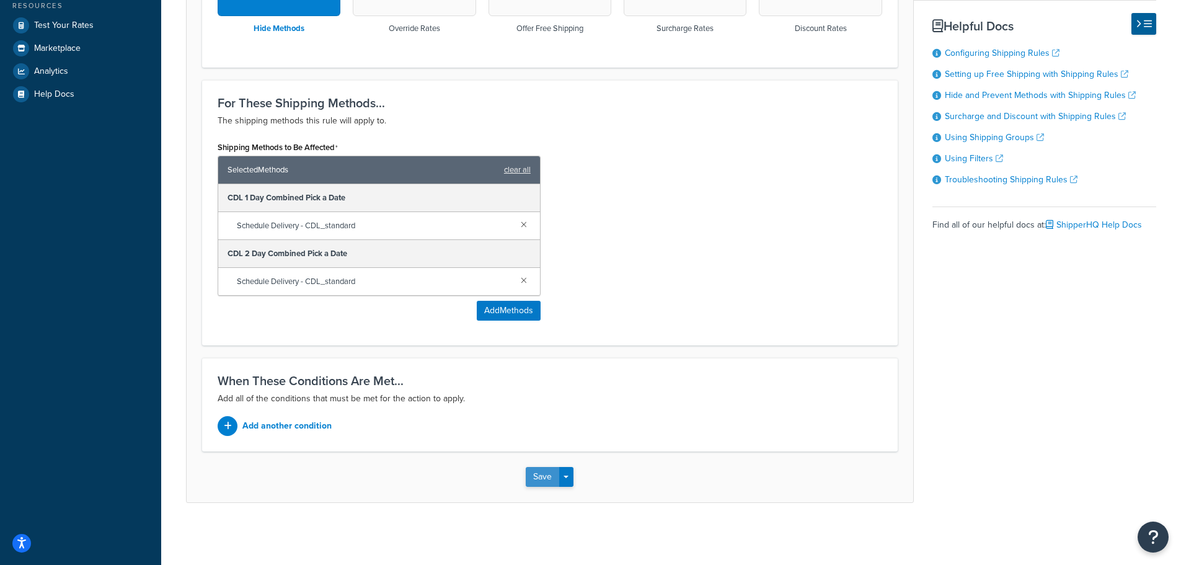
click at [544, 478] on button "Save" at bounding box center [542, 477] width 33 height 20
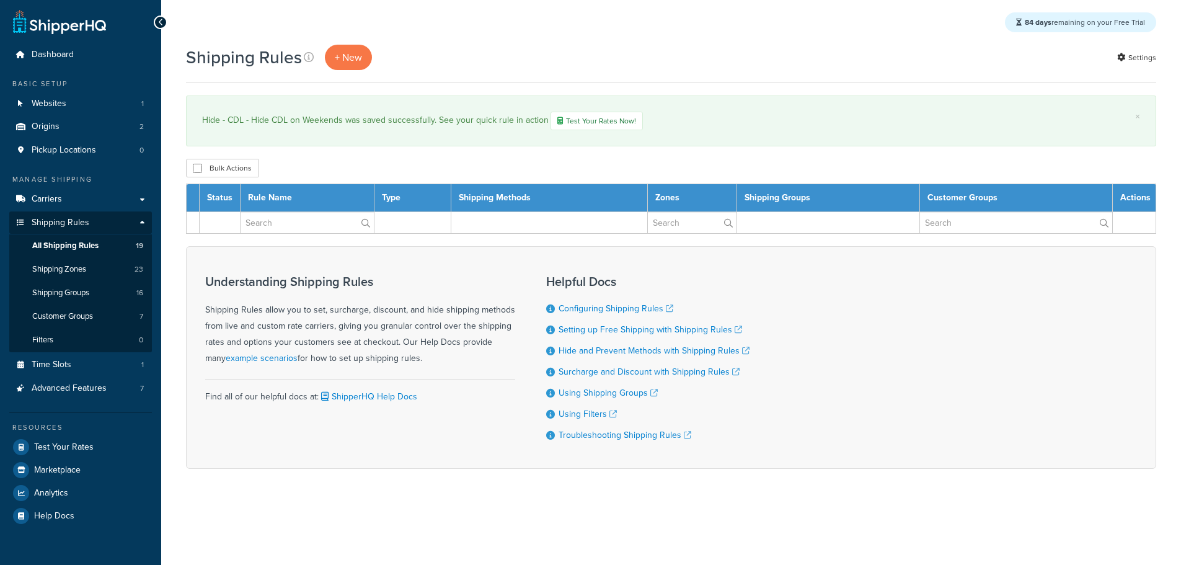
select select "25"
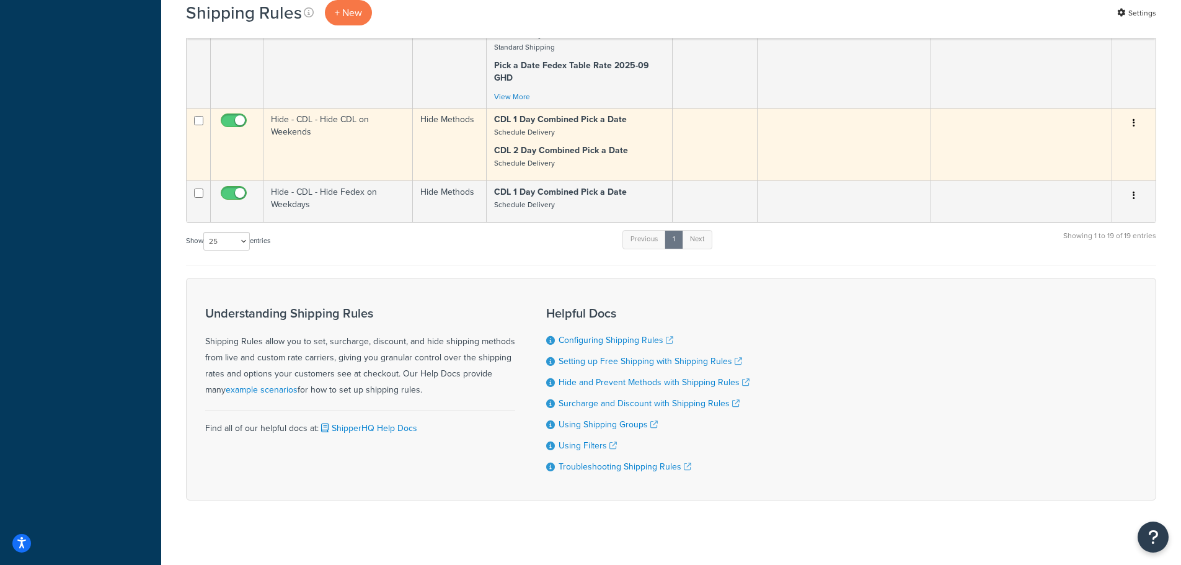
scroll to position [1539, 0]
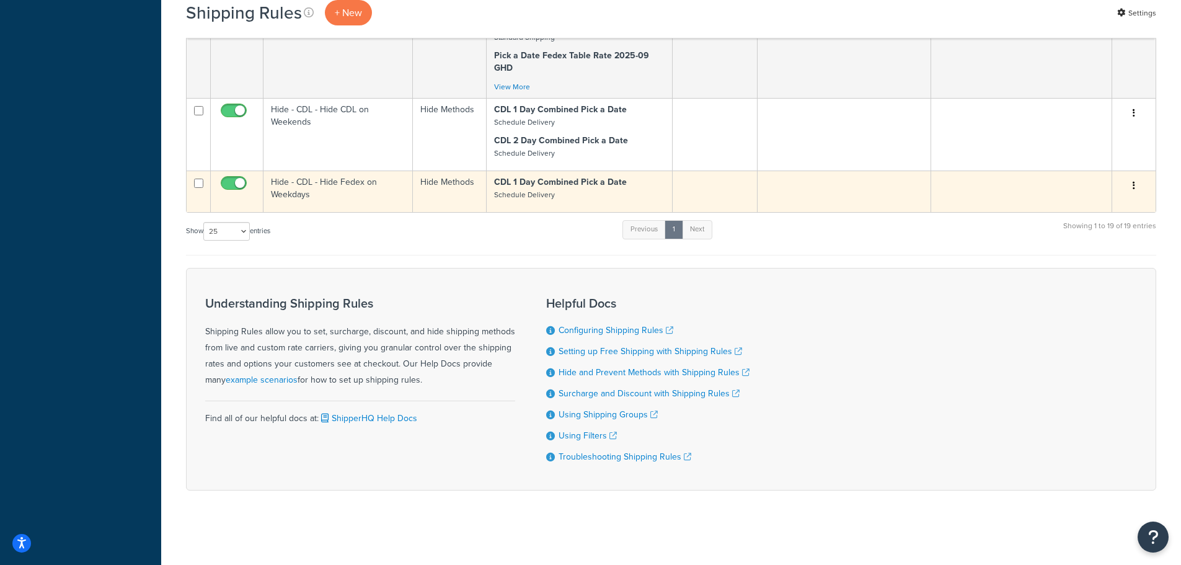
click at [296, 192] on td "Hide - CDL - Hide Fedex on Weekdays" at bounding box center [337, 191] width 149 height 42
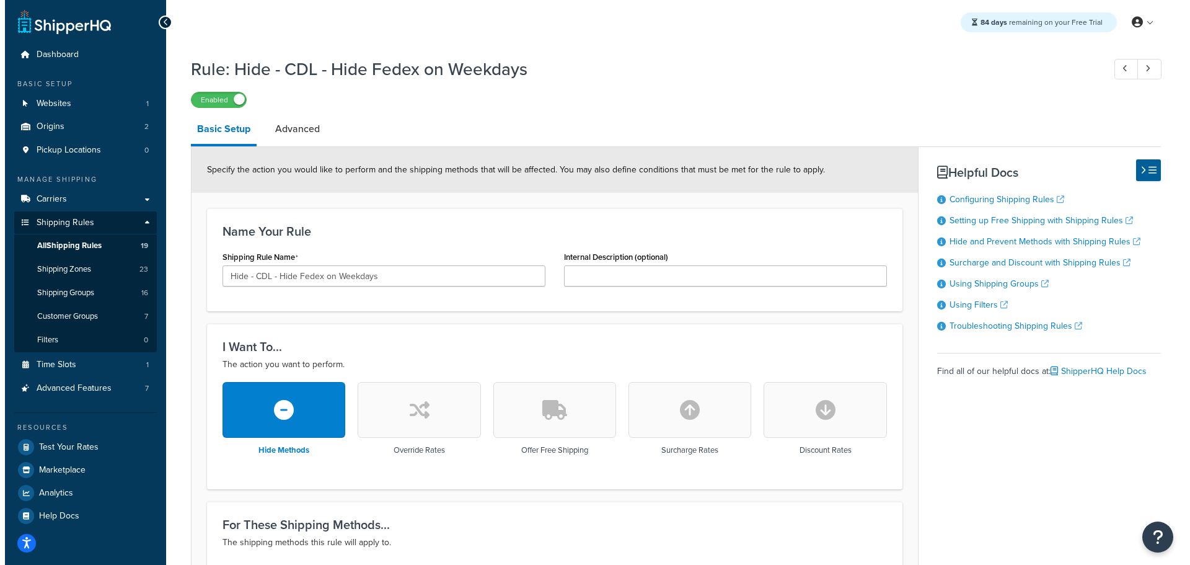
scroll to position [366, 0]
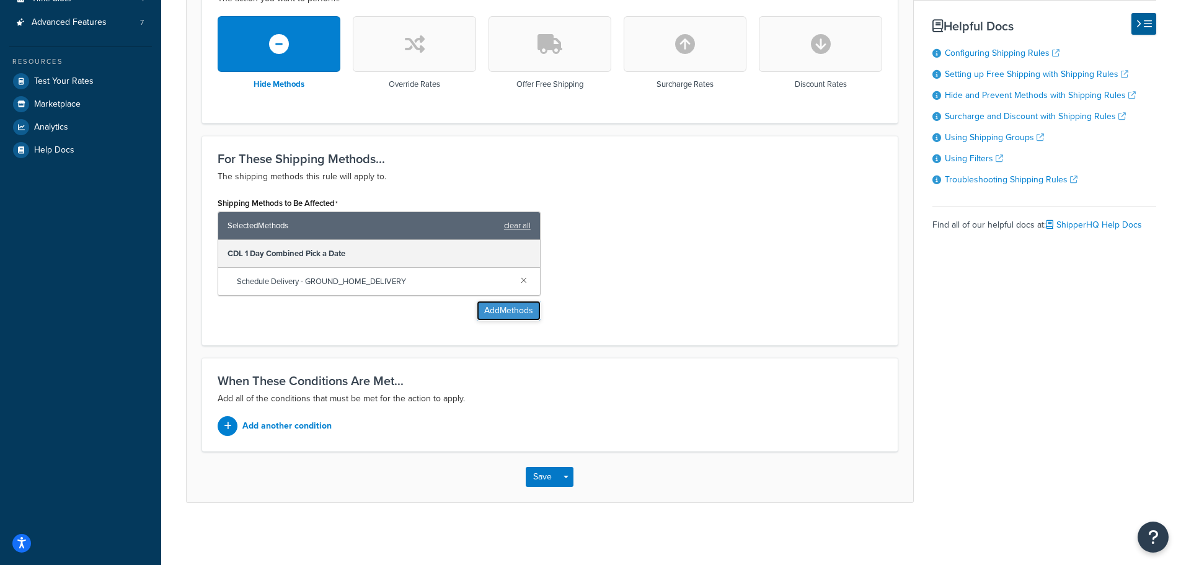
click at [508, 312] on button "Add Methods" at bounding box center [509, 311] width 64 height 20
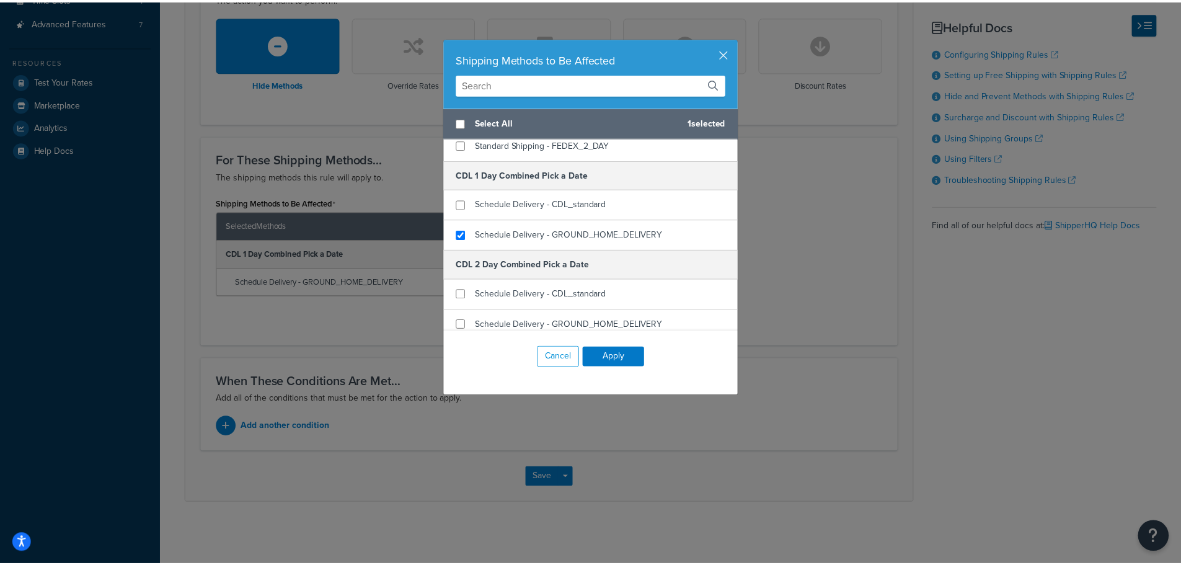
scroll to position [186, 0]
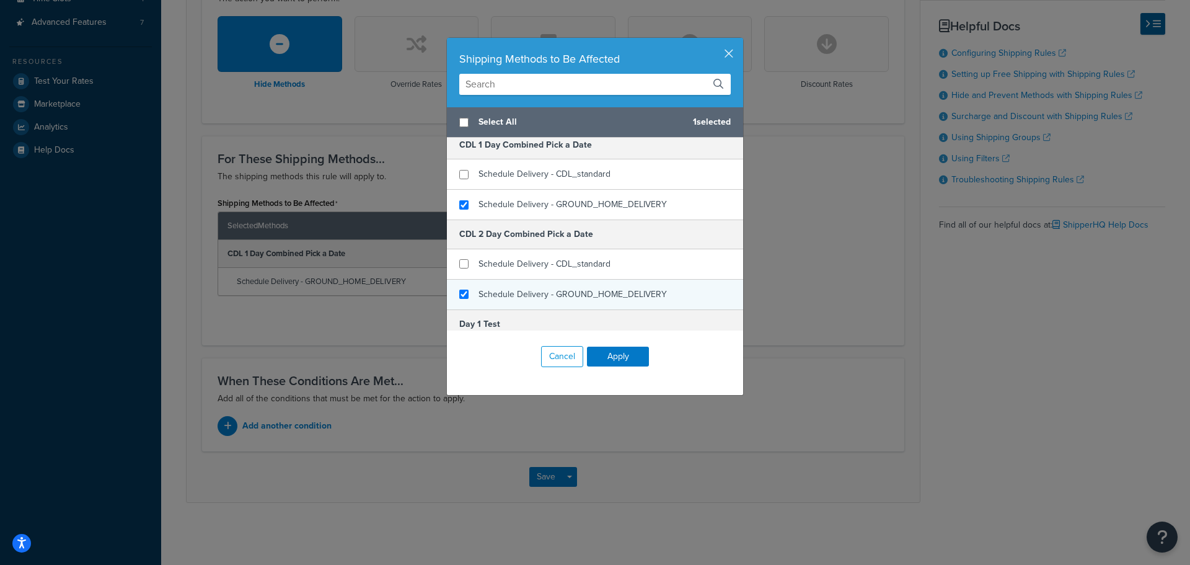
checkbox input "true"
click at [465, 293] on div "Schedule Delivery - GROUND_HOME_DELIVERY" at bounding box center [595, 295] width 296 height 30
click at [599, 351] on button "Apply" at bounding box center [618, 356] width 62 height 20
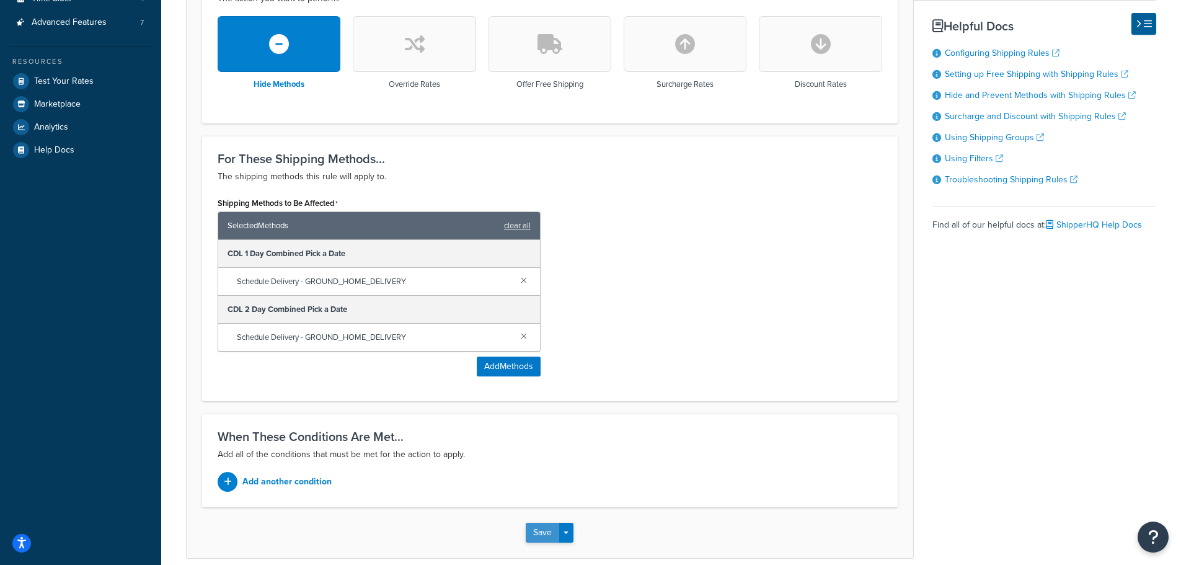
click at [532, 534] on button "Save" at bounding box center [542, 532] width 33 height 20
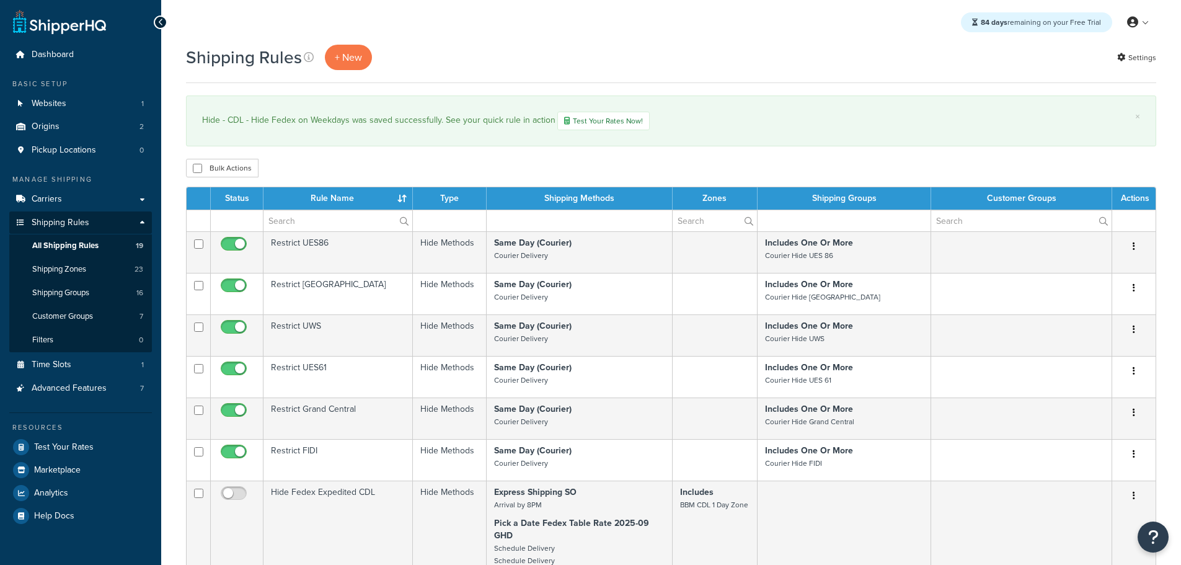
select select "25"
